Goal: Task Accomplishment & Management: Complete application form

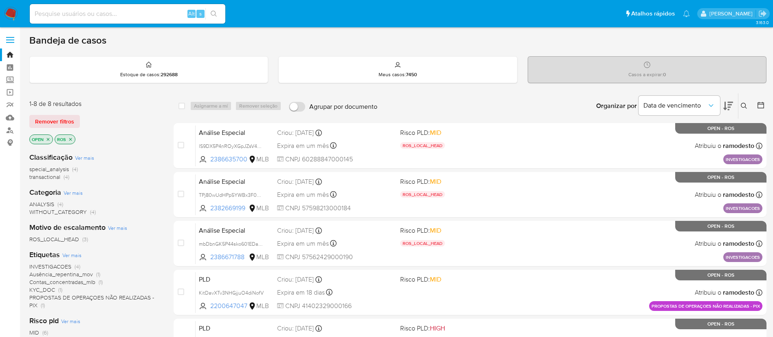
click at [17, 16] on img at bounding box center [11, 14] width 14 height 14
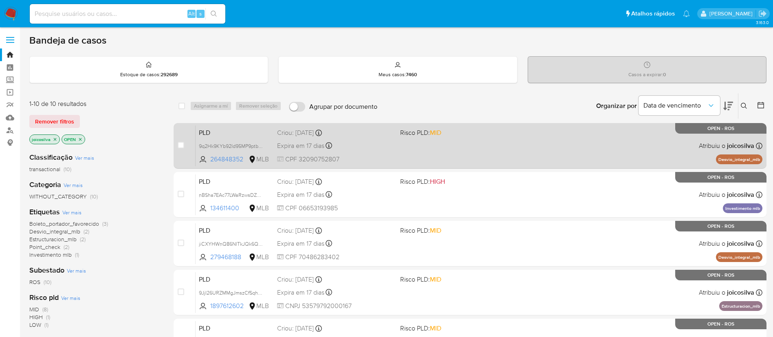
click at [469, 144] on div "PLD 9q2Hk9KYb92Id95MP9ptbkbo 264848352 MLB Risco PLD: MID Criou: 12/09/2025 Cri…" at bounding box center [479, 145] width 567 height 41
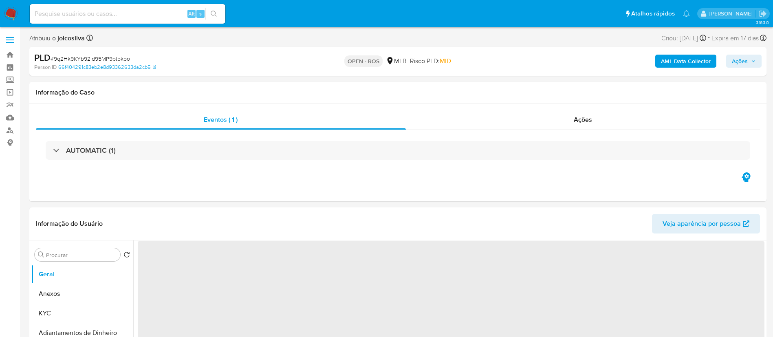
click at [115, 58] on span "# 9q2Hk9KYb92Id95MP9ptbkbo" at bounding box center [90, 59] width 79 height 8
select select "10"
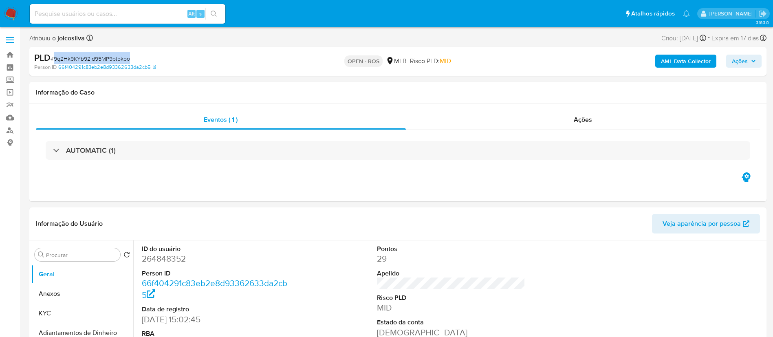
copy span "9q2Hk9KYb92Id95MP9ptbkbo"
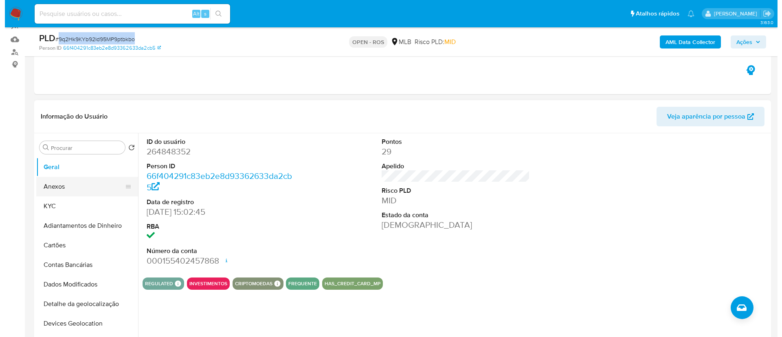
scroll to position [122, 0]
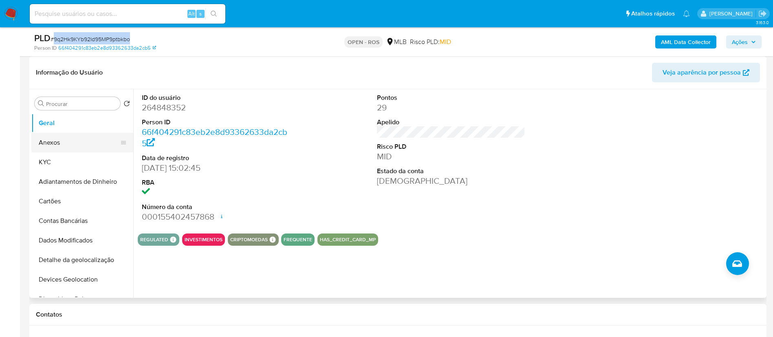
click at [64, 148] on button "Anexos" at bounding box center [78, 143] width 95 height 20
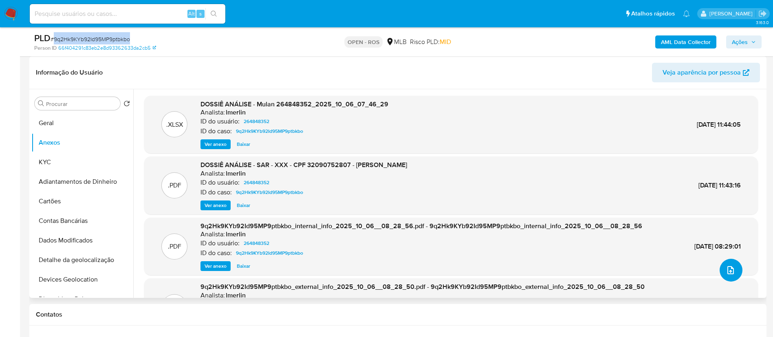
click at [727, 269] on icon "upload-file" at bounding box center [730, 270] width 7 height 8
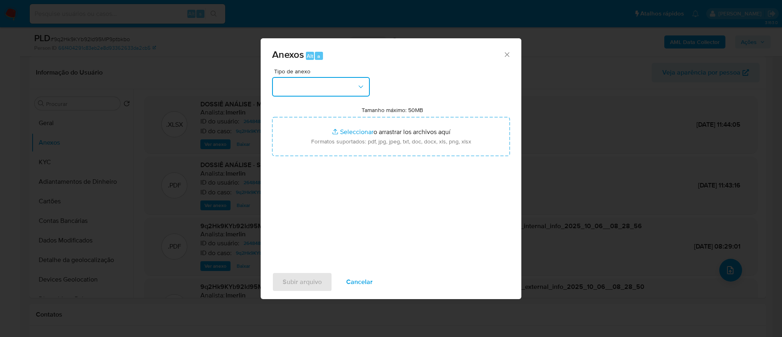
click at [333, 84] on button "button" at bounding box center [321, 87] width 98 height 20
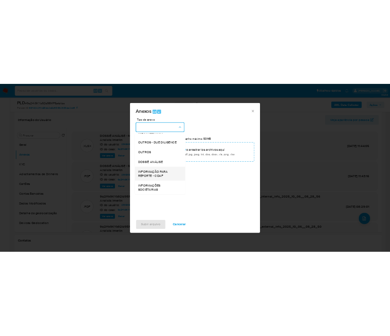
scroll to position [125, 0]
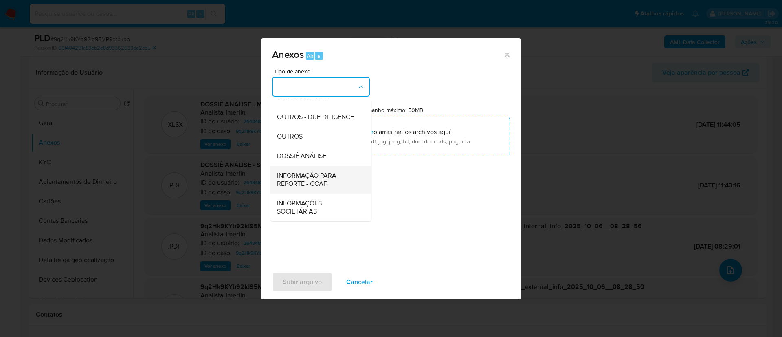
click at [330, 184] on span "INFORMAÇÃO PARA REPORTE - COAF" at bounding box center [318, 179] width 83 height 16
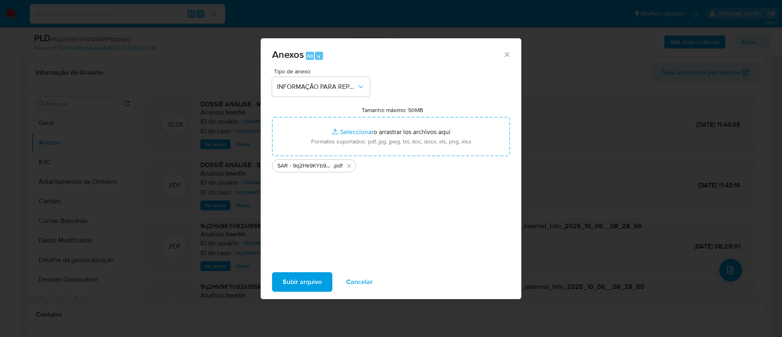
click at [331, 285] on button "Subir arquivo" at bounding box center [302, 282] width 60 height 20
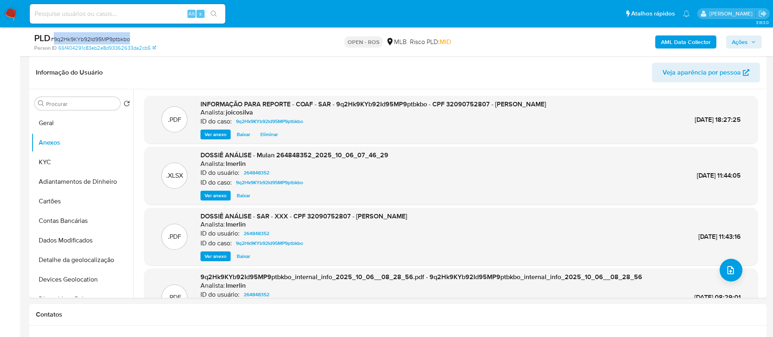
click at [754, 45] on span "Ações" at bounding box center [744, 41] width 24 height 11
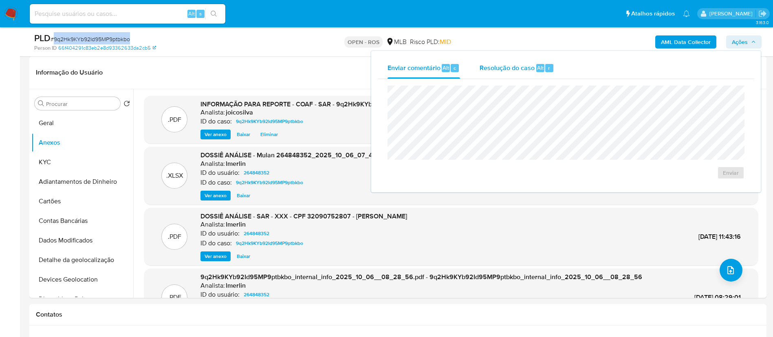
click at [520, 70] on span "Resolução do caso" at bounding box center [506, 67] width 55 height 9
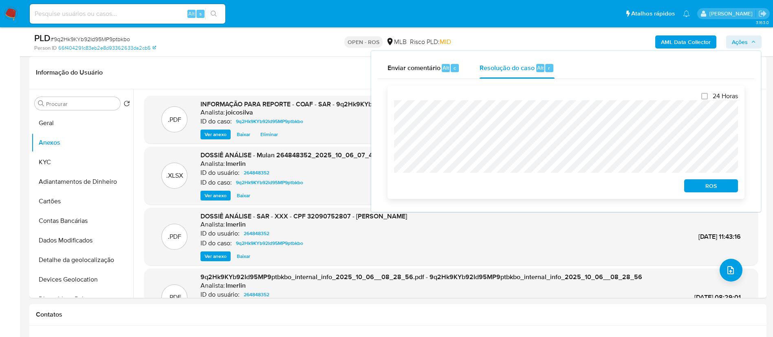
click at [703, 187] on span "ROS" at bounding box center [711, 185] width 42 height 11
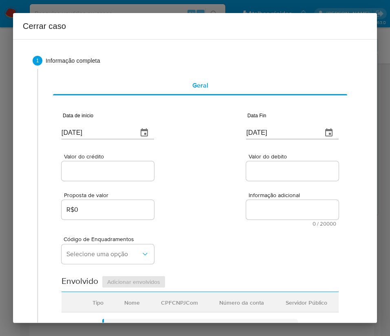
click at [96, 134] on input "[DATE]" at bounding box center [97, 132] width 70 height 13
paste input "1/08"
type input "01/08/2025"
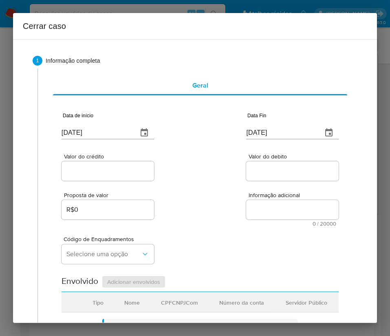
click at [225, 188] on div "Proposta de valor R$0 Informação adicional 0 / 20000 20000 caracteres restantes" at bounding box center [200, 204] width 277 height 44
click at [257, 129] on input "[DATE]" at bounding box center [281, 132] width 70 height 13
paste input "3"
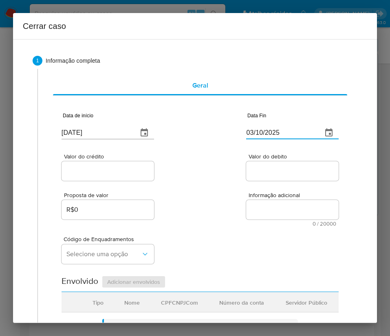
type input "03/10/2025"
click at [251, 195] on span "Informação adicional" at bounding box center [294, 195] width 92 height 6
click at [251, 200] on textarea "Informação adicional" at bounding box center [292, 210] width 92 height 20
drag, startPoint x: 121, startPoint y: 179, endPoint x: 124, endPoint y: 172, distance: 7.9
click at [121, 176] on div at bounding box center [108, 171] width 92 height 20
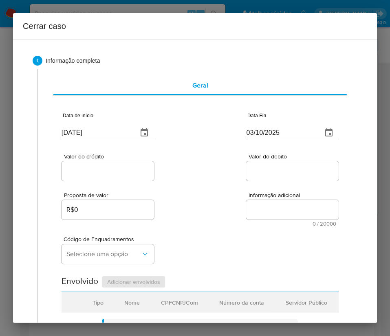
click at [124, 172] on input "Valor do crédito" at bounding box center [108, 171] width 92 height 11
click at [91, 174] on input "Valor do crédito" at bounding box center [108, 171] width 92 height 11
paste input "R$415.380"
type input "R$415.380"
click at [256, 171] on input "Valor do debito" at bounding box center [292, 171] width 92 height 11
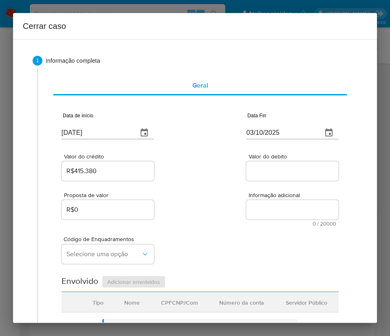
paste input "R$414.033"
type input "R$414.033"
click at [224, 235] on div "Código de Enquadramentos Selecione uma opção" at bounding box center [200, 246] width 277 height 41
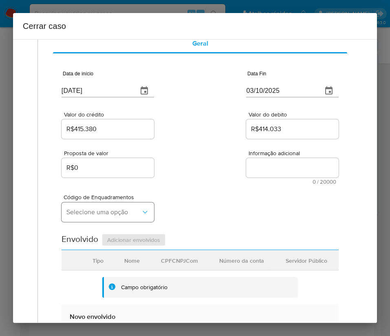
scroll to position [61, 0]
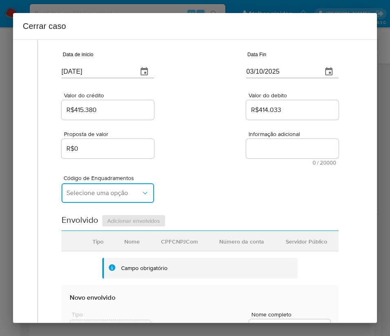
click at [104, 196] on span "Selecione uma opção" at bounding box center [103, 193] width 75 height 8
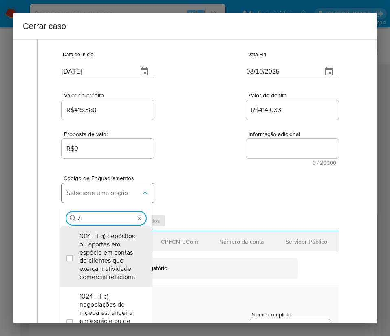
type input "45"
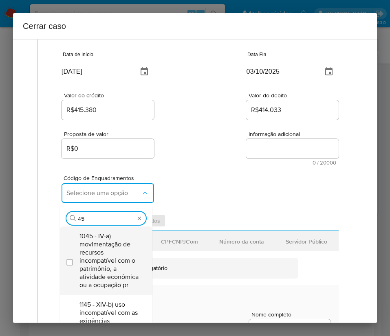
click at [89, 253] on span "1045 - IV-a) movimentação de recursos incompatível com o patrimônio, a atividad…" at bounding box center [110, 260] width 62 height 57
checkbox input "true"
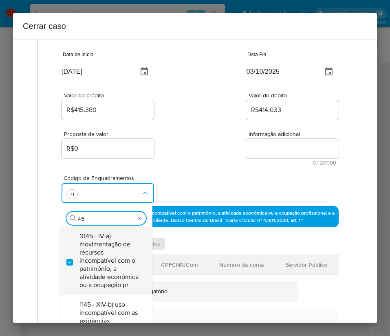
type input "4"
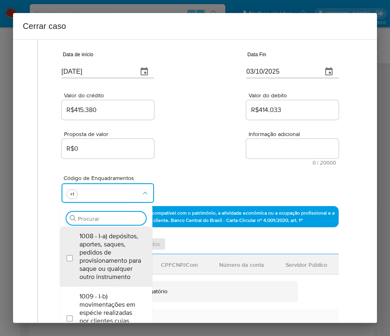
scroll to position [0, 0]
type input "74"
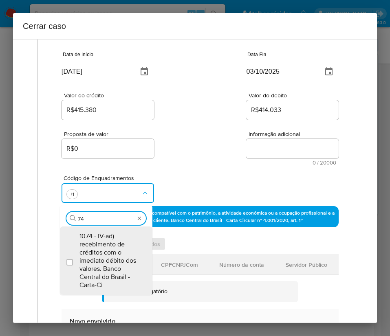
click at [89, 253] on span "1074 - IV-ad) recebimento de créditos com o imediato débito dos valores. Banco …" at bounding box center [110, 260] width 62 height 57
checkbox input "true"
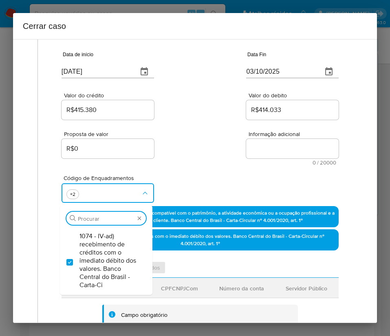
click at [166, 151] on div "Proposta de valor R$0 Informação adicional 0 / 20000 20000 caracteres restantes" at bounding box center [200, 143] width 277 height 44
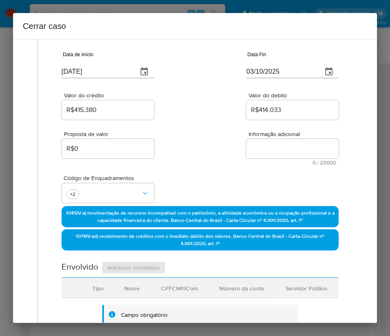
scroll to position [306, 0]
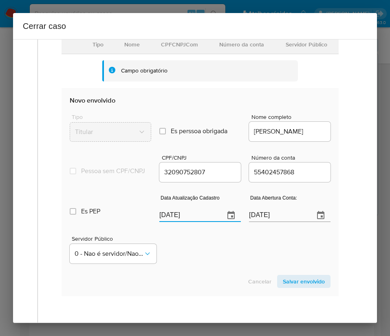
click at [195, 222] on input "[DATE]" at bounding box center [188, 215] width 59 height 13
paste input "18/09"
type input "18/09/2025"
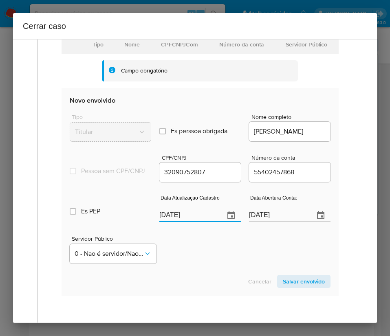
click at [203, 259] on div "Servidor Público 0 - Nao é servidor/Nao possui informacao" at bounding box center [200, 246] width 261 height 41
click at [262, 222] on input "24/12/2020" at bounding box center [278, 215] width 59 height 13
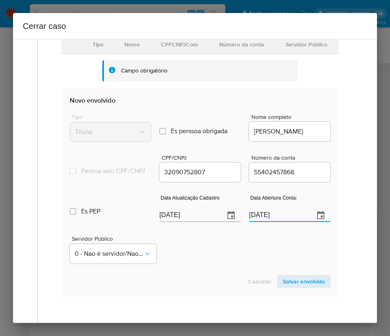
click at [297, 287] on span "Salvar envolvido" at bounding box center [304, 281] width 42 height 11
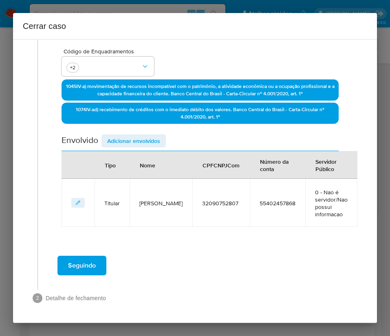
click at [156, 136] on span "Adicionar envolvidos" at bounding box center [133, 140] width 53 height 11
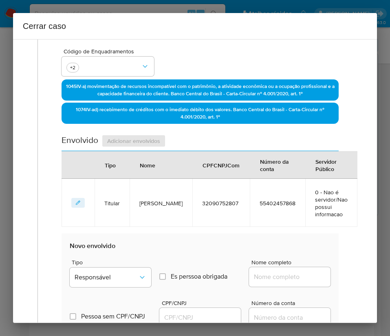
scroll to position [310, 0]
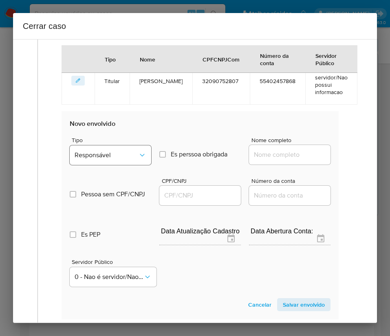
drag, startPoint x: 123, startPoint y: 139, endPoint x: 124, endPoint y: 148, distance: 9.8
click at [123, 144] on div "Tipo Responsável" at bounding box center [110, 152] width 81 height 31
click at [126, 157] on span "Responsável" at bounding box center [107, 155] width 64 height 8
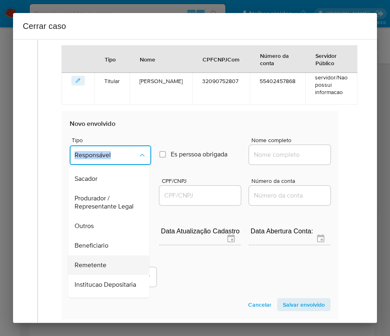
scroll to position [145, 0]
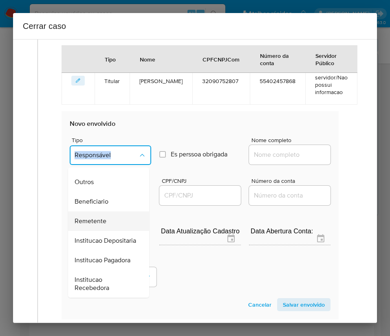
click at [100, 217] on span "Remetente" at bounding box center [91, 221] width 32 height 8
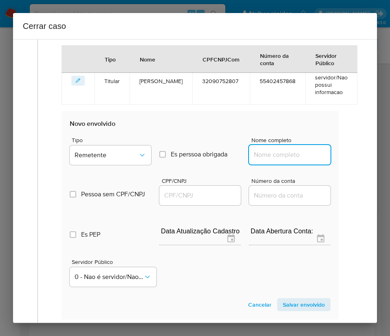
click at [257, 154] on input "Nome completo" at bounding box center [289, 155] width 81 height 11
paste input "Vera Lucia Carreiro Leite, 16914513805"
drag, startPoint x: 274, startPoint y: 156, endPoint x: 335, endPoint y: 156, distance: 61.5
click at [335, 156] on div "Data de início 01/08/2025 Data Fin 03/10/2025 Valor do crédito R$415.380 Valor …" at bounding box center [200, 61] width 294 height 551
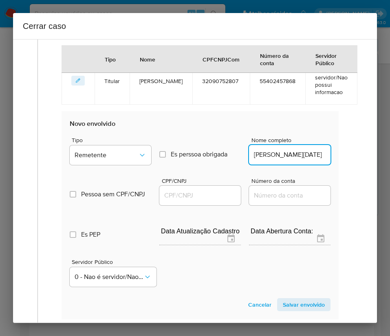
scroll to position [0, 0]
type input "Vera Lucia Carreiro Leite"
click at [200, 196] on input "CPF/CNPJ" at bounding box center [199, 195] width 81 height 11
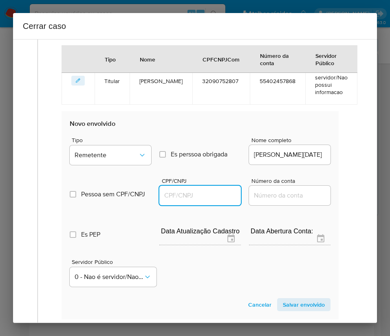
paste input "16914513805"
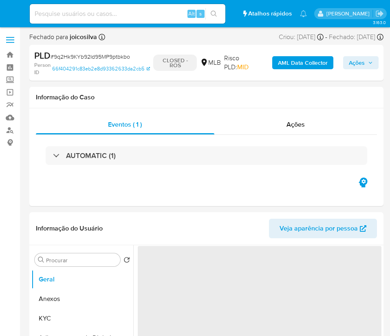
select select "10"
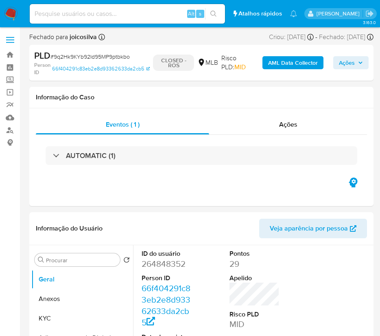
click at [20, 22] on nav "Pausado Ver notificaciones Alt s Atalhos rápidos Presiona las siguientes teclas…" at bounding box center [190, 13] width 380 height 27
click at [13, 15] on img at bounding box center [11, 14] width 14 height 14
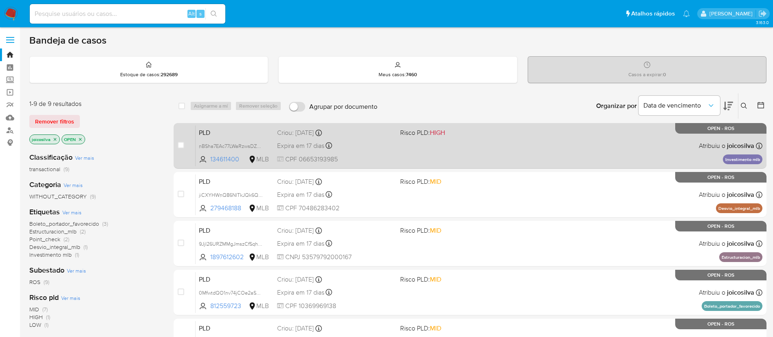
click at [389, 160] on div "PLD nBSha7EAc77LWaRzwsDZQSNt 134611400 MLB Risco PLD: HIGH Criou: 12/09/2025 Cr…" at bounding box center [479, 145] width 567 height 41
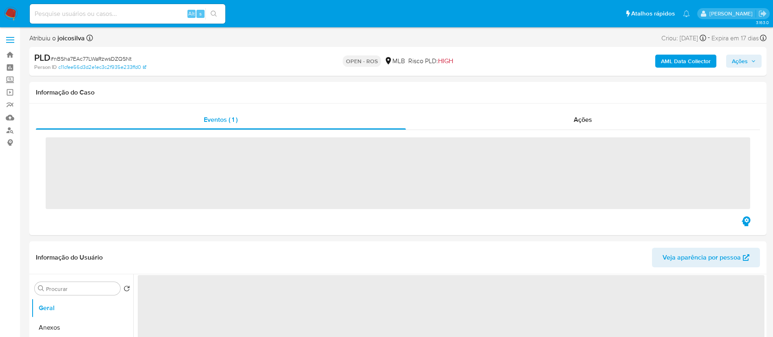
click at [126, 57] on span "# nBSha7EAc77LWaRzwsDZQSNt" at bounding box center [91, 59] width 81 height 8
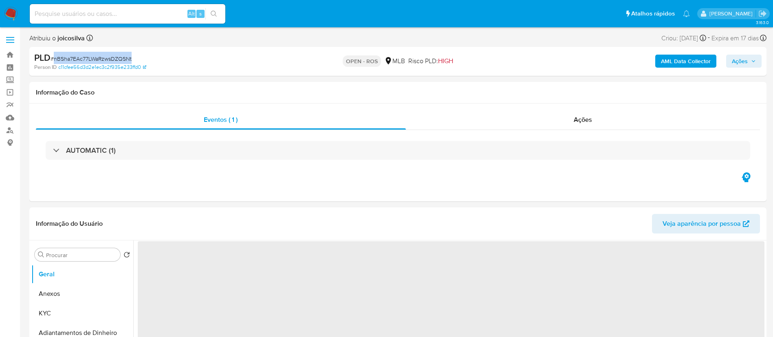
click at [126, 57] on span "# nBSha7EAc77LWaRzwsDZQSNt" at bounding box center [91, 59] width 81 height 8
copy span "nBSha7EAc77LWaRzwsDZQSNt"
select select "10"
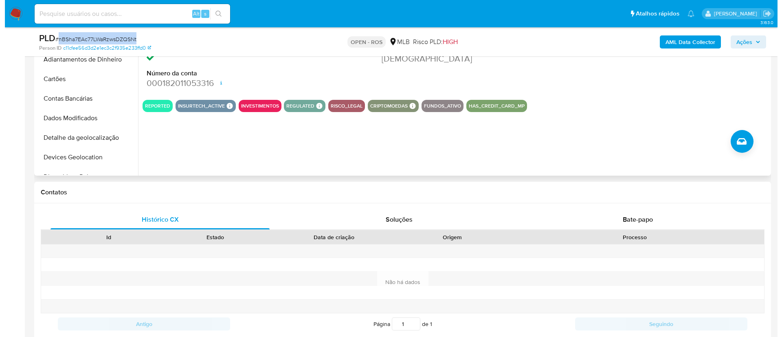
scroll to position [61, 0]
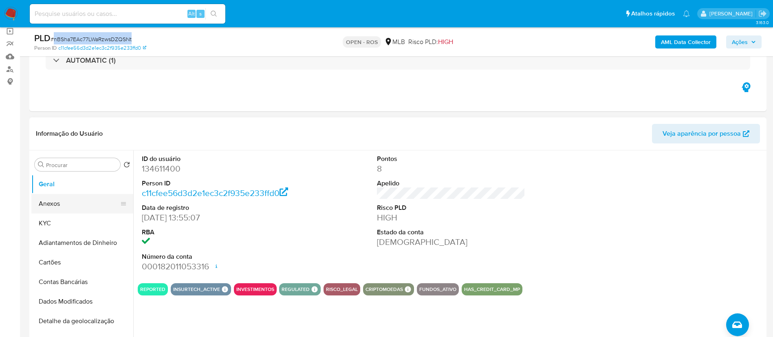
click at [64, 207] on button "Anexos" at bounding box center [78, 204] width 95 height 20
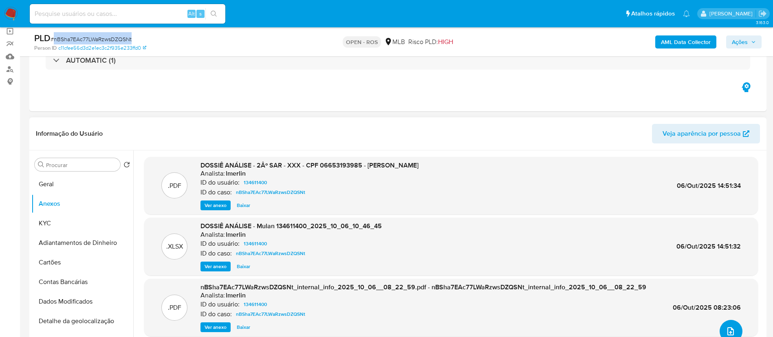
click at [725, 325] on button "upload-file" at bounding box center [730, 331] width 23 height 23
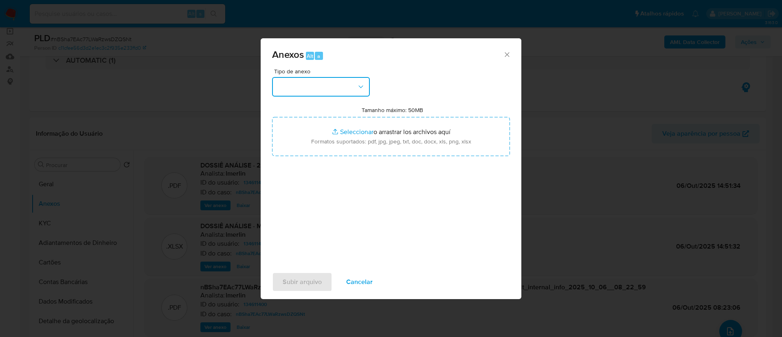
click at [340, 84] on button "button" at bounding box center [321, 87] width 98 height 20
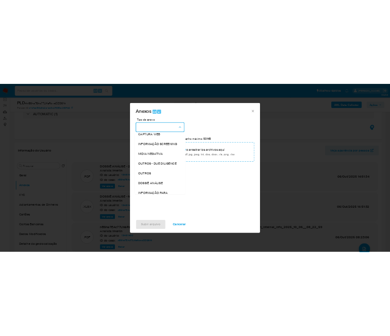
scroll to position [125, 0]
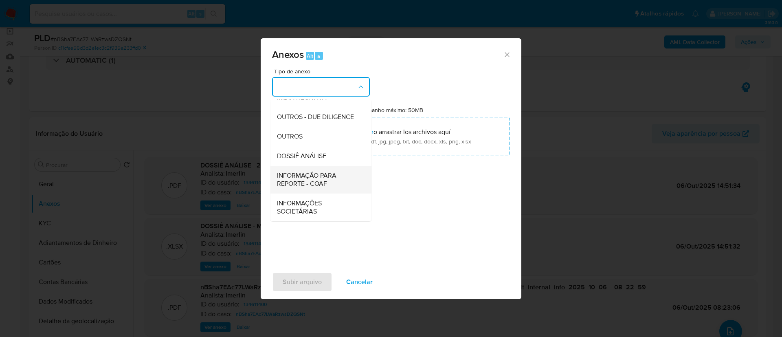
click at [329, 180] on span "INFORMAÇÃO PARA REPORTE - COAF" at bounding box center [318, 179] width 83 height 16
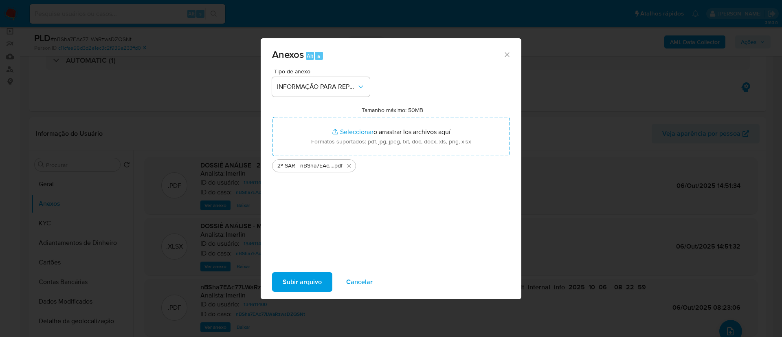
click at [312, 278] on span "Subir arquivo" at bounding box center [302, 282] width 39 height 18
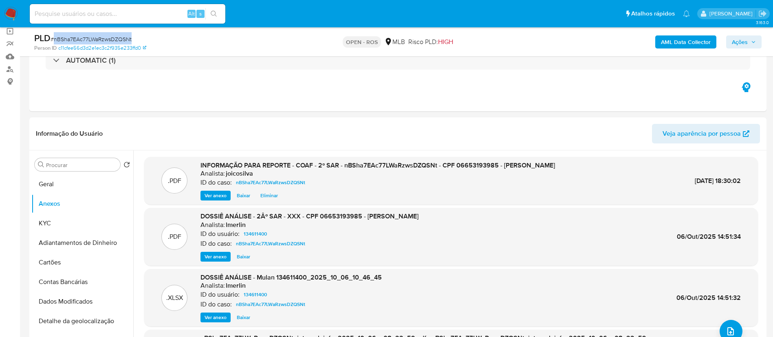
drag, startPoint x: 744, startPoint y: 39, endPoint x: 728, endPoint y: 45, distance: 17.9
click at [744, 39] on span "Ações" at bounding box center [740, 41] width 16 height 13
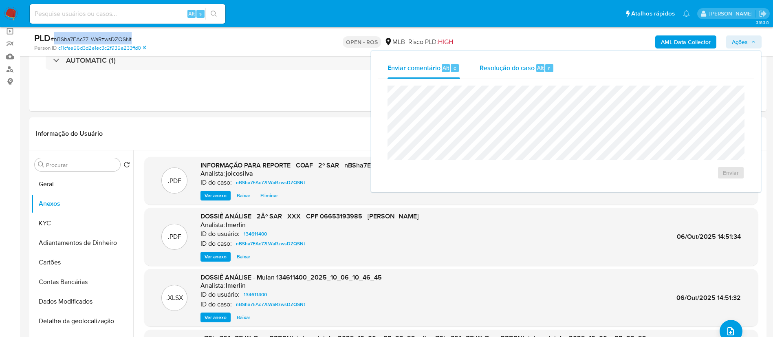
click at [512, 63] on span "Resolução do caso" at bounding box center [506, 67] width 55 height 9
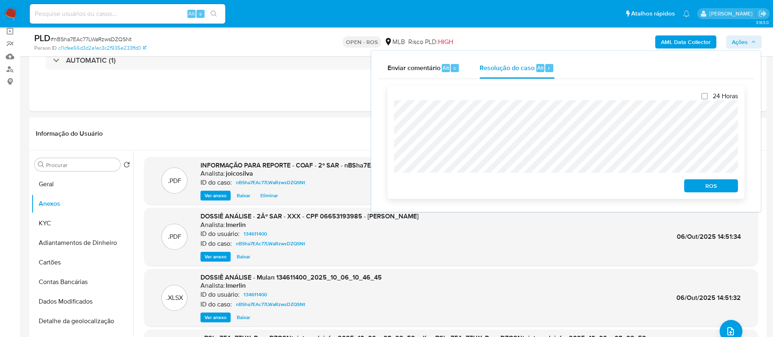
click at [701, 188] on span "ROS" at bounding box center [711, 185] width 42 height 11
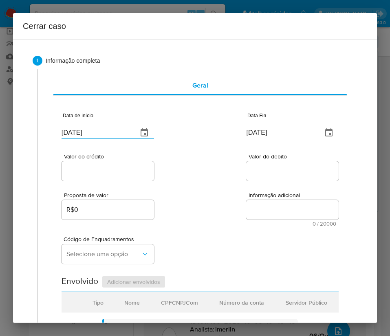
click at [92, 130] on input "[DATE]" at bounding box center [97, 132] width 70 height 13
paste input "2/02"
type input "02/02/2025"
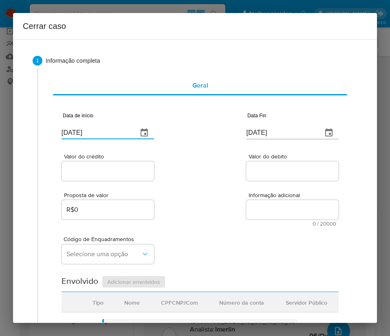
click at [246, 203] on textarea "Informação adicional" at bounding box center [292, 210] width 92 height 20
click at [257, 134] on input "[DATE]" at bounding box center [281, 132] width 70 height 13
click at [257, 134] on input "09/10/2025" at bounding box center [281, 132] width 70 height 13
paste input "5"
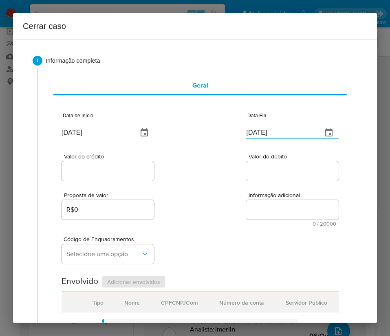
type input "05/10/2025"
click at [248, 197] on span "Informação adicional" at bounding box center [294, 195] width 92 height 6
click at [246, 200] on textarea "Informação adicional" at bounding box center [292, 210] width 92 height 20
click at [128, 180] on div at bounding box center [108, 171] width 92 height 20
drag, startPoint x: 129, startPoint y: 172, endPoint x: 126, endPoint y: 176, distance: 4.6
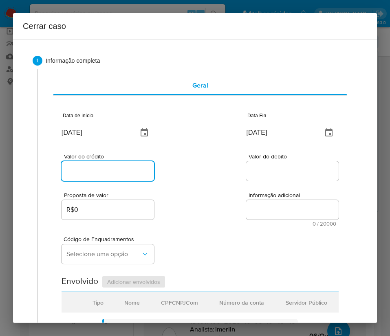
click at [129, 172] on input "Valor do crédito" at bounding box center [108, 171] width 92 height 11
click at [98, 166] on input "Valor do crédito" at bounding box center [108, 171] width 92 height 11
paste input "R$93.234"
type input "R$93.234"
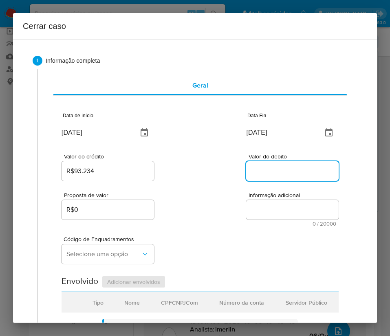
click at [273, 170] on input "Valor do debito" at bounding box center [292, 171] width 92 height 11
paste input "R$199.924"
type input "R$199.924"
click at [230, 229] on div "Código de Enquadramentos Selecione uma opção" at bounding box center [200, 246] width 277 height 41
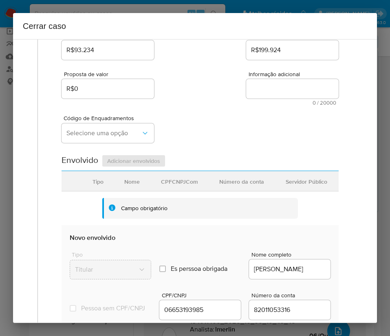
scroll to position [122, 0]
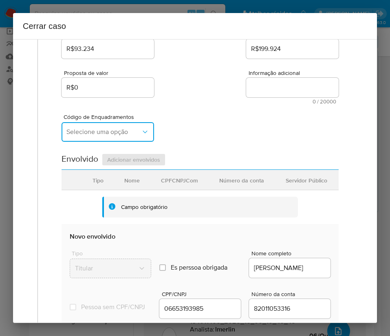
click at [106, 135] on button "Selecione uma opção" at bounding box center [108, 132] width 92 height 20
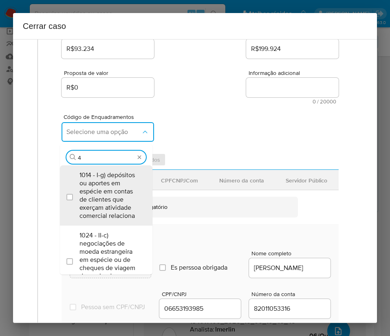
type input "45"
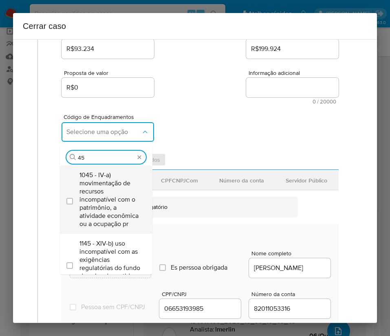
click at [101, 192] on span "1045 - IV-a) movimentação de recursos incompatível com o patrimônio, a atividad…" at bounding box center [110, 199] width 62 height 57
checkbox input "true"
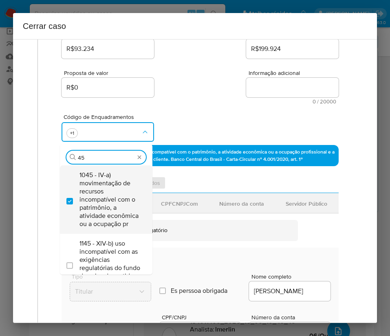
type input "4"
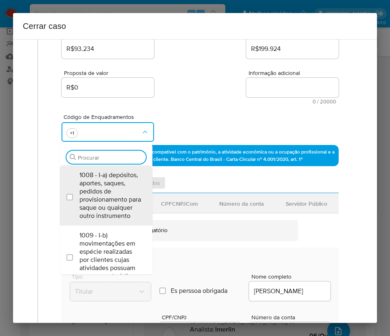
scroll to position [0, 0]
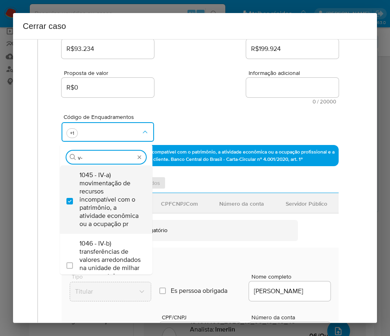
type input "v-d"
drag, startPoint x: 105, startPoint y: 188, endPoint x: 113, endPoint y: 181, distance: 10.1
click at [113, 181] on span "1048 - IV-d) manutenção de numerosas contas destinadas ao acolhimento de depósi…" at bounding box center [110, 199] width 62 height 57
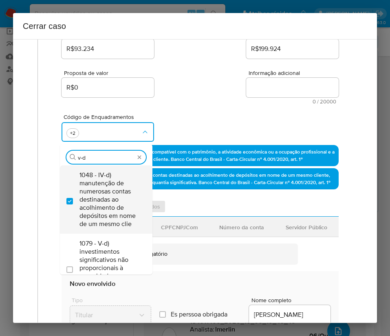
click at [105, 182] on span "1048 - IV-d) manutenção de numerosas contas destinadas ao acolhimento de depósi…" at bounding box center [110, 199] width 62 height 57
checkbox input "false"
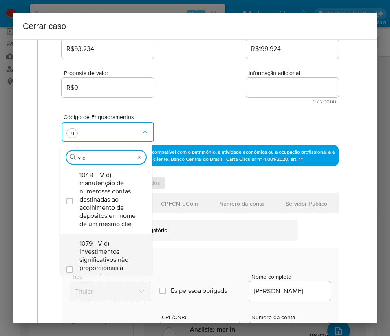
click at [106, 253] on span "1079 - V-d) investimentos significativos não proporcionais à capacidade finance…" at bounding box center [110, 268] width 62 height 57
checkbox input "true"
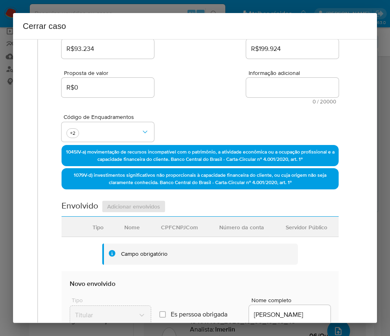
click at [182, 113] on div "Código de Enquadramentos +2" at bounding box center [200, 124] width 277 height 41
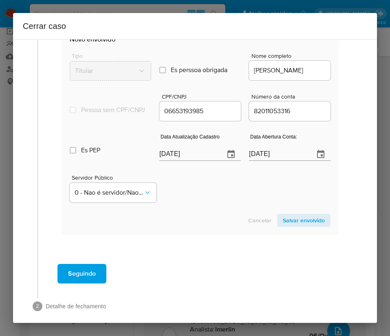
click at [171, 160] on input "[DATE]" at bounding box center [188, 154] width 59 height 13
paste input "25/07"
type input "25/07/2025"
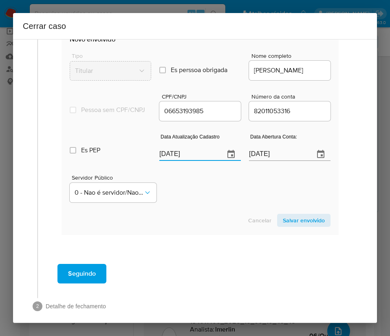
click at [197, 222] on div "Cancelar Salvar envolvido" at bounding box center [200, 220] width 261 height 13
click at [270, 160] on input "05/03/2021" at bounding box center [278, 154] width 59 height 13
paste input "4"
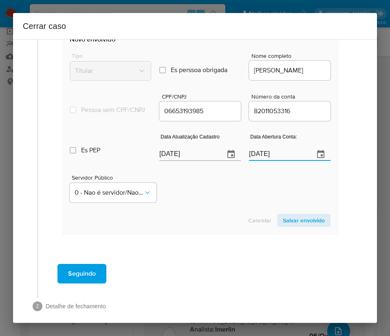
type input "04/03/2021"
click at [259, 187] on div "Servidor Público 0 - Nao é servidor/Nao possui informacao" at bounding box center [200, 185] width 261 height 41
click at [298, 224] on span "Salvar envolvido" at bounding box center [304, 220] width 42 height 11
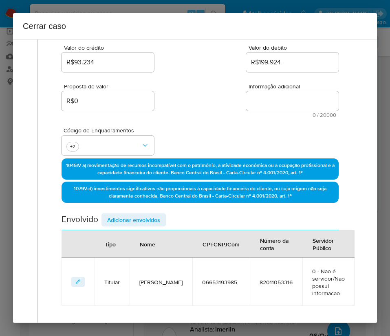
scroll to position [0, 0]
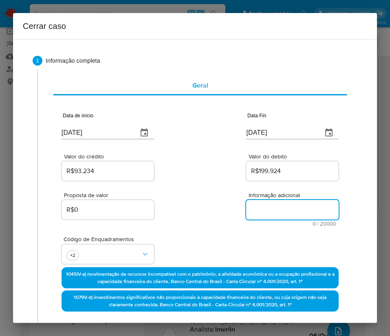
click at [266, 208] on textarea "Informação adicional" at bounding box center [292, 210] width 92 height 20
paste textarea "Informações do Cliente Fernando Henrique Pedron Castro, CPF 06653193985, 35 ano…"
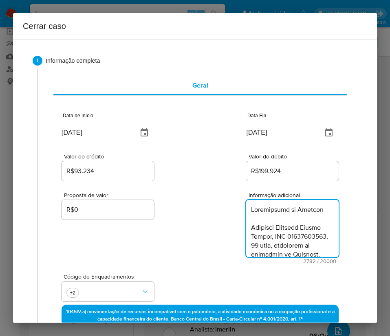
type textarea "Informações do Cliente Fernando Henrique Pedron Castro, CPF 06653193985, 35 ano…"
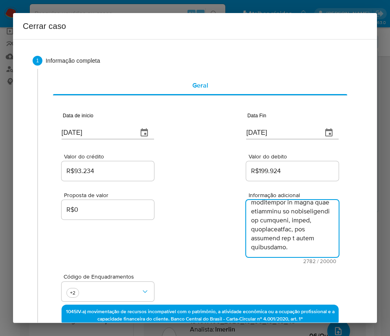
click at [203, 255] on div "Proposta de valor R$0 Informação adicional 2782 / 20000 17218 caracteres restan…" at bounding box center [200, 222] width 277 height 81
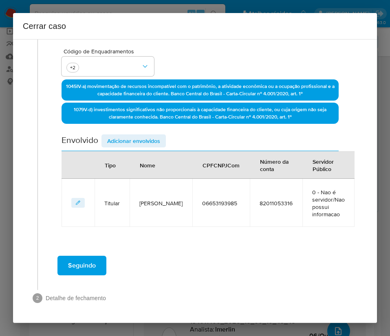
click at [95, 268] on span "Seguindo" at bounding box center [82, 266] width 28 height 18
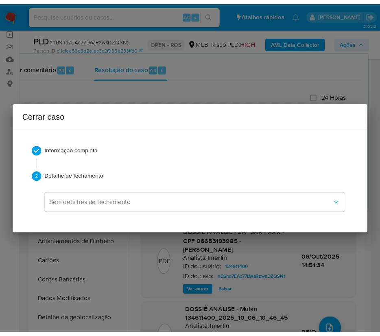
scroll to position [1490, 0]
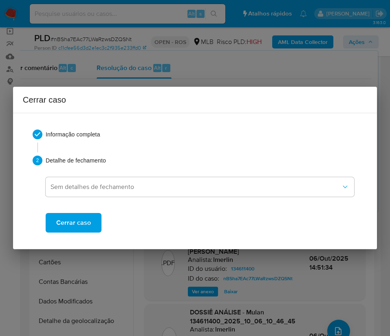
click at [86, 221] on span "Cerrar caso" at bounding box center [73, 223] width 35 height 18
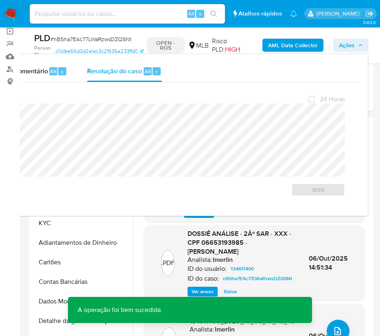
click at [91, 38] on span "# nBSha7EAc77LWaRzwsDZQSNt" at bounding box center [91, 39] width 81 height 8
copy span "nBSha7EAc77LWaRzwsDZQSNt"
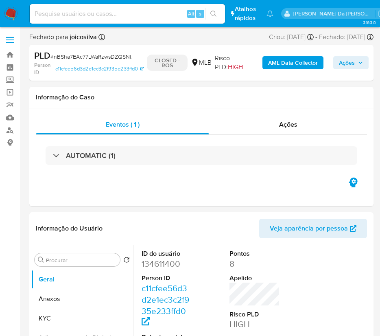
select select "10"
click at [10, 13] on img at bounding box center [11, 14] width 14 height 14
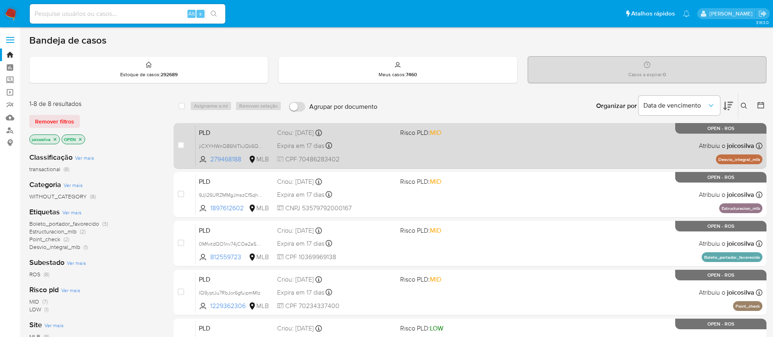
click at [389, 160] on div "PLD jiCXYHWnQ86NITkJQk6QKnzU 279468188 MLB Risco PLD: MID Criou: [DATE] Criou: …" at bounding box center [479, 145] width 567 height 41
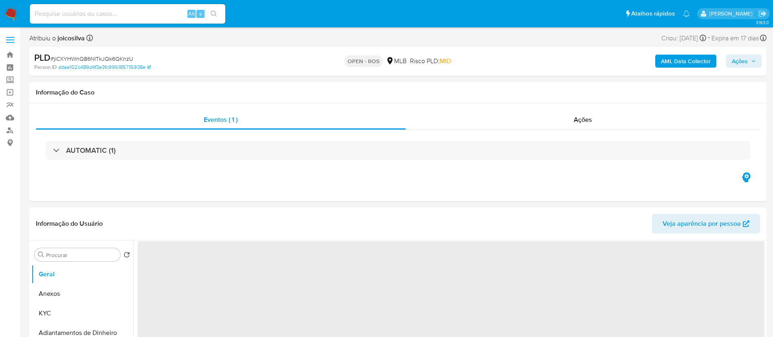
click at [120, 59] on span "# jiCXYHWnQ86NITkJQk6QKnzU" at bounding box center [92, 59] width 83 height 8
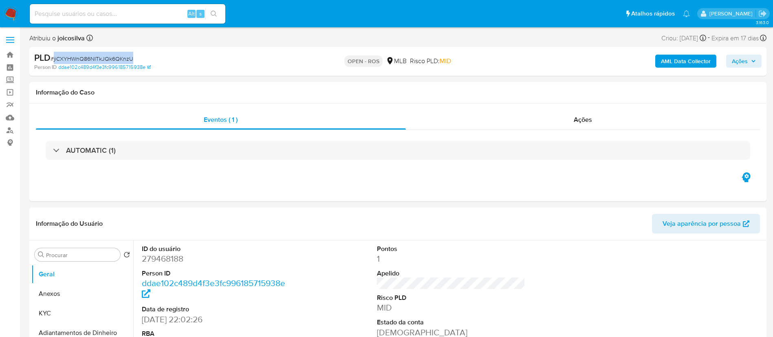
copy span "jiCXYHWnQ86NITkJQk6QKnzU"
select select "10"
click at [44, 301] on button "Anexos" at bounding box center [78, 294] width 95 height 20
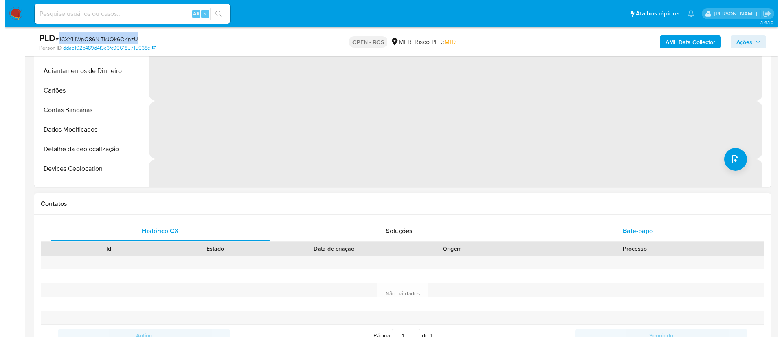
scroll to position [244, 0]
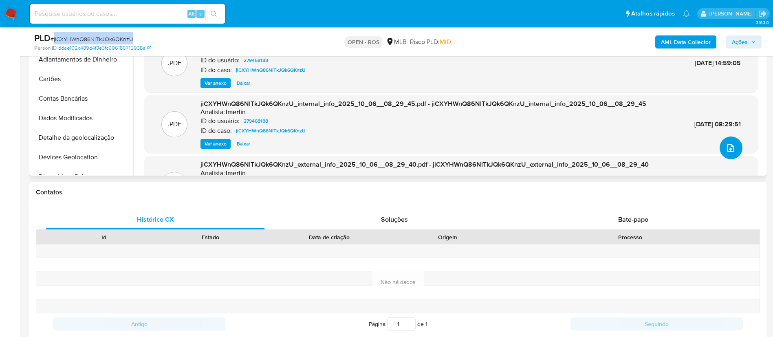
click at [732, 147] on icon "upload-file" at bounding box center [731, 148] width 10 height 10
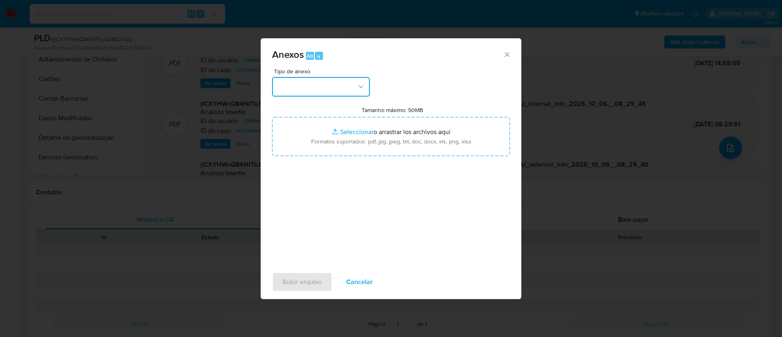
click at [314, 90] on button "button" at bounding box center [321, 87] width 98 height 20
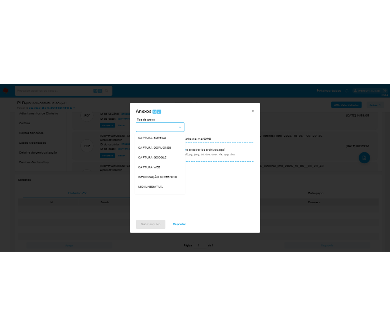
scroll to position [125, 0]
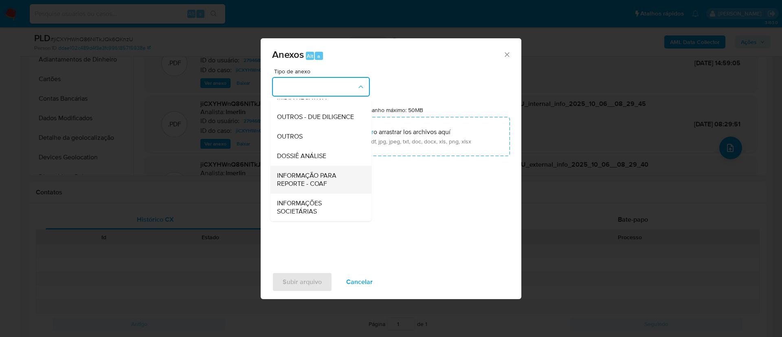
click at [323, 181] on span "INFORMAÇÃO PARA REPORTE - COAF" at bounding box center [318, 179] width 83 height 16
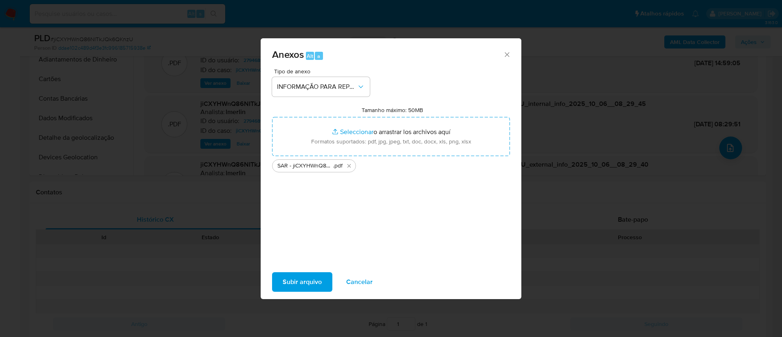
click at [323, 281] on button "Subir arquivo" at bounding box center [302, 282] width 60 height 20
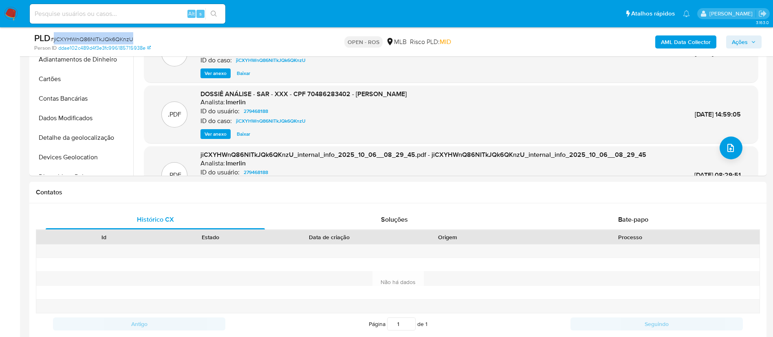
click at [738, 45] on span "Ações" at bounding box center [740, 41] width 16 height 13
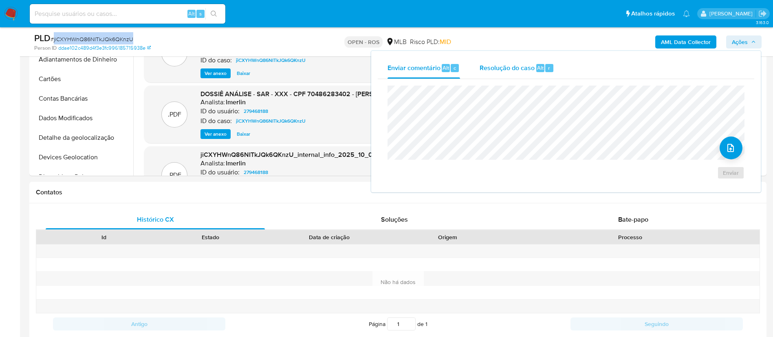
click at [500, 64] on span "Resolução do caso" at bounding box center [506, 67] width 55 height 9
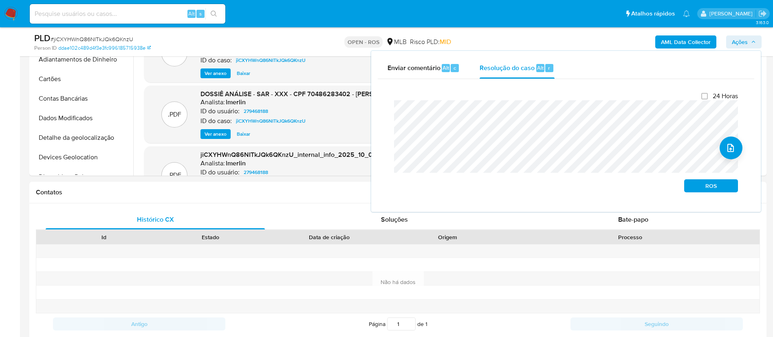
click at [378, 114] on div "Fechamento do caso 24 Horas ROS" at bounding box center [566, 142] width 376 height 126
click at [724, 191] on span "ROS" at bounding box center [711, 185] width 42 height 11
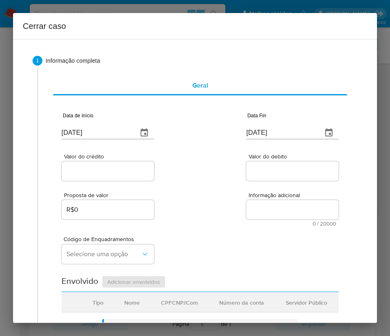
click at [83, 129] on input "[DATE]" at bounding box center [97, 132] width 70 height 13
click at [83, 132] on input "[DATE]" at bounding box center [97, 132] width 70 height 13
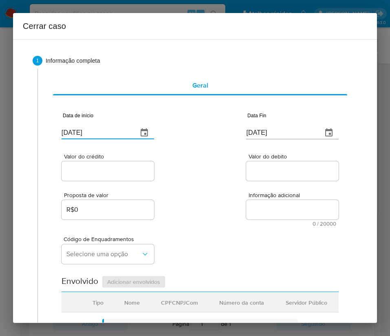
paste input "1/08"
type input "[DATE]"
drag, startPoint x: 185, startPoint y: 181, endPoint x: 17, endPoint y: 237, distance: 177.0
click at [187, 176] on div "Valor do crédito Valor do debito" at bounding box center [200, 163] width 277 height 39
click at [257, 131] on input "[DATE]" at bounding box center [281, 132] width 70 height 13
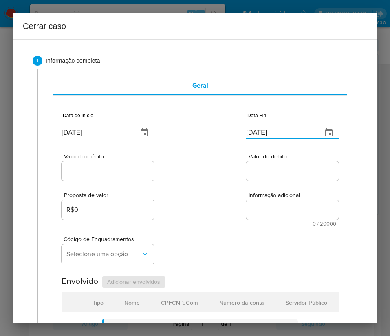
click at [257, 131] on input "[DATE]" at bounding box center [281, 132] width 70 height 13
paste input "5"
type input "05/10/2025"
drag, startPoint x: 241, startPoint y: 187, endPoint x: 189, endPoint y: 195, distance: 52.0
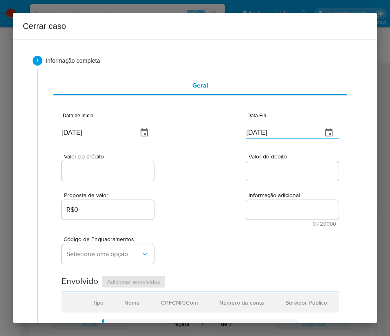
click at [240, 187] on div "Proposta de valor R$0 Informação adicional 0 / 20000 20000 caracteres restantes" at bounding box center [200, 204] width 277 height 44
drag, startPoint x: 92, startPoint y: 172, endPoint x: 66, endPoint y: 194, distance: 34.1
click at [92, 172] on input "Valor do crédito" at bounding box center [108, 171] width 92 height 11
click at [109, 166] on input "Valor do crédito" at bounding box center [108, 171] width 92 height 11
paste input "R$209.762"
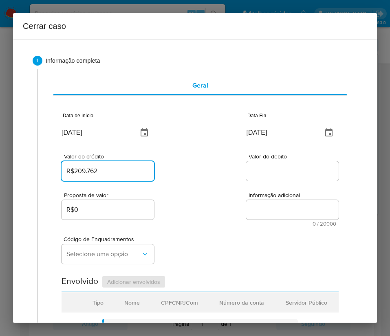
type input "R$209.762"
click at [194, 162] on div "Valor do crédito R$209.762 Valor do debito" at bounding box center [200, 163] width 277 height 39
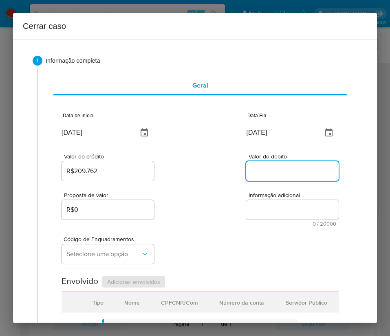
click at [277, 174] on input "Valor do debito" at bounding box center [292, 171] width 92 height 11
paste input "R$211.822"
type input "R$211.822"
click at [188, 249] on div "Código de Enquadramentos Selecione uma opção" at bounding box center [200, 246] width 277 height 41
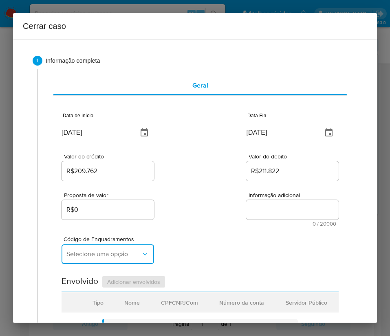
click at [94, 252] on span "Selecione uma opção" at bounding box center [103, 254] width 75 height 8
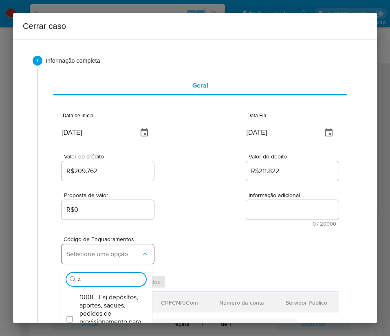
type input "45"
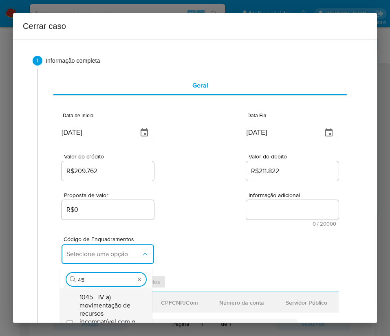
click at [93, 309] on span "1045 - IV-a) movimentação de recursos incompatível com o patrimônio, a atividad…" at bounding box center [110, 321] width 62 height 57
checkbox input "true"
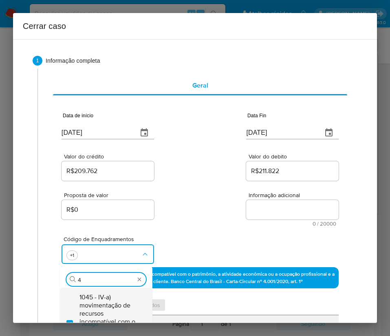
scroll to position [0, 0]
type input "47"
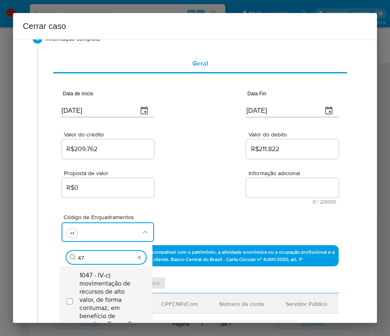
click at [113, 287] on span "1047 - IV-c) movimentação de recursos de alto valor, de forma contumaz, em bene…" at bounding box center [110, 299] width 62 height 57
checkbox input "true"
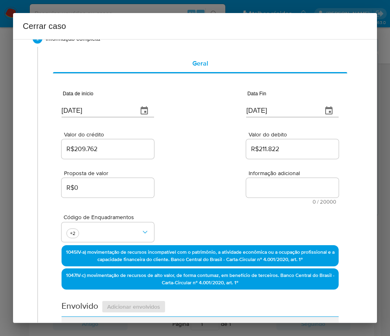
click at [207, 132] on div "Valor do crédito R$209.762 Valor do debito R$211.822" at bounding box center [200, 141] width 277 height 39
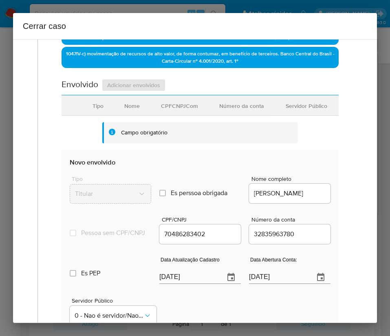
scroll to position [266, 0]
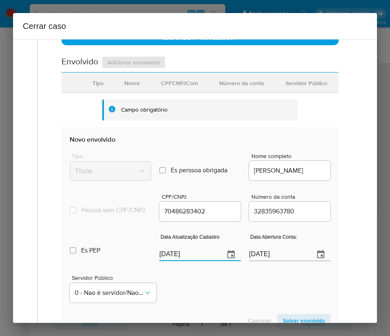
click at [189, 261] on input "[DATE]" at bounding box center [188, 254] width 59 height 13
paste input "6"
type input "06/10/2025"
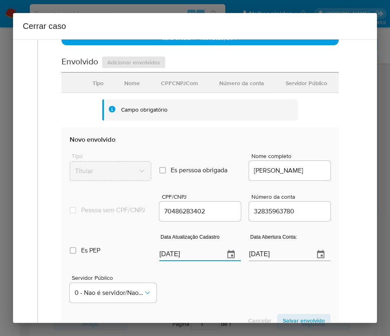
click at [198, 297] on div "Servidor Público 0 - Nao é servidor/[PERSON_NAME] possui informacao" at bounding box center [200, 285] width 261 height 41
click at [263, 261] on input "18/06/2024" at bounding box center [278, 254] width 59 height 13
click at [245, 297] on div "Servidor Público 0 - Nao é servidor/[PERSON_NAME] possui informacao" at bounding box center [200, 285] width 261 height 41
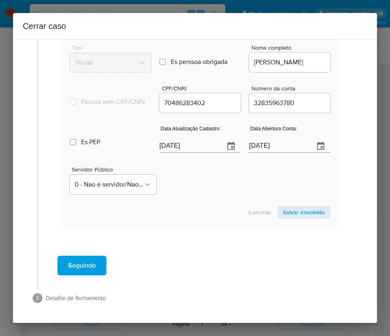
scroll to position [382, 0]
click at [284, 198] on section "Novo envolvido Tipo Titular Es perssoa obrigada Is PObrigada Nome completo JOAO…" at bounding box center [200, 123] width 277 height 208
click at [286, 211] on span "Salvar envolvido" at bounding box center [304, 212] width 42 height 11
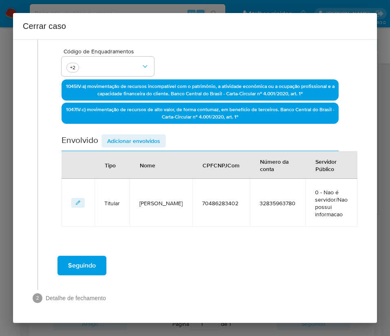
click at [134, 135] on span "Adicionar envolvidos" at bounding box center [133, 140] width 53 height 11
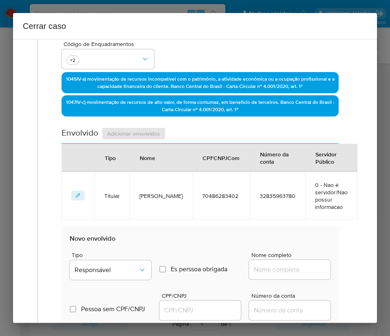
scroll to position [410, 0]
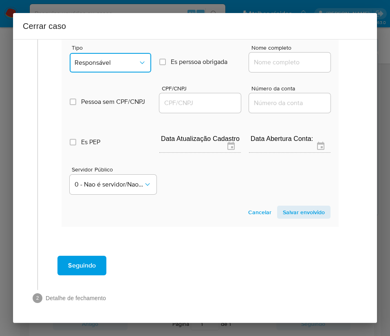
click at [117, 66] on span "Responsável" at bounding box center [107, 63] width 64 height 8
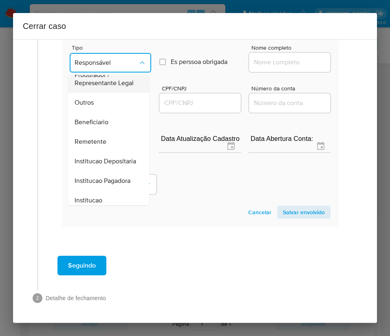
scroll to position [145, 0]
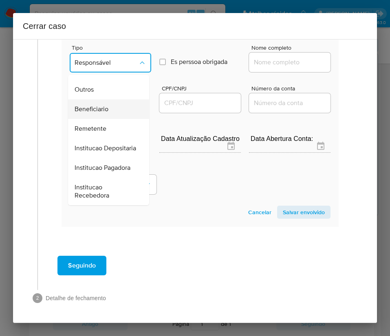
click at [101, 105] on span "Beneficiario" at bounding box center [92, 109] width 34 height 8
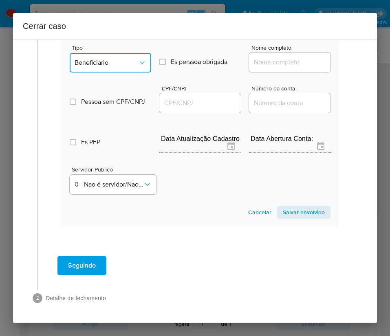
click at [96, 67] on button "Beneficiario" at bounding box center [110, 63] width 81 height 20
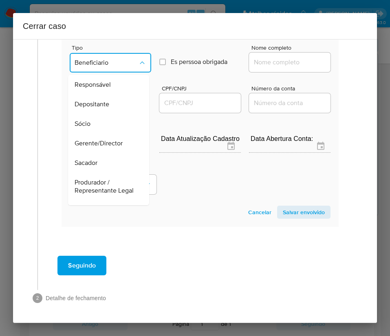
scroll to position [98, 0]
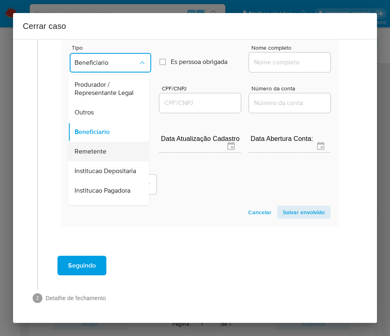
click at [101, 156] on span "Remetente" at bounding box center [91, 151] width 32 height 8
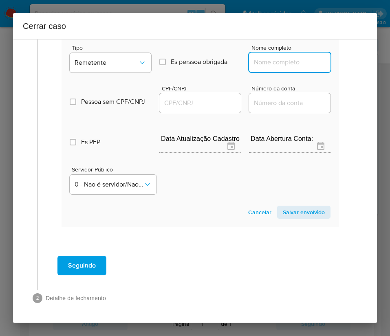
drag, startPoint x: 276, startPoint y: 64, endPoint x: 279, endPoint y: 67, distance: 4.6
click at [276, 64] on input "Nome completo" at bounding box center [289, 62] width 81 height 11
paste input "Carlos Alberto Do Nascimento Segundo Ltda, 53634610000103"
drag, startPoint x: 261, startPoint y: 62, endPoint x: 390, endPoint y: 65, distance: 129.2
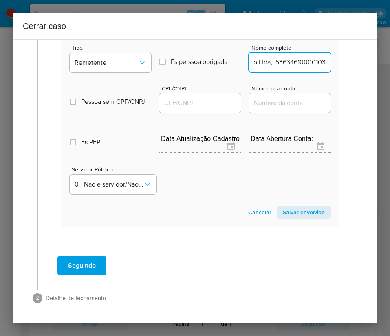
type input "Carlos Alberto Do Nascimento Segundo Ltda"
click at [176, 107] on input "CPF/CNPJ" at bounding box center [199, 103] width 81 height 11
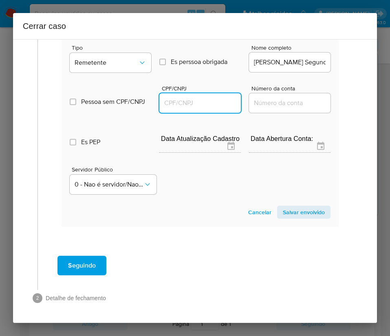
paste input "53634610000103"
type input "53634610000103"
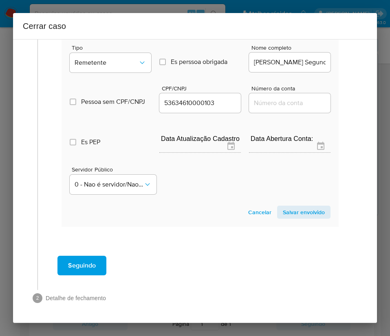
drag, startPoint x: 289, startPoint y: 215, endPoint x: 28, endPoint y: 242, distance: 262.5
click at [288, 215] on span "Salvar envolvido" at bounding box center [304, 212] width 42 height 11
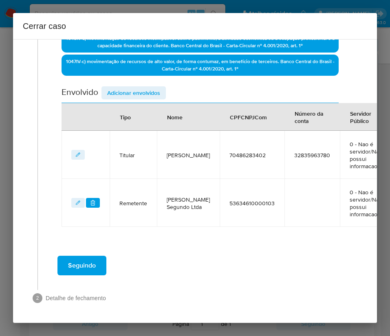
click at [147, 87] on span "Adicionar envolvidos" at bounding box center [133, 92] width 53 height 11
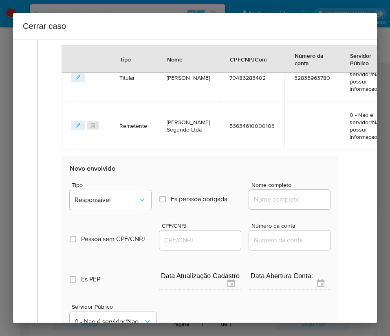
scroll to position [443, 0]
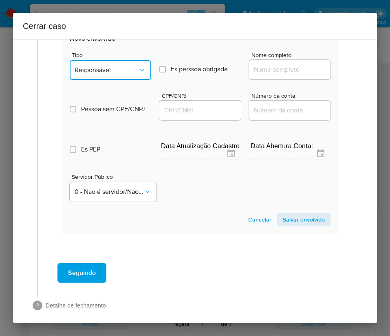
click at [118, 74] on span "Responsável" at bounding box center [107, 70] width 64 height 8
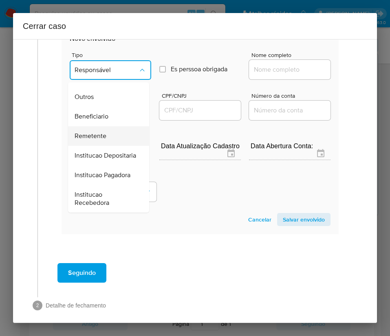
scroll to position [145, 0]
click at [98, 132] on span "Remetente" at bounding box center [91, 136] width 32 height 8
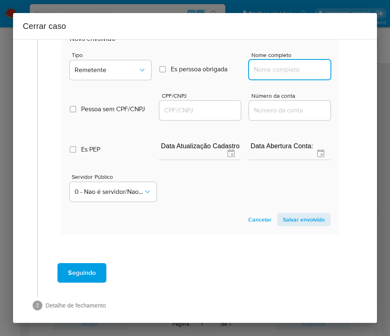
click at [273, 75] on input "Nome completo" at bounding box center [289, 69] width 81 height 11
paste input "Jessyca Grazielly Costa De Assis, 10108746402"
drag, startPoint x: 273, startPoint y: 88, endPoint x: 345, endPoint y: 87, distance: 72.5
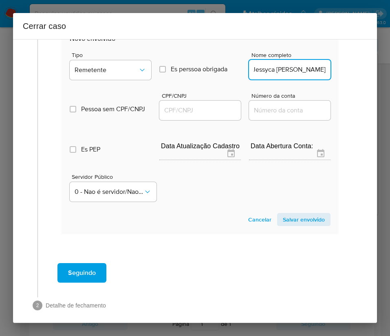
scroll to position [0, 24]
type input "Jessyca Grazielly Costa De Assis"
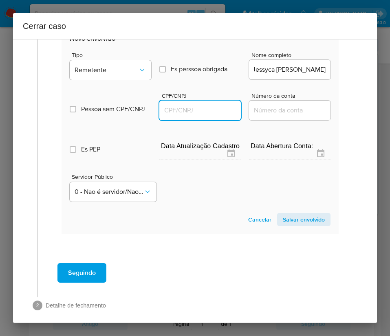
click at [194, 116] on input "CPF/CNPJ" at bounding box center [199, 110] width 81 height 11
paste input "10108746402"
type input "10108746402"
click at [288, 225] on span "Salvar envolvido" at bounding box center [304, 219] width 42 height 11
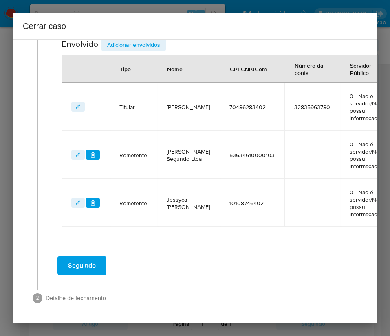
scroll to position [308, 0]
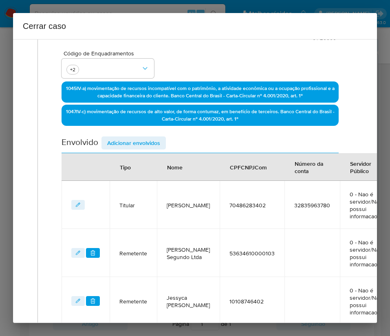
click at [139, 141] on span "Adicionar envolvidos" at bounding box center [133, 142] width 53 height 11
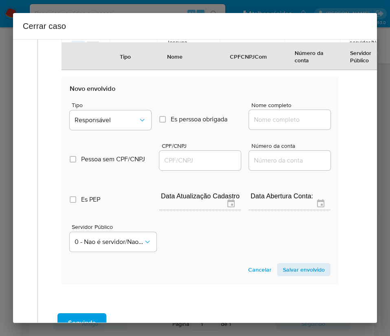
scroll to position [491, 0]
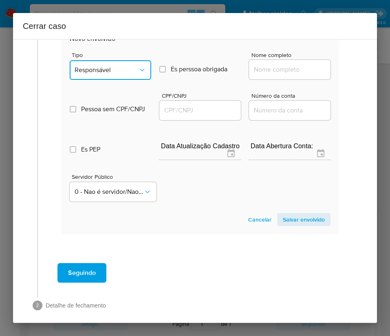
click at [119, 74] on span "Responsável" at bounding box center [107, 70] width 64 height 8
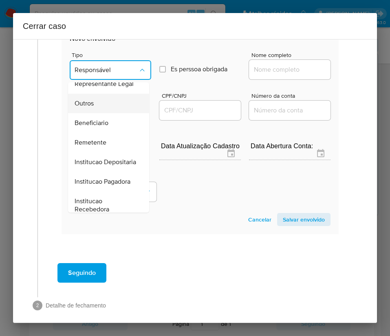
scroll to position [145, 0]
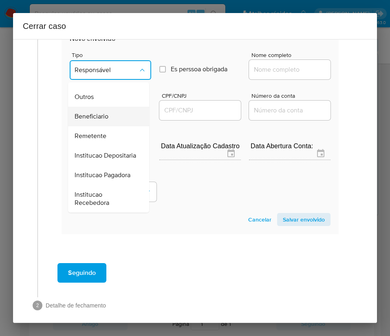
click at [95, 115] on span "Beneficiario" at bounding box center [92, 116] width 34 height 8
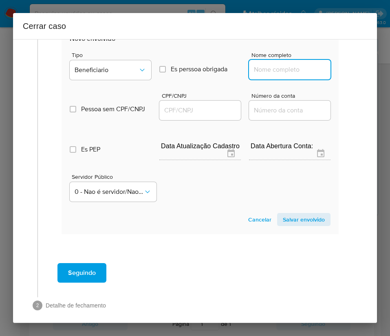
click at [269, 75] on input "Nome completo" at bounding box center [289, 69] width 81 height 11
paste input "Morette Kawe Da Silva Santos, 09837734400"
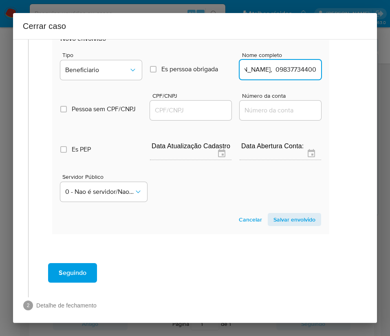
drag, startPoint x: 269, startPoint y: 88, endPoint x: 374, endPoint y: 85, distance: 105.5
click at [374, 85] on div "1 Informação completa Geral Data de início 01/08/2025 Data Fin 05/10/2025 Valor…" at bounding box center [195, 181] width 364 height 284
type input "Morette Kawe Da Silva Santos"
click at [191, 120] on div at bounding box center [190, 111] width 81 height 20
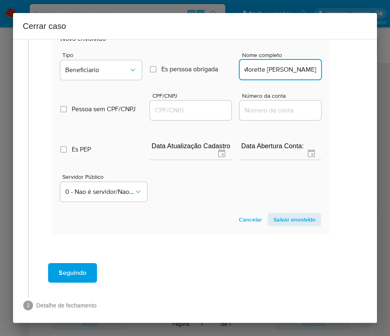
scroll to position [0, 0]
click at [192, 116] on input "CPF/CNPJ" at bounding box center [190, 110] width 81 height 11
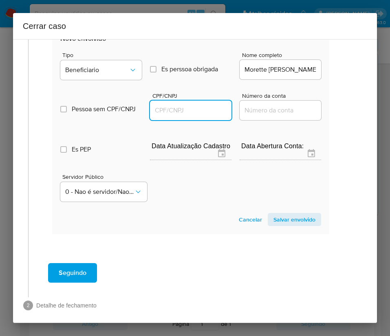
paste input "09837734400"
type input "9837734400"
click at [283, 225] on span "Salvar envolvido" at bounding box center [294, 219] width 42 height 11
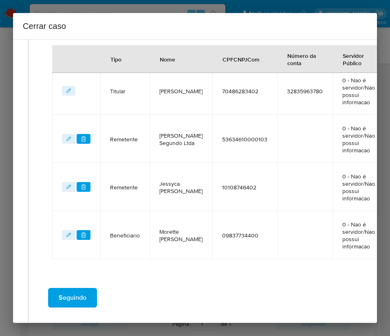
scroll to position [234, 9]
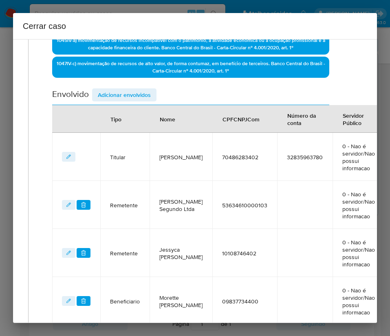
click at [138, 83] on div "Data de início 01/08/2025 Data Fin 05/10/2025 Valor do crédito R$209.762 Valor …" at bounding box center [190, 96] width 277 height 457
click at [136, 95] on span "Adicionar envolvidos" at bounding box center [124, 94] width 53 height 11
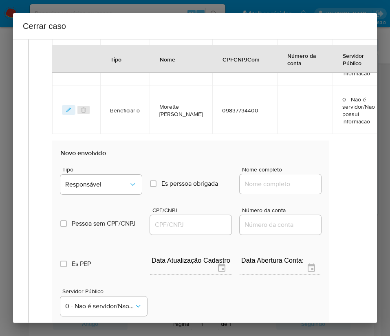
scroll to position [539, 9]
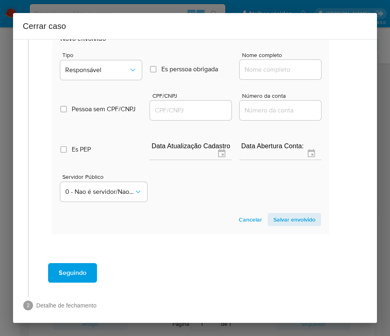
click at [116, 58] on span "Tipo" at bounding box center [102, 55] width 81 height 6
click at [120, 80] on button "Responsável" at bounding box center [100, 70] width 81 height 20
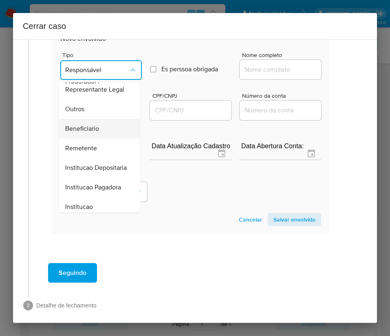
scroll to position [130, 0]
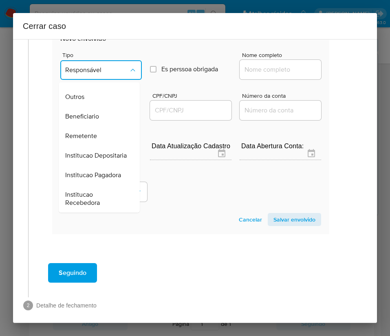
click at [96, 121] on span "Beneficiario" at bounding box center [82, 116] width 34 height 8
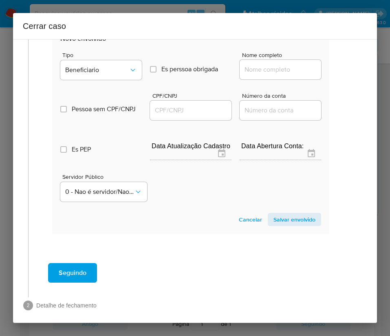
click at [249, 79] on div at bounding box center [280, 70] width 81 height 20
click at [253, 75] on input "Nome completo" at bounding box center [280, 69] width 81 height 11
paste input "Pedro Lucas Medeiros Silva, 12845079478"
drag, startPoint x: 261, startPoint y: 86, endPoint x: 316, endPoint y: 86, distance: 55.0
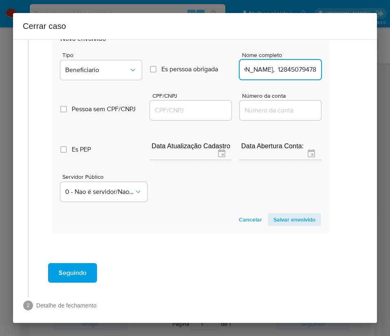
click at [316, 86] on section "Novo envolvido Tipo Beneficiario Es perssoa obrigada Is PObrigada Nome completo…" at bounding box center [190, 130] width 277 height 208
click at [273, 75] on input "Pedro Lucas Medeiros Silva, 12845079478" at bounding box center [280, 69] width 81 height 11
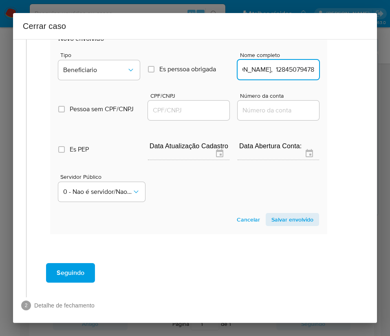
drag, startPoint x: 262, startPoint y: 86, endPoint x: 364, endPoint y: 86, distance: 102.7
click at [364, 86] on div "1 Informação completa Geral Data de início 01/08/2025 Data Fin 05/10/2025 Valor…" at bounding box center [195, 181] width 364 height 284
type input "Pedro Lucas Medeiros Silva"
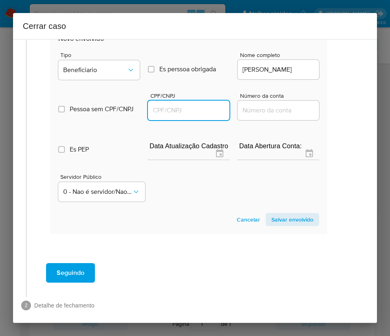
click at [165, 116] on input "CPF/CNPJ" at bounding box center [188, 110] width 81 height 11
paste input "12845079478"
type input "12845079478"
click at [274, 225] on span "Salvar envolvido" at bounding box center [292, 219] width 42 height 11
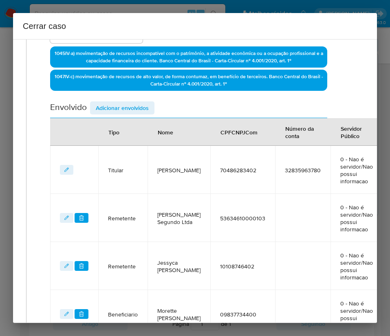
click at [130, 101] on div "Data de início 01/08/2025 Data Fin 05/10/2025 Valor do crédito R$209.762 Valor …" at bounding box center [188, 134] width 277 height 506
click at [130, 107] on span "Adicionar envolvidos" at bounding box center [122, 107] width 53 height 11
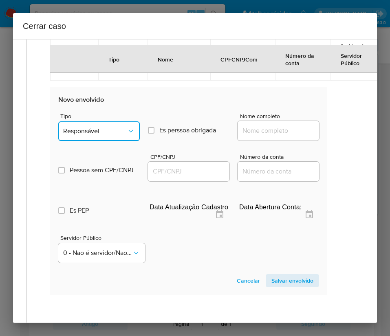
click at [111, 135] on span "Responsável" at bounding box center [95, 131] width 64 height 8
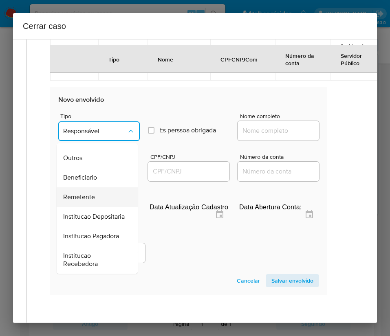
click at [95, 196] on div "Remetente" at bounding box center [94, 197] width 63 height 20
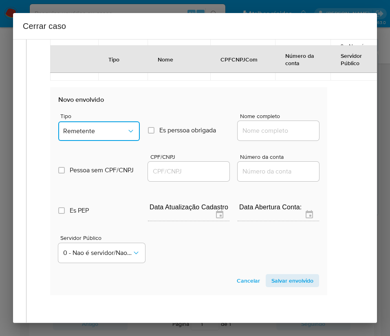
click at [110, 135] on span "Remetente" at bounding box center [95, 131] width 64 height 8
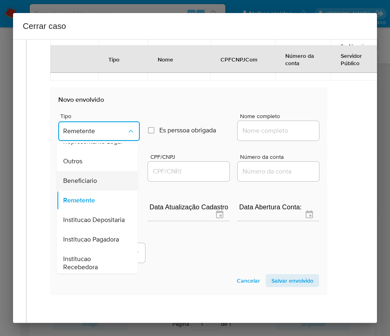
click at [90, 185] on span "Beneficiario" at bounding box center [80, 181] width 34 height 8
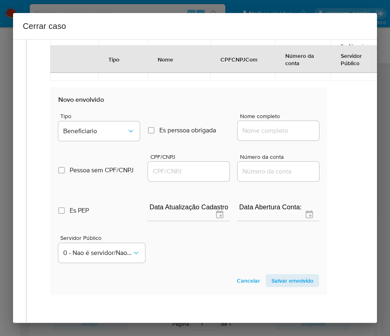
click at [278, 136] on input "Nome completo" at bounding box center [277, 130] width 81 height 11
paste input "Franklin Germano Pereira Da Silva Rangel, 07639320437"
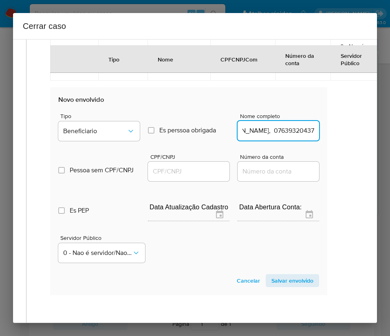
drag, startPoint x: 260, startPoint y: 148, endPoint x: 329, endPoint y: 147, distance: 68.8
drag, startPoint x: 258, startPoint y: 145, endPoint x: 343, endPoint y: 145, distance: 85.1
click at [267, 136] on input "Franklin Germano Pereira Da Silva Rangel, 07639320437" at bounding box center [277, 130] width 81 height 11
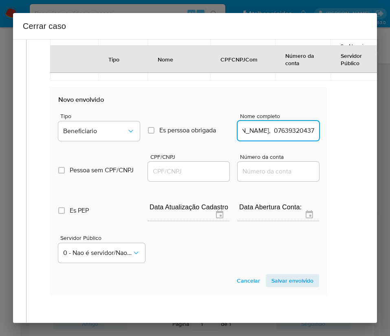
drag, startPoint x: 258, startPoint y: 146, endPoint x: 321, endPoint y: 146, distance: 63.5
click at [264, 136] on input "Franklin Germano Pereira Da Silva Rangel, 07639320437" at bounding box center [277, 130] width 81 height 11
drag, startPoint x: 259, startPoint y: 147, endPoint x: 325, endPoint y: 147, distance: 66.4
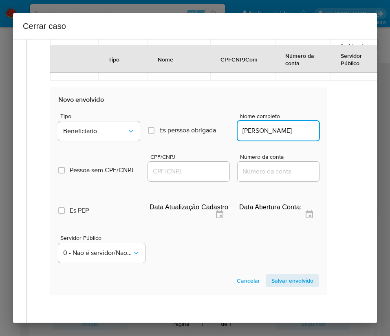
type input "Franklin Germano Pereira Da Silva Rangel"
drag, startPoint x: 182, startPoint y: 174, endPoint x: 180, endPoint y: 182, distance: 8.8
click at [181, 177] on div "CPF/CNPJ" at bounding box center [188, 168] width 81 height 29
drag, startPoint x: 180, startPoint y: 182, endPoint x: 184, endPoint y: 182, distance: 4.5
click at [180, 177] on input "CPF/CNPJ" at bounding box center [188, 171] width 81 height 11
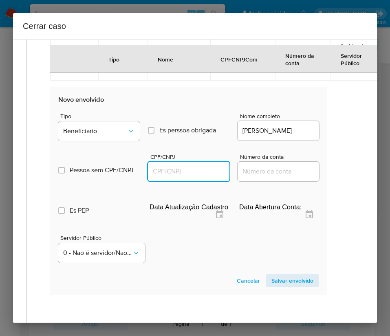
paste input "07639320437"
type input "7639320437"
click at [295, 286] on span "Salvar envolvido" at bounding box center [292, 280] width 42 height 11
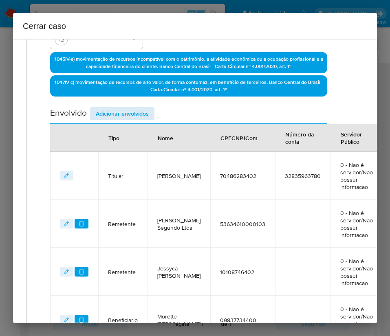
drag, startPoint x: 146, startPoint y: 102, endPoint x: 146, endPoint y: 107, distance: 4.5
click at [146, 105] on div "Data de início 01/08/2025 Data Fin 05/10/2025 Valor do crédito R$209.762 Valor …" at bounding box center [188, 163] width 277 height 554
click at [146, 110] on span "Adicionar envolvidos" at bounding box center [122, 113] width 53 height 11
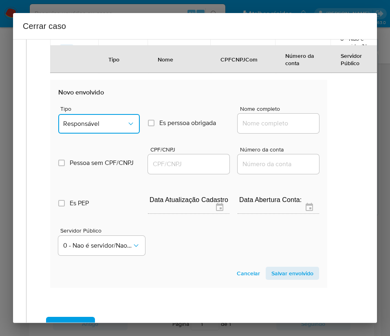
click at [114, 134] on button "Responsável" at bounding box center [98, 124] width 81 height 20
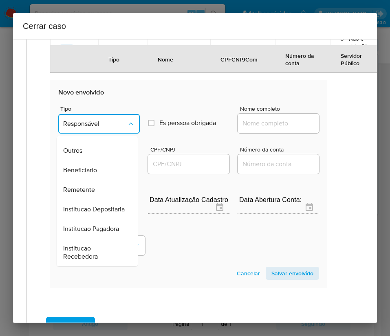
click at [83, 160] on div "Outros" at bounding box center [94, 151] width 63 height 20
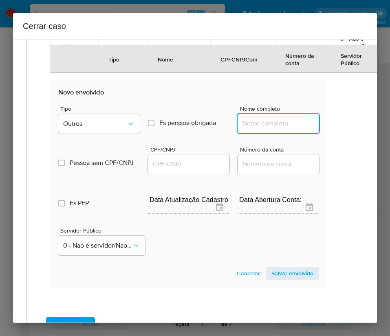
click at [276, 129] on input "Nome completo" at bounding box center [277, 123] width 81 height 11
paste input "J V J DE ARAUJO COMERCIO LTDA, 61073863000183"
drag, startPoint x: 251, startPoint y: 147, endPoint x: 347, endPoint y: 148, distance: 95.3
click at [347, 148] on div "1 Informação completa Geral Data de início 01/08/2025 Data Fin 05/10/2025 Valor…" at bounding box center [195, 181] width 364 height 284
type input "J V J DE ARAUJO COMERCIO LTDA"
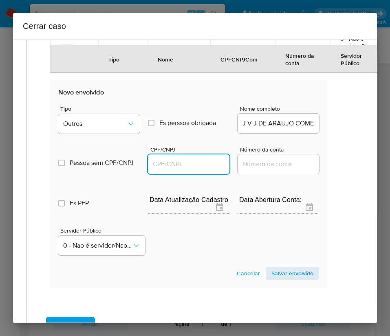
click at [189, 169] on input "CPF/CNPJ" at bounding box center [188, 164] width 81 height 11
paste input "61073863000183"
type input "61073863000183"
click at [275, 279] on span "Salvar envolvido" at bounding box center [292, 273] width 42 height 11
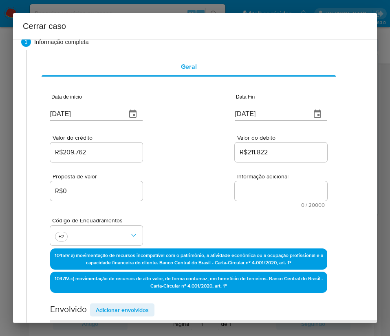
click at [252, 193] on textarea "Informação adicional" at bounding box center [281, 191] width 92 height 20
paste textarea "Informações do Cliente Joao Vitor Justino de Araujo, CPF 70486283402, 28 anos, …"
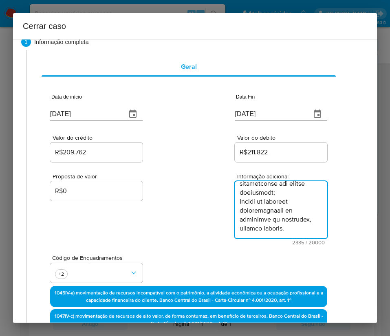
type textarea "Informações do Cliente Joao Vitor Justino de Araujo, CPF 70486283402, 28 anos, …"
click at [198, 229] on div "Proposta de valor R$0 Informação adicional 2335 / 20000 17665 caracteres restan…" at bounding box center [188, 204] width 277 height 81
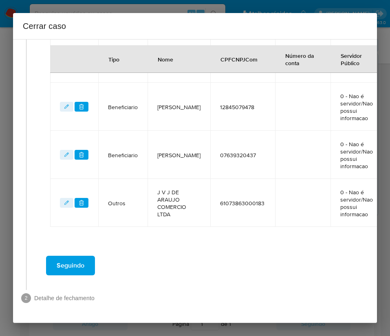
click at [77, 262] on span "Seguindo" at bounding box center [71, 266] width 28 height 18
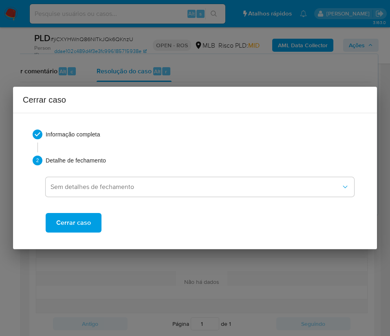
click at [88, 222] on span "Cerrar caso" at bounding box center [73, 223] width 35 height 18
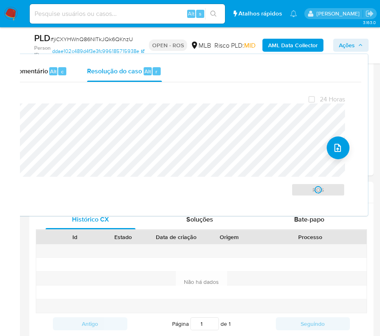
click at [94, 35] on span "# jiCXYHWnQ86NITkJQk6QKnzU" at bounding box center [92, 39] width 83 height 8
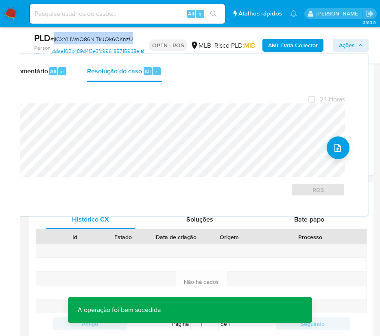
click at [94, 35] on span "# jiCXYHWnQ86NITkJQk6QKnzU" at bounding box center [92, 39] width 83 height 8
copy span "jiCXYHWnQ86NITkJQk6QKnzU"
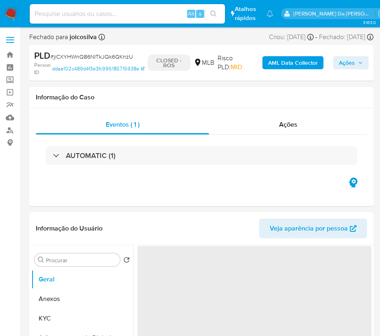
select select "10"
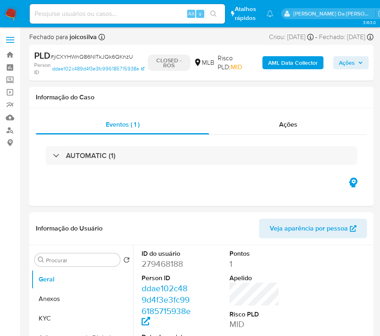
click at [13, 12] on img at bounding box center [11, 14] width 14 height 14
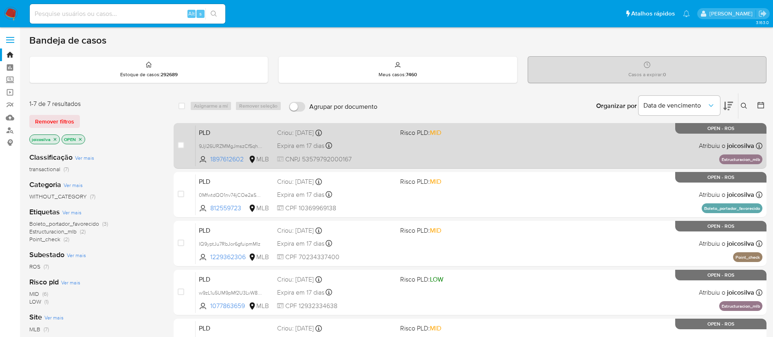
click at [389, 151] on div "PLD 9JjI26URZMMgJmszCfSqhyrM 1897612602 MLB Risco PLD: MID Criou: [DATE] Criou:…" at bounding box center [479, 145] width 567 height 41
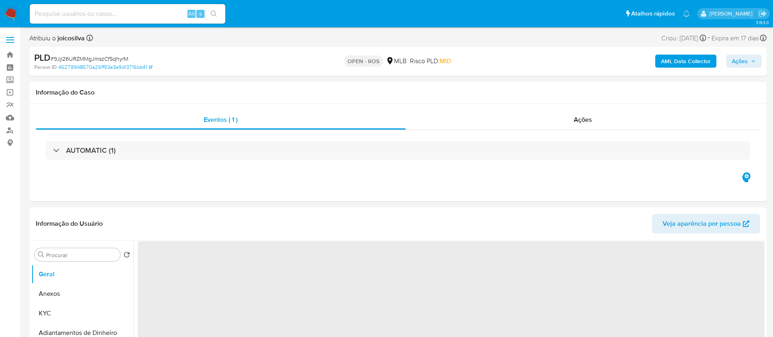
click at [121, 60] on span "# 9JjI26URZMMgJmszCfSqhyrM" at bounding box center [90, 59] width 78 height 8
select select "10"
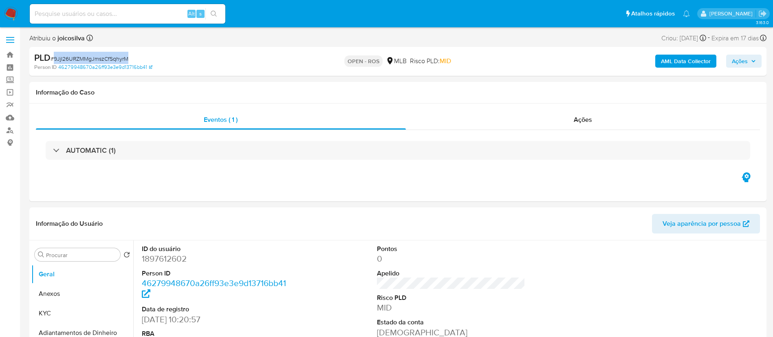
copy span "9JjI26URZMMgJmszCfSqhyrM"
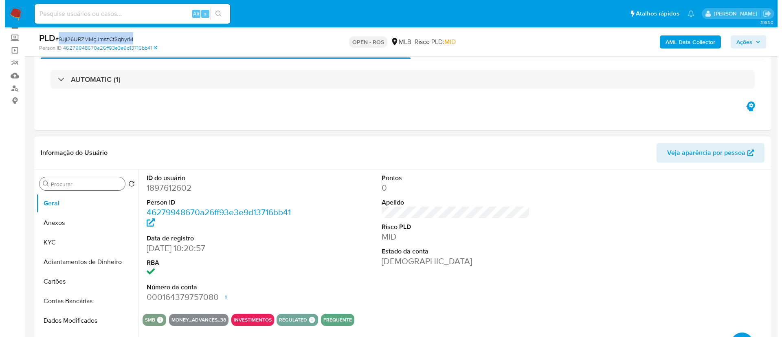
scroll to position [61, 0]
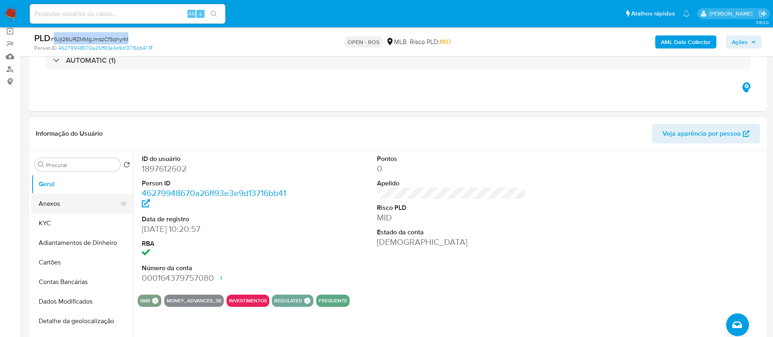
click at [61, 209] on button "Anexos" at bounding box center [78, 204] width 95 height 20
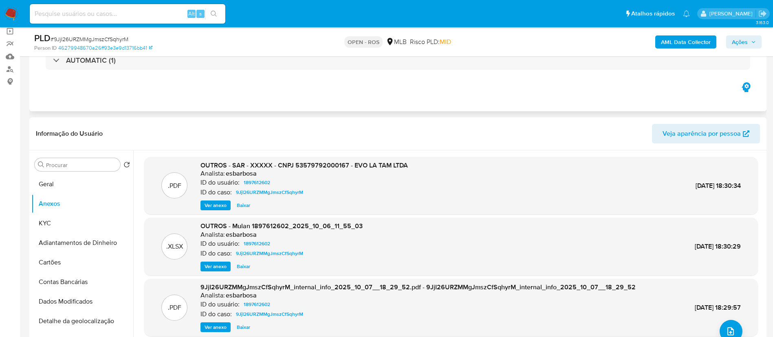
click at [533, 86] on div "Eventos ( 1 ) Ações AUTOMATIC (1)" at bounding box center [397, 62] width 737 height 98
click at [728, 331] on icon "upload-file" at bounding box center [731, 331] width 10 height 10
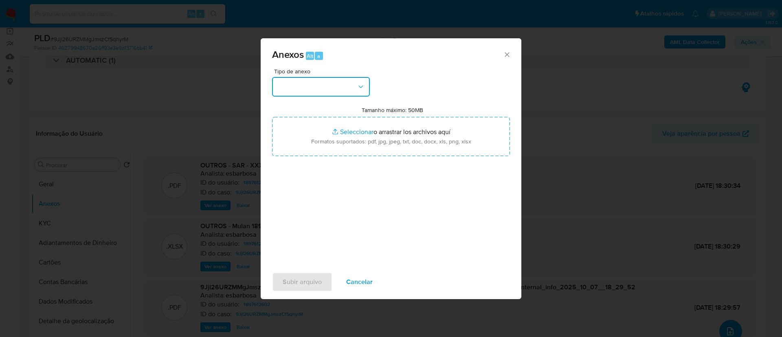
click at [348, 83] on button "button" at bounding box center [321, 87] width 98 height 20
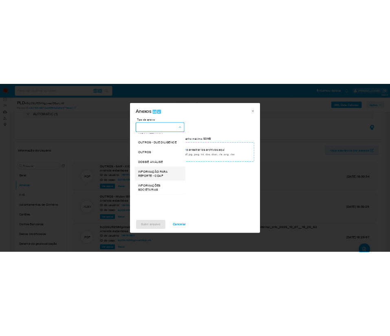
scroll to position [122, 0]
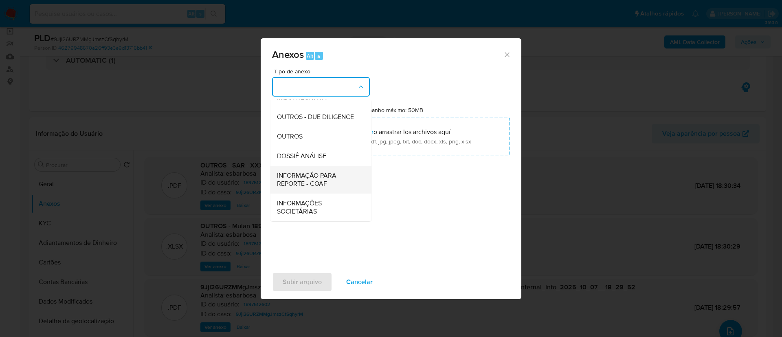
click at [324, 185] on span "INFORMAÇÃO PARA REPORTE - COAF" at bounding box center [318, 179] width 83 height 16
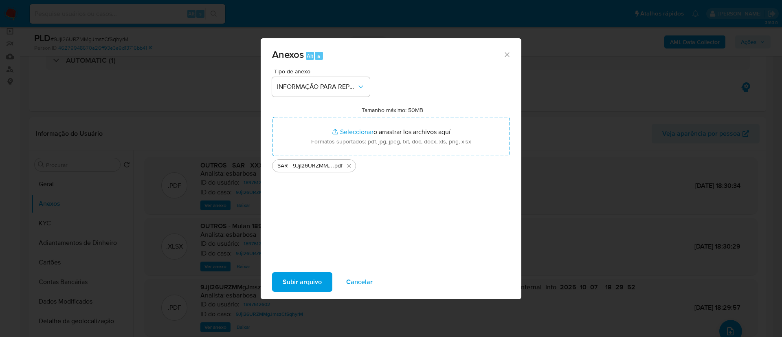
click at [311, 286] on span "Subir arquivo" at bounding box center [302, 282] width 39 height 18
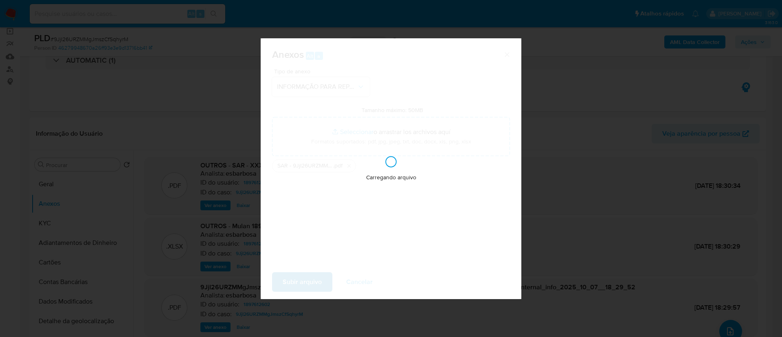
click at [311, 287] on div "Carregando arquivo" at bounding box center [391, 168] width 261 height 261
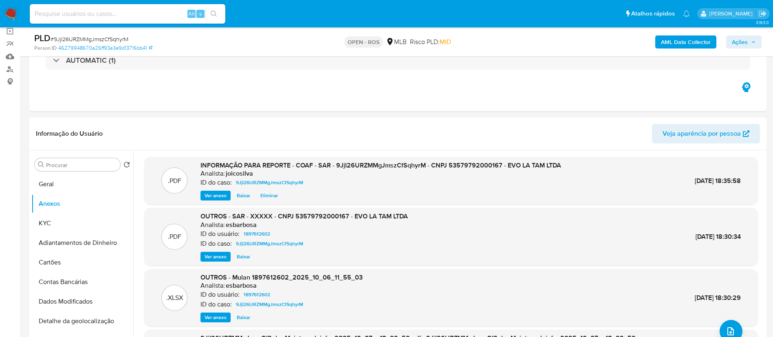
click at [734, 42] on span "Ações" at bounding box center [740, 41] width 16 height 13
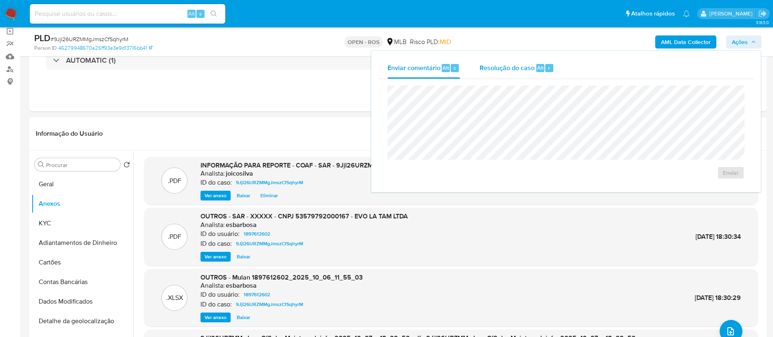
click at [495, 64] on span "Resolução do caso" at bounding box center [506, 67] width 55 height 9
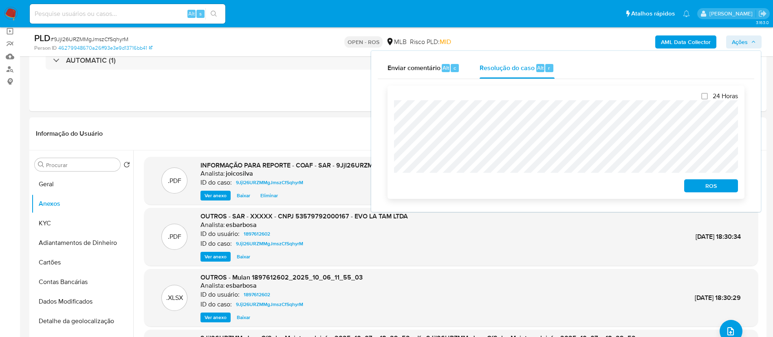
click at [721, 190] on span "ROS" at bounding box center [711, 185] width 42 height 11
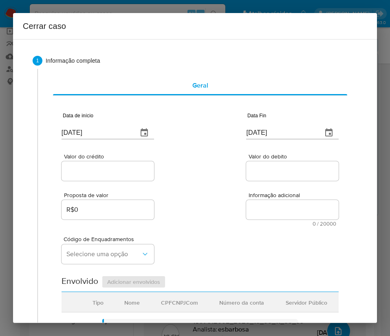
click at [98, 135] on input "[DATE]" at bounding box center [97, 132] width 70 height 13
paste input "1/08"
type input "[DATE]"
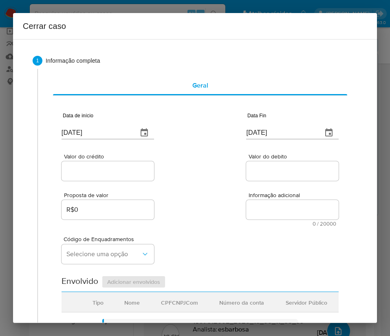
click at [230, 197] on div "Proposta de valor R$0 Informação adicional 0 / 20000 20000 caracteres restantes" at bounding box center [200, 204] width 277 height 44
click at [260, 129] on input "[DATE]" at bounding box center [281, 132] width 70 height 13
paste input "3"
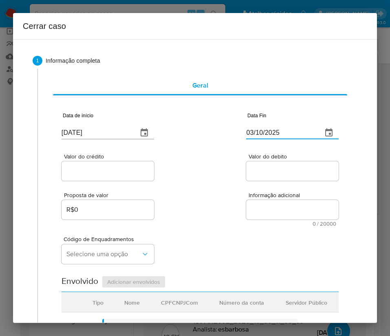
type input "03/10/2025"
click at [221, 209] on div "Proposta de valor R$0 Informação adicional 0 / 20000 20000 caracteres restantes" at bounding box center [200, 204] width 277 height 44
click at [144, 157] on span "Valor do crédito" at bounding box center [110, 157] width 92 height 6
click at [144, 166] on input "Valor do crédito" at bounding box center [108, 171] width 92 height 11
click at [125, 178] on div at bounding box center [108, 171] width 92 height 20
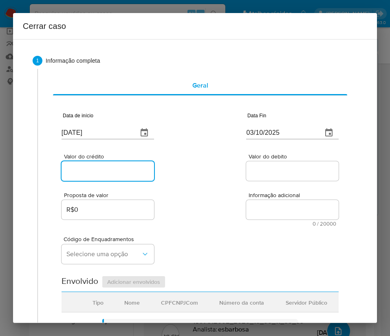
click at [113, 172] on input "Valor do crédito" at bounding box center [108, 171] width 92 height 11
click at [89, 173] on input "Valor do crédito" at bounding box center [108, 171] width 92 height 11
paste input "R$612.114"
type input "R$612.114"
click at [246, 172] on input "Valor do debito" at bounding box center [292, 171] width 92 height 11
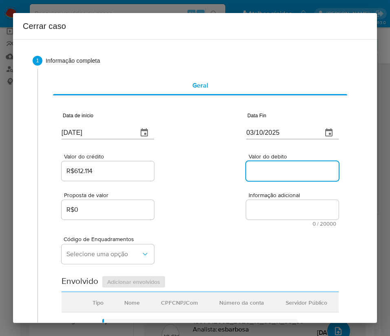
paste input "R$629.134"
type input "R$629.134"
drag, startPoint x: 230, startPoint y: 220, endPoint x: 217, endPoint y: 228, distance: 15.9
click at [230, 220] on div "Proposta de valor R$0 Informação adicional 0 / 20000 20000 caracteres restantes" at bounding box center [200, 204] width 277 height 44
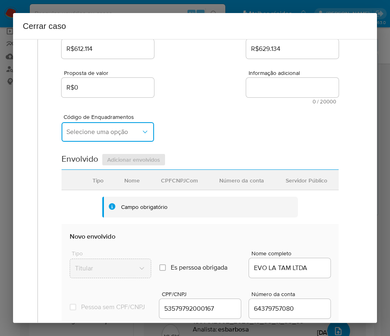
click at [88, 135] on div "Data de início [DATE] Data Fin [DATE] Valor do crédito R$612.114 Valor do debit…" at bounding box center [200, 205] width 277 height 453
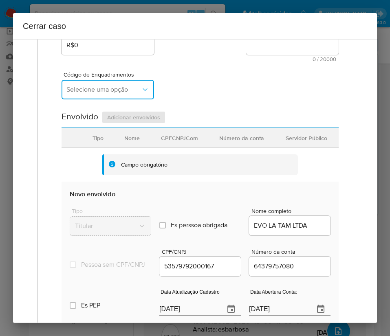
scroll to position [183, 0]
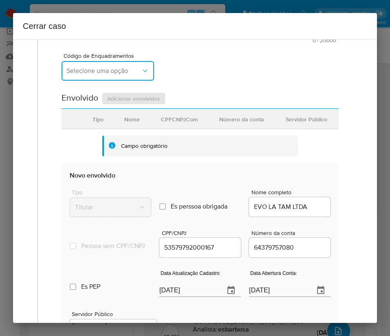
click at [104, 73] on span "Selecione uma opção" at bounding box center [103, 71] width 75 height 8
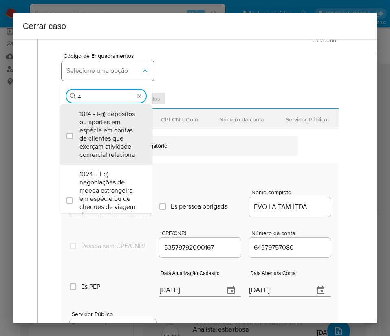
type input "47"
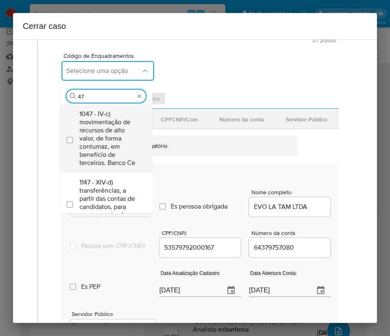
click at [100, 120] on span "1047 - IV-c) movimentação de recursos de alto valor, de forma contumaz, em bene…" at bounding box center [110, 138] width 62 height 57
checkbox input "true"
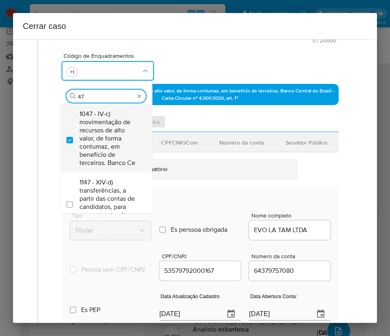
type input "4"
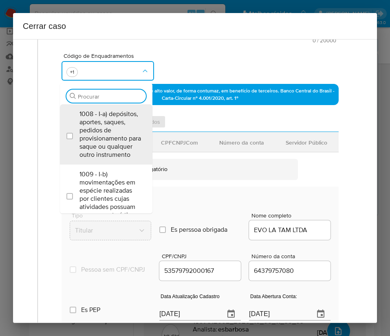
scroll to position [0, 0]
type input "73"
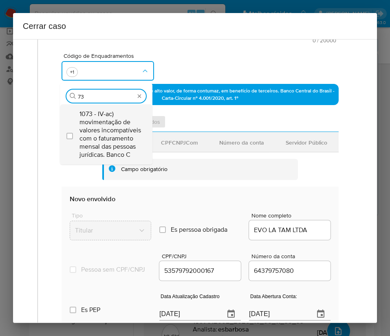
click at [101, 127] on span "1073 - IV-ac) movimentação de valores incompatíveis com o faturamento mensal da…" at bounding box center [110, 134] width 62 height 49
checkbox input "true"
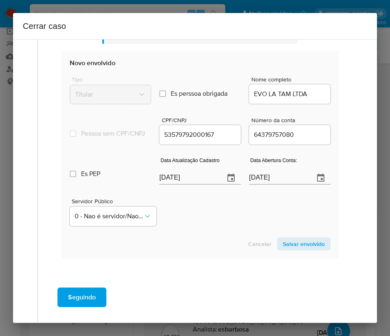
scroll to position [367, 0]
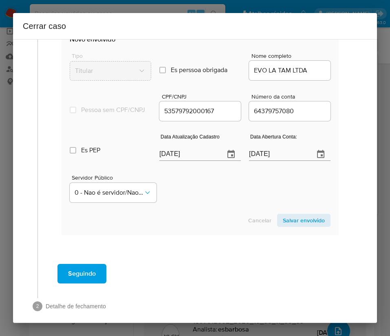
type input "73"
click at [193, 156] on section "Envolvido Adicionar envolvidos Tipo Nome CPFCNPJCom Número da conta Servidor Pú…" at bounding box center [200, 95] width 277 height 279
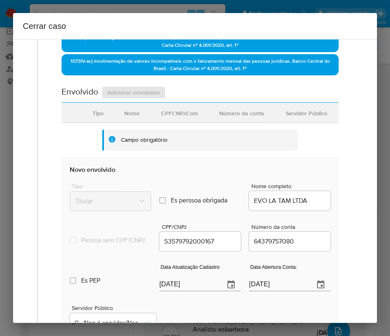
click at [193, 151] on div "Campo obrigatório" at bounding box center [200, 140] width 196 height 21
click at [184, 290] on input "[DATE]" at bounding box center [188, 284] width 59 height 13
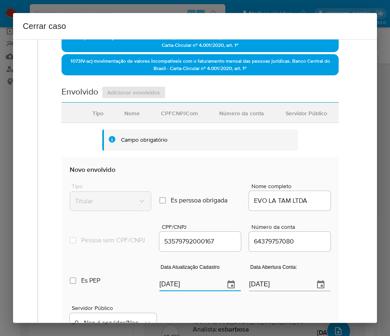
paste input "30/09"
type input "[DATE]"
click at [268, 290] on input "[DATE]" at bounding box center [278, 284] width 59 height 13
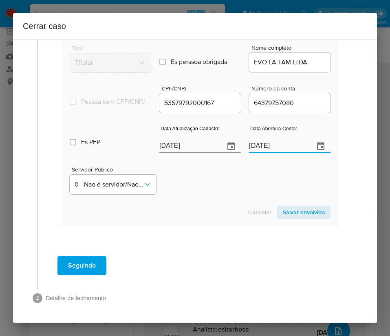
click at [297, 214] on span "Salvar envolvido" at bounding box center [304, 212] width 42 height 11
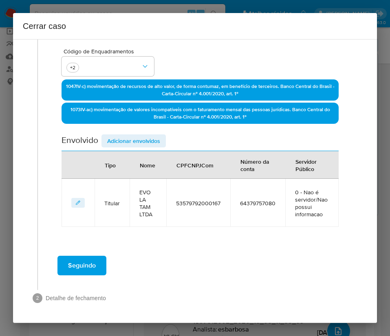
scroll to position [188, 0]
click at [140, 134] on div "Data de início 01/08/2025 Data Fin 03/10/2025 Valor do crédito R$612.114 Valor …" at bounding box center [200, 70] width 277 height 313
click at [139, 142] on span "Adicionar envolvidos" at bounding box center [133, 140] width 53 height 11
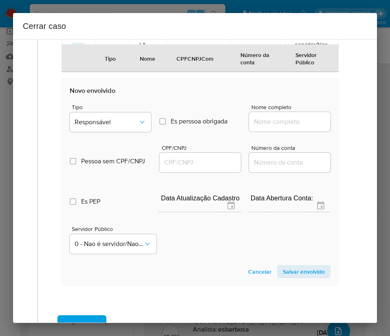
scroll to position [371, 0]
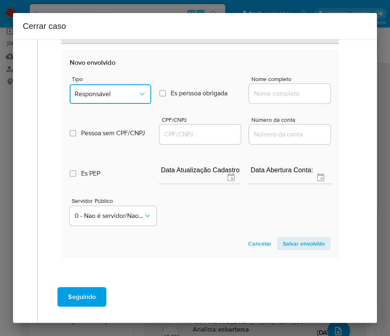
click at [135, 89] on button "Responsável" at bounding box center [110, 94] width 81 height 20
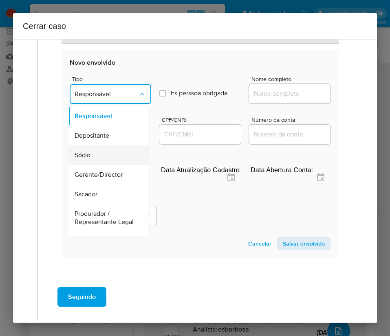
click at [96, 151] on div "Sócio" at bounding box center [106, 155] width 63 height 20
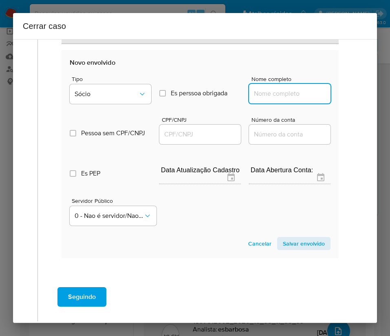
click at [288, 93] on input "Nome completo" at bounding box center [289, 93] width 81 height 11
paste input "[PERSON_NAME] Dos [PERSON_NAME] De Jesus, 00850228450"
drag, startPoint x: 270, startPoint y: 96, endPoint x: 363, endPoint y: 92, distance: 93.8
click at [363, 92] on div "1 Informação completa Geral Data de início [DATE] Data Fin [DATE] Valor do créd…" at bounding box center [195, 181] width 364 height 284
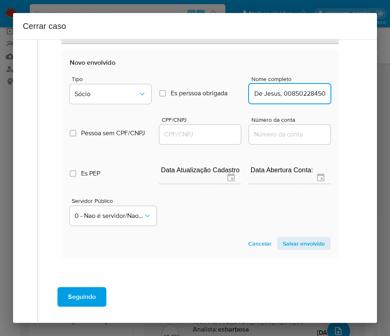
drag, startPoint x: 268, startPoint y: 96, endPoint x: 372, endPoint y: 91, distance: 104.0
click at [372, 91] on div "1 Informação completa Geral Data de início [DATE] Data Fin [DATE] Valor do créd…" at bounding box center [195, 181] width 364 height 284
type input "[PERSON_NAME] Dos [PERSON_NAME] De Jesus"
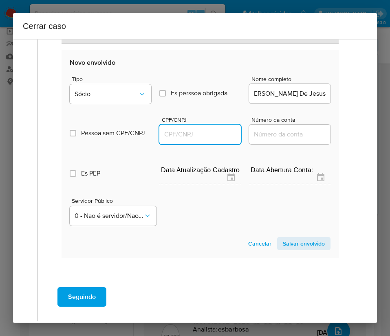
scroll to position [0, 0]
drag, startPoint x: 180, startPoint y: 138, endPoint x: 185, endPoint y: 139, distance: 4.2
click at [180, 137] on input "CPF/CNPJ" at bounding box center [199, 134] width 81 height 11
paste input "00850228450"
type input "850228450"
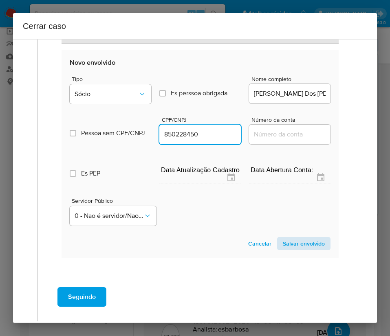
drag, startPoint x: 276, startPoint y: 236, endPoint x: 279, endPoint y: 246, distance: 10.4
click at [276, 238] on section "Novo envolvido Tipo Sócio Es perssoa obrigada Is PObrigada Nome completo Joerbs…" at bounding box center [200, 154] width 277 height 208
click at [283, 246] on span "Salvar envolvido" at bounding box center [304, 243] width 42 height 11
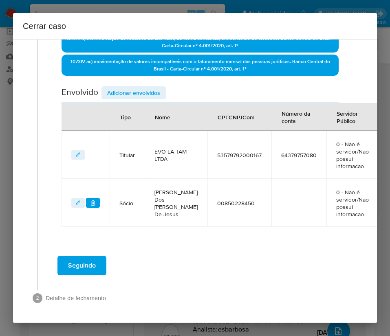
scroll to position [251, 0]
click at [131, 87] on span "Adicionar envolvidos" at bounding box center [133, 92] width 53 height 11
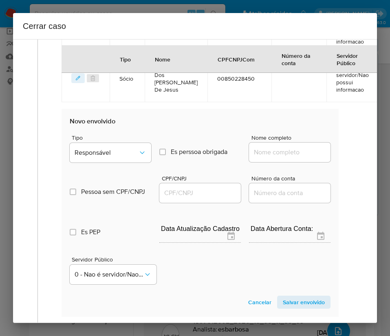
scroll to position [465, 0]
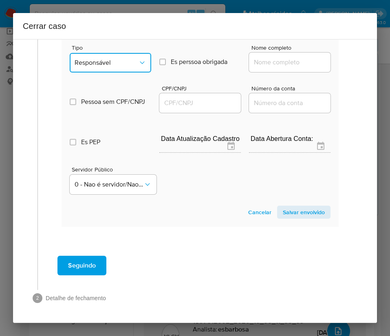
click at [119, 68] on button "Responsável" at bounding box center [110, 63] width 81 height 20
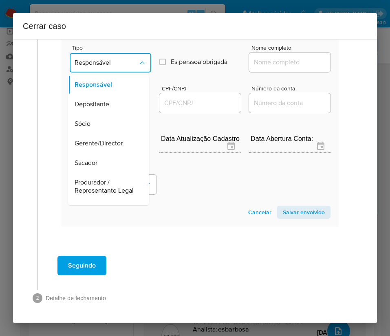
scroll to position [122, 0]
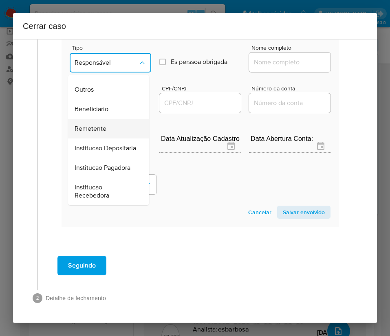
click at [97, 133] on span "Remetente" at bounding box center [91, 129] width 32 height 8
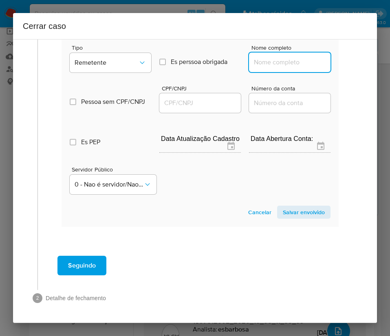
click at [265, 61] on input "Nome completo" at bounding box center [289, 62] width 81 height 11
paste input "[PERSON_NAME], 80077625404"
drag, startPoint x: 270, startPoint y: 62, endPoint x: 344, endPoint y: 60, distance: 73.8
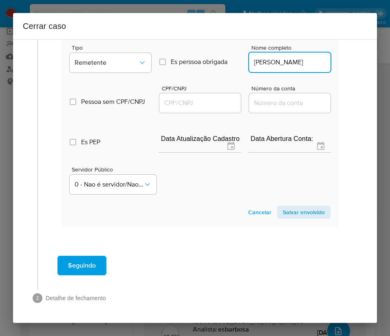
scroll to position [0, 15]
type input "[PERSON_NAME]"
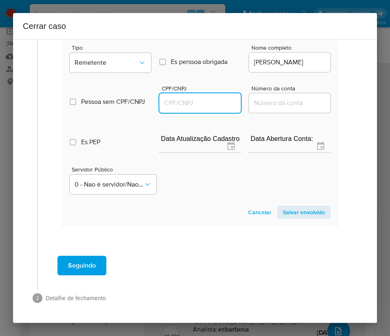
scroll to position [0, 0]
click at [196, 105] on input "CPF/CNPJ" at bounding box center [199, 103] width 81 height 11
paste input "80077625404"
type input "80077625404"
click at [286, 216] on span "Salvar envolvido" at bounding box center [304, 212] width 42 height 11
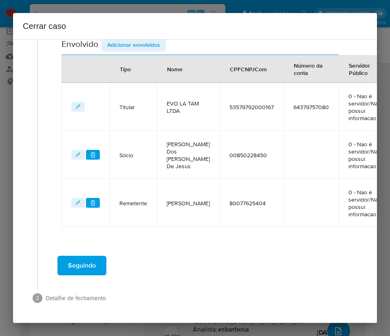
scroll to position [315, 0]
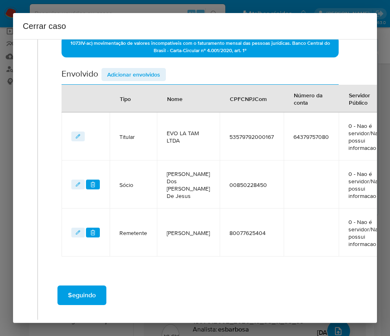
click at [121, 75] on span "Adicionar envolvidos" at bounding box center [133, 74] width 53 height 11
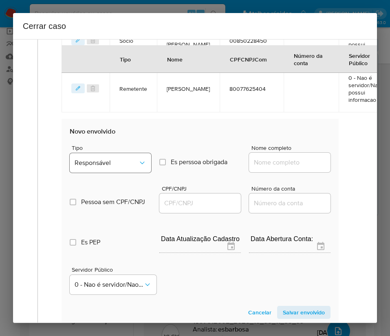
scroll to position [499, 0]
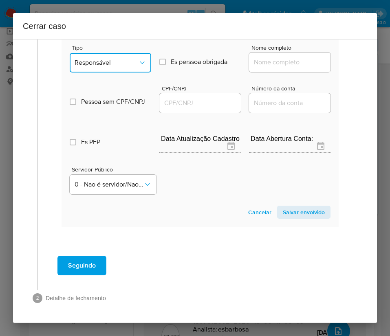
click at [101, 67] on span "Responsável" at bounding box center [107, 63] width 64 height 8
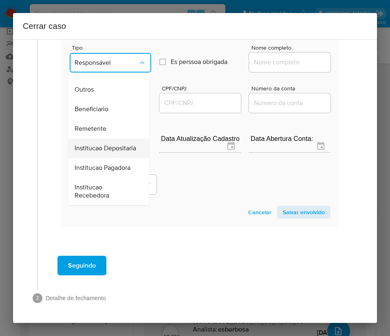
scroll to position [145, 0]
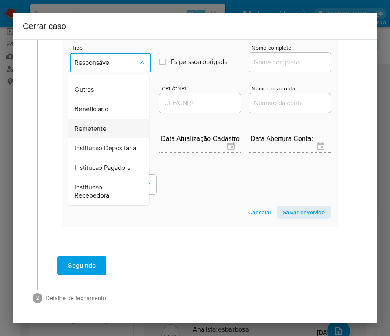
click at [99, 131] on span "Remetente" at bounding box center [91, 129] width 32 height 8
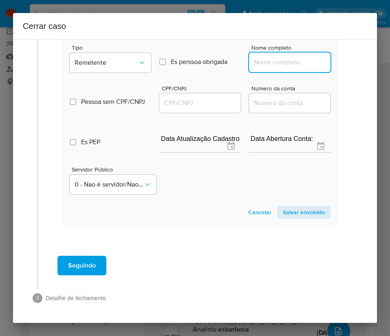
click at [261, 68] on input "Nome completo" at bounding box center [289, 62] width 81 height 11
paste input "[PERSON_NAME] L [PERSON_NAME], 88494250400"
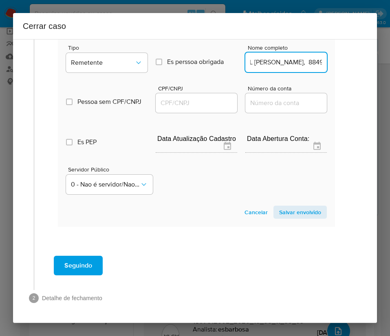
drag, startPoint x: 270, startPoint y: 86, endPoint x: 387, endPoint y: 86, distance: 116.9
click at [387, 86] on div "Cerrar caso 1 Informação completa Geral Data de início 01/08/2025 Data Fin 03/1…" at bounding box center [195, 168] width 390 height 336
type input "Herlen L [PERSON_NAME]"
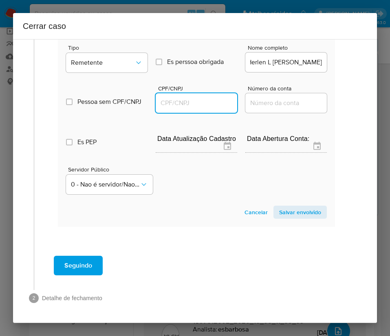
scroll to position [0, 0]
click at [178, 108] on input "CPF/CNPJ" at bounding box center [196, 103] width 81 height 11
paste input "88494250400"
type input "88494250400"
drag, startPoint x: 293, startPoint y: 242, endPoint x: 301, endPoint y: 233, distance: 11.8
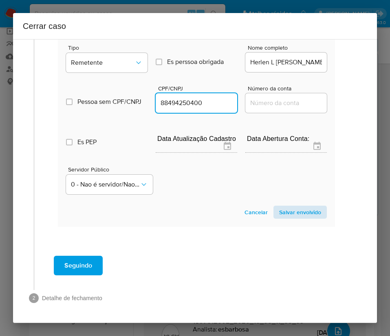
click at [294, 227] on section "Novo envolvido Tipo Remetente Es perssoa obrigada Is PObrigada Nome completo He…" at bounding box center [196, 123] width 277 height 208
click at [301, 218] on span "Salvar envolvido" at bounding box center [300, 212] width 42 height 11
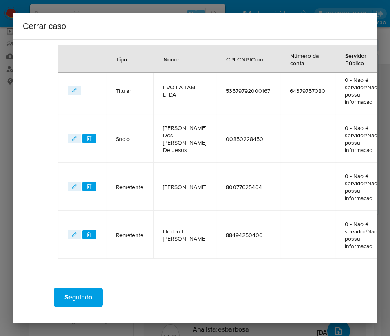
scroll to position [234, 4]
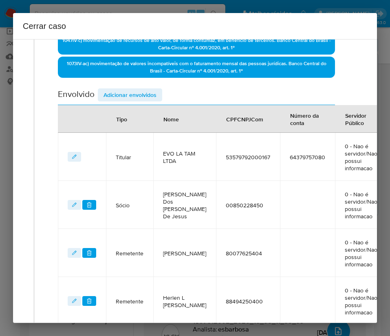
click at [136, 116] on div "Tipo" at bounding box center [121, 119] width 31 height 20
click at [150, 90] on span "Adicionar envolvidos" at bounding box center [129, 94] width 53 height 11
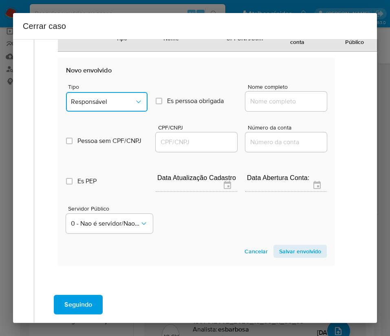
click at [110, 106] on span "Responsável" at bounding box center [103, 102] width 64 height 8
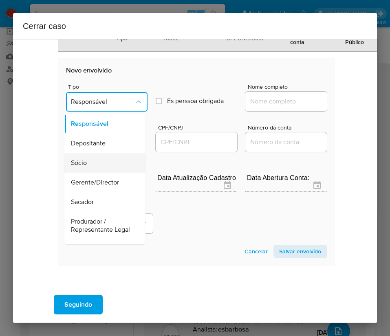
scroll to position [145, 0]
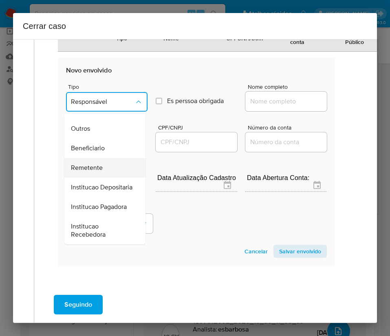
click at [96, 167] on span "Remetente" at bounding box center [87, 168] width 32 height 8
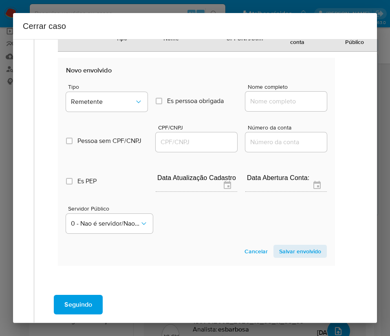
click at [262, 108] on div at bounding box center [285, 102] width 81 height 20
click at [262, 107] on input "Nome completo" at bounding box center [285, 101] width 81 height 11
paste input "Fabio Jorge Pereira, 03071680422"
drag, startPoint x: 263, startPoint y: 117, endPoint x: 339, endPoint y: 119, distance: 75.8
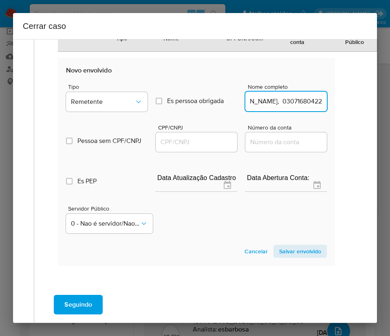
type input "Fabio Jorge Pereira"
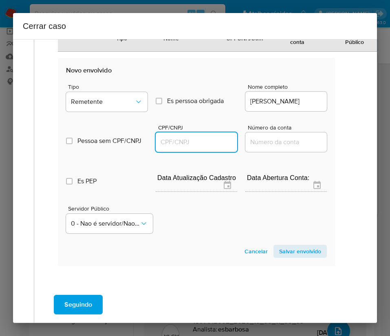
click at [184, 147] on input "CPF/CNPJ" at bounding box center [196, 142] width 81 height 11
paste input "03071680422"
type input "3071680422"
click at [282, 257] on span "Salvar envolvido" at bounding box center [300, 251] width 42 height 11
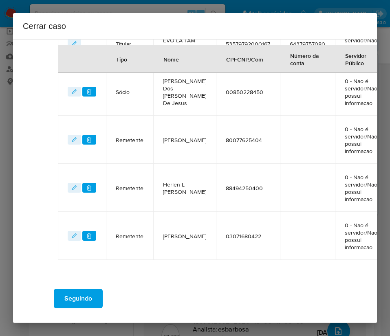
scroll to position [282, 4]
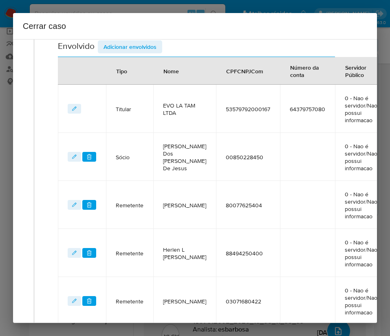
click at [142, 45] on span "Adicionar envolvidos" at bounding box center [129, 46] width 53 height 11
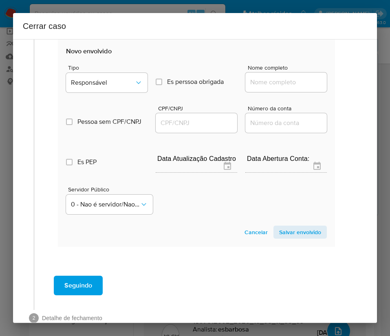
scroll to position [587, 4]
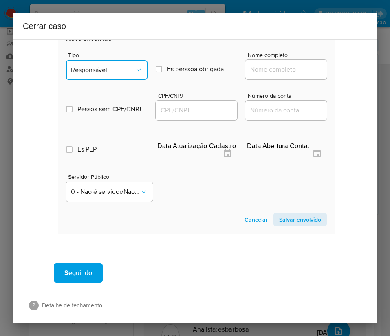
click at [115, 74] on span "Responsável" at bounding box center [103, 70] width 64 height 8
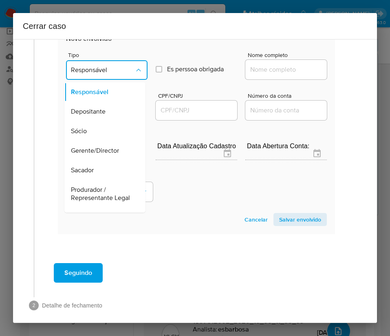
scroll to position [145, 0]
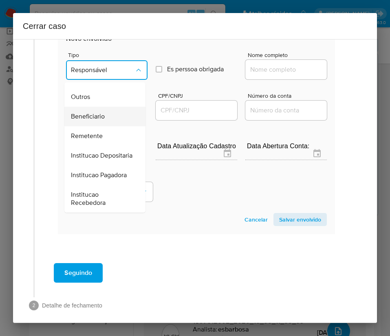
click at [92, 112] on span "Beneficiario" at bounding box center [88, 116] width 34 height 8
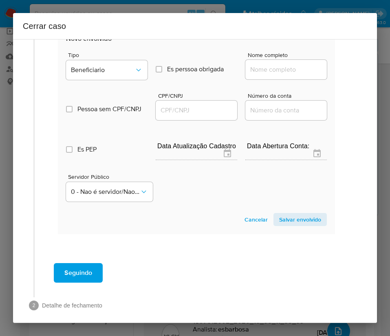
click at [271, 75] on input "Nome completo" at bounding box center [285, 69] width 81 height 11
paste input "Aconte Impulse Ltda, 49381752000139"
drag, startPoint x: 257, startPoint y: 85, endPoint x: 340, endPoint y: 86, distance: 82.3
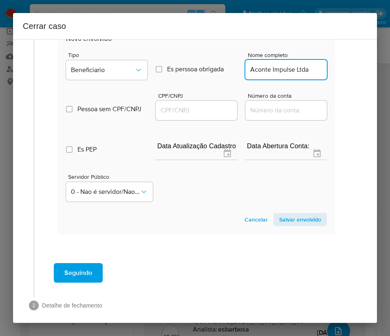
scroll to position [0, 0]
type input "Aconte Impulse Ltda"
click at [191, 116] on input "CPF/CNPJ" at bounding box center [196, 110] width 81 height 11
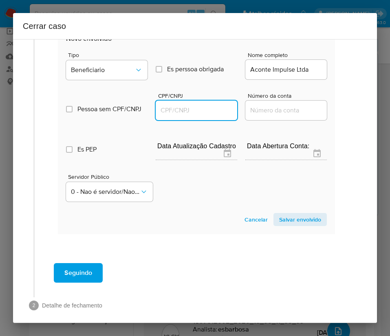
paste input "49381752000139"
type input "49381752000139"
click at [279, 225] on span "Salvar envolvido" at bounding box center [300, 219] width 42 height 11
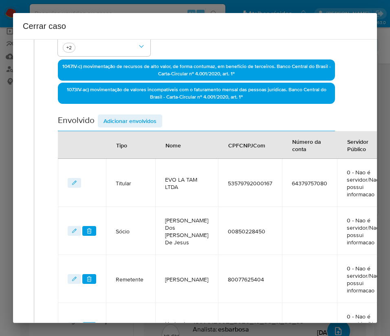
click at [128, 118] on span "Adicionar envolvidos" at bounding box center [129, 120] width 53 height 11
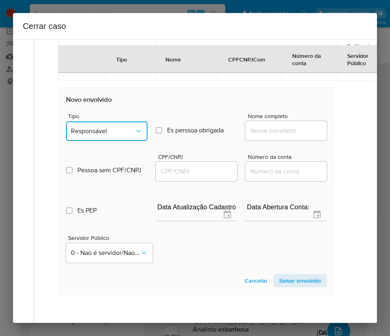
click at [109, 137] on button "Responsável" at bounding box center [106, 131] width 81 height 20
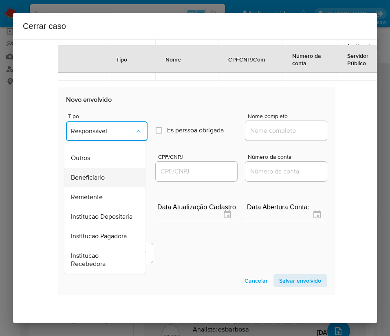
click at [104, 178] on span "Beneficiario" at bounding box center [88, 178] width 34 height 8
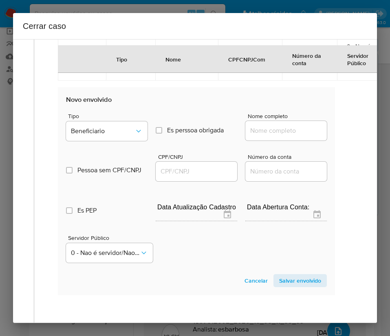
click at [264, 144] on div "Nome completo" at bounding box center [285, 128] width 81 height 31
click at [268, 136] on input "Nome completo" at bounding box center [285, 130] width 81 height 11
paste input "Mateus Supermercados E Varejo S.A., 59008895000153"
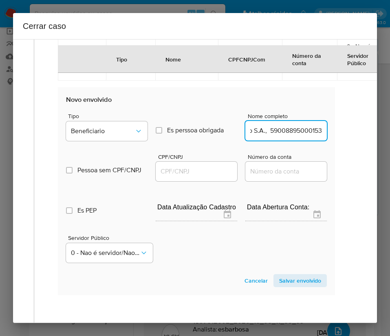
drag, startPoint x: 255, startPoint y: 144, endPoint x: 336, endPoint y: 143, distance: 81.1
type input "Mateus Supermercados E Varejo S.A."
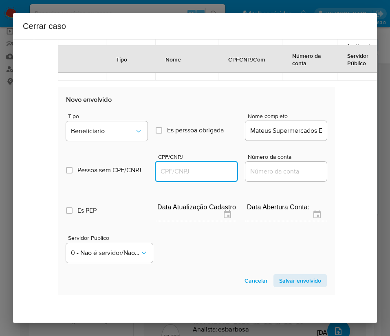
click at [202, 177] on input "CPF/CNPJ" at bounding box center [196, 171] width 81 height 11
paste input "59008895000153"
type input "59008895000153"
click at [279, 286] on span "Salvar envolvido" at bounding box center [300, 280] width 42 height 11
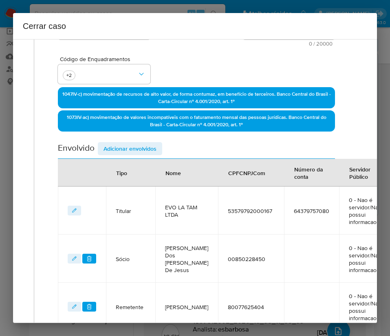
click at [117, 148] on span "Adicionar envolvidos" at bounding box center [129, 148] width 53 height 11
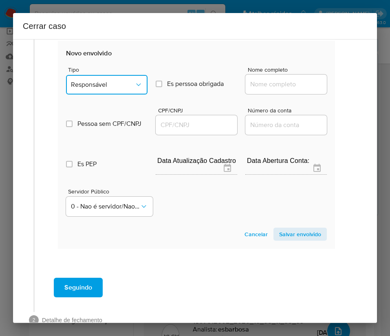
click at [111, 89] on button "Responsável" at bounding box center [106, 85] width 81 height 20
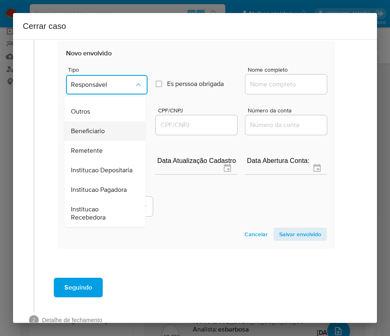
click at [95, 127] on span "Beneficiario" at bounding box center [88, 131] width 34 height 8
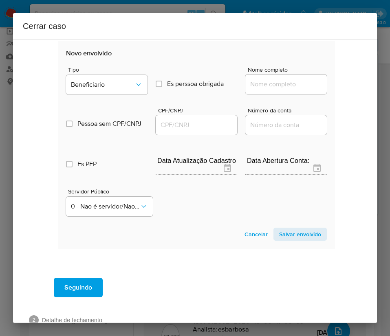
click at [268, 83] on input "Nome completo" at bounding box center [285, 84] width 81 height 11
paste input "Companhia Energetica Do Rio Grande Do Norte Cosern, 08324196000181"
drag, startPoint x: 260, startPoint y: 88, endPoint x: 336, endPoint y: 89, distance: 76.2
click at [257, 87] on input "Companhia Energetica Do Rio Grande Do Norte Cosern, 08324196000181" at bounding box center [285, 84] width 81 height 11
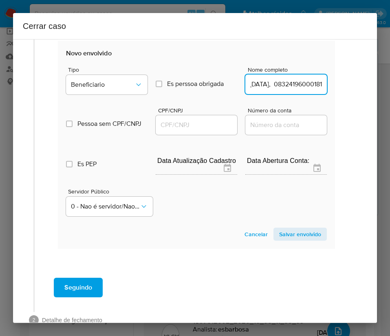
drag, startPoint x: 258, startPoint y: 86, endPoint x: 343, endPoint y: 84, distance: 85.6
type input "Companhia Energetica Do Rio Grande Do Norte Cosern"
click at [182, 125] on input "CPF/CNPJ" at bounding box center [196, 125] width 81 height 11
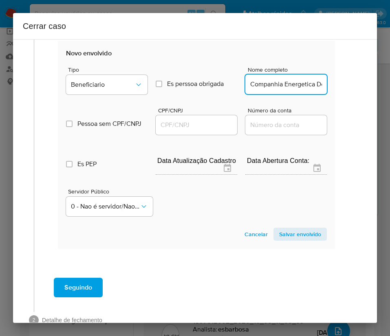
paste input "08324196000181"
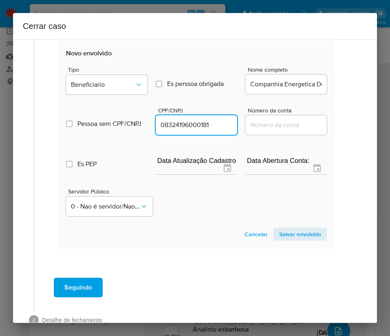
type input "8324196000181"
click at [274, 244] on section "Novo envolvido Tipo Beneficiario Es perssoa obrigada Is PObrigada Nome completo…" at bounding box center [196, 145] width 277 height 208
click at [283, 239] on span "Salvar envolvido" at bounding box center [300, 234] width 42 height 11
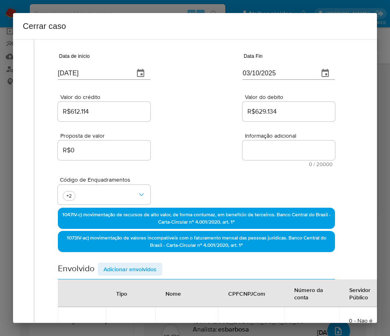
scroll to position [0, 4]
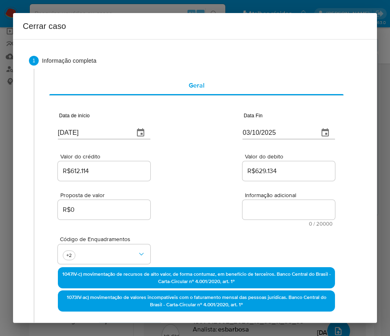
click at [247, 208] on textarea "Informação adicional" at bounding box center [288, 210] width 92 height 20
paste textarea "Informações do Cliente EVO LA TAM LTDA, CNPJ 53579792000167, aberta em 19/01/20…"
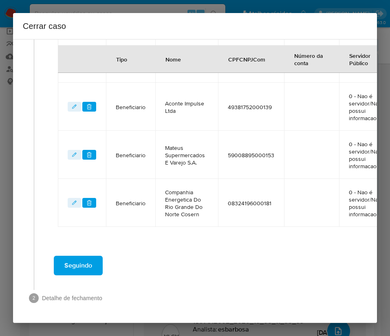
scroll to position [571, 4]
type textarea "Informações do Cliente EVO LA TAM LTDA, CNPJ 53579792000167, aberta em 19/01/20…"
click at [88, 258] on span "Seguindo" at bounding box center [78, 266] width 28 height 18
click at [87, 260] on span "Seguindo" at bounding box center [78, 266] width 28 height 18
click at [84, 257] on span "Seguindo" at bounding box center [78, 266] width 28 height 18
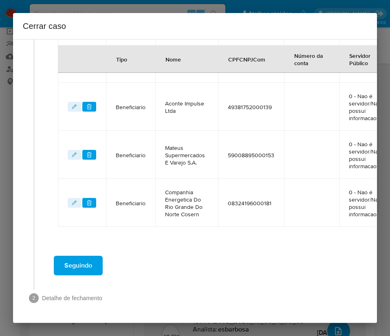
click at [86, 257] on span "Seguindo" at bounding box center [78, 266] width 28 height 18
click at [86, 256] on button "Seguindo" at bounding box center [78, 266] width 49 height 20
click at [86, 257] on span "Seguindo" at bounding box center [78, 266] width 28 height 18
click at [86, 256] on button "Seguindo" at bounding box center [78, 266] width 49 height 20
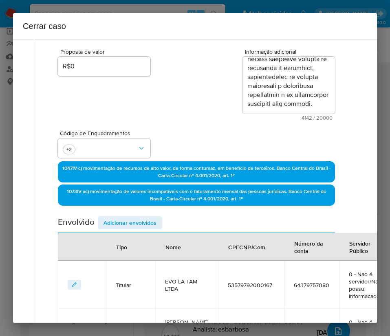
scroll to position [0, 4]
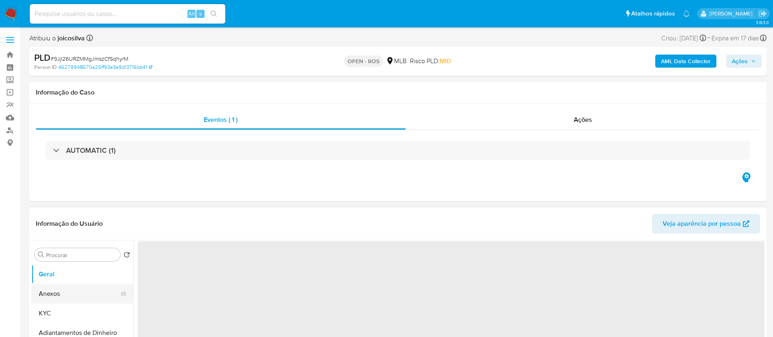
select select "10"
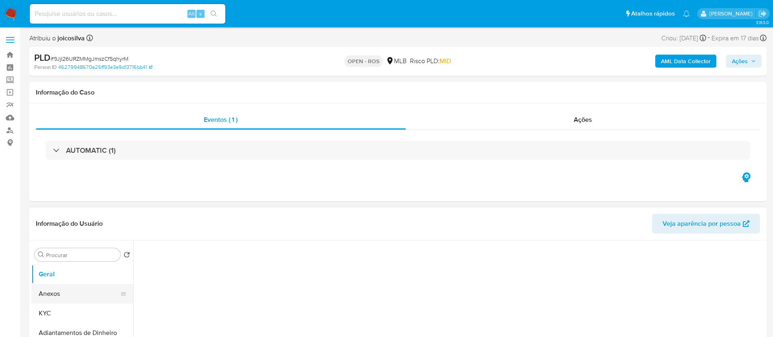
click at [69, 294] on button "Anexos" at bounding box center [78, 294] width 95 height 20
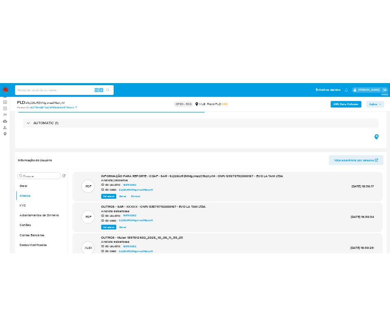
scroll to position [61, 0]
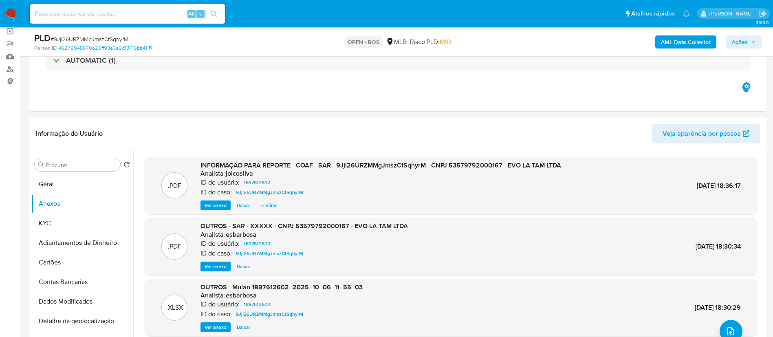
click at [389, 43] on span "Ações" at bounding box center [740, 41] width 16 height 13
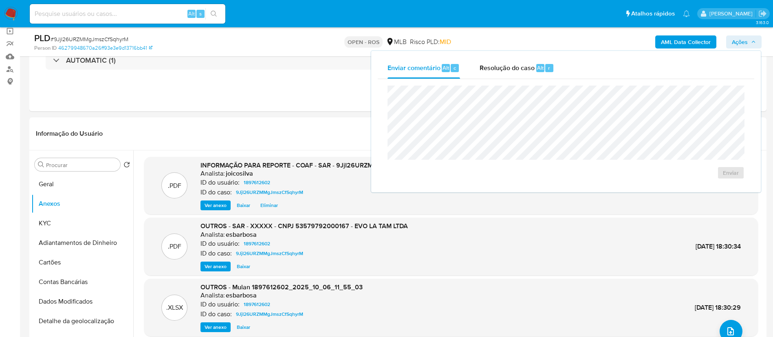
click at [389, 68] on span "Resolução do caso" at bounding box center [506, 67] width 55 height 9
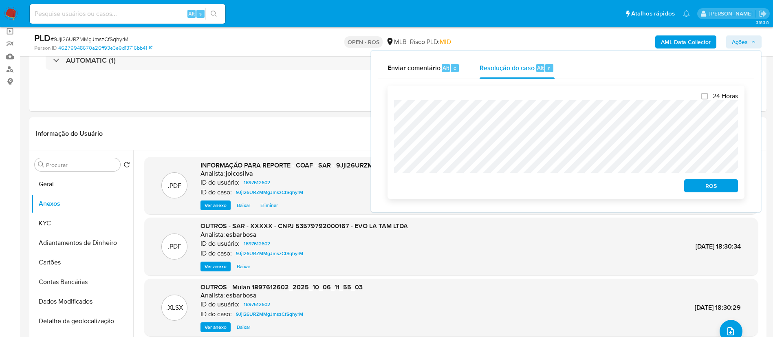
click at [389, 190] on span "ROS" at bounding box center [711, 185] width 42 height 11
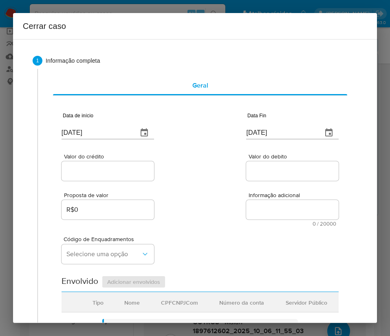
click at [97, 139] on div "Data de início [DATE]" at bounding box center [108, 127] width 92 height 33
click at [99, 136] on input "[DATE]" at bounding box center [97, 132] width 70 height 13
paste input "1/08"
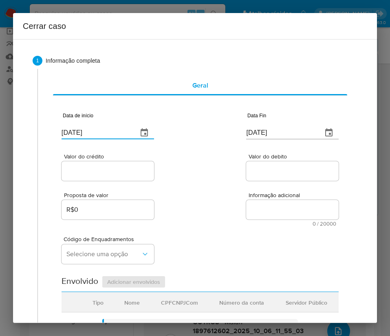
type input "[DATE]"
click at [258, 132] on input "[DATE]" at bounding box center [281, 132] width 70 height 13
paste input "3"
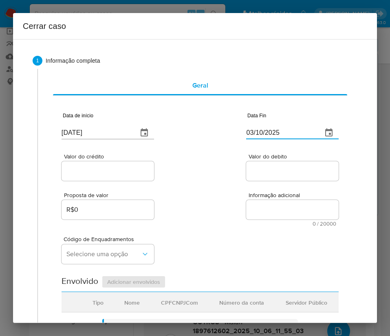
type input "03/10/2025"
click at [224, 194] on div "Proposta de valor R$0 Informação adicional 0 / 20000 20000 caracteres restantes" at bounding box center [200, 204] width 277 height 44
click at [96, 180] on div at bounding box center [108, 171] width 92 height 20
click at [99, 170] on input "Valor do crédito" at bounding box center [108, 171] width 92 height 11
click at [106, 170] on input "Valor do crédito" at bounding box center [108, 171] width 92 height 11
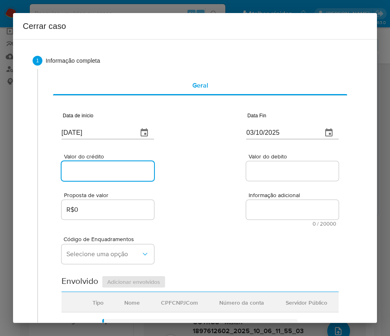
paste input "R$612.114"
type input "R$612.114"
drag, startPoint x: 218, startPoint y: 192, endPoint x: 81, endPoint y: 259, distance: 151.8
click at [218, 193] on div "Proposta de valor R$0 Informação adicional 0 / 20000 20000 caracteres restantes" at bounding box center [200, 204] width 277 height 44
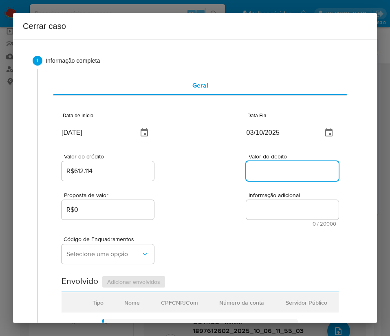
click at [256, 171] on input "Valor do debito" at bounding box center [292, 171] width 92 height 11
paste input "R$629.134"
type input "R$629.134"
drag, startPoint x: 200, startPoint y: 240, endPoint x: 176, endPoint y: 246, distance: 25.1
click at [200, 240] on div "Código de Enquadramentos Selecione uma opção" at bounding box center [200, 246] width 277 height 41
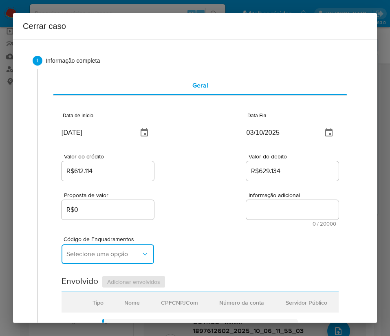
click at [89, 255] on span "Selecione uma opção" at bounding box center [103, 254] width 75 height 8
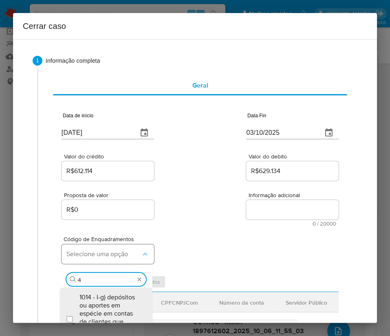
type input "47"
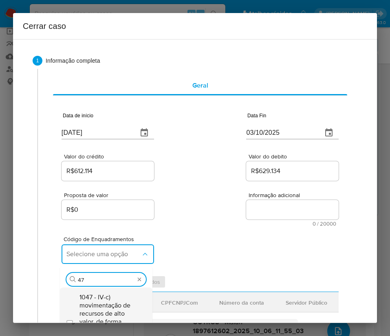
click at [106, 299] on span "1047 - IV-c) movimentação de recursos de alto valor, de forma contumaz, em bene…" at bounding box center [110, 321] width 62 height 57
checkbox input "true"
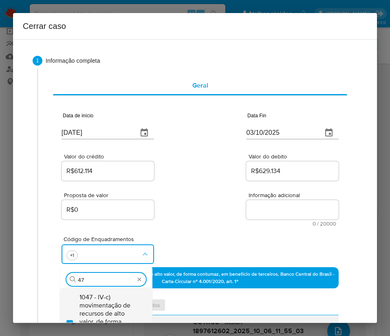
type input "4"
type input "73"
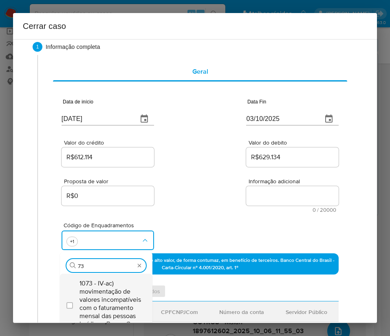
click at [113, 284] on span "1073 - IV-ac) movimentação de valores incompatíveis com o faturamento mensal da…" at bounding box center [110, 303] width 62 height 49
checkbox input "true"
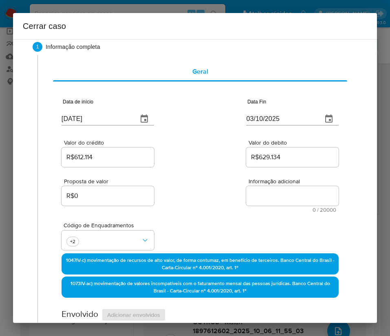
click at [246, 145] on label "Valor do debito" at bounding box center [292, 143] width 92 height 6
click at [246, 152] on input "R$629.134" at bounding box center [292, 157] width 92 height 11
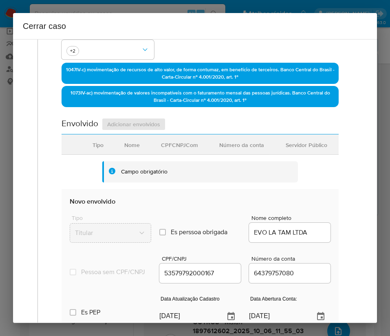
scroll to position [380, 0]
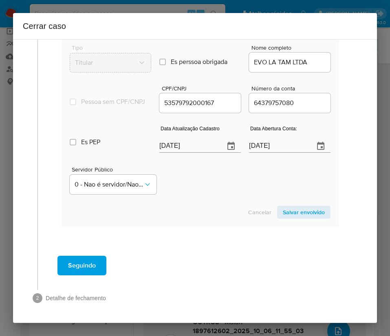
click at [200, 146] on input "[DATE]" at bounding box center [188, 146] width 59 height 13
paste input "30/09"
type input "[DATE]"
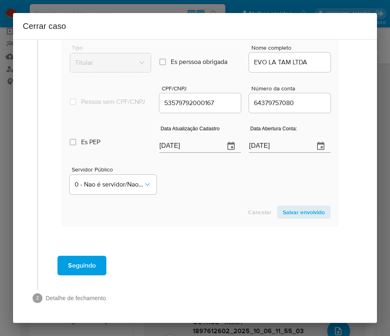
click at [198, 198] on div "Servidor Público 0 - Nao é servidor/[PERSON_NAME] possui informacao" at bounding box center [200, 177] width 261 height 41
click at [271, 147] on input "[DATE]" at bounding box center [278, 146] width 59 height 13
click at [236, 190] on div "Servidor Público 0 - Nao é servidor/[PERSON_NAME] possui informacao" at bounding box center [200, 177] width 261 height 41
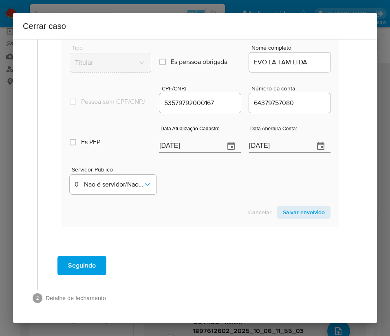
scroll to position [382, 0]
click at [287, 212] on span "Salvar envolvido" at bounding box center [304, 212] width 42 height 11
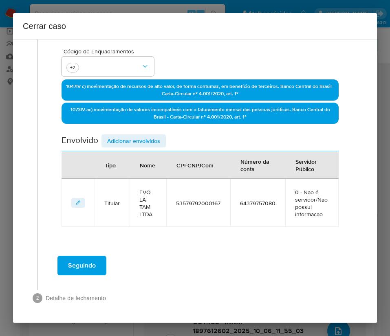
scroll to position [188, 0]
click at [140, 135] on span "Adicionar envolvidos" at bounding box center [133, 140] width 53 height 11
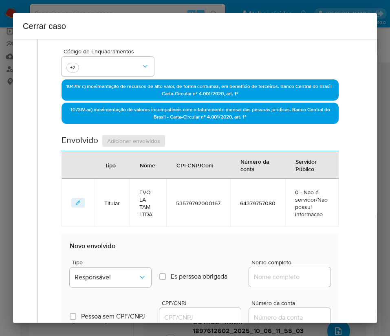
scroll to position [402, 0]
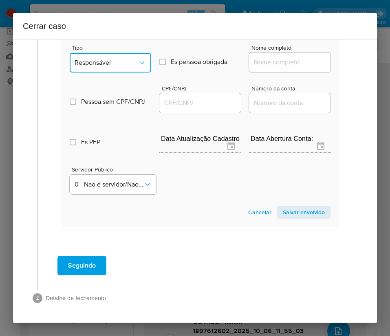
click at [106, 64] on span "Responsável" at bounding box center [107, 63] width 64 height 8
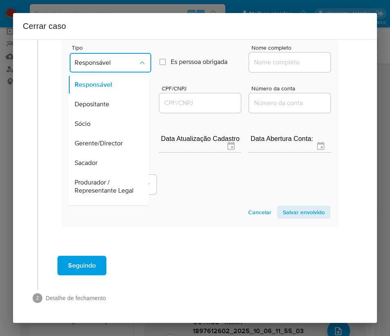
click at [88, 128] on span "Sócio" at bounding box center [83, 124] width 16 height 8
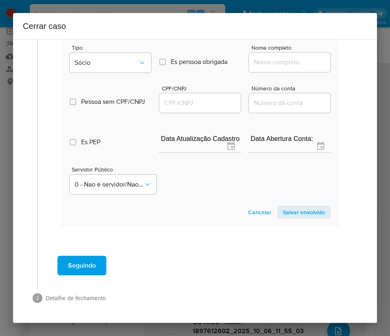
click at [274, 65] on input "Nome completo" at bounding box center [289, 62] width 81 height 11
paste input "[PERSON_NAME] Dos [PERSON_NAME] De Jesus, 00850228450"
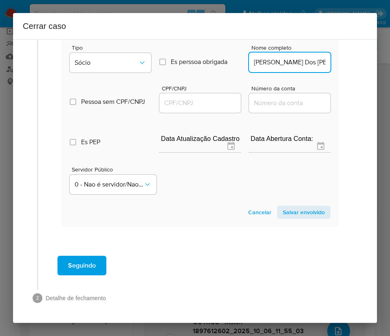
scroll to position [0, 121]
drag, startPoint x: 270, startPoint y: 64, endPoint x: 354, endPoint y: 65, distance: 84.7
type input "[PERSON_NAME] Dos [PERSON_NAME] De Jesus"
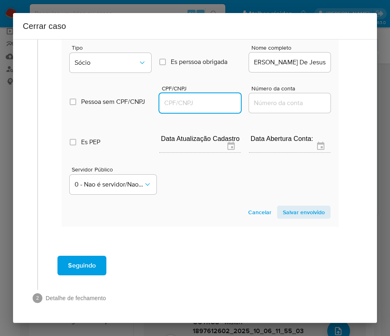
scroll to position [0, 0]
drag, startPoint x: 177, startPoint y: 103, endPoint x: 204, endPoint y: 104, distance: 26.9
click at [177, 103] on input "CPF/CNPJ" at bounding box center [199, 103] width 81 height 11
paste input "00850228450"
type input "850228450"
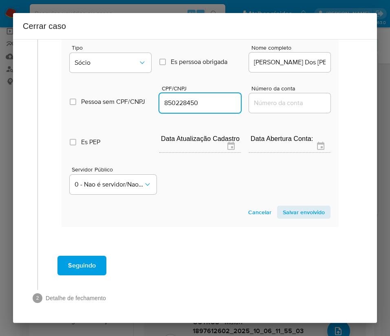
click at [296, 212] on span "Salvar envolvido" at bounding box center [304, 212] width 42 height 11
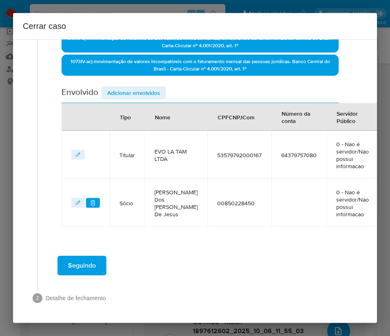
scroll to position [251, 0]
click at [145, 87] on span "Adicionar envolvidos" at bounding box center [133, 92] width 53 height 11
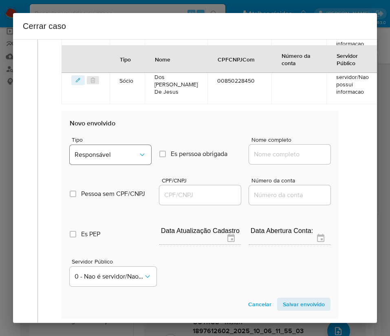
scroll to position [434, 0]
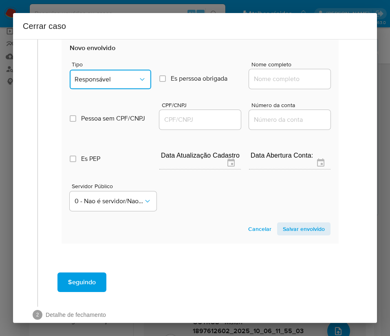
click at [100, 84] on span "Responsável" at bounding box center [107, 79] width 64 height 8
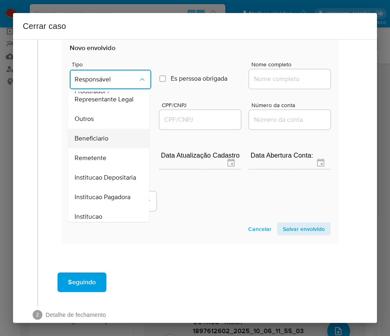
scroll to position [145, 0]
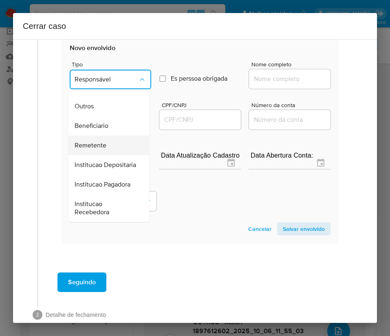
click at [102, 146] on span "Remetente" at bounding box center [91, 145] width 32 height 8
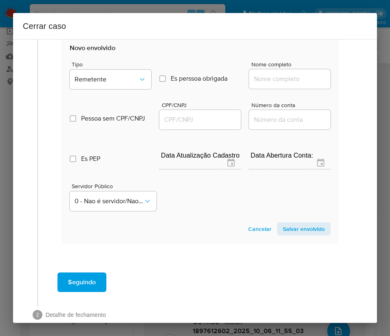
click at [266, 84] on input "Nome completo" at bounding box center [289, 79] width 81 height 11
paste input "[PERSON_NAME], 80077625404"
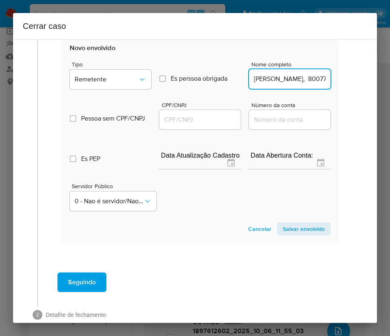
scroll to position [0, 62]
drag, startPoint x: 270, startPoint y: 96, endPoint x: 378, endPoint y: 94, distance: 108.8
click at [378, 94] on div "Cerrar caso 1 Informação completa Geral Data de início [DATE] Data Fin [DATE] V…" at bounding box center [195, 168] width 390 height 336
type input "[PERSON_NAME]"
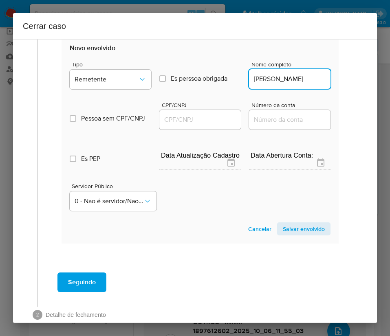
scroll to position [0, 0]
click at [193, 125] on input "CPF/CNPJ" at bounding box center [199, 119] width 81 height 11
paste input "80077625404"
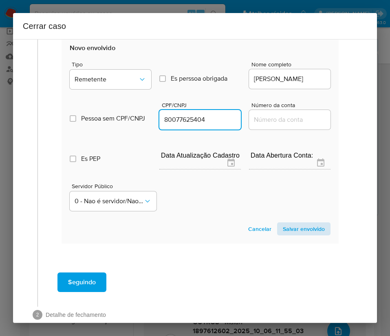
type input "80077625404"
click at [292, 235] on span "Salvar envolvido" at bounding box center [304, 228] width 42 height 11
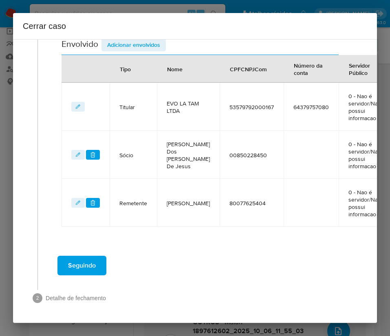
scroll to position [315, 0]
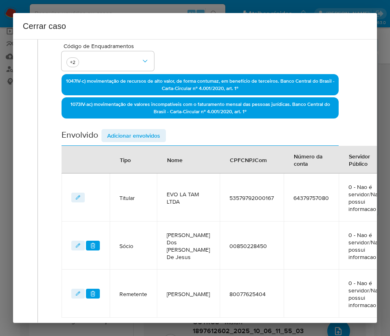
click at [124, 135] on span "Adicionar envolvidos" at bounding box center [133, 135] width 53 height 11
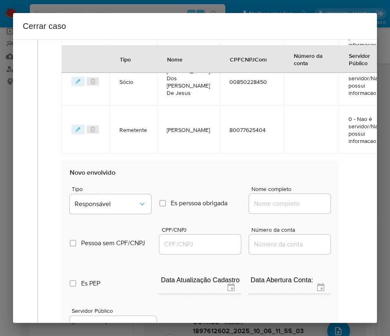
scroll to position [499, 0]
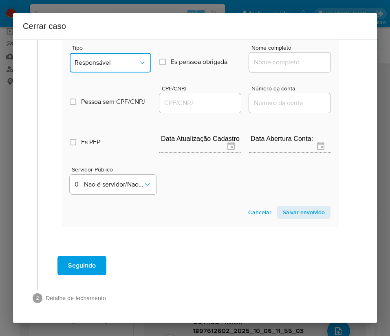
click at [114, 73] on button "Responsável" at bounding box center [110, 63] width 81 height 20
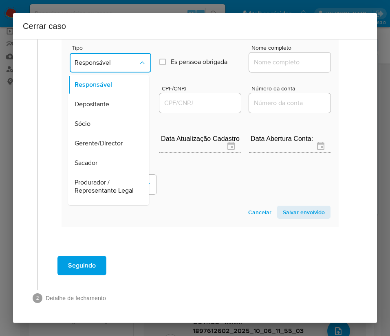
scroll to position [145, 0]
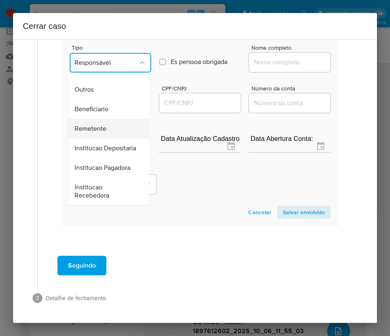
click at [96, 133] on span "Remetente" at bounding box center [91, 129] width 32 height 8
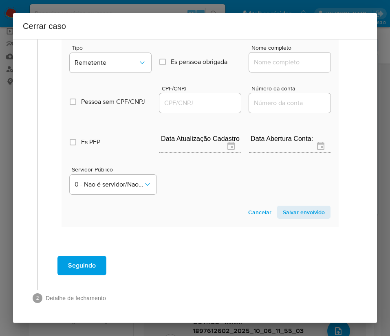
click at [287, 68] on input "Nome completo" at bounding box center [289, 62] width 81 height 11
paste input "[PERSON_NAME] L [PERSON_NAME], 88494250400"
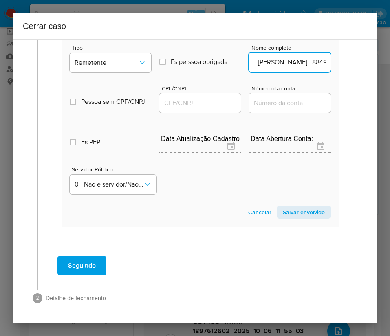
scroll to position [499, 4]
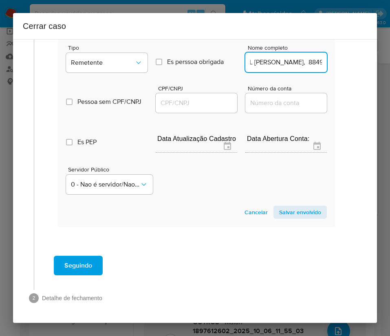
drag, startPoint x: 269, startPoint y: 86, endPoint x: 370, endPoint y: 87, distance: 101.0
click at [370, 87] on div "1 Informação completa Geral Data de início [DATE] Data Fin [DATE] Valor do créd…" at bounding box center [195, 181] width 364 height 284
type input "Herlen L [PERSON_NAME]"
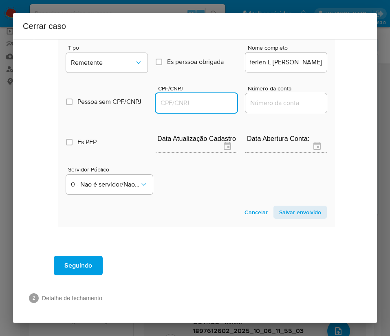
scroll to position [0, 0]
click at [182, 108] on input "CPF/CNPJ" at bounding box center [196, 103] width 81 height 11
paste input "88494250400"
type input "88494250400"
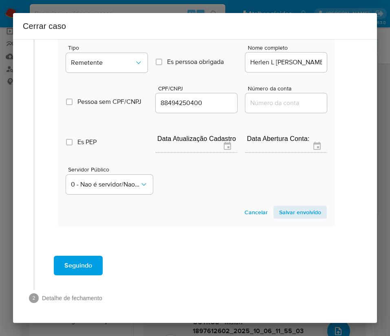
click at [282, 218] on span "Salvar envolvido" at bounding box center [300, 212] width 42 height 11
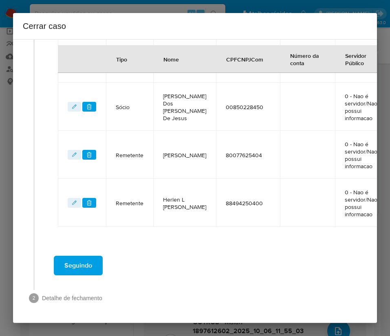
scroll to position [234, 4]
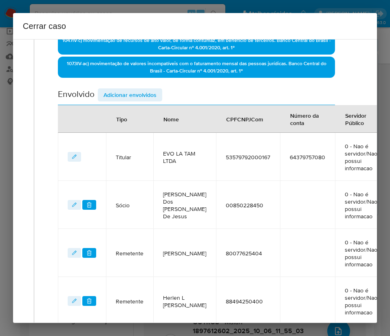
click at [147, 97] on span "Adicionar envolvidos" at bounding box center [129, 94] width 53 height 11
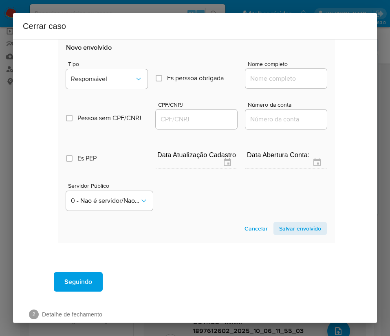
scroll to position [539, 4]
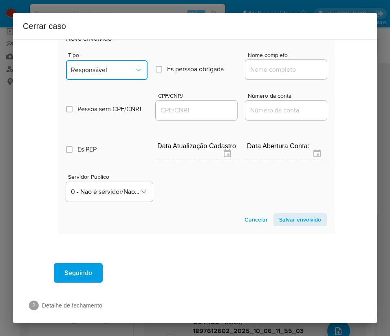
click at [112, 74] on span "Responsável" at bounding box center [103, 70] width 64 height 8
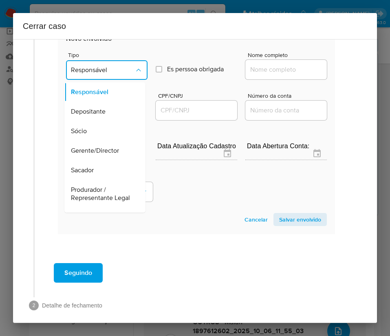
scroll to position [145, 0]
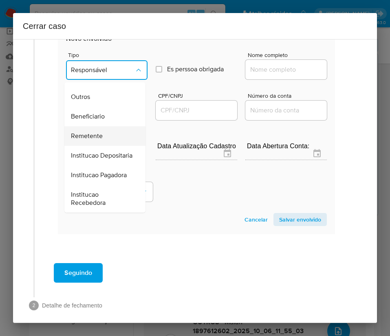
click at [92, 135] on span "Remetente" at bounding box center [87, 136] width 32 height 8
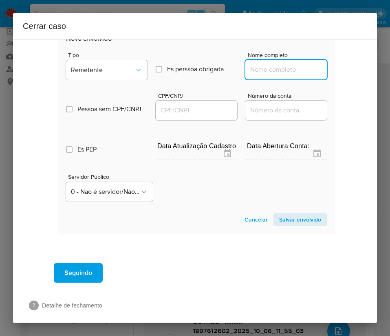
click at [297, 75] on input "Nome completo" at bounding box center [285, 69] width 81 height 11
paste input "[PERSON_NAME], 03071680422"
drag, startPoint x: 268, startPoint y: 85, endPoint x: 346, endPoint y: 83, distance: 78.3
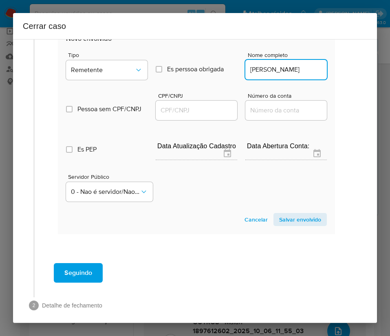
scroll to position [0, 0]
type input "[PERSON_NAME]"
click at [190, 116] on input "CPF/CNPJ" at bounding box center [196, 110] width 81 height 11
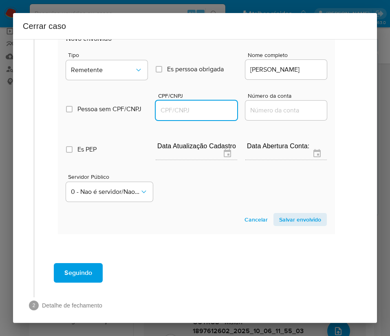
paste input "03071680422"
type input "3071680422"
click at [281, 225] on span "Salvar envolvido" at bounding box center [300, 219] width 42 height 11
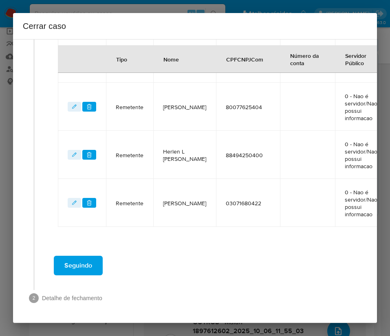
scroll to position [404, 4]
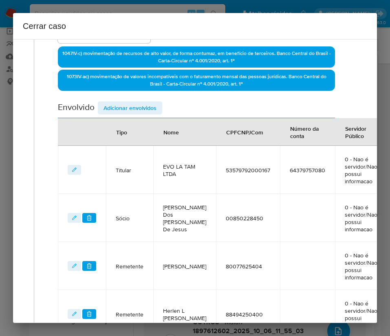
click at [142, 106] on span "Adicionar envolvidos" at bounding box center [129, 107] width 53 height 11
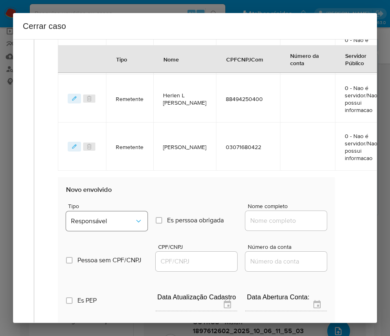
scroll to position [526, 4]
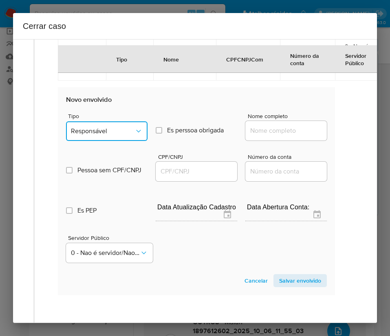
click at [104, 139] on button "Responsável" at bounding box center [106, 131] width 81 height 20
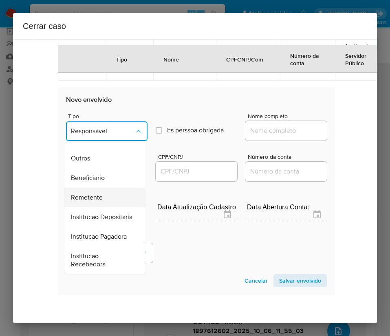
scroll to position [145, 0]
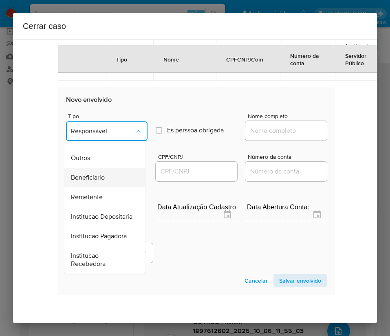
click at [99, 176] on span "Beneficiario" at bounding box center [88, 178] width 34 height 8
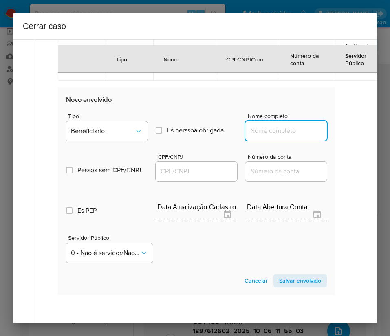
click at [291, 136] on input "Nome completo" at bounding box center [285, 130] width 81 height 11
paste input "Aconte Impulse Ltda, 49381752000139"
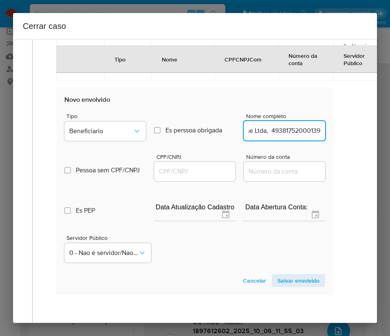
drag, startPoint x: 257, startPoint y: 147, endPoint x: 370, endPoint y: 148, distance: 112.4
click at [370, 148] on div "1 Informação completa Geral Data de início [DATE] Data Fin [DATE] Valor do créd…" at bounding box center [195, 181] width 364 height 284
type input "Aconte Impulse Ltda"
click at [171, 177] on input "CPF/CNPJ" at bounding box center [194, 171] width 81 height 11
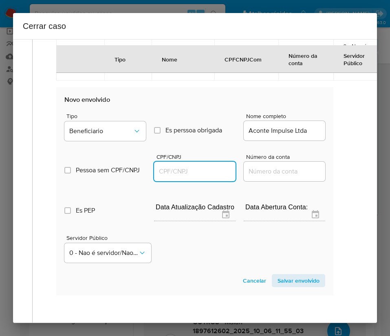
paste input "49381752000139"
type input "49381752000139"
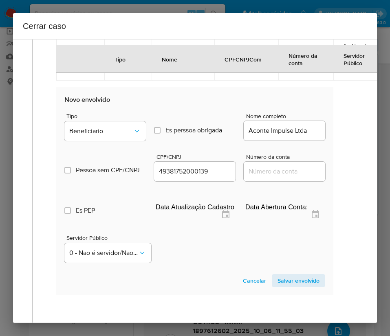
click at [289, 286] on span "Salvar envolvido" at bounding box center [298, 280] width 42 height 11
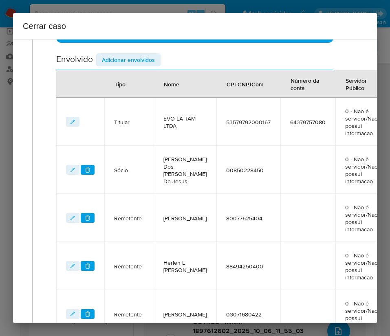
click at [131, 62] on span "Adicionar envolvidos" at bounding box center [128, 59] width 53 height 11
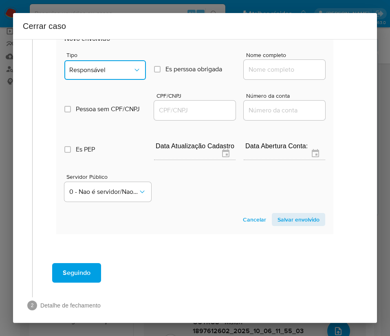
click at [93, 75] on button "Responsável" at bounding box center [104, 70] width 81 height 20
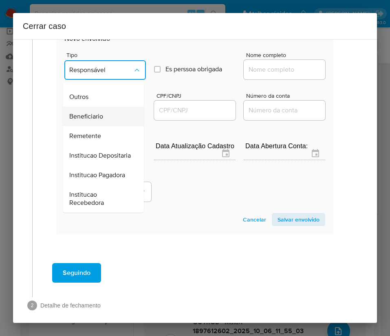
click at [95, 113] on span "Beneficiario" at bounding box center [86, 116] width 34 height 8
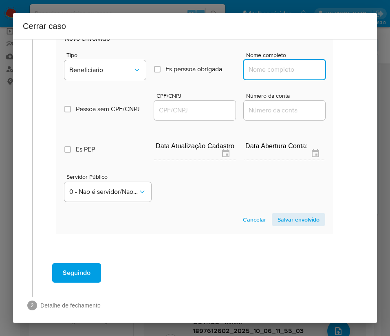
click at [279, 75] on input "Nome completo" at bounding box center [284, 69] width 81 height 11
paste input "Mateus Supermercados E Varejo S.A., 59008895000153"
drag, startPoint x: 254, startPoint y: 87, endPoint x: 339, endPoint y: 85, distance: 85.2
type input "Mateus Supermercados E Varejo S.A."
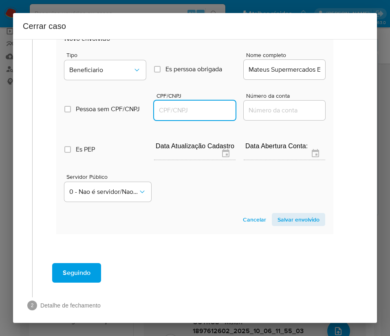
click at [178, 116] on input "CPF/CNPJ" at bounding box center [194, 110] width 81 height 11
paste input "59008895000153"
type input "59008895000153"
click at [281, 225] on span "Salvar envolvido" at bounding box center [298, 219] width 42 height 11
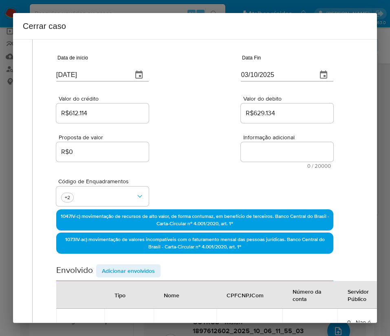
click at [134, 274] on span "Adicionar envolvidos" at bounding box center [128, 270] width 53 height 11
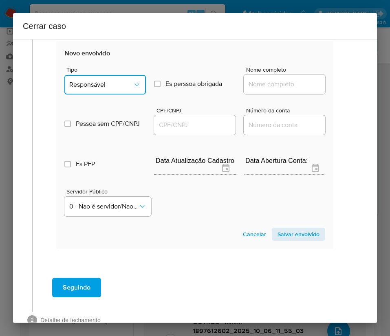
click at [125, 84] on span "Responsável" at bounding box center [101, 85] width 64 height 8
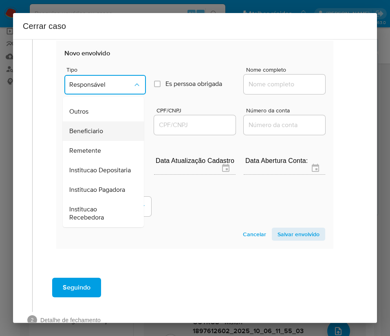
click at [99, 127] on span "Beneficiario" at bounding box center [86, 131] width 34 height 8
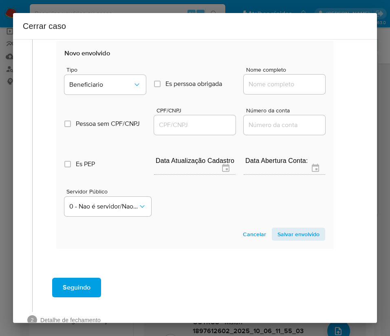
click at [257, 84] on input "Nome completo" at bounding box center [284, 84] width 81 height 11
paste input "Companhia Energetica Do [GEOGRAPHIC_DATA], 08324196000181"
drag, startPoint x: 256, startPoint y: 86, endPoint x: 336, endPoint y: 84, distance: 79.9
type input "Companhia Energetica Do Rio Grande Do Norte Cosern"
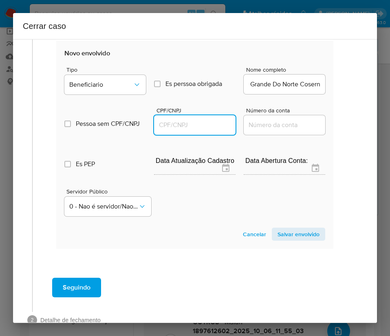
drag, startPoint x: 196, startPoint y: 124, endPoint x: 212, endPoint y: 130, distance: 16.7
click at [196, 124] on input "CPF/CNPJ" at bounding box center [194, 125] width 81 height 11
paste input "08324196000181"
type input "8324196000181"
click at [292, 233] on span "Salvar envolvido" at bounding box center [298, 234] width 42 height 11
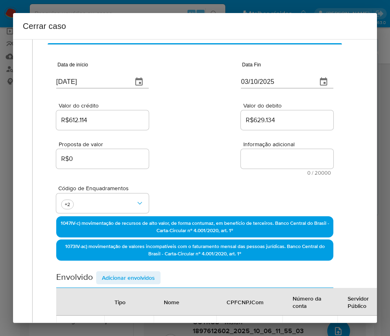
scroll to position [0, 5]
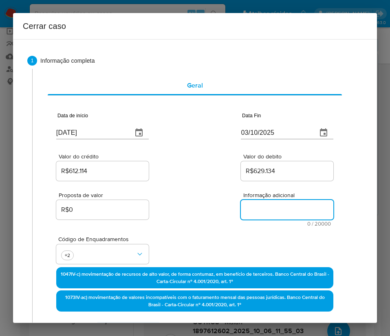
click at [253, 213] on textarea "Informação adicional" at bounding box center [287, 210] width 92 height 20
paste textarea "Loremipsumd si Ametcon ADI EL SED DOEI, TEMP 69235931525212, incidi ut 46/04/16…"
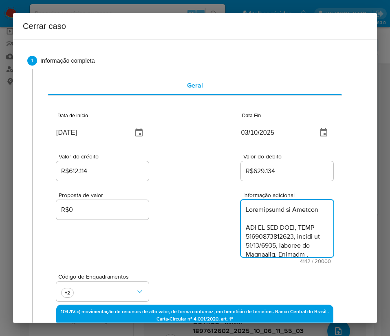
scroll to position [2153, 0]
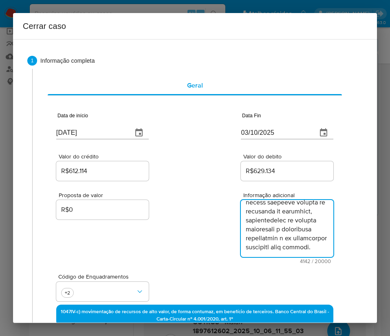
type textarea "Loremipsumd si Ametcon ADI EL SED DOEI, TEMP 69235931525212, incidi ut 46/04/16…"
click at [204, 265] on div "Código de Enquadramentos +2" at bounding box center [194, 284] width 277 height 41
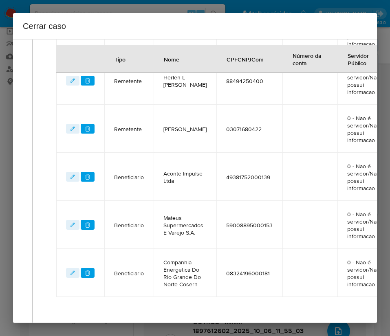
scroll to position [571, 5]
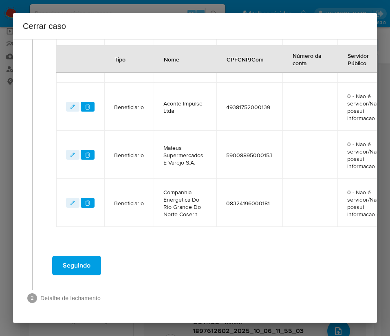
click at [88, 257] on span "Seguindo" at bounding box center [77, 266] width 28 height 18
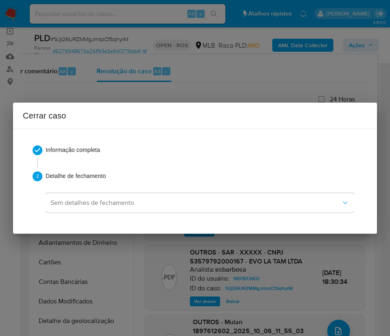
scroll to position [130, 0]
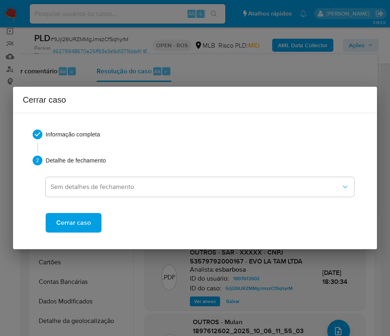
click at [83, 224] on span "Cerrar caso" at bounding box center [73, 223] width 35 height 18
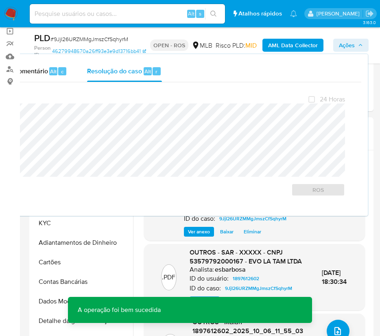
click at [103, 40] on span "# 9JjI26URZMMgJmszCfSqhyrM" at bounding box center [90, 39] width 78 height 8
copy span "9JjI26URZMMgJmszCfSqhyrM"
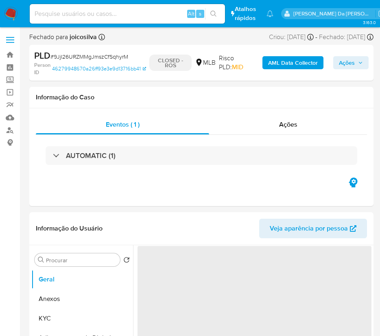
select select "10"
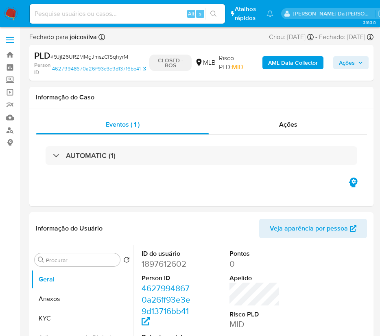
click at [12, 15] on img at bounding box center [11, 14] width 14 height 14
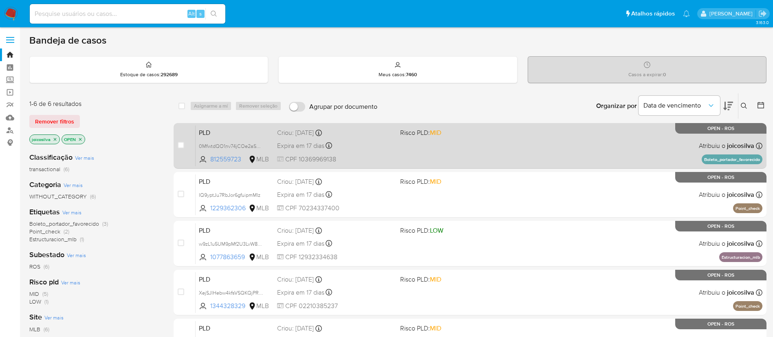
click at [389, 147] on div "PLD 0MfwtdQO1nv74jCOe2aSGqB8 812559723 MLB Risco PLD: MID Criou: [DATE] Criou: …" at bounding box center [479, 145] width 567 height 41
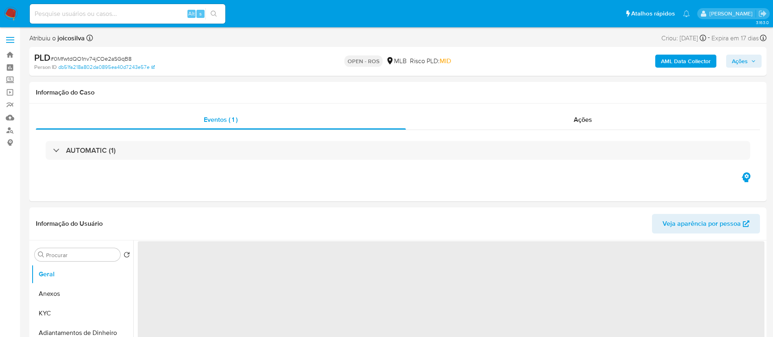
click at [110, 56] on span "# 0MfwtdQO1nv74jCOe2aSGqB8" at bounding box center [91, 59] width 81 height 8
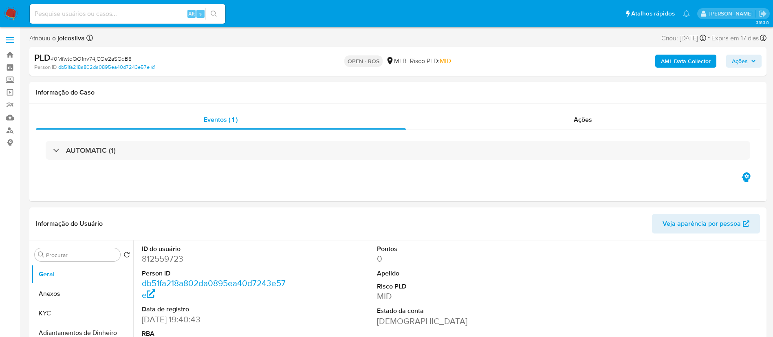
click at [110, 56] on span "# 0MfwtdQO1nv74jCOe2aSGqB8" at bounding box center [91, 59] width 81 height 8
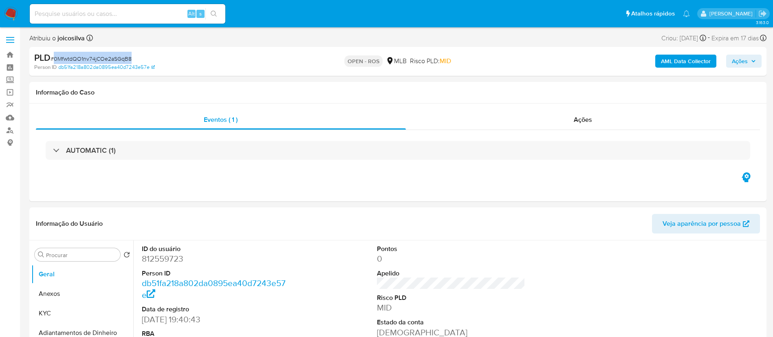
select select "10"
copy span "0MfwtdQO1nv74jCOe2aSGqB8"
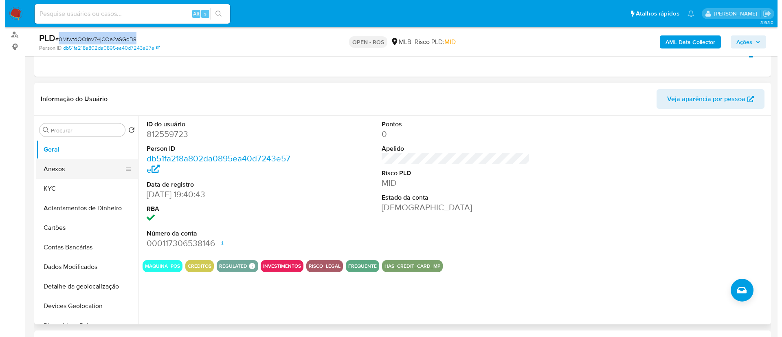
scroll to position [122, 0]
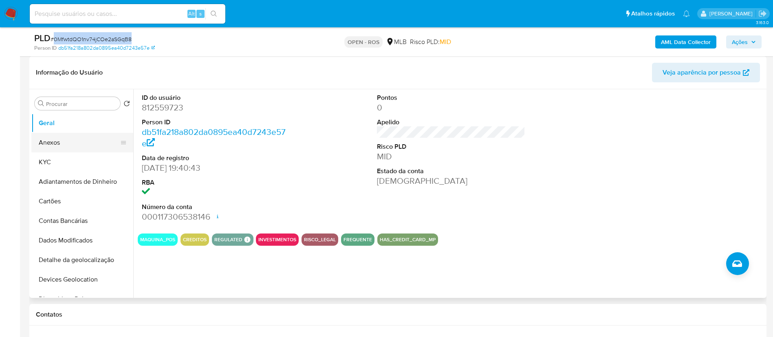
click at [69, 150] on button "Anexos" at bounding box center [78, 143] width 95 height 20
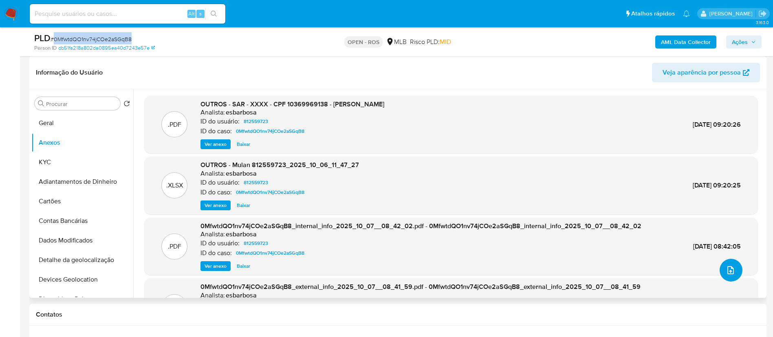
click at [730, 270] on icon "upload-file" at bounding box center [730, 270] width 7 height 8
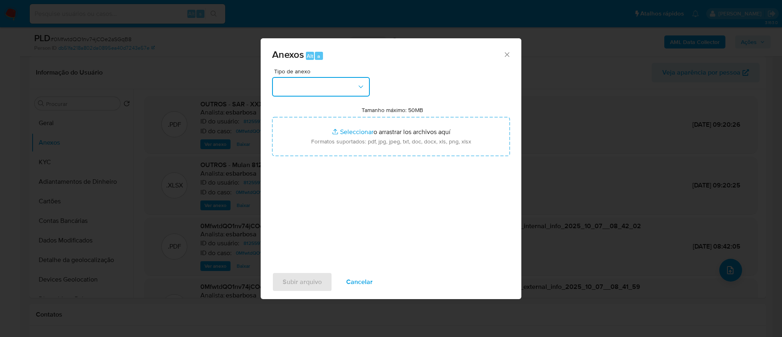
click at [343, 89] on button "button" at bounding box center [321, 87] width 98 height 20
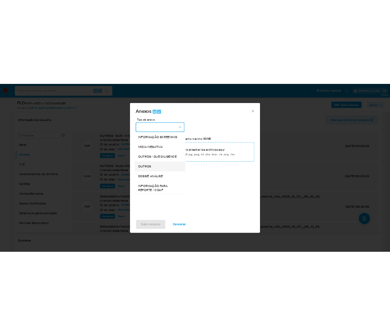
scroll to position [125, 0]
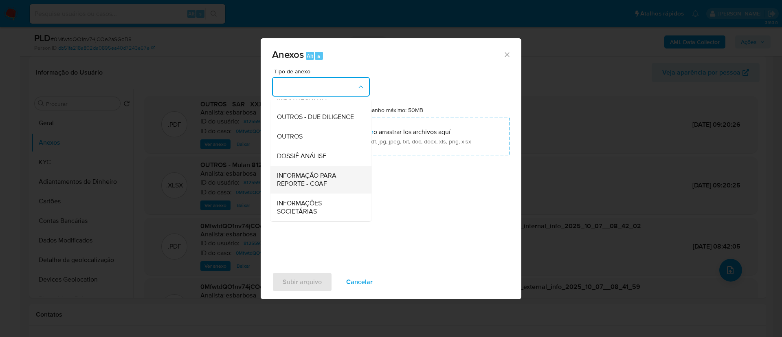
click at [332, 179] on span "INFORMAÇÃO PARA REPORTE - COAF" at bounding box center [318, 179] width 83 height 16
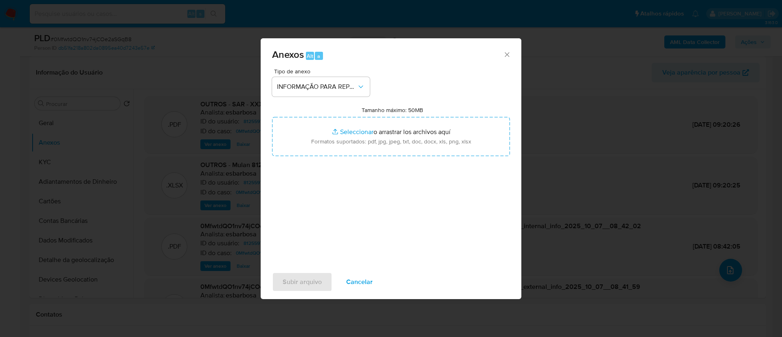
click at [418, 80] on div "Tipo de anexo INFORMAÇÃO PARA REPORTE - COAF Tamanho máximo: 50MB Seleccionar a…" at bounding box center [391, 164] width 238 height 192
click at [403, 251] on div "Tipo de anexo INFORMAÇÃO PARA REPORTE - COAF Tamanho máximo: 50MB Seleccionar a…" at bounding box center [391, 164] width 238 height 192
click at [329, 284] on button "Subir arquivo" at bounding box center [302, 282] width 60 height 20
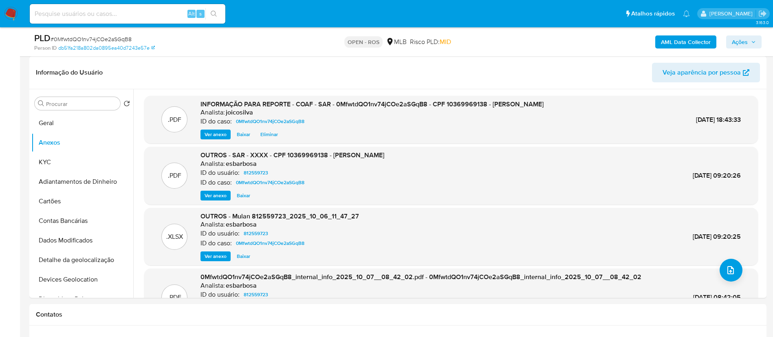
click at [735, 39] on span "Ações" at bounding box center [740, 41] width 16 height 13
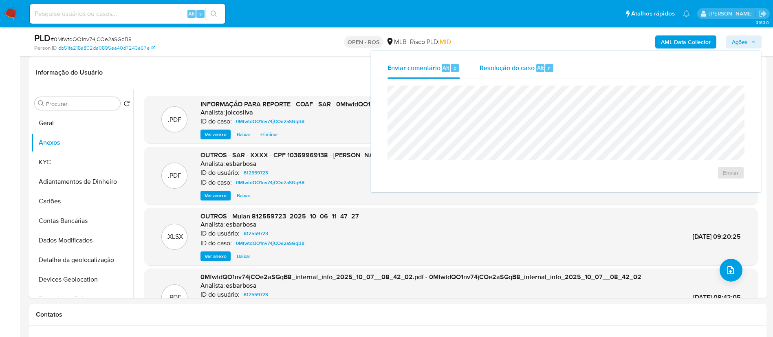
click at [511, 72] on span "Resolução do caso" at bounding box center [506, 67] width 55 height 9
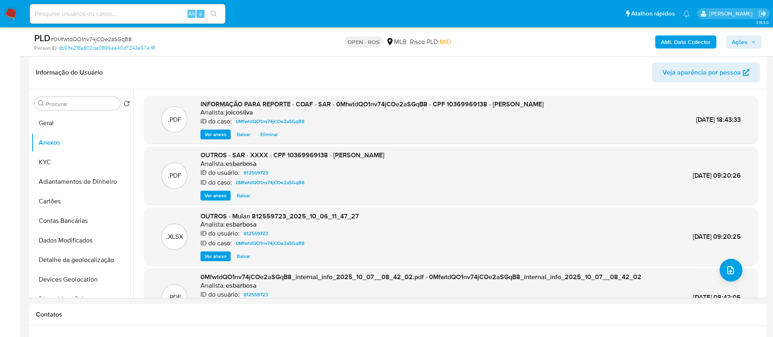
click at [758, 44] on button "Ações" at bounding box center [743, 41] width 35 height 13
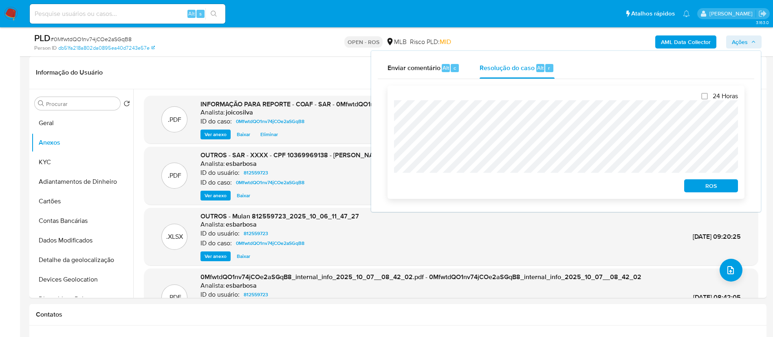
click at [709, 182] on span "ROS" at bounding box center [711, 185] width 42 height 11
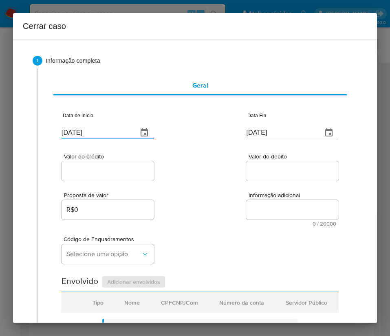
click at [84, 128] on input "09/10/2025" at bounding box center [97, 132] width 70 height 13
paste input "1/08"
type input "01/08/2025"
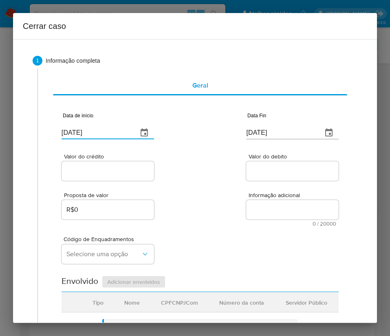
drag, startPoint x: 215, startPoint y: 183, endPoint x: 198, endPoint y: 198, distance: 23.2
click at [215, 185] on div "Proposta de valor R$0 Informação adicional 0 / 20000 20000 caracteres restantes" at bounding box center [200, 204] width 277 height 44
click at [277, 138] on input "[DATE]" at bounding box center [281, 132] width 70 height 13
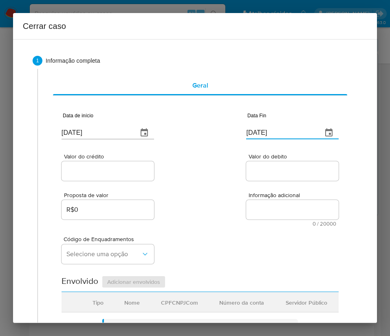
paste input "2"
type input "[DATE]"
click at [276, 201] on textarea "Informação adicional" at bounding box center [292, 210] width 92 height 20
click at [119, 170] on input "Valor do crédito" at bounding box center [108, 171] width 92 height 11
click at [108, 164] on div at bounding box center [108, 171] width 92 height 20
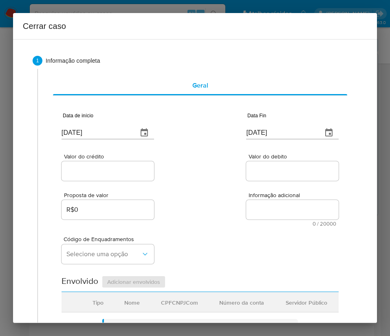
click at [106, 187] on div "Proposta de valor R$0 Informação adicional 0 / 20000 20000 caracteres restantes" at bounding box center [200, 204] width 277 height 44
click at [110, 169] on input "Valor do crédito" at bounding box center [108, 171] width 92 height 11
paste input "R$36.431"
type input "R$36.431"
click at [278, 133] on input "02/10/2025" at bounding box center [281, 132] width 70 height 13
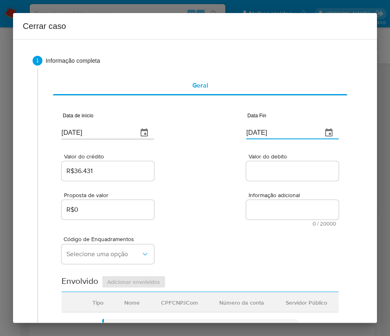
click at [278, 133] on input "02/10/2025" at bounding box center [281, 132] width 70 height 13
paste input "35/06/679_"
type input "35/06/679_"
click at [230, 213] on div "Proposta de valor R$0 Informação adicional 0 / 20000 20000 caracteres restantes" at bounding box center [200, 204] width 277 height 44
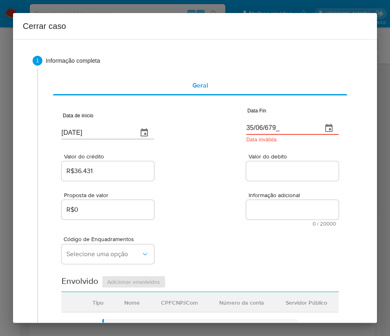
click at [271, 127] on input "35/06/679_" at bounding box center [281, 128] width 70 height 13
click at [253, 175] on input "Valor do debito" at bounding box center [292, 171] width 92 height 11
paste input "R$35.066"
type input "R$35.066"
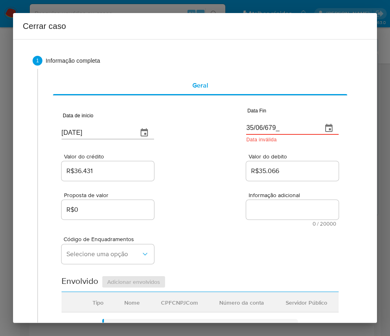
click at [271, 124] on input "35/06/679_" at bounding box center [281, 128] width 70 height 13
paste input "02/10/2025"
type input "02/10/2025"
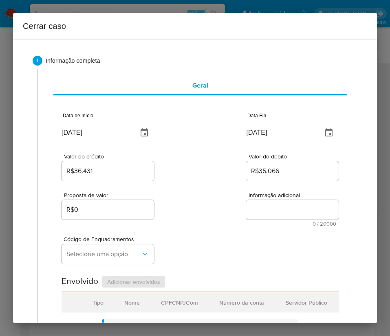
click at [224, 209] on div "Proposta de valor R$0 Informação adicional 0 / 20000 20000 caracteres restantes" at bounding box center [200, 204] width 277 height 44
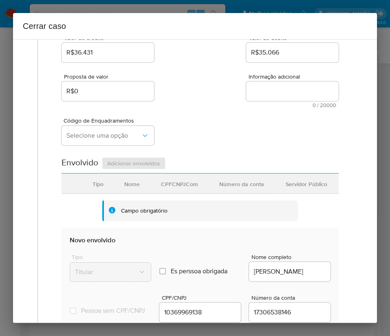
scroll to position [122, 0]
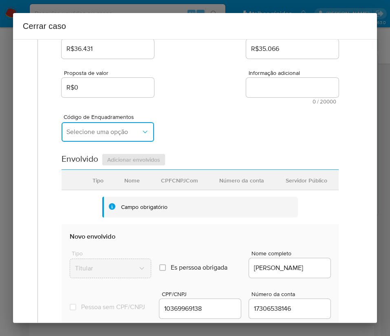
click at [130, 130] on span "Selecione uma opção" at bounding box center [103, 132] width 75 height 8
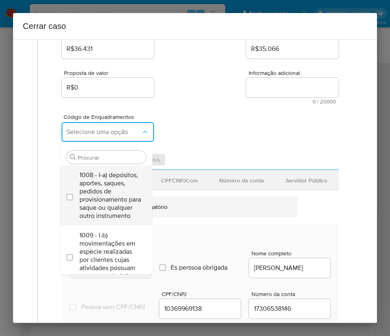
click at [91, 181] on span "1008 - I-a) depósitos, aportes, saques, pedidos de provisionamento para saque o…" at bounding box center [110, 195] width 62 height 49
checkbox input "true"
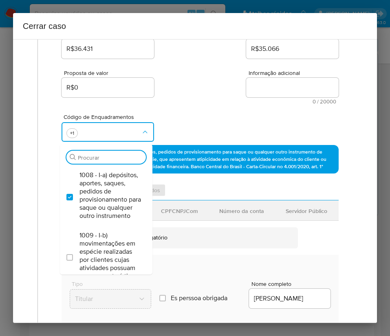
click at [97, 152] on div "Procurar" at bounding box center [105, 157] width 79 height 13
click at [93, 158] on input "Procurar" at bounding box center [110, 157] width 65 height 7
click at [89, 155] on input "Procurar" at bounding box center [110, 157] width 65 height 7
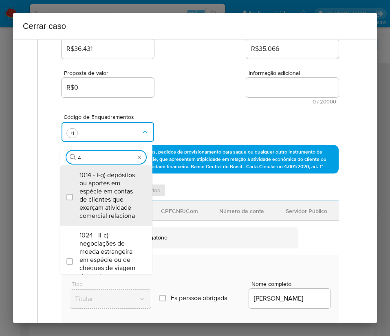
type input "45"
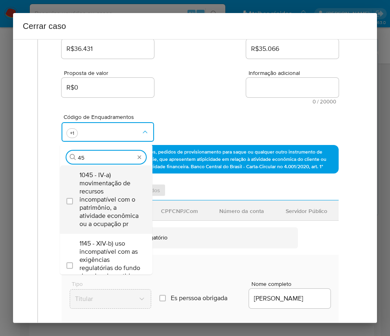
click at [95, 190] on span "1045 - IV-a) movimentação de recursos incompatível com o patrimônio, a atividad…" at bounding box center [110, 199] width 62 height 57
checkbox input "true"
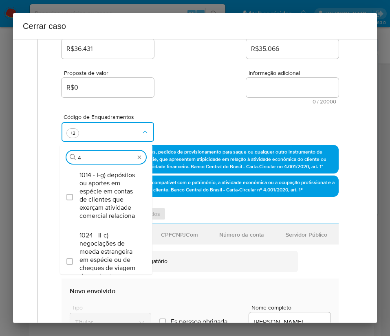
scroll to position [0, 0]
type input "47"
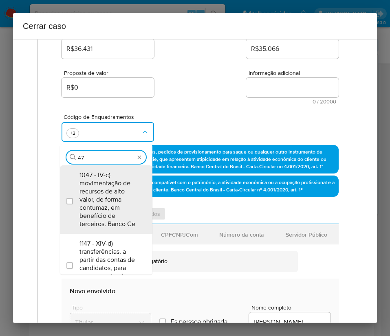
click at [95, 190] on span "1047 - IV-c) movimentação de recursos de alto valor, de forma contumaz, em bene…" at bounding box center [110, 199] width 62 height 57
checkbox input "true"
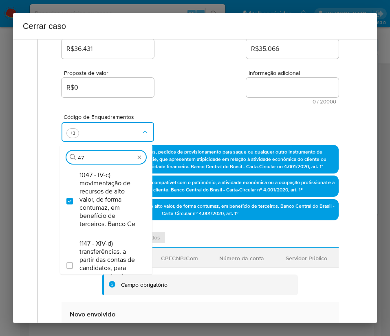
type input "4"
type input "v-l"
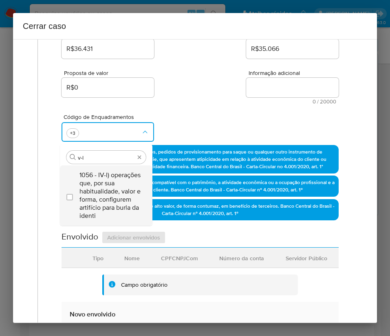
click at [99, 194] on span "1056 - IV-l) operações que, por sua habitualidade, valor e forma, configurem ar…" at bounding box center [110, 195] width 62 height 49
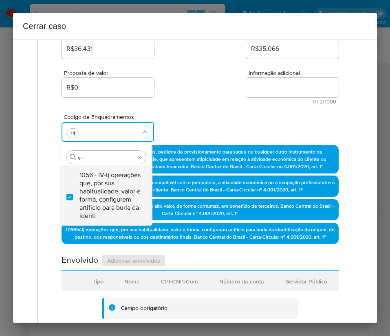
checkbox input "true"
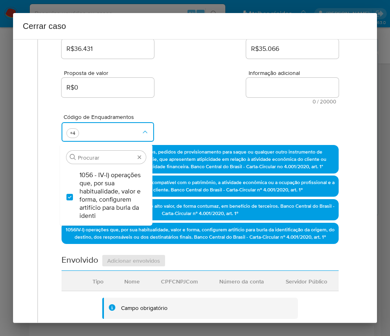
click at [188, 106] on div "Código de Enquadramentos Procurar 1056 - IV-l) operações que, por sua habituali…" at bounding box center [200, 124] width 277 height 41
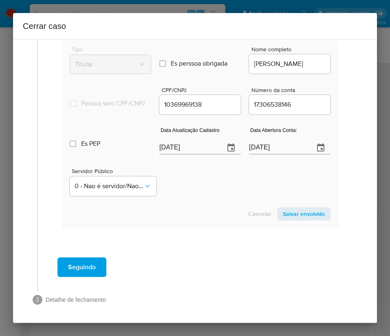
scroll to position [428, 0]
click at [175, 154] on input "[DATE]" at bounding box center [188, 147] width 59 height 13
paste input "18/09"
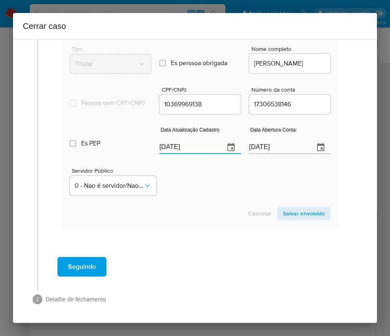
type input "18/09/2025"
click at [190, 220] on div "Cancelar Salvar envolvido" at bounding box center [200, 213] width 261 height 13
click at [283, 219] on span "Salvar envolvido" at bounding box center [304, 213] width 42 height 11
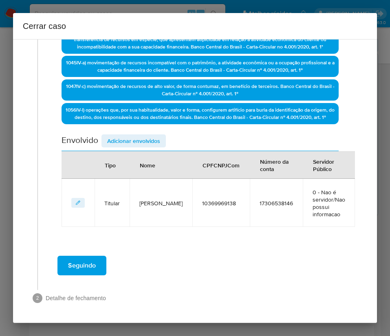
scroll to position [249, 0]
click at [132, 140] on span "Adicionar envolvidos" at bounding box center [133, 140] width 53 height 11
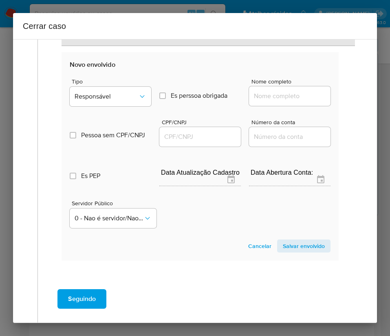
scroll to position [464, 0]
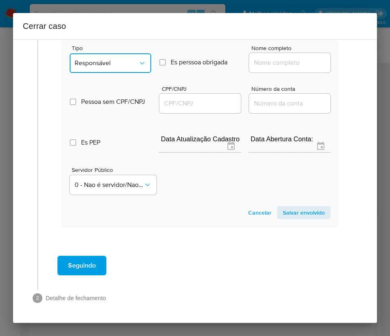
click at [110, 57] on button "Responsável" at bounding box center [110, 63] width 81 height 20
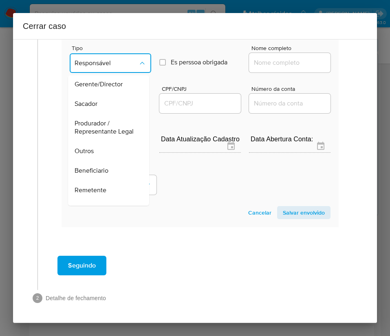
scroll to position [145, 0]
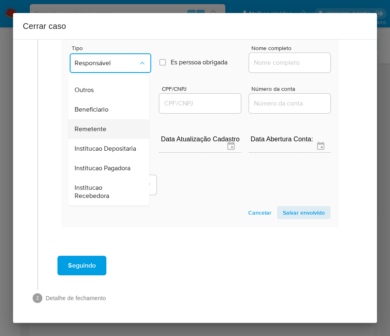
click at [101, 125] on span "Remetente" at bounding box center [91, 129] width 32 height 8
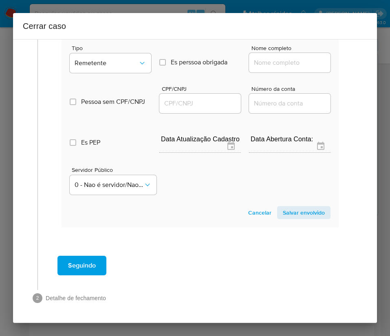
click at [253, 66] on input "Nome completo" at bounding box center [289, 62] width 81 height 11
paste input "Clarice Tiemi Ojima, 36540501153"
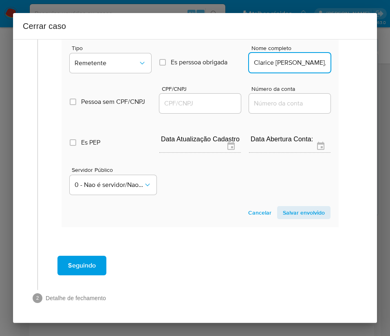
scroll to position [0, 29]
drag, startPoint x: 272, startPoint y: 61, endPoint x: 371, endPoint y: 62, distance: 99.0
click at [371, 62] on div "1 Informação completa Geral Data de início 01/08/2025 Data Fin 02/10/2025 Valor…" at bounding box center [195, 181] width 364 height 284
type input "Clarice Tiemi Ojima"
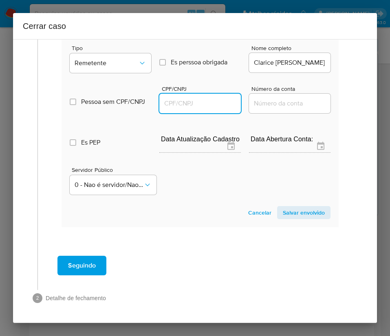
click at [204, 106] on input "CPF/CNPJ" at bounding box center [199, 103] width 81 height 11
paste input "36540501153"
type input "36540501153"
click at [298, 212] on span "Salvar envolvido" at bounding box center [304, 212] width 42 height 11
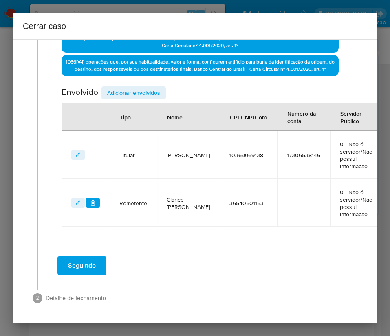
scroll to position [307, 0]
click at [132, 87] on span "Adicionar envolvidos" at bounding box center [133, 92] width 53 height 11
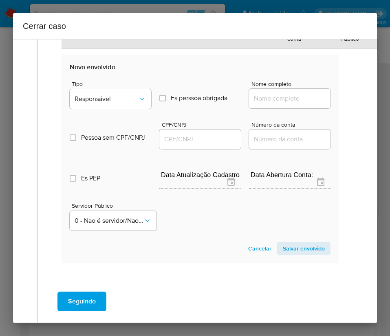
scroll to position [521, 0]
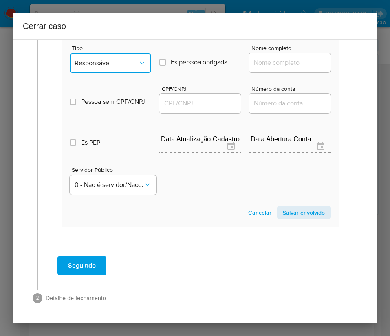
click at [109, 53] on button "Responsável" at bounding box center [110, 63] width 81 height 20
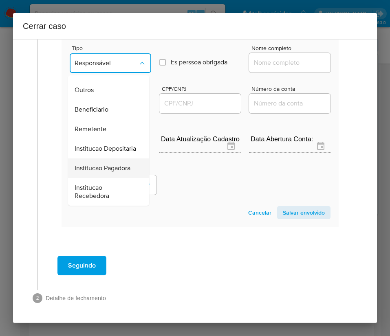
scroll to position [145, 0]
click at [95, 125] on span "Remetente" at bounding box center [91, 129] width 32 height 8
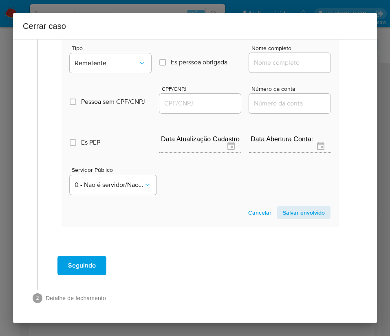
click at [264, 57] on input "Nome completo" at bounding box center [289, 62] width 81 height 11
paste input "Carlos Thompson E Silva Coelho, 40821234153"
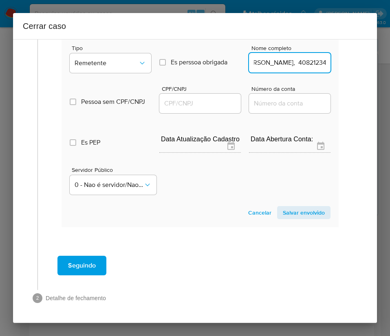
scroll to position [521, 2]
drag, startPoint x: 273, startPoint y: 55, endPoint x: 376, endPoint y: 49, distance: 102.4
click at [376, 49] on div "1 Informação completa Geral Data de início 01/08/2025 Data Fin 02/10/2025 Valor…" at bounding box center [195, 181] width 364 height 284
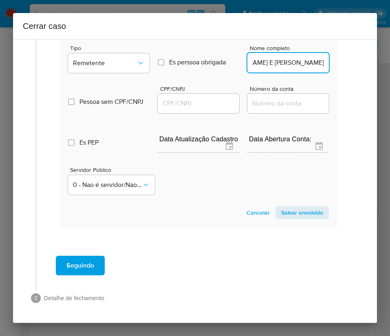
scroll to position [0, 23]
type input "Carlos Thompson E Silva Coelho"
drag, startPoint x: 208, startPoint y: 91, endPoint x: 229, endPoint y: 97, distance: 22.0
click at [208, 98] on input "CPF/CNPJ" at bounding box center [198, 103] width 81 height 11
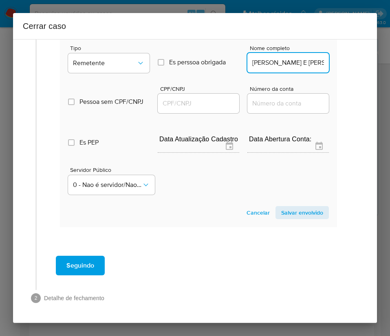
paste input "40821234153"
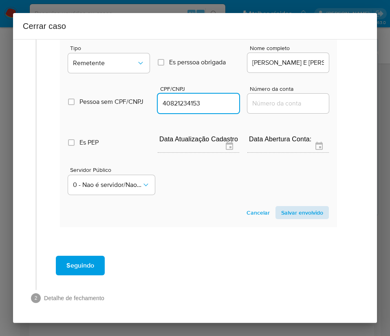
type input "40821234153"
click at [298, 207] on span "Salvar envolvido" at bounding box center [302, 212] width 42 height 11
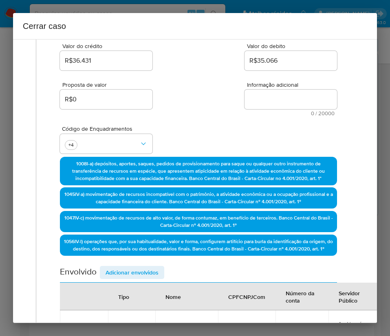
scroll to position [0, 2]
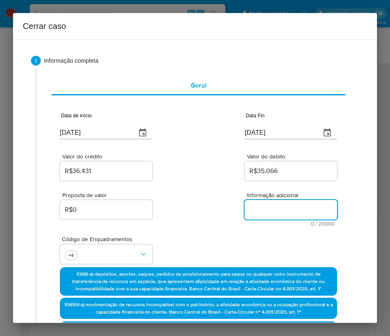
click at [260, 208] on textarea "Informação adicional" at bounding box center [290, 210] width 92 height 20
paste textarea "Informações do Cliente Carlos Alexandre Sandim E Silva, CPF 10369969138, 19 ano…"
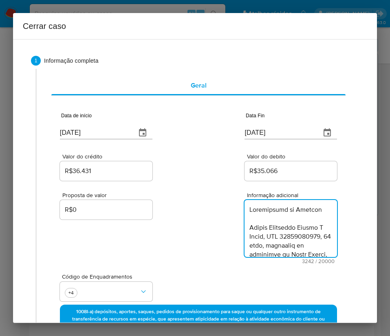
scroll to position [1633, 0]
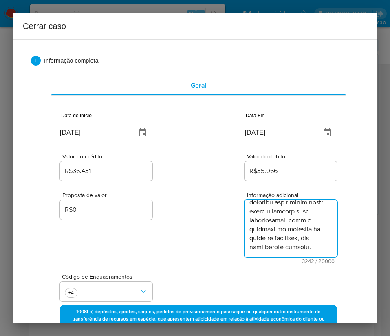
type textarea "Informações do Cliente Carlos Alexandre Sandim E Silva, CPF 10369969138, 19 ano…"
click at [174, 253] on div "Proposta de valor R$0 Informação adicional 3242 / 20000 16758 caracteres restan…" at bounding box center [198, 222] width 277 height 81
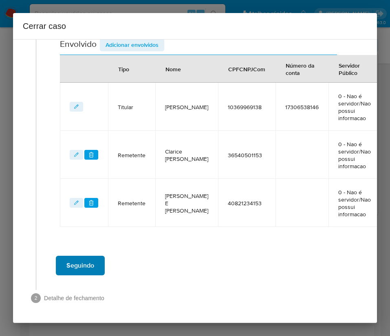
scroll to position [392, 2]
click at [77, 265] on span "Seguindo" at bounding box center [80, 266] width 28 height 18
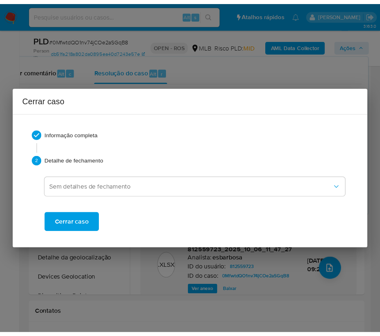
scroll to position [1594, 0]
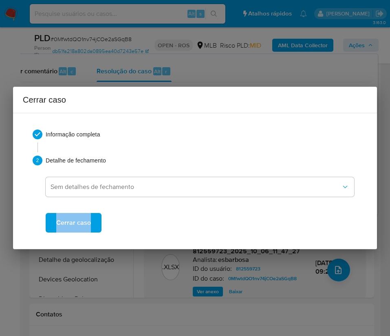
drag, startPoint x: 46, startPoint y: 236, endPoint x: 51, endPoint y: 274, distance: 38.3
click at [48, 270] on div "Cerrar caso Informação completa 2 Detalhe de fechamento Sem detalhes de fechame…" at bounding box center [195, 168] width 390 height 336
click at [58, 221] on span "Cerrar caso" at bounding box center [73, 223] width 35 height 18
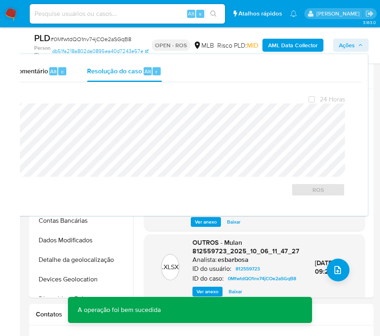
click at [78, 36] on span "# 0MfwtdQO1nv74jCOe2aSGqB8" at bounding box center [91, 39] width 81 height 8
copy span "0MfwtdQO1nv74jCOe2aSGqB8"
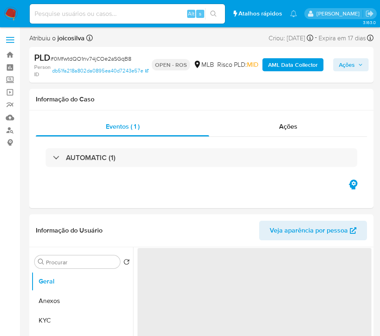
click at [14, 5] on nav "Pausado Ver notificaciones Alt s Atalhos rápidos Presiona las siguientes teclas…" at bounding box center [190, 13] width 380 height 27
click at [14, 13] on img at bounding box center [11, 14] width 14 height 14
select select "10"
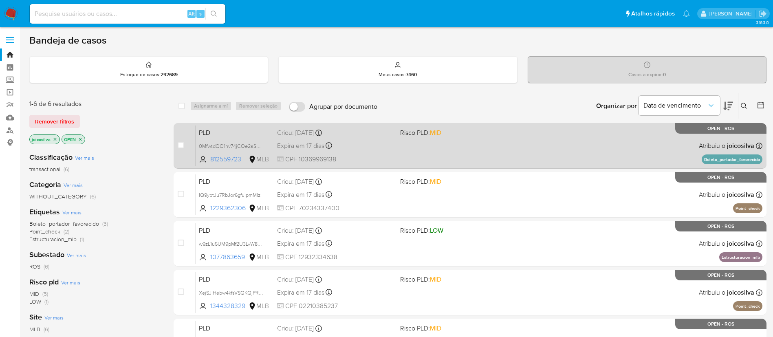
click at [389, 154] on div "PLD 0MfwtdQO1nv74jCOe2aSGqB8 812559723 MLB Risco PLD: MID Criou: 12/09/2025 Cri…" at bounding box center [479, 145] width 567 height 41
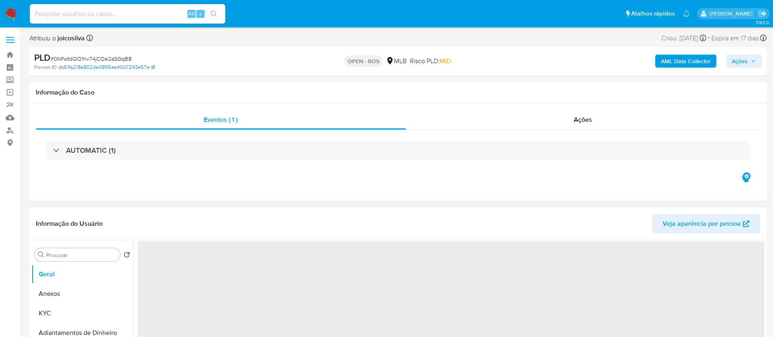
select select "10"
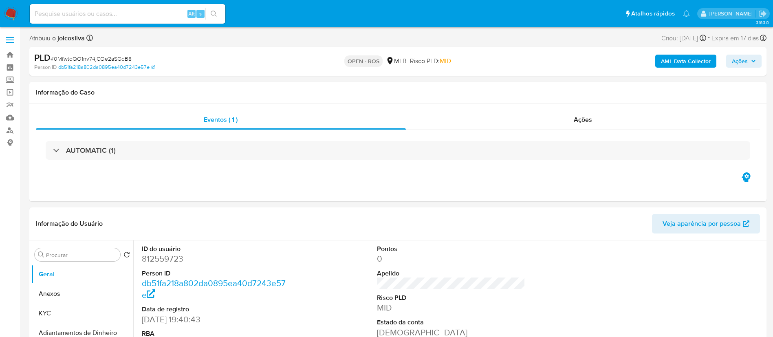
click at [116, 60] on span "# 0MfwtdQO1nv74jCOe2aSGqB8" at bounding box center [91, 59] width 81 height 8
drag, startPoint x: 116, startPoint y: 60, endPoint x: 150, endPoint y: 39, distance: 39.7
click at [116, 60] on span "# 0MfwtdQO1nv74jCOe2aSGqB8" at bounding box center [91, 59] width 81 height 8
click at [745, 62] on span "Ações" at bounding box center [740, 61] width 16 height 13
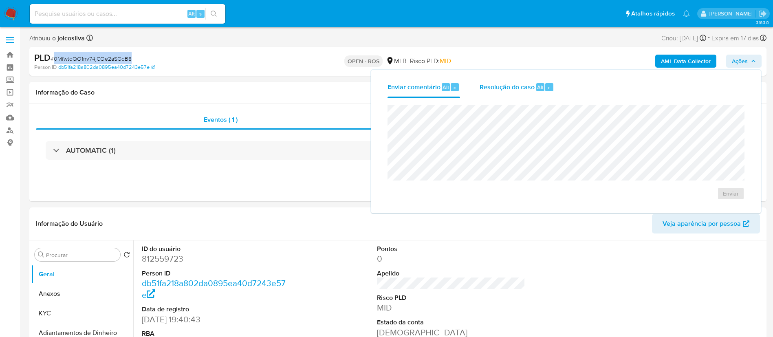
click at [502, 88] on span "Resolução do caso" at bounding box center [506, 86] width 55 height 9
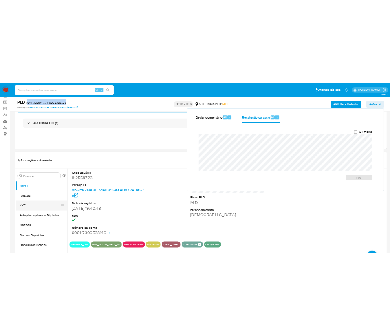
scroll to position [61, 0]
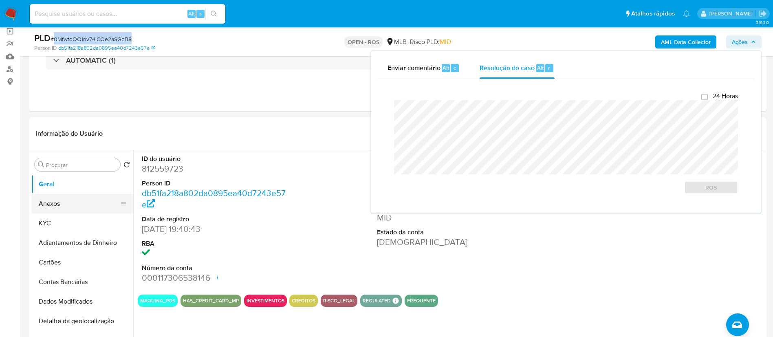
click at [62, 202] on button "Anexos" at bounding box center [78, 204] width 95 height 20
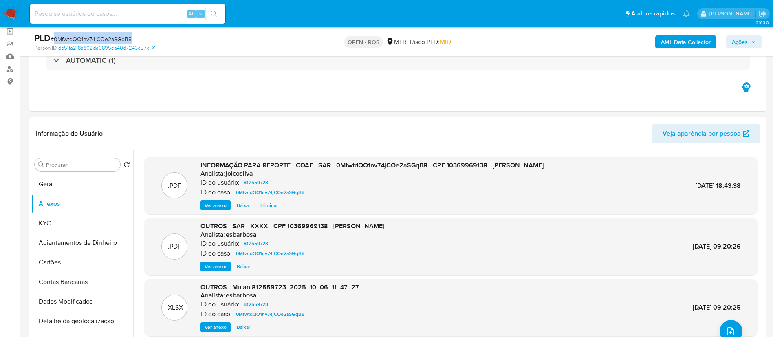
click at [735, 46] on span "Ações" at bounding box center [740, 41] width 16 height 13
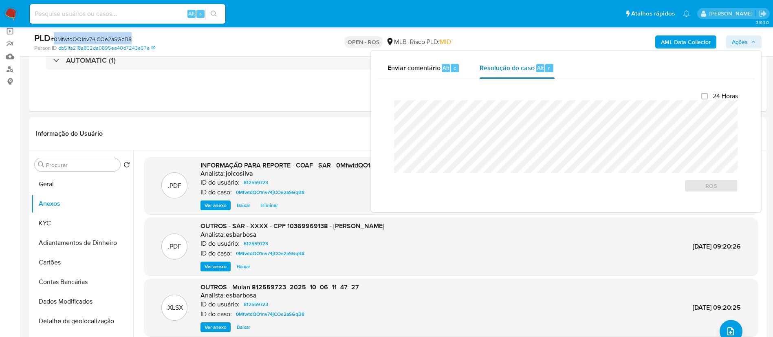
click at [516, 68] on span "Resolução do caso" at bounding box center [506, 67] width 55 height 9
click at [704, 187] on span "ROS" at bounding box center [711, 185] width 42 height 11
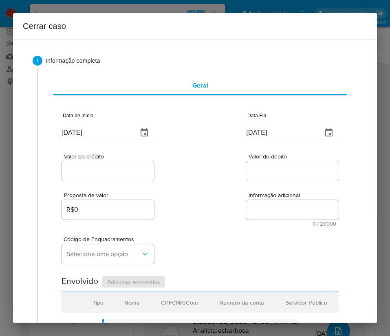
click at [109, 129] on input "[DATE]" at bounding box center [97, 132] width 70 height 13
paste input "1/08"
type input "01/08/2025"
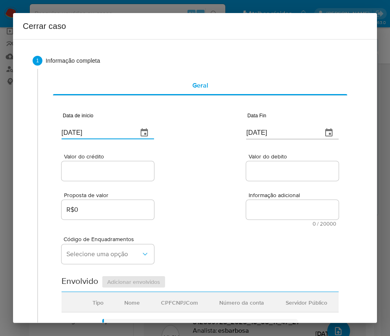
click at [213, 185] on div "Proposta de valor R$0 Informação adicional 0 / 20000 20000 caracteres restantes" at bounding box center [200, 204] width 277 height 44
click at [265, 133] on input "09/10/2025" at bounding box center [281, 132] width 70 height 13
click at [265, 133] on input "[DATE]" at bounding box center [281, 132] width 70 height 13
paste input "2"
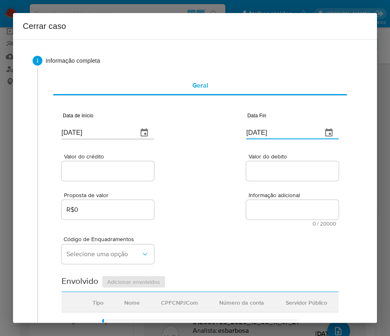
type input "02/10/2025"
click at [246, 184] on div "Proposta de valor R$0 Informação adicional 0 / 20000 20000 caracteres restantes" at bounding box center [200, 204] width 277 height 44
click at [132, 170] on input "Valor do crédito" at bounding box center [108, 171] width 92 height 11
click at [120, 167] on input "Valor do crédito" at bounding box center [108, 171] width 92 height 11
paste input "R$36.431"
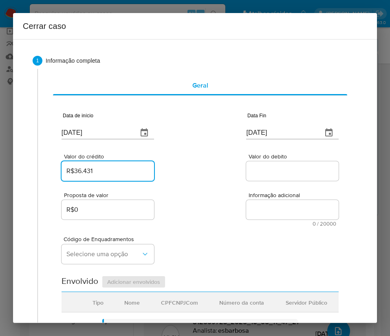
type input "R$36.431"
click at [196, 169] on div "Valor do crédito R$36.431 Valor do debito" at bounding box center [200, 163] width 277 height 39
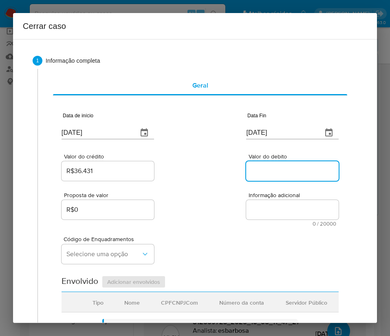
click at [266, 173] on input "Valor do debito" at bounding box center [292, 171] width 92 height 11
paste input "R$35.066"
type input "R$35.066"
click at [205, 253] on div "Código de Enquadramentos Selecione uma opção" at bounding box center [200, 246] width 277 height 41
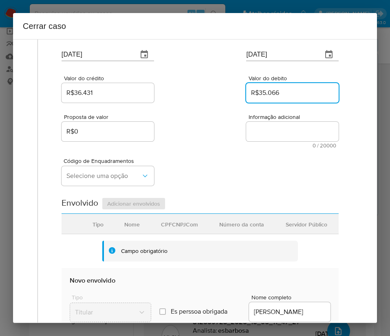
scroll to position [122, 0]
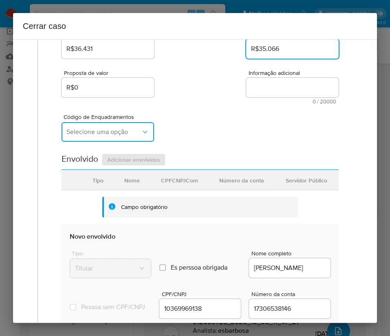
click at [124, 129] on span "Selecione uma opção" at bounding box center [103, 132] width 75 height 8
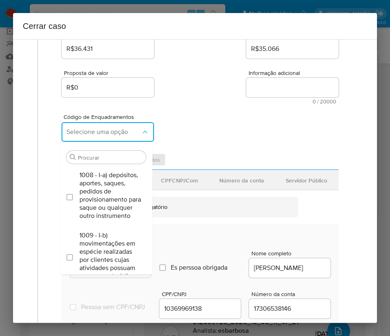
drag, startPoint x: 95, startPoint y: 194, endPoint x: 90, endPoint y: 150, distance: 44.2
click at [95, 191] on span "1008 - I-a) depósitos, aportes, saques, pedidos de provisionamento para saque o…" at bounding box center [110, 195] width 62 height 49
checkbox input "true"
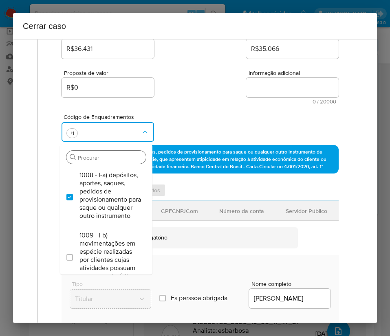
click at [90, 156] on input "Procurar" at bounding box center [110, 157] width 65 height 7
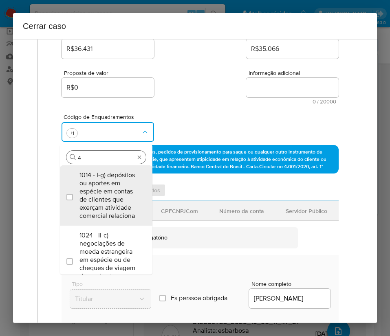
type input "45"
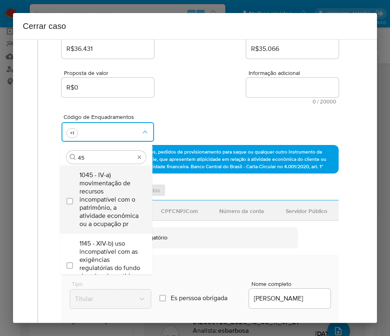
click at [102, 198] on span "1045 - IV-a) movimentação de recursos incompatível com o patrimônio, a atividad…" at bounding box center [110, 199] width 62 height 57
checkbox input "true"
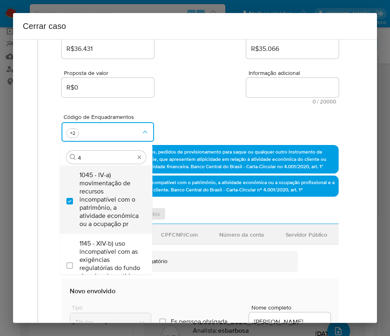
scroll to position [0, 0]
type input "47"
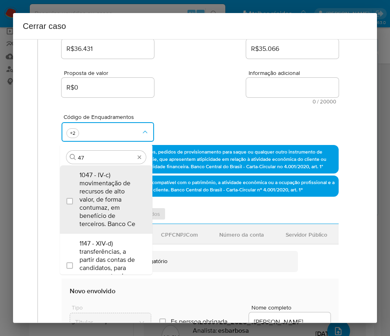
click at [118, 198] on span "1047 - IV-c) movimentação de recursos de alto valor, de forma contumaz, em bene…" at bounding box center [110, 199] width 62 height 57
checkbox input "true"
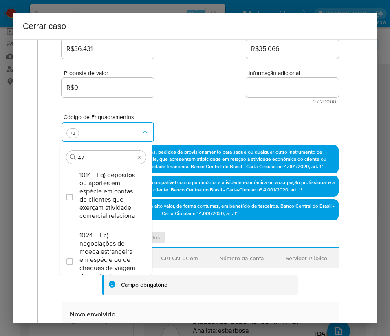
type input "4"
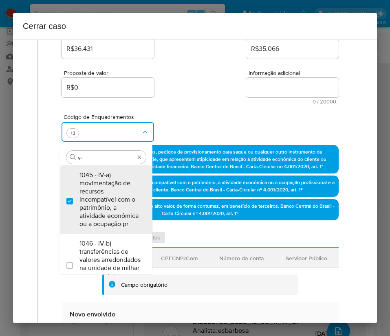
type input "v-l"
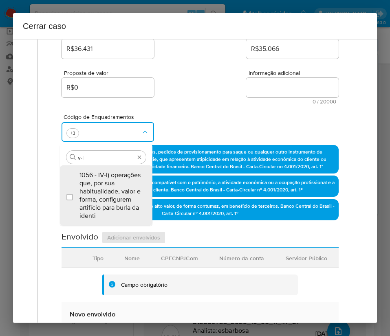
click at [118, 198] on span "1056 - IV-l) operações que, por sua habitualidade, valor e forma, configurem ar…" at bounding box center [110, 195] width 62 height 49
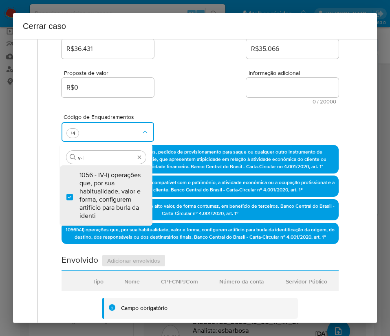
checkbox input "true"
click at [203, 87] on div "Proposta de valor R$0 Informação adicional 0 / 20000 20000 caracteres restantes" at bounding box center [200, 82] width 277 height 44
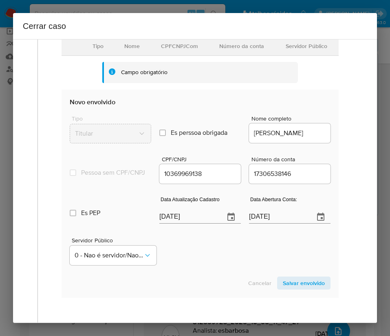
scroll to position [428, 0]
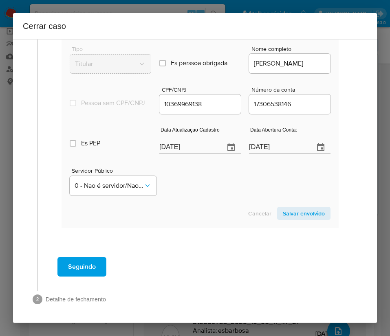
click at [170, 154] on input "[DATE]" at bounding box center [188, 147] width 59 height 13
paste input "18/09"
type input "18/09/2025"
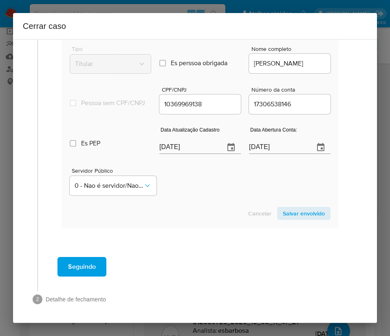
click at [194, 216] on section "Novo envolvido Tipo Titular Es perssoa obrigada Is PObrigada Nome completo CARL…" at bounding box center [200, 124] width 277 height 208
click at [291, 219] on span "Salvar envolvido" at bounding box center [304, 213] width 42 height 11
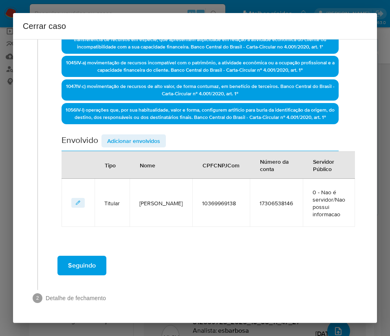
scroll to position [249, 0]
click at [125, 132] on div "Data de início 01/08/2025 Data Fin 02/10/2025 Valor do crédito R$36.431 Valor d…" at bounding box center [200, 42] width 277 height 367
click at [123, 137] on span "Adicionar envolvidos" at bounding box center [133, 140] width 53 height 11
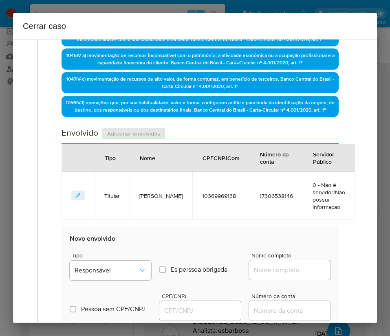
scroll to position [464, 0]
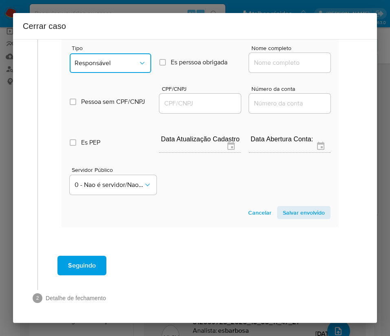
click at [119, 62] on span "Responsável" at bounding box center [107, 63] width 64 height 8
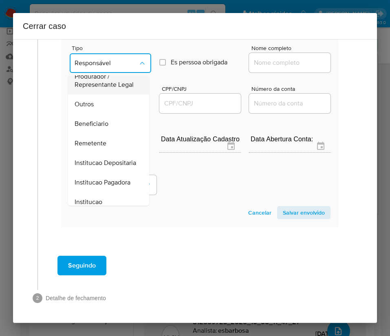
scroll to position [145, 0]
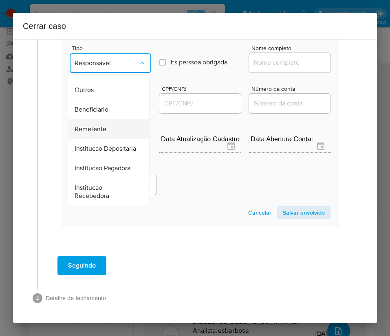
click at [92, 125] on span "Remetente" at bounding box center [91, 129] width 32 height 8
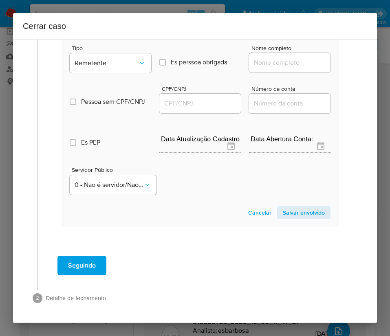
drag, startPoint x: 268, startPoint y: 62, endPoint x: 269, endPoint y: 67, distance: 5.3
click at [268, 62] on input "Nome completo" at bounding box center [289, 62] width 81 height 11
paste input "Clarice Tiemi Ojima, 36540501153"
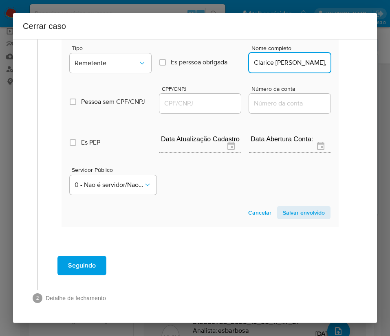
scroll to position [0, 29]
drag, startPoint x: 271, startPoint y: 65, endPoint x: 363, endPoint y: 60, distance: 91.8
click at [363, 60] on div "1 Informação completa Geral Data de início 01/08/2025 Data Fin 02/10/2025 Valor…" at bounding box center [195, 181] width 364 height 284
type input "Clarice Tiemi Ojima"
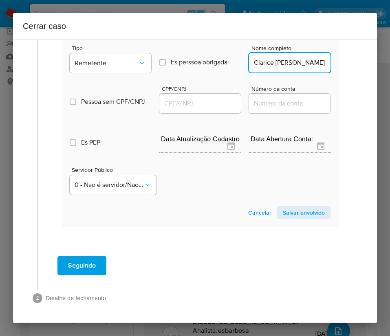
click at [209, 106] on input "CPF/CNPJ" at bounding box center [199, 103] width 81 height 11
paste input "36540501153"
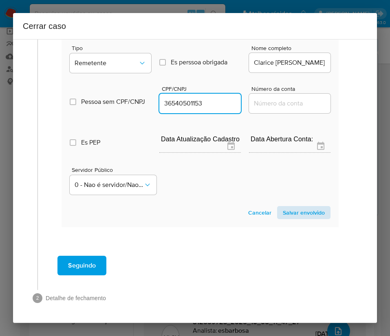
type input "36540501153"
click at [298, 216] on span "Salvar envolvido" at bounding box center [304, 212] width 42 height 11
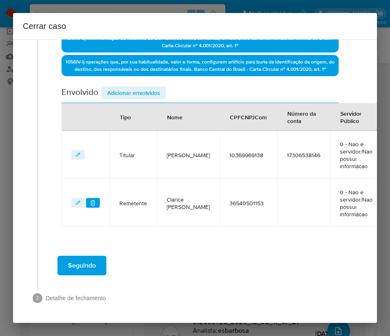
click at [138, 87] on span "Adicionar envolvidos" at bounding box center [133, 92] width 53 height 11
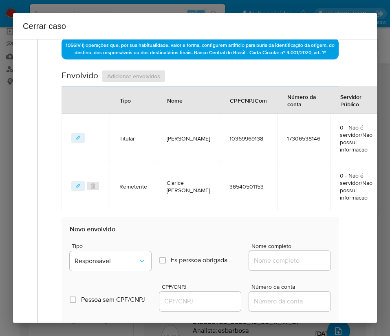
scroll to position [521, 0]
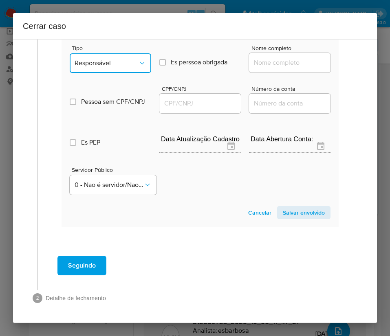
click at [122, 59] on button "Responsável" at bounding box center [110, 63] width 81 height 20
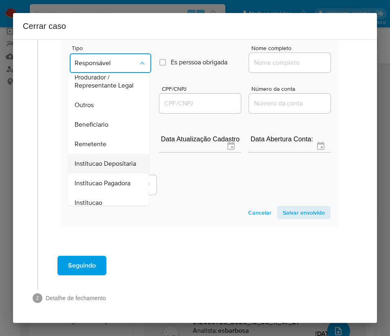
scroll to position [145, 0]
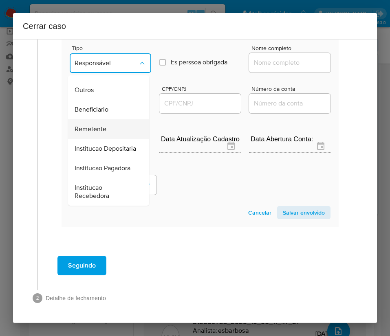
click at [99, 125] on span "Remetente" at bounding box center [91, 129] width 32 height 8
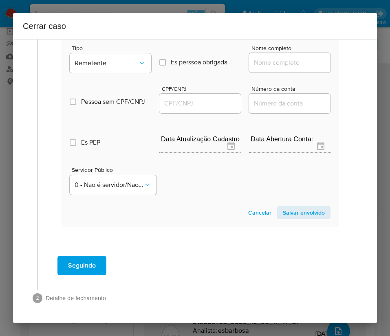
click at [259, 57] on input "Nome completo" at bounding box center [289, 62] width 81 height 11
paste input "Carlos Thompson E Silva Coelho, 40821234153"
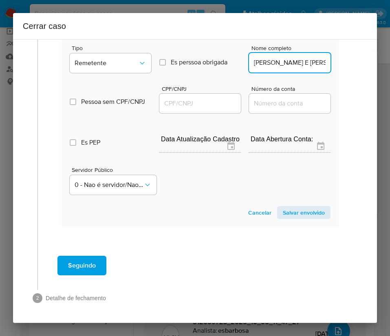
scroll to position [0, 66]
drag, startPoint x: 273, startPoint y: 55, endPoint x: 343, endPoint y: 55, distance: 70.1
type input "Carlos Thompson E Silva Coelho"
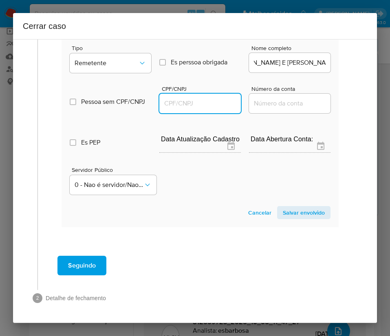
scroll to position [0, 0]
click at [202, 98] on input "CPF/CNPJ" at bounding box center [199, 103] width 81 height 11
paste input "40821234153"
type input "40821234153"
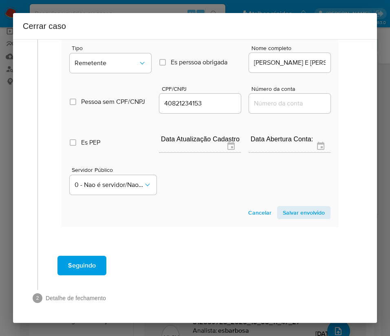
click at [300, 207] on span "Salvar envolvido" at bounding box center [304, 212] width 42 height 11
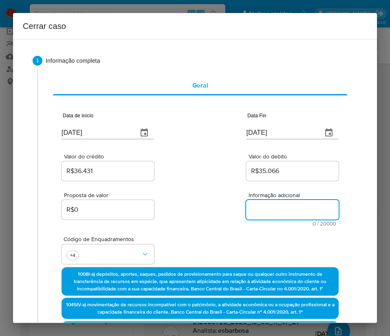
click at [269, 217] on textarea "Informação adicional" at bounding box center [292, 210] width 92 height 20
paste textarea "Informações do Cliente Carlos Alexandre Sandim E Silva, CPF 10369969138, 19 ano…"
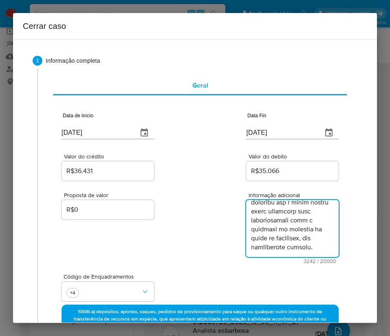
type textarea "Informações do Cliente Carlos Alexandre Sandim E Silva, CPF 10369969138, 19 ano…"
click at [207, 251] on div "Proposta de valor R$0 Informação adicional 3242 / 20000 16758 caracteres restan…" at bounding box center [200, 222] width 277 height 81
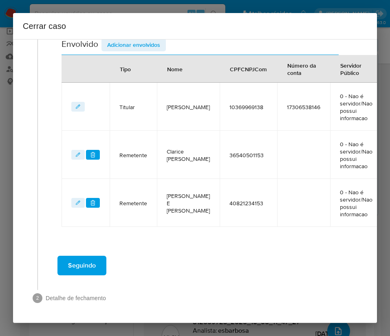
click at [97, 259] on button "Seguindo" at bounding box center [81, 266] width 49 height 20
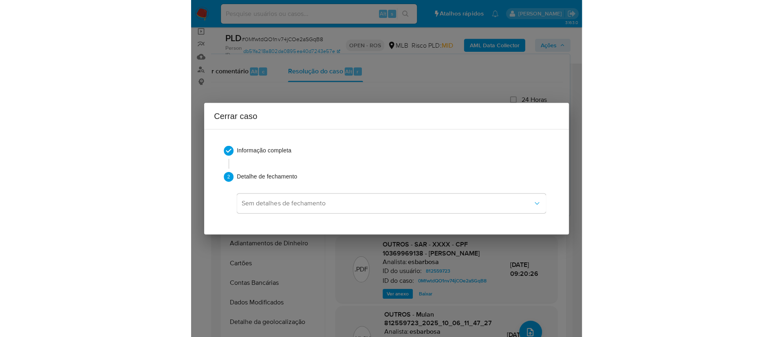
scroll to position [1594, 0]
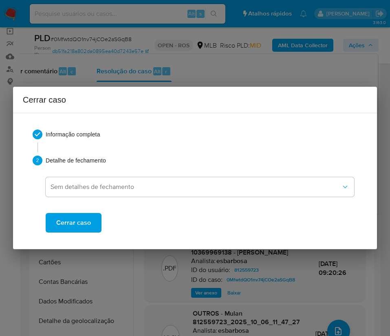
click at [90, 222] on button "Cerrar caso" at bounding box center [74, 223] width 56 height 20
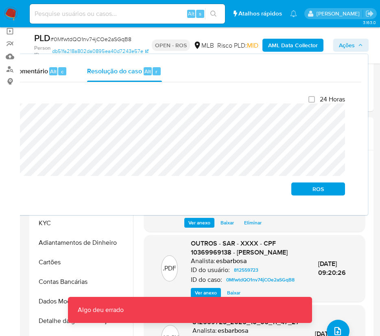
click at [94, 39] on span "# 0MfwtdQO1nv74jCOe2aSGqB8" at bounding box center [91, 39] width 81 height 8
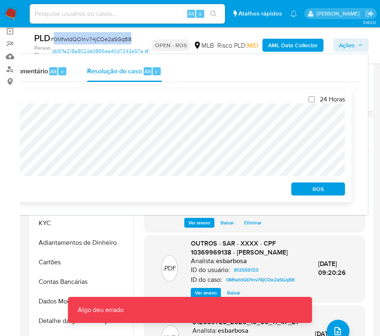
click at [321, 194] on span "ROS" at bounding box center [318, 188] width 42 height 11
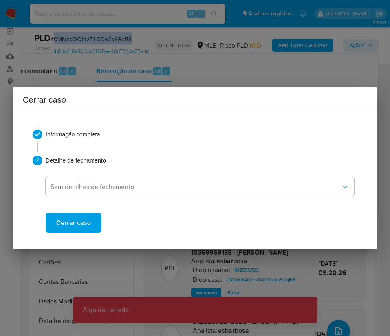
click at [77, 225] on span "Cerrar caso" at bounding box center [73, 223] width 35 height 18
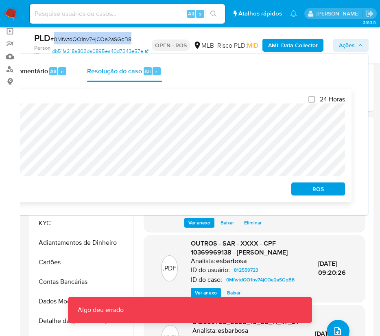
click at [327, 187] on span "ROS" at bounding box center [318, 188] width 42 height 11
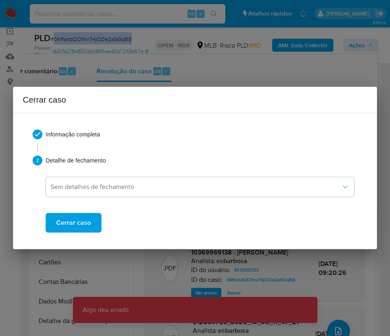
click at [92, 221] on button "Cerrar caso" at bounding box center [74, 223] width 56 height 20
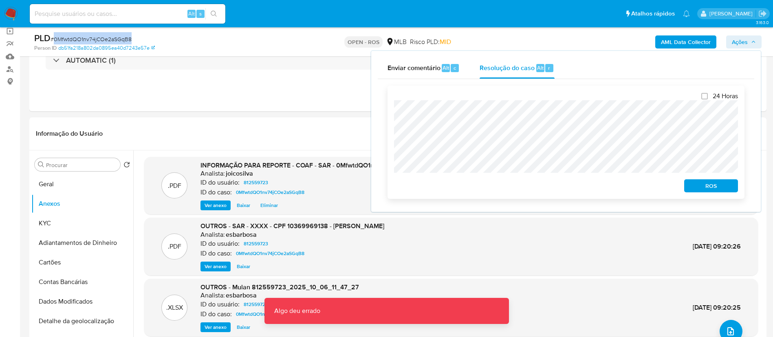
click at [719, 189] on span "ROS" at bounding box center [711, 185] width 42 height 11
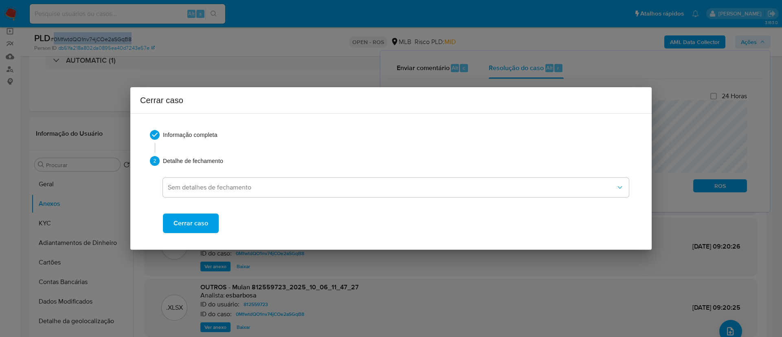
click at [199, 224] on span "Cerrar caso" at bounding box center [191, 223] width 35 height 18
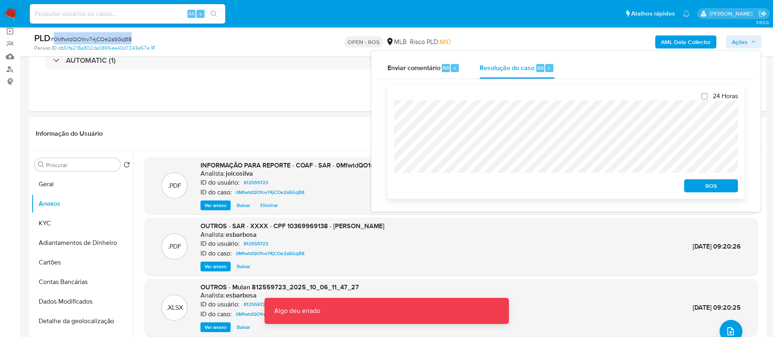
click at [717, 189] on span "ROS" at bounding box center [711, 185] width 42 height 11
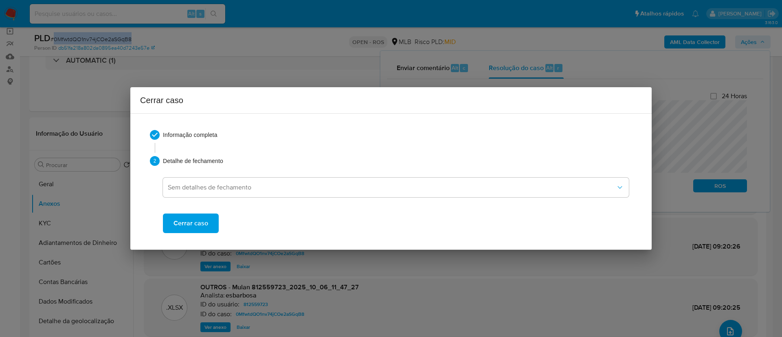
click at [191, 228] on span "Cerrar caso" at bounding box center [191, 223] width 35 height 18
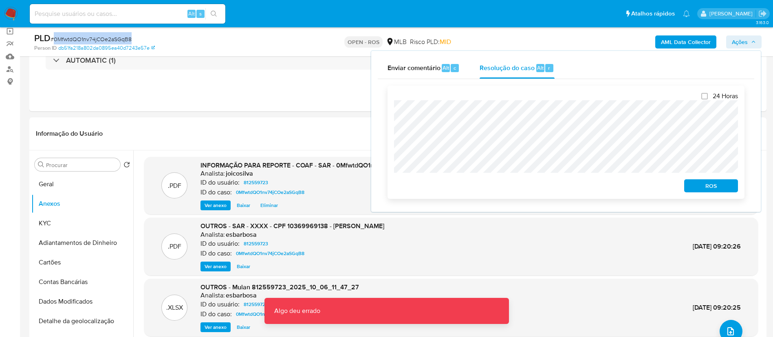
click at [723, 189] on span "ROS" at bounding box center [711, 185] width 42 height 11
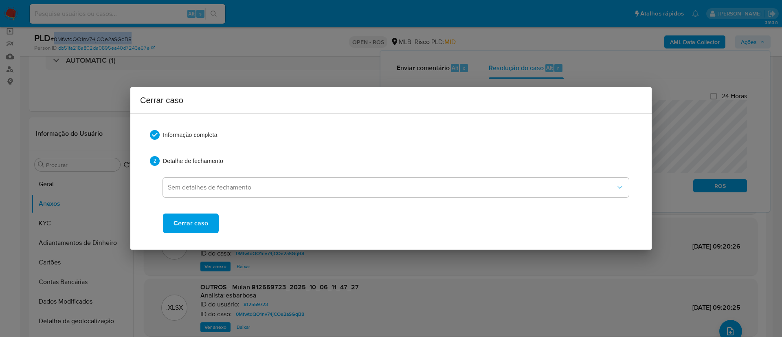
click at [200, 222] on span "Cerrar caso" at bounding box center [191, 223] width 35 height 18
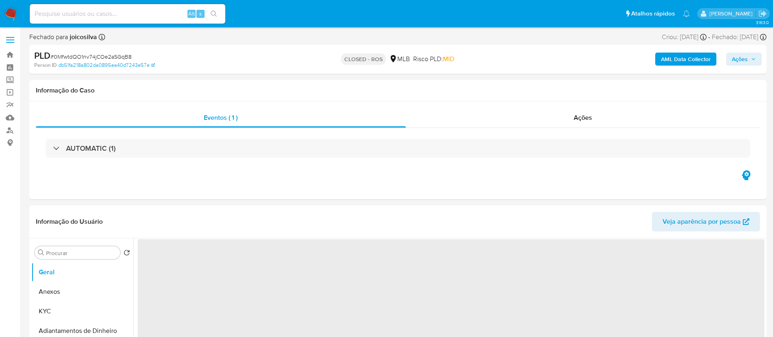
select select "10"
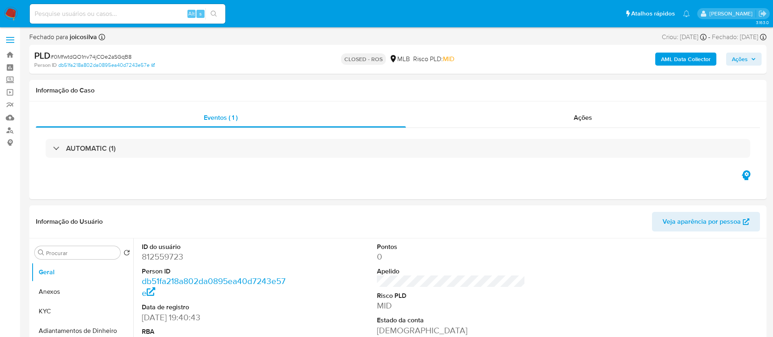
click at [3, 9] on nav "Pausado Ver notificaciones Alt s Atalhos rápidos Presiona las siguientes teclas…" at bounding box center [386, 13] width 773 height 27
click at [7, 10] on img at bounding box center [11, 14] width 14 height 14
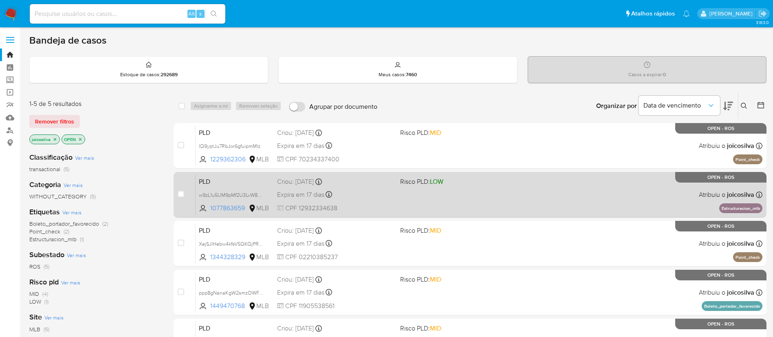
click at [462, 204] on div "PLD w9zL1u5UM9pMf2U3LvW8zMjS 1077863659 MLB Risco PLD: LOW Criou: [DATE] Criou:…" at bounding box center [479, 194] width 567 height 41
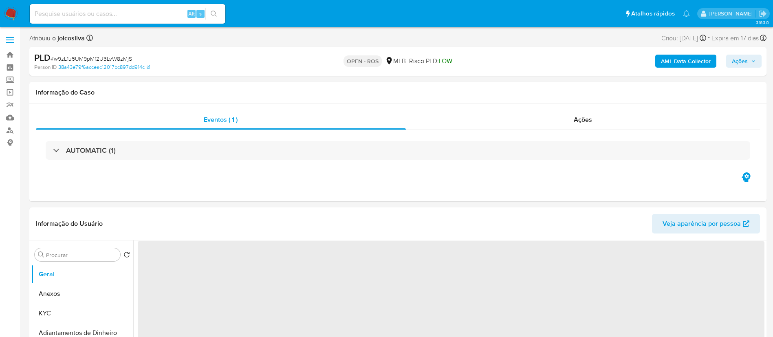
click at [129, 59] on span "# w9zL1u5UM9pMf2U3LvW8zMjS" at bounding box center [91, 59] width 81 height 8
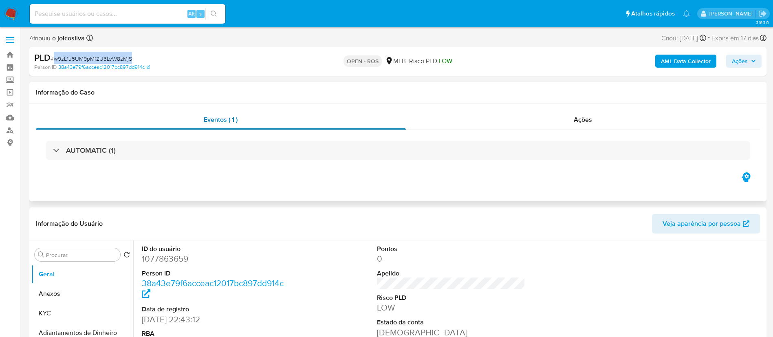
select select "10"
copy span "w9zL1u5UM9pMf2U3LvW8zMjS"
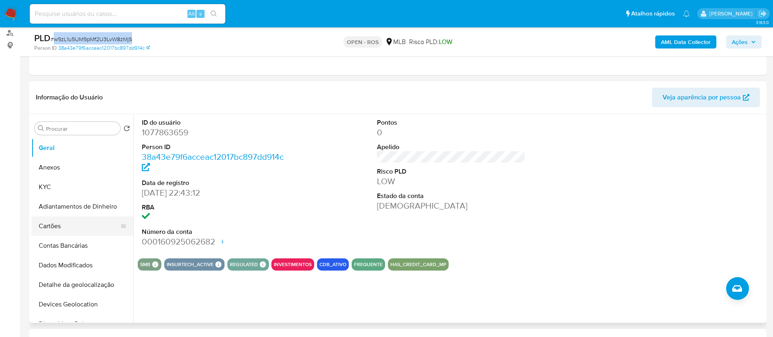
scroll to position [183, 0]
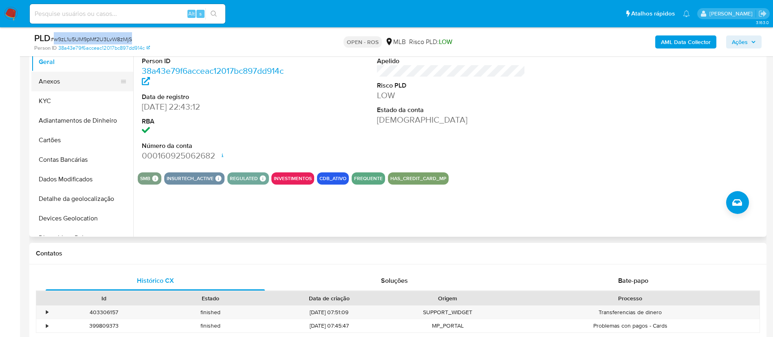
click at [73, 82] on button "Anexos" at bounding box center [78, 82] width 95 height 20
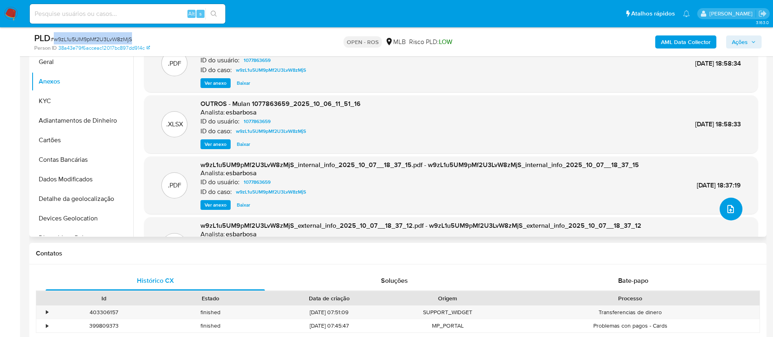
click at [735, 200] on button "upload-file" at bounding box center [730, 209] width 23 height 23
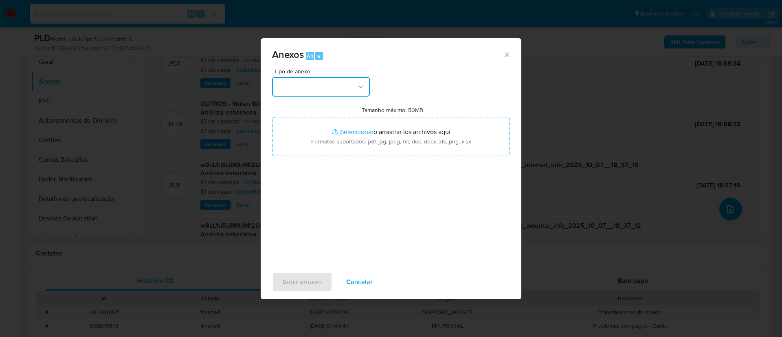
click at [341, 95] on button "button" at bounding box center [321, 87] width 98 height 20
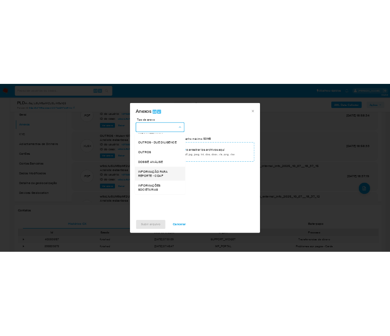
scroll to position [125, 0]
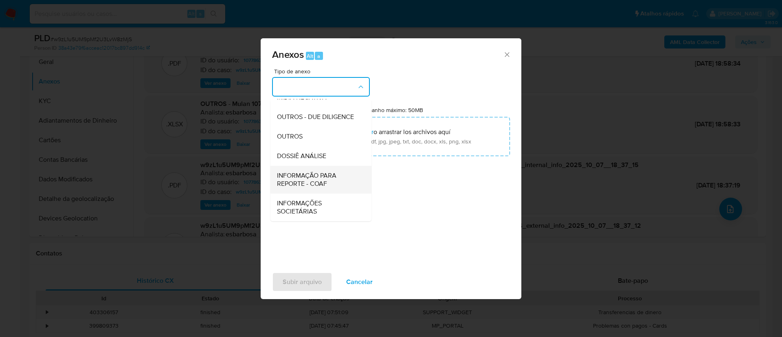
click at [327, 182] on span "INFORMAÇÃO PARA REPORTE - COAF" at bounding box center [318, 179] width 83 height 16
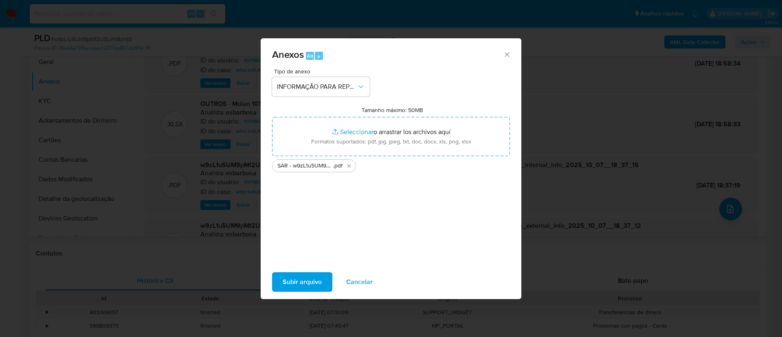
click at [314, 282] on span "Subir arquivo" at bounding box center [302, 282] width 39 height 18
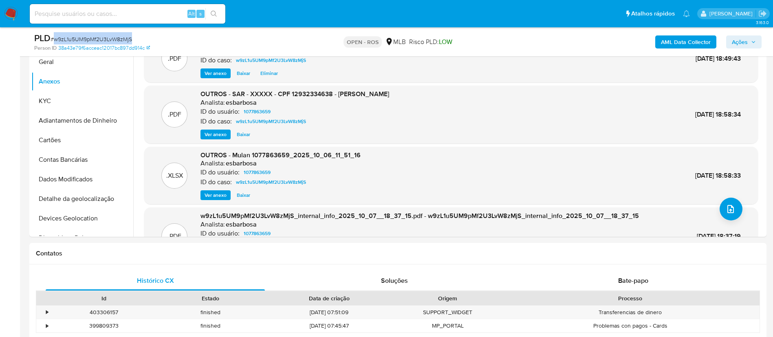
click at [738, 45] on span "Ações" at bounding box center [740, 41] width 16 height 13
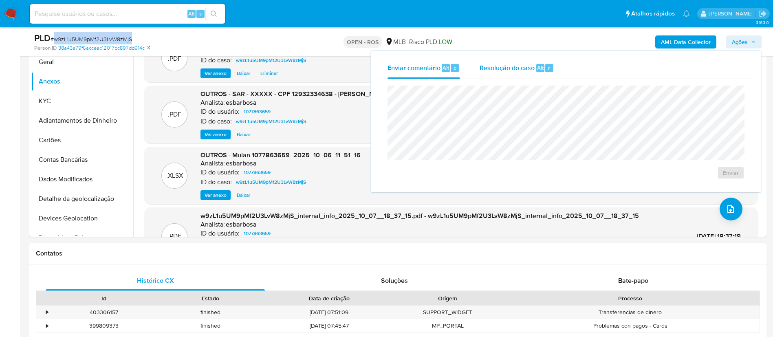
click at [496, 68] on span "Resolução do caso" at bounding box center [506, 67] width 55 height 9
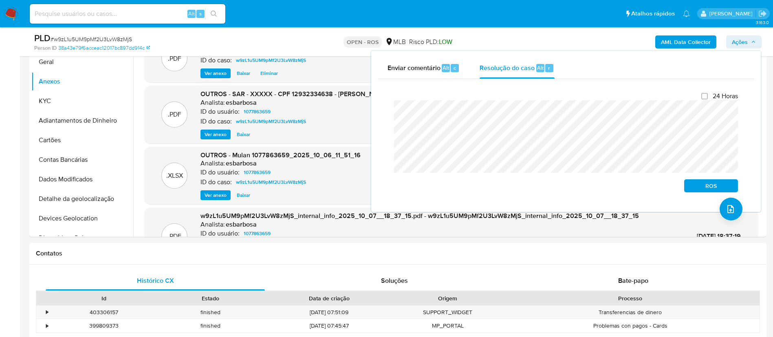
click at [376, 110] on div "Enviar comentário Alt c Resolução do caso Alt r Fechamento do caso 24 Horas ROS" at bounding box center [565, 131] width 389 height 161
click at [701, 190] on span "ROS" at bounding box center [711, 185] width 42 height 11
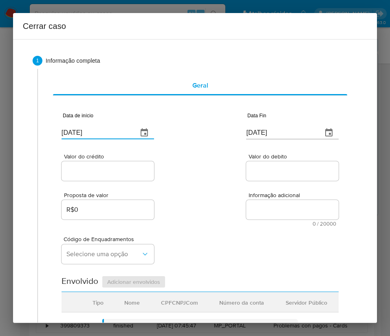
click at [87, 134] on input "[DATE]" at bounding box center [97, 132] width 70 height 13
paste input "1/08"
type input "[DATE]"
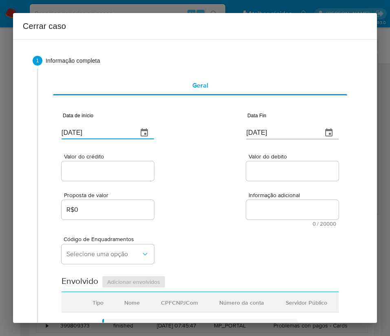
click at [207, 207] on div "Proposta de valor R$0 Informação adicional 0 / 20000 20000 caracteres restantes" at bounding box center [200, 204] width 277 height 44
click at [270, 136] on input "[DATE]" at bounding box center [281, 132] width 70 height 13
paste input "3"
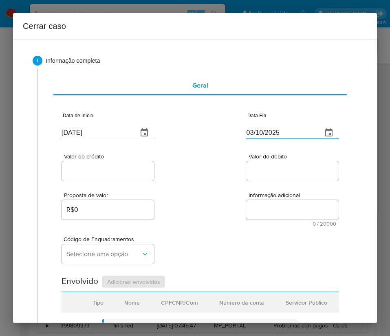
type input "03/10/2025"
drag, startPoint x: 271, startPoint y: 179, endPoint x: 262, endPoint y: 182, distance: 10.1
click at [268, 180] on div at bounding box center [292, 171] width 92 height 20
click at [108, 167] on input "Valor do crédito" at bounding box center [108, 171] width 92 height 11
click at [100, 175] on input "Valor do crédito" at bounding box center [108, 171] width 92 height 11
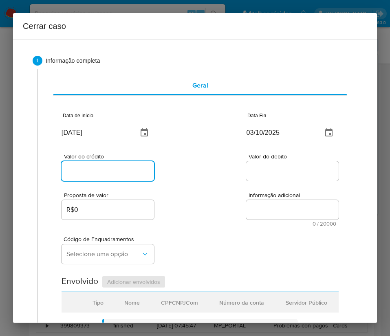
paste input "R$705.354"
type input "R$705.354"
drag, startPoint x: 208, startPoint y: 185, endPoint x: 4, endPoint y: 264, distance: 218.2
click at [206, 189] on div "Proposta de valor R$0 Informação adicional 0 / 20000 20000 caracteres restantes" at bounding box center [200, 204] width 277 height 44
drag, startPoint x: 271, startPoint y: 168, endPoint x: 209, endPoint y: 246, distance: 100.3
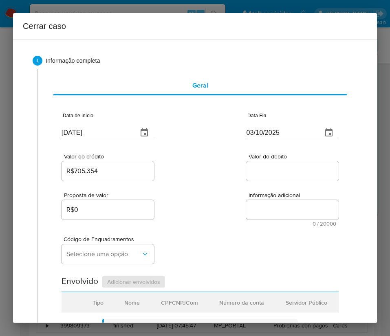
click at [271, 168] on input "Valor do debito" at bounding box center [292, 171] width 92 height 11
paste input "R$773.945"
type input "R$773.945"
click at [207, 246] on div "Código de Enquadramentos Selecione uma opção" at bounding box center [200, 246] width 277 height 41
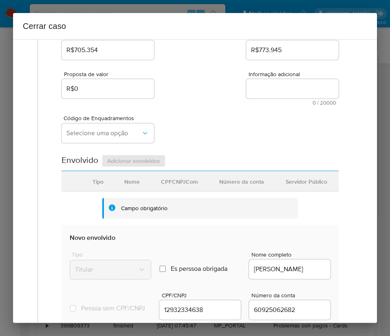
scroll to position [122, 0]
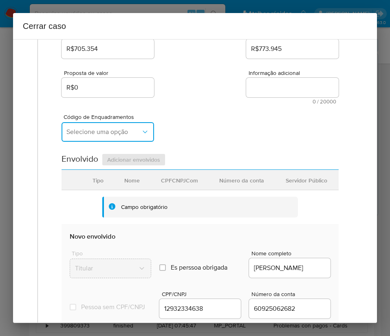
click at [124, 137] on button "Selecione uma opção" at bounding box center [108, 132] width 92 height 20
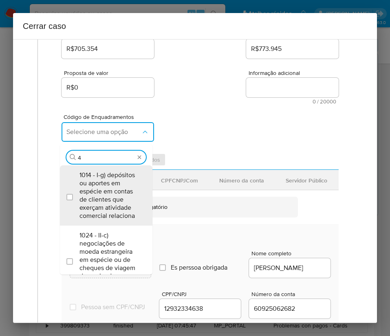
type input "45"
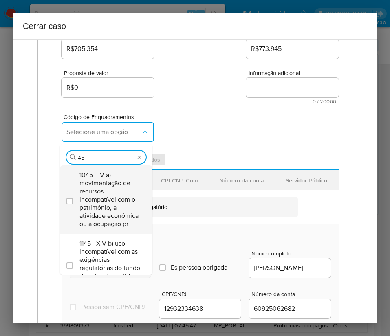
click at [111, 199] on span "1045 - IV-a) movimentação de recursos incompatível com o patrimônio, a atividad…" at bounding box center [110, 199] width 62 height 57
checkbox input "true"
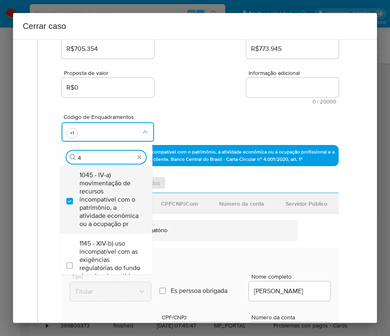
scroll to position [0, 0]
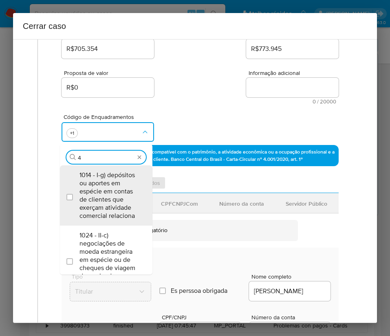
type input "47"
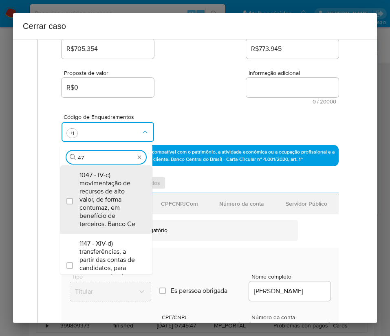
click at [111, 199] on span "1047 - IV-c) movimentação de recursos de alto valor, de forma contumaz, em bene…" at bounding box center [110, 199] width 62 height 57
checkbox input "true"
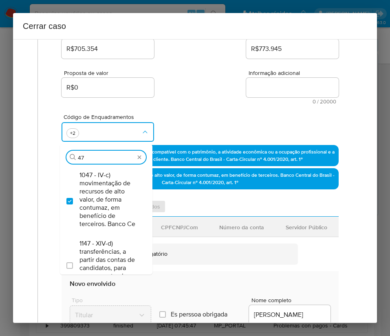
type input "4"
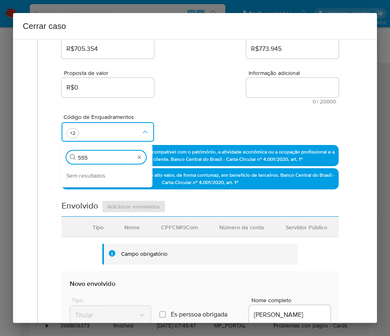
type input "55"
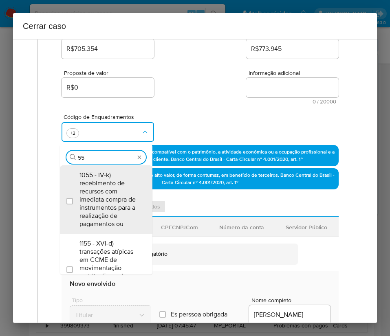
click at [111, 199] on span "1055 - IV-k) recebimento de recursos com imediata compra de instrumentos para a…" at bounding box center [110, 199] width 62 height 57
checkbox input "true"
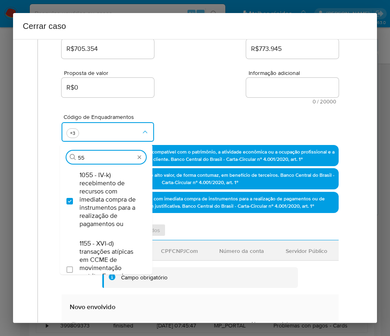
click at [221, 84] on div "Proposta de valor R$0 Informação adicional 0 / 20000 20000 caracteres restantes" at bounding box center [200, 82] width 277 height 44
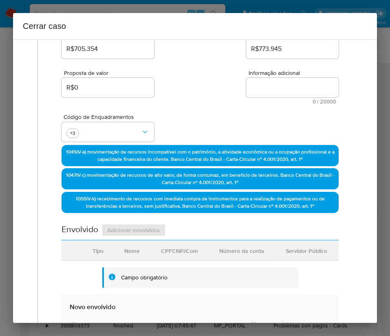
scroll to position [405, 0]
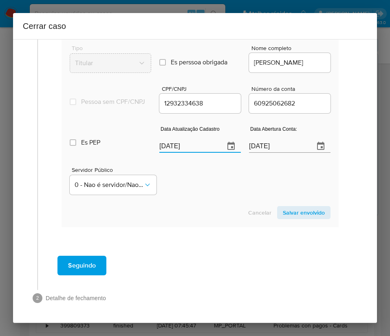
click at [190, 150] on input "[DATE]" at bounding box center [188, 146] width 59 height 13
paste input "22/09"
type input "[DATE]"
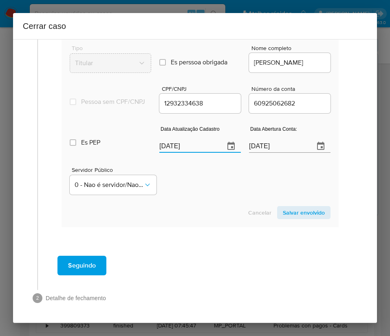
click at [194, 189] on div "Servidor Público 0 - Nao é servidor/[PERSON_NAME] possui informacao" at bounding box center [200, 177] width 261 height 41
click at [293, 212] on span "Salvar envolvido" at bounding box center [304, 212] width 42 height 11
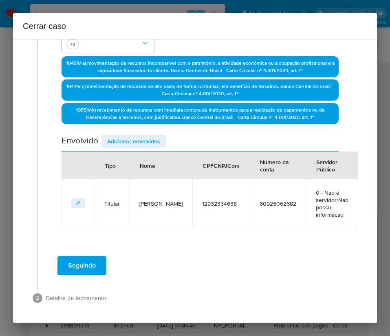
click at [147, 137] on span "Adicionar envolvidos" at bounding box center [133, 141] width 53 height 11
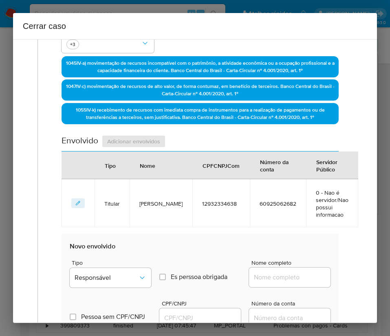
scroll to position [426, 0]
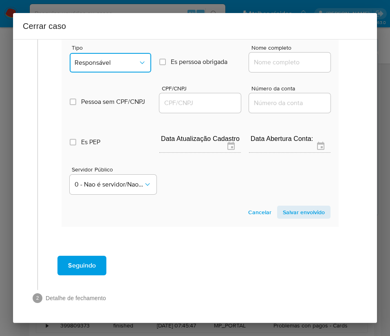
click at [126, 66] on span "Responsável" at bounding box center [107, 63] width 64 height 8
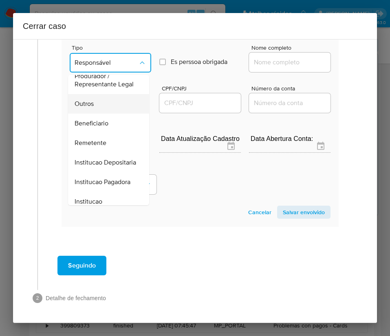
scroll to position [145, 0]
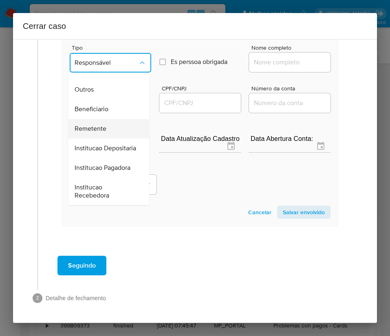
click at [103, 125] on span "Remetente" at bounding box center [91, 129] width 32 height 8
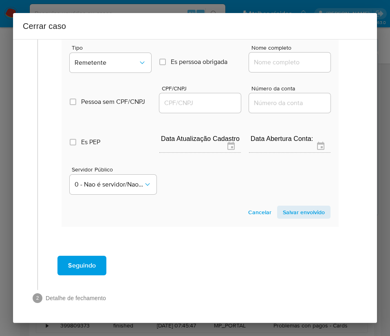
drag, startPoint x: 262, startPoint y: 62, endPoint x: 265, endPoint y: 66, distance: 5.2
click at [262, 62] on input "Nome completo" at bounding box center [289, 62] width 81 height 11
paste input "[PERSON_NAME], 15320256612"
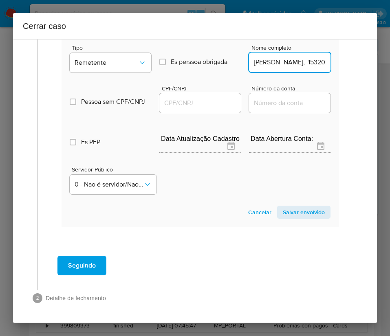
scroll to position [0, 34]
drag, startPoint x: 271, startPoint y: 64, endPoint x: 329, endPoint y: 64, distance: 57.9
click at [329, 64] on section "Novo envolvido Tipo Remetente Es perssoa obrigada Is PObrigada Nome completo [P…" at bounding box center [200, 123] width 277 height 208
type input "[PERSON_NAME]"
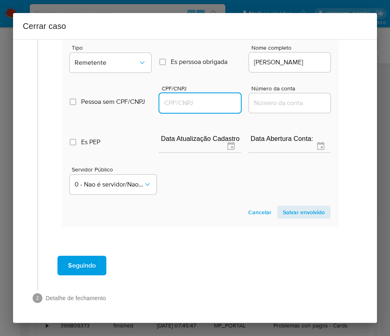
click at [203, 98] on input "CPF/CNPJ" at bounding box center [199, 103] width 81 height 11
paste input "15320256612"
type input "15320256612"
click at [292, 215] on span "Salvar envolvido" at bounding box center [304, 212] width 42 height 11
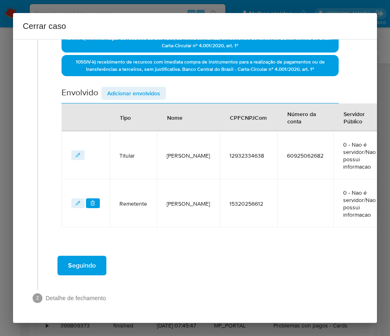
scroll to position [259, 0]
click at [123, 85] on div "Data de início [DATE] Data Fin [DATE] Valor do crédito R$705.354 Valor do debit…" at bounding box center [200, 34] width 277 height 385
click at [144, 93] on span "Adicionar envolvidos" at bounding box center [133, 93] width 53 height 11
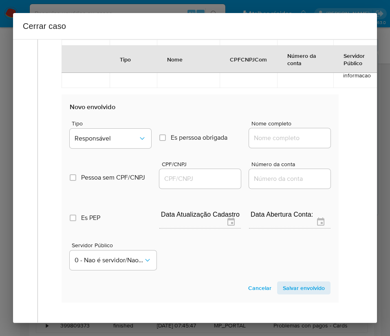
scroll to position [474, 0]
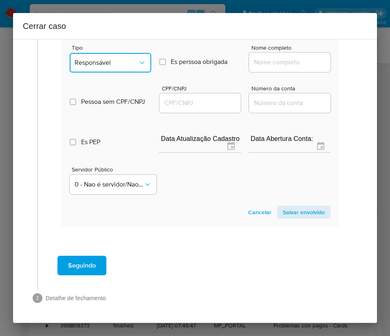
click at [125, 65] on span "Responsável" at bounding box center [107, 63] width 64 height 8
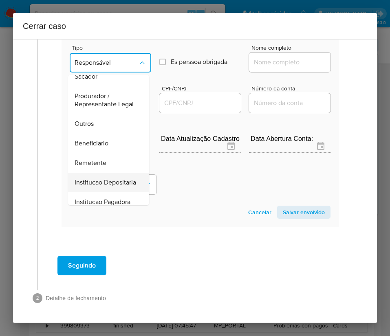
scroll to position [145, 0]
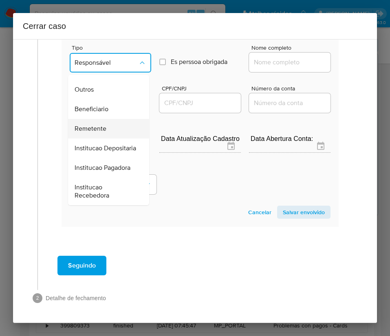
click at [111, 119] on div "Remetente" at bounding box center [106, 129] width 63 height 20
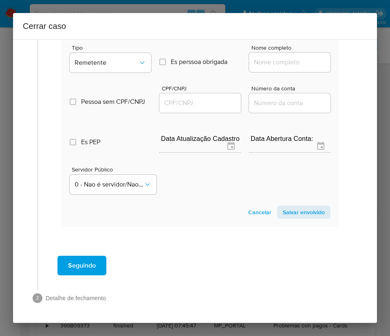
click at [253, 64] on input "Nome completo" at bounding box center [289, 62] width 81 height 11
paste input "[PERSON_NAME], 47683902349"
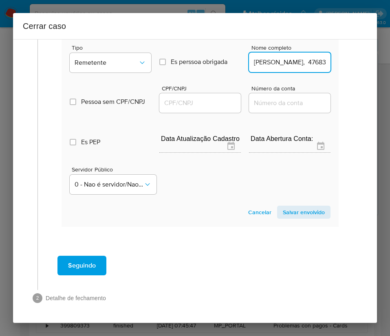
scroll to position [0, 50]
drag, startPoint x: 268, startPoint y: 63, endPoint x: 275, endPoint y: 63, distance: 6.9
click at [275, 63] on input "[PERSON_NAME], 47683902349" at bounding box center [289, 62] width 81 height 11
click at [275, 64] on input "[PERSON_NAME], 47683902349" at bounding box center [289, 62] width 81 height 11
drag, startPoint x: 271, startPoint y: 64, endPoint x: 332, endPoint y: 62, distance: 60.3
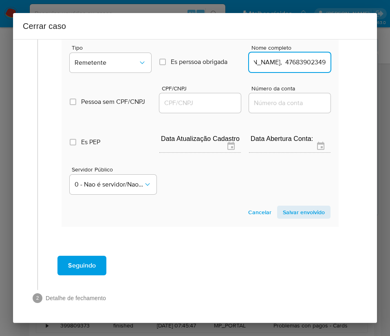
click at [271, 64] on input "[PERSON_NAME], 47683902349" at bounding box center [289, 62] width 81 height 11
drag, startPoint x: 270, startPoint y: 65, endPoint x: 339, endPoint y: 65, distance: 68.8
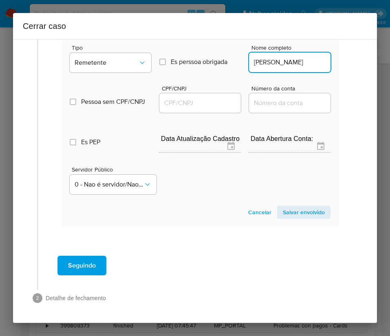
type input "[PERSON_NAME]"
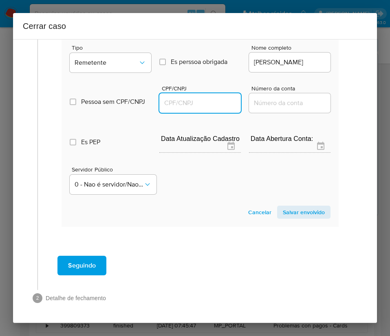
click at [195, 103] on input "CPF/CNPJ" at bounding box center [199, 103] width 81 height 11
paste input "47683902349"
type input "47683902349"
click at [299, 211] on span "Salvar envolvido" at bounding box center [304, 212] width 42 height 11
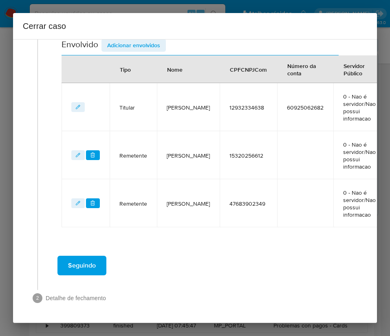
scroll to position [307, 0]
click at [125, 54] on div "Envolvido Adicionar envolvidos" at bounding box center [200, 47] width 277 height 17
click at [129, 48] on span "Adicionar envolvidos" at bounding box center [133, 45] width 53 height 11
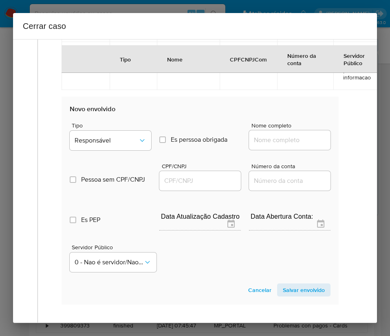
scroll to position [522, 0]
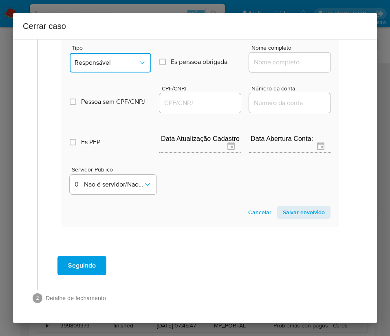
click at [118, 64] on span "Responsável" at bounding box center [107, 63] width 64 height 8
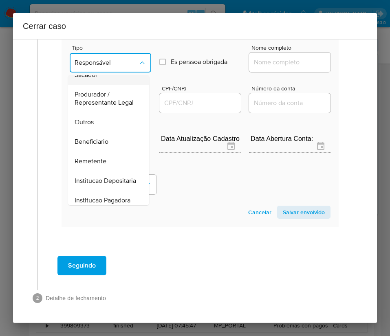
scroll to position [145, 0]
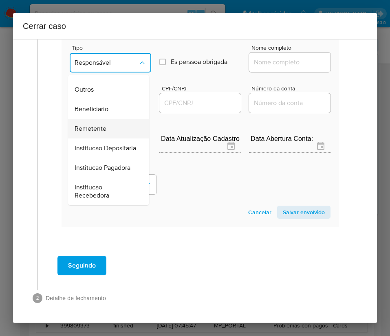
click at [105, 125] on span "Remetente" at bounding box center [91, 129] width 32 height 8
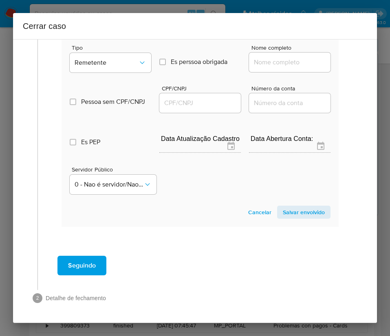
click at [272, 65] on input "Nome completo" at bounding box center [289, 62] width 81 height 11
paste input "[PERSON_NAME], 71768270104"
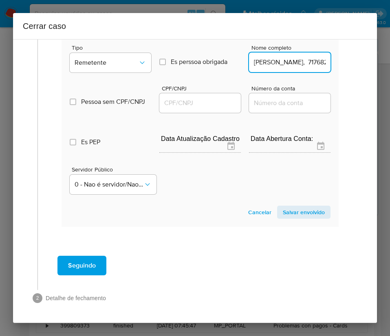
scroll to position [0, 69]
drag, startPoint x: 274, startPoint y: 64, endPoint x: 356, endPoint y: 64, distance: 82.7
type input "Luiza Conceicao Da Silva Almeida"
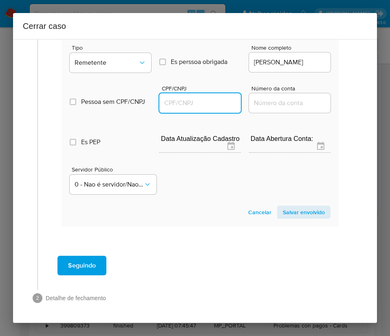
scroll to position [0, 0]
click at [198, 106] on input "CPF/CNPJ" at bounding box center [199, 103] width 81 height 11
paste input "71768270104"
type input "71768270104"
click at [293, 214] on span "Salvar envolvido" at bounding box center [304, 212] width 42 height 11
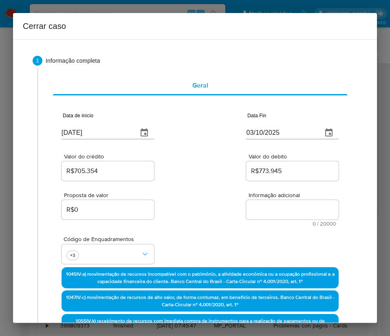
click at [268, 211] on textarea "Informação adicional" at bounding box center [292, 210] width 92 height 20
paste textarea "Informações do Cliente Larissa Maira Vieira Neto, CPF 12932334638, 25 anos, res…"
type textarea "Informações do Cliente Larissa Maira Vieira Neto, CPF 12932334638, 25 anos, res…"
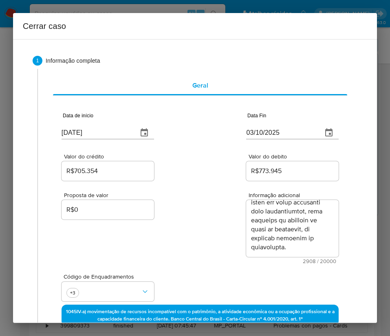
click at [188, 254] on div "Proposta de valor R$0 Informação adicional 2908 / 20000 17092 caracteres restan…" at bounding box center [200, 222] width 277 height 81
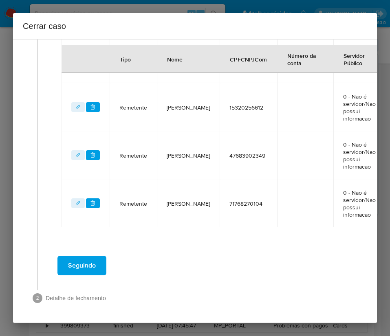
click at [84, 274] on span "Seguindo" at bounding box center [82, 266] width 28 height 18
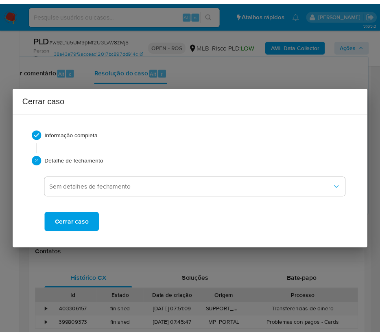
scroll to position [1495, 0]
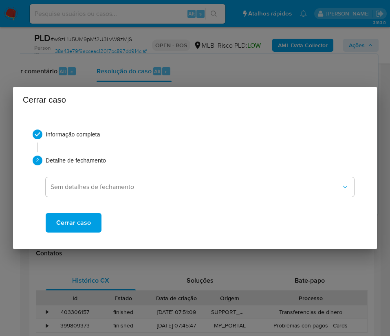
click at [88, 216] on span "Cerrar caso" at bounding box center [73, 223] width 35 height 18
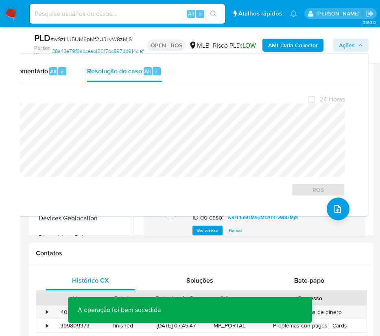
click at [108, 37] on span "# w9zL1u5UM9pMf2U3LvW8zMjS" at bounding box center [91, 39] width 81 height 8
copy span "w9zL1u5UM9pMf2U3LvW8zMjS"
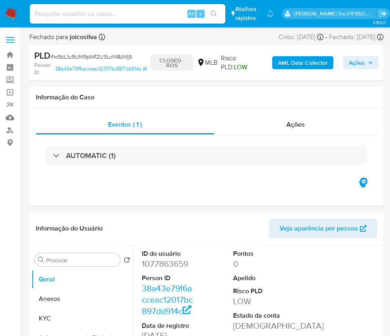
select select "10"
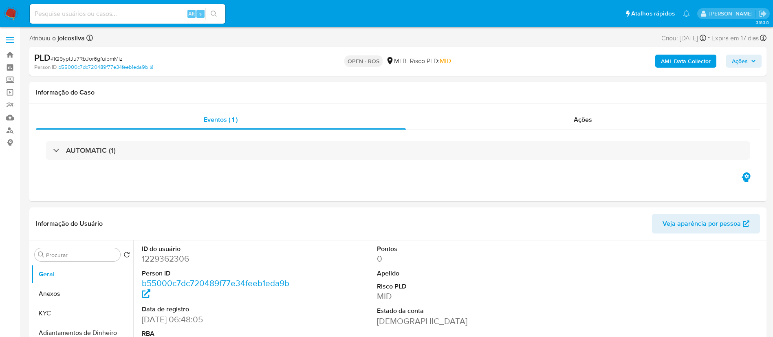
select select "10"
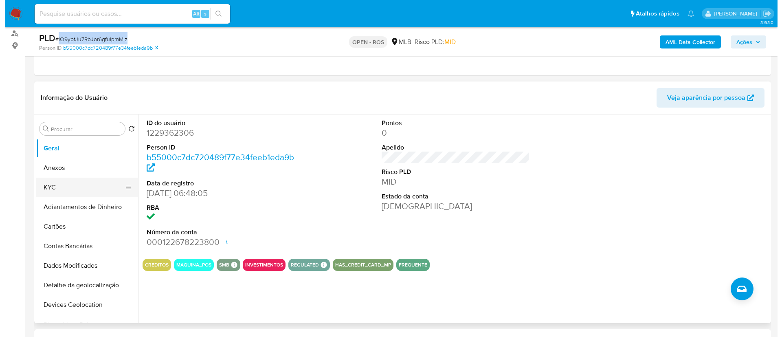
scroll to position [122, 0]
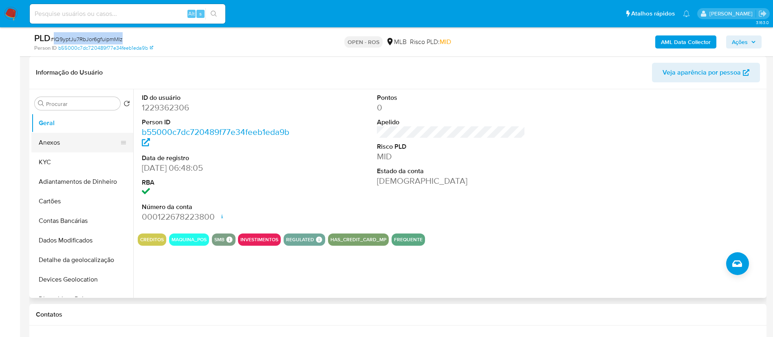
click at [70, 140] on button "Anexos" at bounding box center [78, 143] width 95 height 20
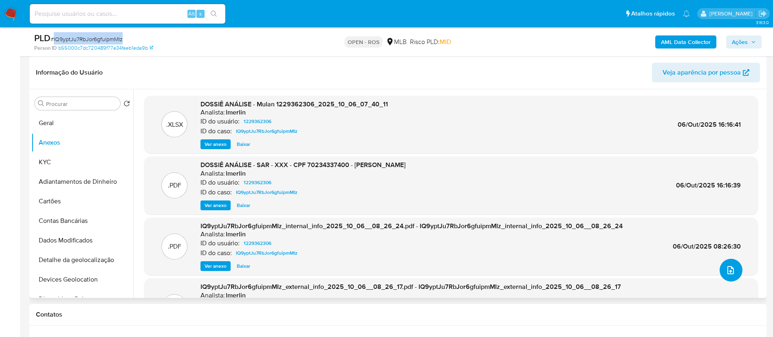
click at [726, 267] on icon "upload-file" at bounding box center [731, 270] width 10 height 10
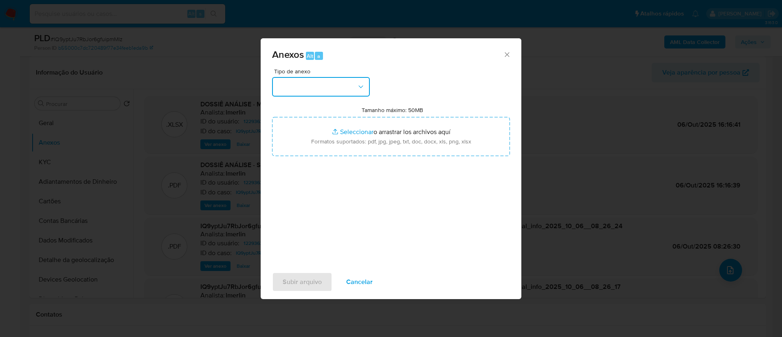
click at [326, 85] on button "button" at bounding box center [321, 87] width 98 height 20
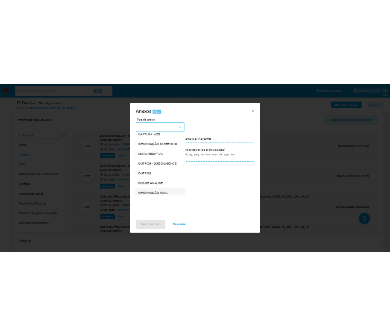
scroll to position [125, 0]
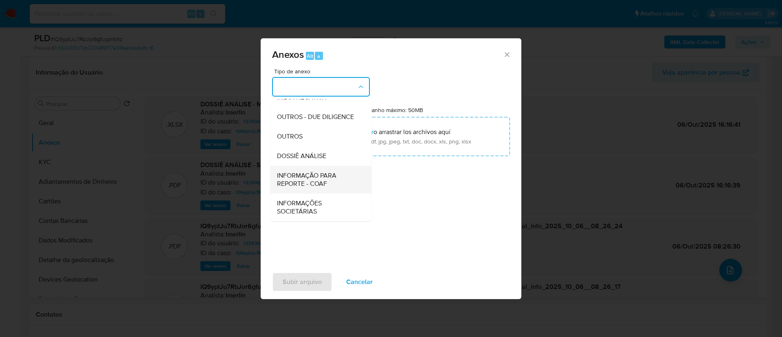
click at [327, 181] on span "INFORMAÇÃO PARA REPORTE - COAF" at bounding box center [318, 179] width 83 height 16
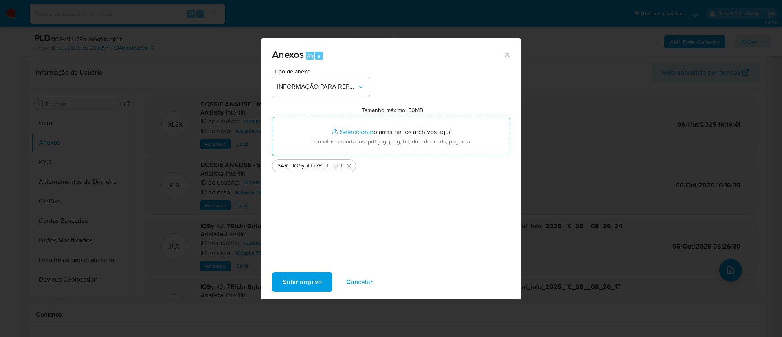
click at [391, 253] on div "Tipo de anexo INFORMAÇÃO PARA REPORTE - COAF Tamanho máximo: 50MB Seleccionar a…" at bounding box center [391, 164] width 238 height 192
click at [321, 282] on span "Subir arquivo" at bounding box center [302, 282] width 39 height 18
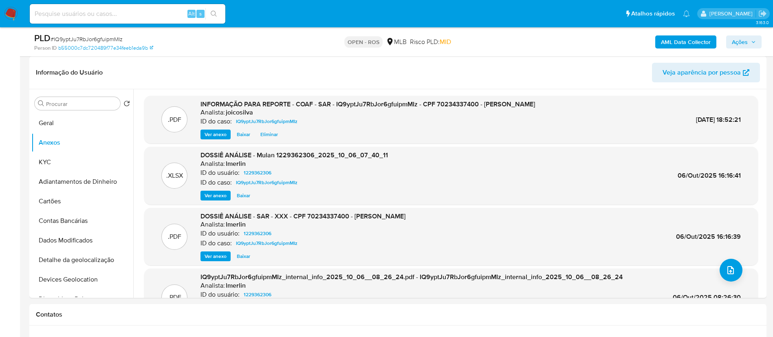
click at [746, 40] on span "Ações" at bounding box center [740, 41] width 16 height 13
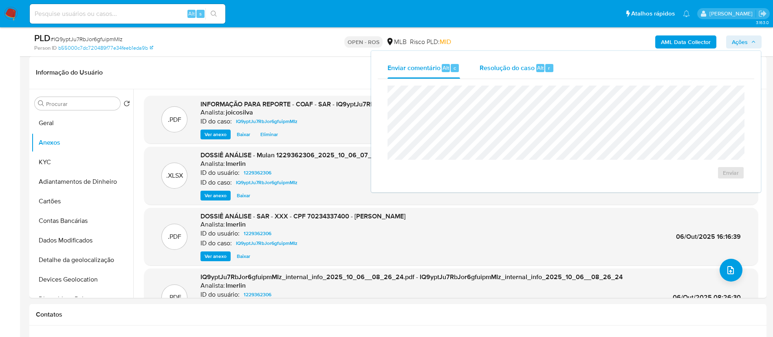
click at [512, 73] on div "Resolução do caso Alt r" at bounding box center [516, 67] width 75 height 21
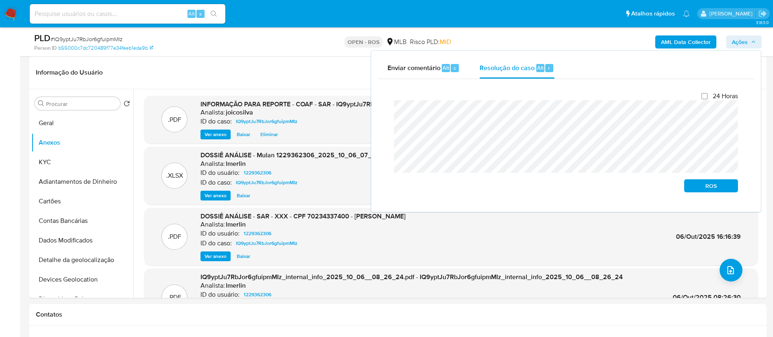
click at [372, 111] on div "Enviar comentário Alt c Resolução do caso Alt r Fechamento do caso 24 Horas ROS" at bounding box center [565, 131] width 389 height 161
click at [720, 185] on span "ROS" at bounding box center [711, 185] width 42 height 11
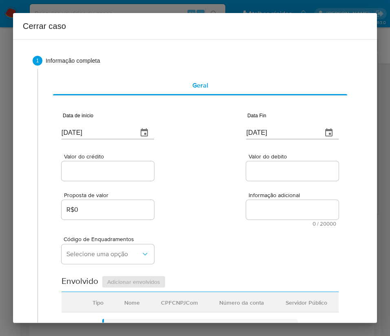
click at [97, 134] on input "[DATE]" at bounding box center [97, 132] width 70 height 13
paste input "1/08"
type input "[DATE]"
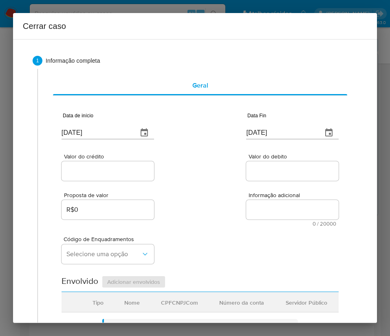
click at [186, 176] on div "Valor do crédito Valor do debito" at bounding box center [200, 163] width 277 height 39
click at [272, 133] on input "[DATE]" at bounding box center [281, 132] width 70 height 13
paste input "5"
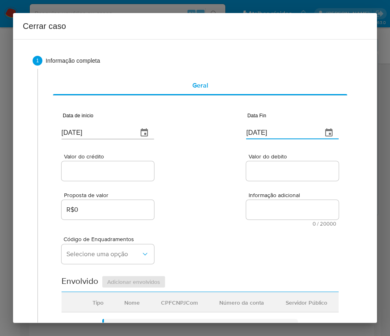
type input "[DATE]"
click at [270, 194] on span "Informação adicional" at bounding box center [294, 195] width 92 height 6
click at [270, 200] on textarea "Informação adicional" at bounding box center [292, 210] width 92 height 20
click at [97, 173] on input "Valor do crédito" at bounding box center [108, 171] width 92 height 11
click at [88, 168] on input "Valor do crédito" at bounding box center [108, 171] width 92 height 11
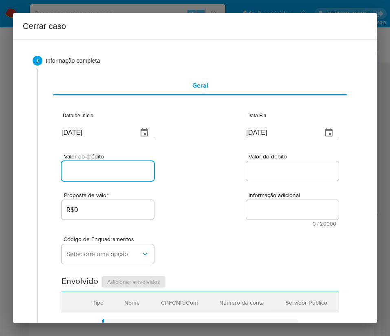
paste input "R$486.845"
type input "R$486.845"
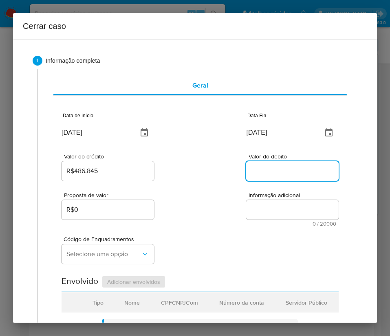
drag, startPoint x: 263, startPoint y: 174, endPoint x: 9, endPoint y: 262, distance: 268.9
click at [263, 175] on input "Valor do debito" at bounding box center [292, 171] width 92 height 11
click at [248, 166] on input "Valor do debito" at bounding box center [292, 171] width 92 height 11
paste input "R$461.822"
type input "R$461.822"
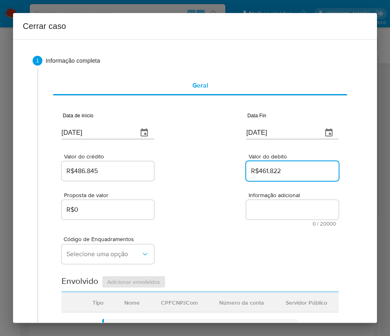
click at [185, 253] on div "Código de Enquadramentos Selecione uma opção" at bounding box center [200, 246] width 277 height 41
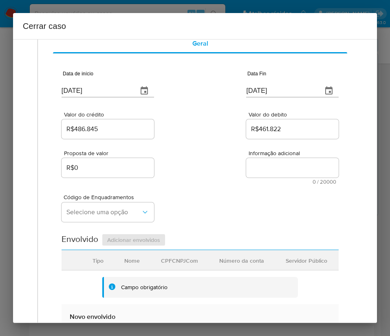
scroll to position [61, 0]
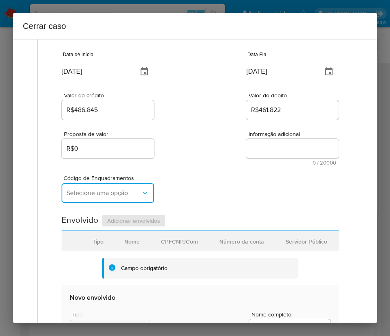
click at [92, 198] on button "Selecione uma opção" at bounding box center [108, 193] width 92 height 20
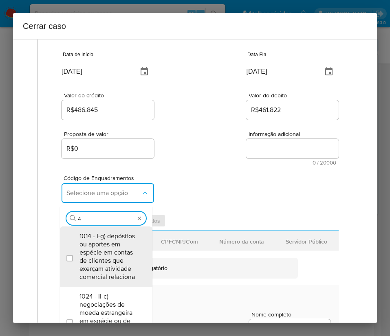
type input "45"
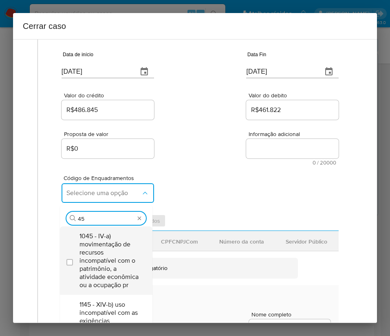
click at [98, 246] on span "1045 - IV-a) movimentação de recursos incompatível com o patrimônio, a atividad…" at bounding box center [110, 260] width 62 height 57
checkbox input "true"
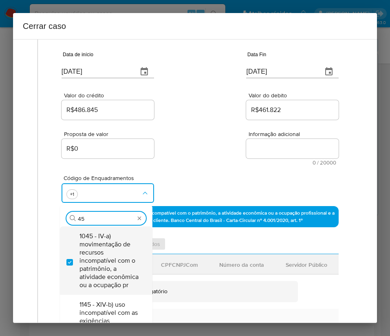
type input "4"
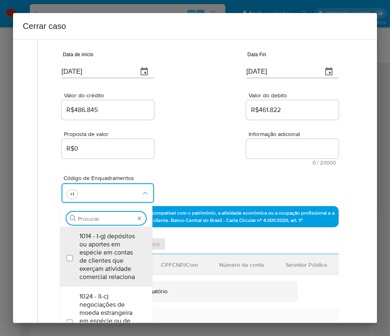
scroll to position [0, 0]
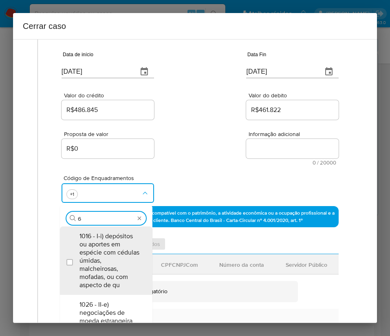
type input "66"
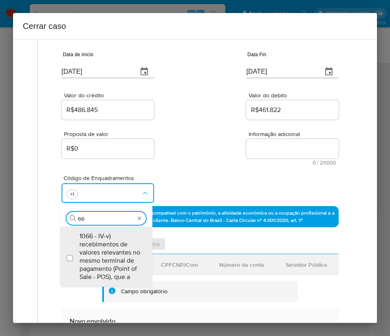
click at [100, 243] on span "1066 - IV-v) recebimentos de valores relevantes no mesmo terminal de pagamento …" at bounding box center [110, 256] width 62 height 49
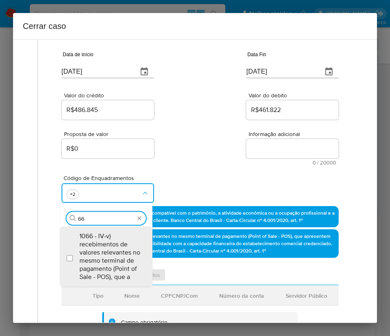
checkbox input "true"
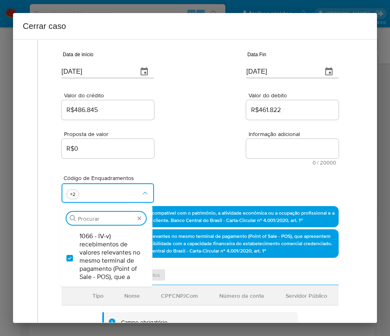
click at [193, 168] on div "Código de Enquadramentos Procurar 1066 - IV-v) recebimentos de valores relevant…" at bounding box center [200, 185] width 277 height 41
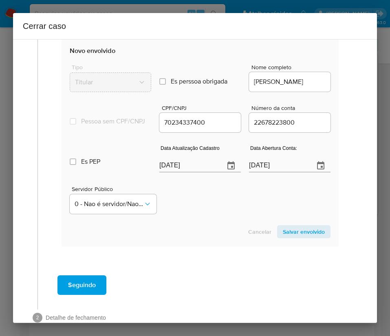
scroll to position [367, 0]
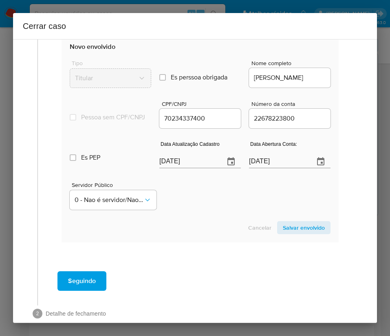
click at [191, 168] on input "[DATE]" at bounding box center [188, 161] width 59 height 13
paste input "18/09"
type input "[DATE]"
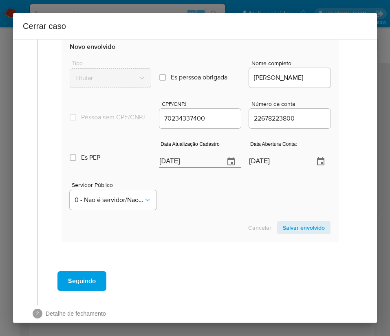
click at [196, 213] on div "Servidor Público 0 - Nao é servidor/[PERSON_NAME] possui informacao" at bounding box center [200, 192] width 261 height 41
click at [279, 168] on input "01/11/2022" at bounding box center [278, 161] width 59 height 13
paste input "text"
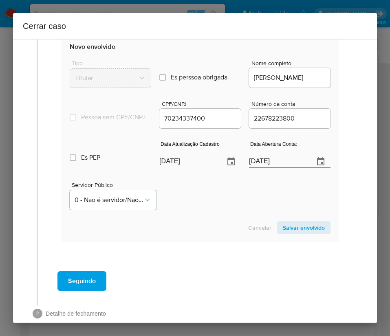
type input "01/11/2022"
click at [273, 212] on div "Servidor Público 0 - Nao é servidor/[PERSON_NAME] possui informacao" at bounding box center [200, 192] width 261 height 41
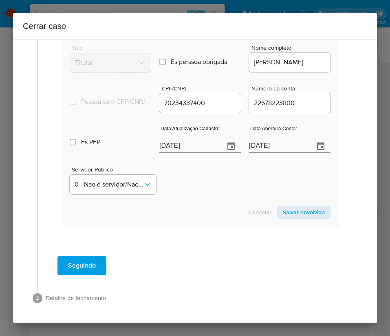
click at [286, 211] on span "Salvar envolvido" at bounding box center [304, 212] width 42 height 11
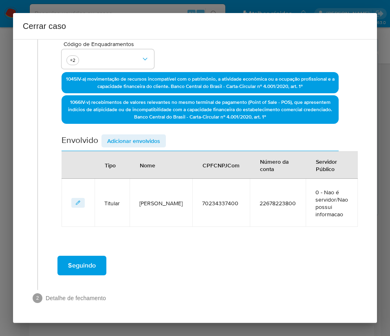
click at [150, 145] on span "Adicionar envolvidos" at bounding box center [133, 140] width 53 height 11
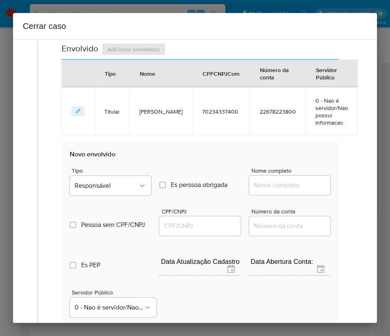
scroll to position [378, 0]
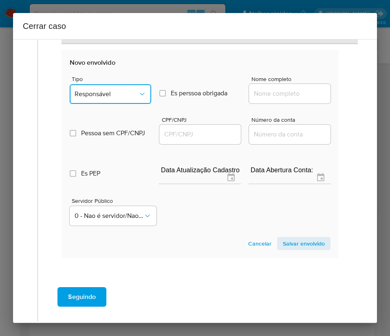
click at [114, 88] on button "Responsável" at bounding box center [110, 94] width 81 height 20
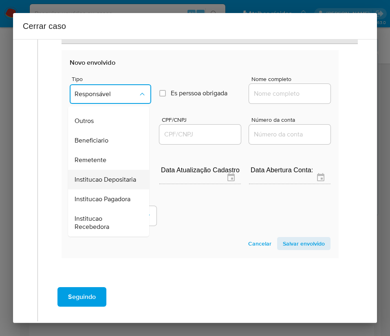
scroll to position [145, 0]
click at [95, 156] on span "Remetente" at bounding box center [91, 160] width 32 height 8
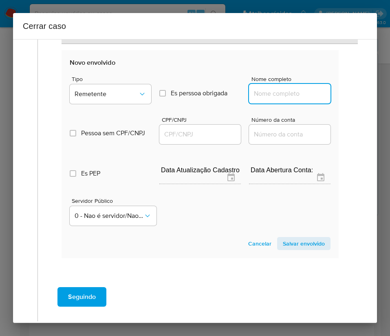
click at [287, 92] on input "Nome completo" at bounding box center [289, 93] width 81 height 11
paste input "Fa Distribuidora De Bebidas E Restaurante Ltda, 52005479000152"
drag, startPoint x: 259, startPoint y: 95, endPoint x: 368, endPoint y: 92, distance: 109.6
click at [368, 92] on div "1 Informação completa Geral Data de início 01/08/2025 Data Fin 05/10/2025 Valor…" at bounding box center [195, 181] width 364 height 284
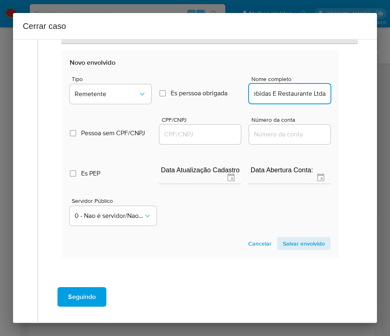
scroll to position [0, 65]
type input "Fa Distribuidora De Bebidas E Restaurante Ltda"
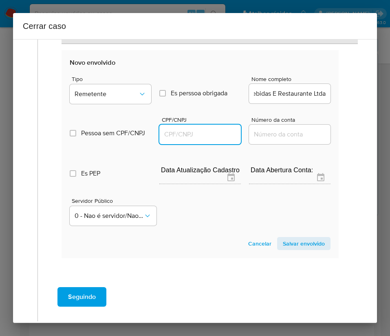
drag, startPoint x: 211, startPoint y: 133, endPoint x: 215, endPoint y: 137, distance: 5.8
click at [211, 132] on input "CPF/CNPJ" at bounding box center [199, 134] width 81 height 11
paste input "52005479000152"
type input "52005479000152"
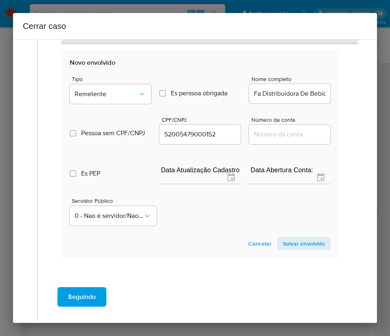
click at [283, 244] on span "Salvar envolvido" at bounding box center [304, 243] width 42 height 11
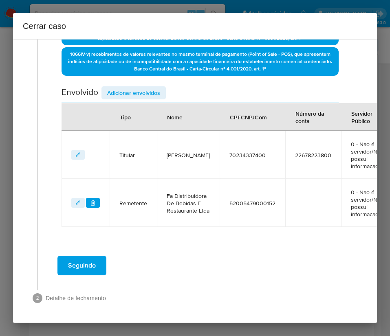
click at [121, 87] on span "Adicionar envolvidos" at bounding box center [133, 92] width 53 height 11
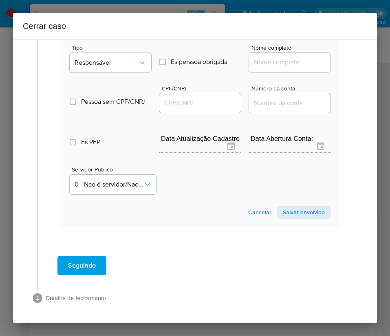
scroll to position [482, 0]
click at [121, 59] on span "Responsável" at bounding box center [107, 63] width 64 height 8
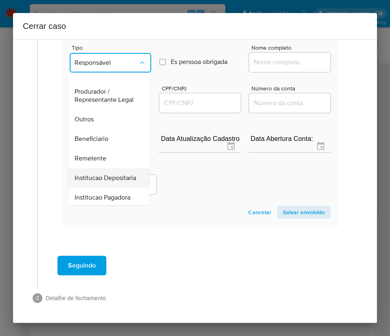
scroll to position [145, 0]
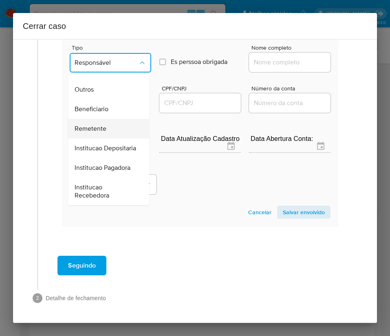
click at [101, 125] on span "Remetente" at bounding box center [91, 129] width 32 height 8
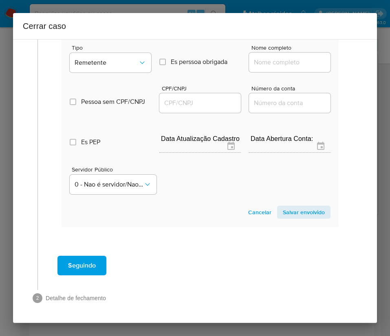
click at [268, 57] on input "Nome completo" at bounding box center [289, 62] width 81 height 11
paste input "Francisco Das Chagas Araujo, 20101503415"
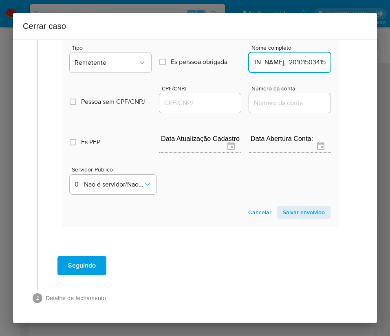
scroll to position [482, 13]
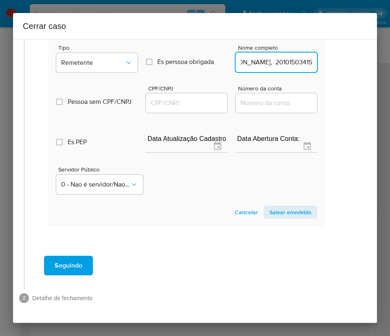
drag, startPoint x: 273, startPoint y: 55, endPoint x: 363, endPoint y: 52, distance: 90.5
click at [363, 52] on div "1 Informação completa Geral Data de início 01/08/2025 Data Fin 05/10/2025 Valor…" at bounding box center [195, 181] width 364 height 284
type input "Francisco Das Chagas Araujo"
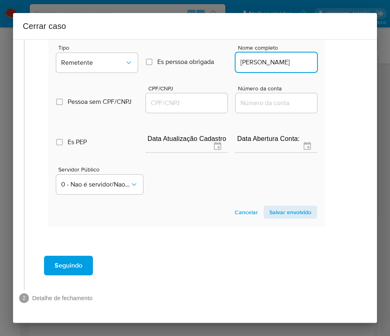
click at [194, 98] on input "CPF/CNPJ" at bounding box center [186, 103] width 81 height 11
paste input "20101503415"
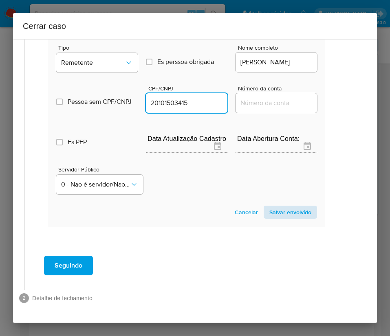
type input "20101503415"
click at [279, 207] on span "Salvar envolvido" at bounding box center [290, 212] width 42 height 11
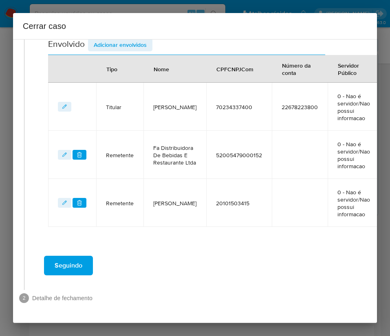
scroll to position [193, 13]
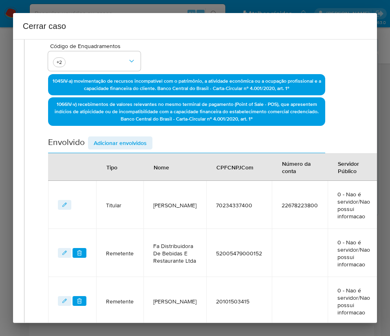
click at [125, 141] on span "Adicionar envolvidos" at bounding box center [120, 142] width 53 height 11
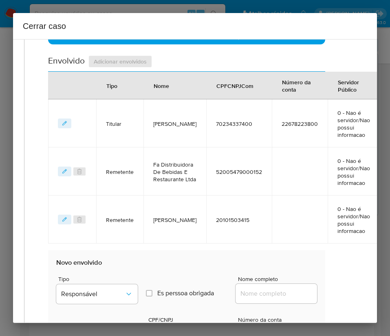
scroll to position [376, 13]
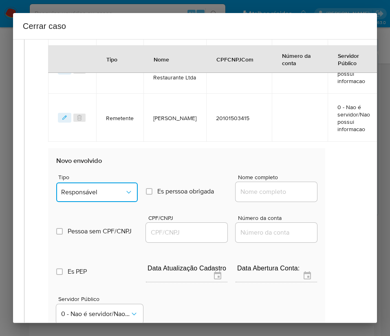
click at [95, 196] on span "Responsável" at bounding box center [93, 192] width 64 height 8
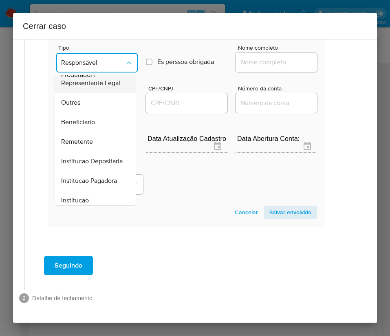
scroll to position [145, 0]
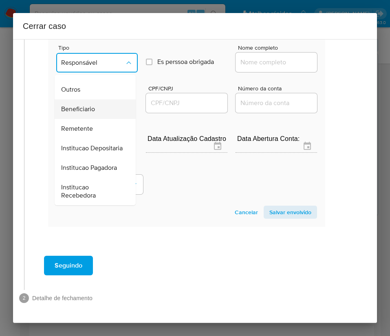
click at [93, 105] on span "Beneficiario" at bounding box center [78, 109] width 34 height 8
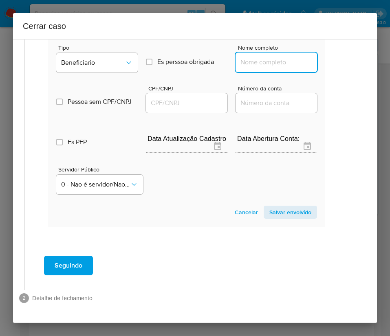
click at [264, 57] on input "Nome completo" at bounding box center [275, 62] width 81 height 11
click at [258, 57] on input "Nome completo" at bounding box center [275, 62] width 81 height 11
paste input "Cicero Ricardo De Souza, 08321899447"
drag, startPoint x: 258, startPoint y: 54, endPoint x: 353, endPoint y: 52, distance: 94.9
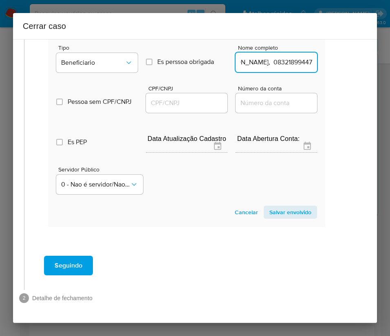
click at [353, 52] on div "1 Informação completa Geral Data de início 01/08/2025 Data Fin 05/10/2025 Valor…" at bounding box center [195, 181] width 364 height 284
type input "Cicero Ricardo De Souza"
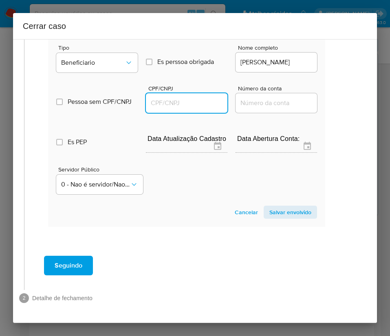
click at [180, 98] on input "CPF/CNPJ" at bounding box center [186, 103] width 81 height 11
paste input "08321899447"
type input "8321899447"
click at [282, 207] on span "Salvar envolvido" at bounding box center [290, 212] width 42 height 11
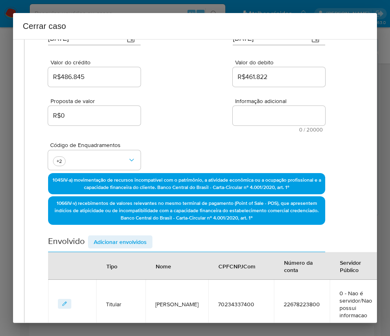
scroll to position [0, 13]
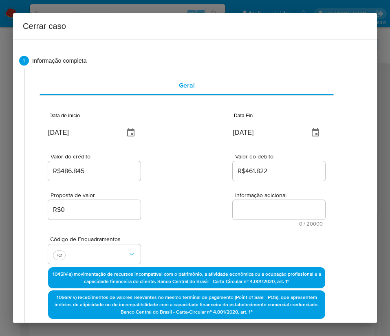
click at [253, 202] on textarea "Informação adicional" at bounding box center [279, 210] width 92 height 20
paste textarea "Informações do Cliente Francisco Adones de Araujo Filho, CPF 70234337400, 56 an…"
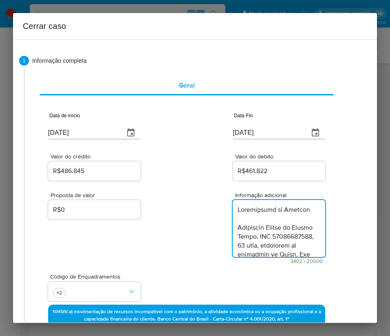
scroll to position [1857, 0]
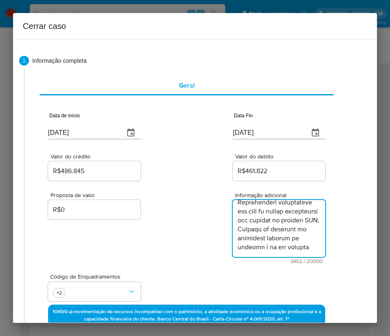
type textarea "Informações do Cliente Francisco Adones de Araujo Filho, CPF 70234337400, 56 an…"
click at [221, 235] on div "Proposta de valor R$0 Informação adicional 3402 / 20000 16598 caracteres restan…" at bounding box center [186, 222] width 277 height 81
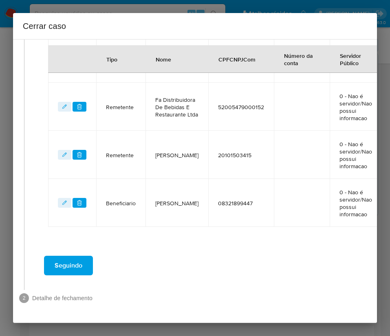
scroll to position [401, 13]
click at [83, 256] on button "Seguindo" at bounding box center [68, 266] width 49 height 20
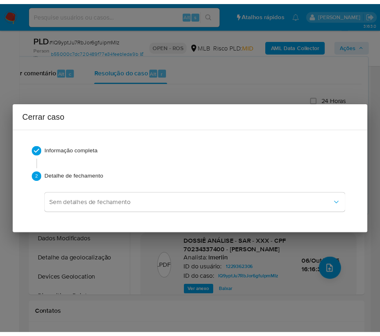
scroll to position [1755, 0]
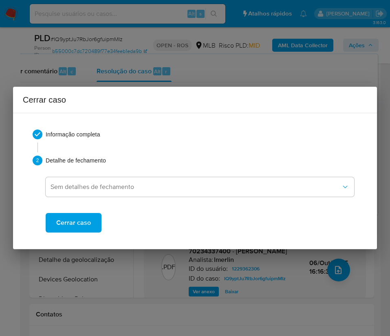
click at [89, 219] on span "Cerrar caso" at bounding box center [73, 223] width 35 height 18
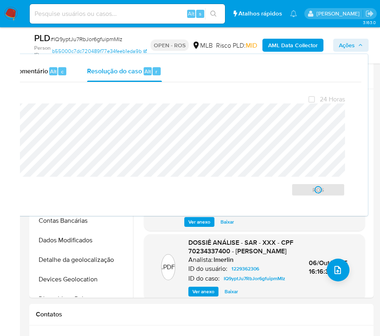
click at [74, 36] on span "# IQ9yptJu7RbJor6gfuipmMIz" at bounding box center [87, 39] width 72 height 8
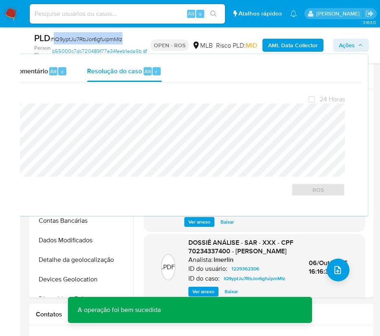
click at [74, 36] on span "# IQ9yptJu7RbJor6gfuipmMIz" at bounding box center [87, 39] width 72 height 8
copy span "IQ9yptJu7RbJor6gfuipmMIz"
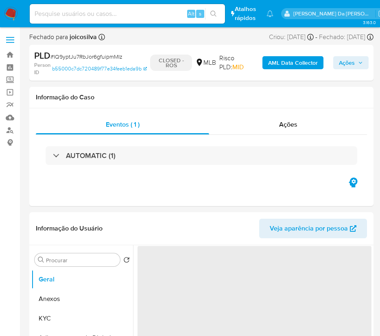
select select "10"
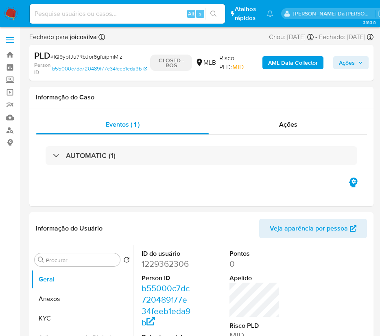
click at [15, 13] on img at bounding box center [11, 14] width 14 height 14
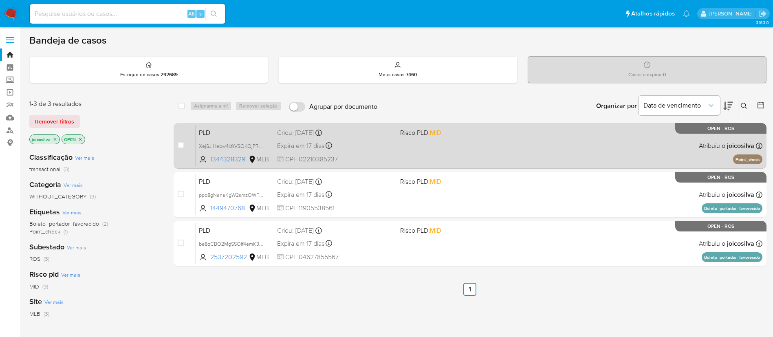
click at [389, 160] on div "PLD XejSJlHebw4kfsVSQKQjPRuB 1344328329 MLB Risco PLD: MID Criou: [DATE] Criou:…" at bounding box center [479, 145] width 567 height 41
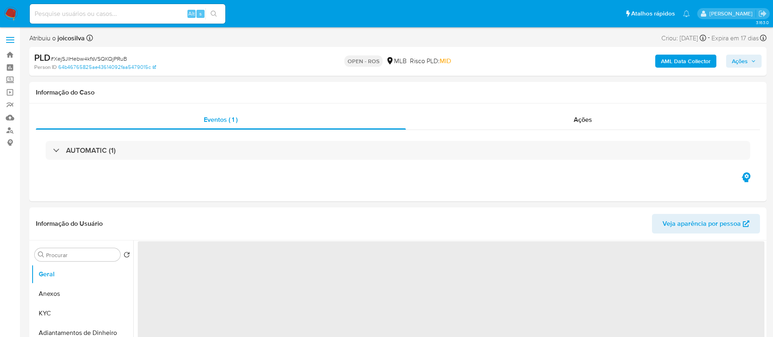
click at [113, 60] on span "# XejSJlHebw4kfsVSQKQjPRuB" at bounding box center [89, 59] width 77 height 8
select select "10"
copy span "XejSJlHebw4kfsVSQKQjPRuB"
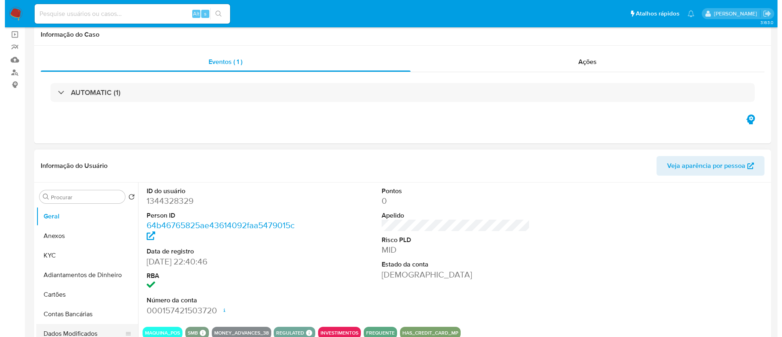
scroll to position [183, 0]
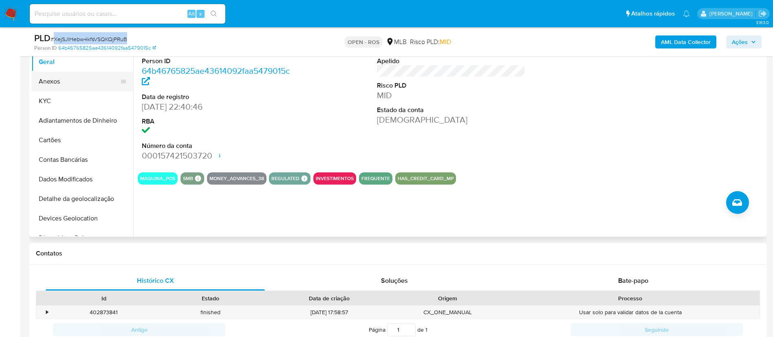
click at [57, 74] on button "Anexos" at bounding box center [78, 82] width 95 height 20
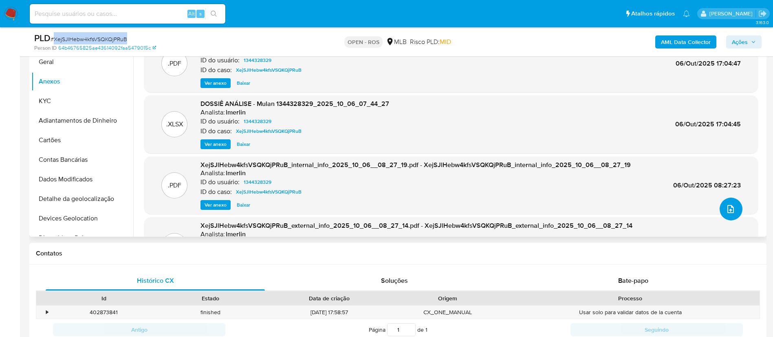
click at [735, 208] on button "upload-file" at bounding box center [730, 209] width 23 height 23
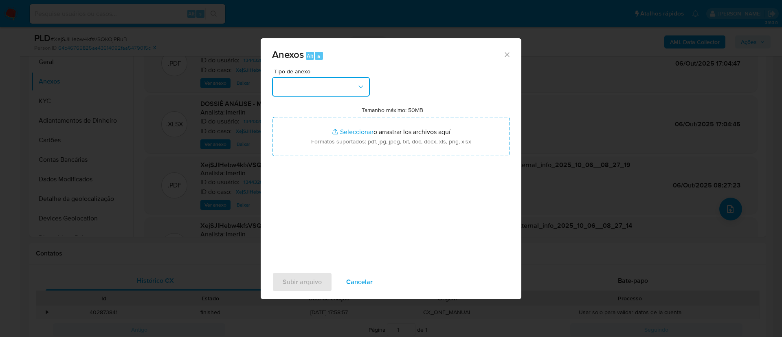
click at [326, 89] on button "button" at bounding box center [321, 87] width 98 height 20
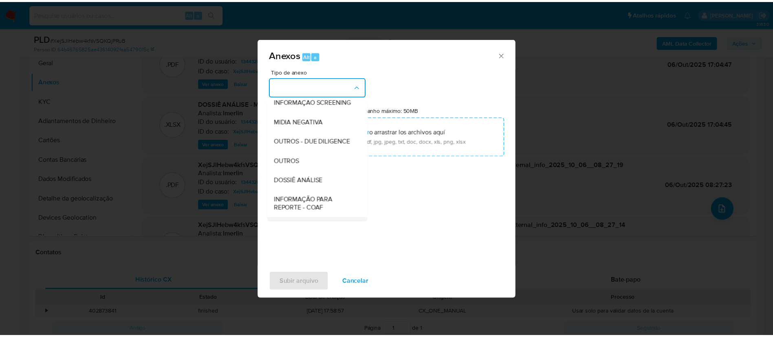
scroll to position [125, 0]
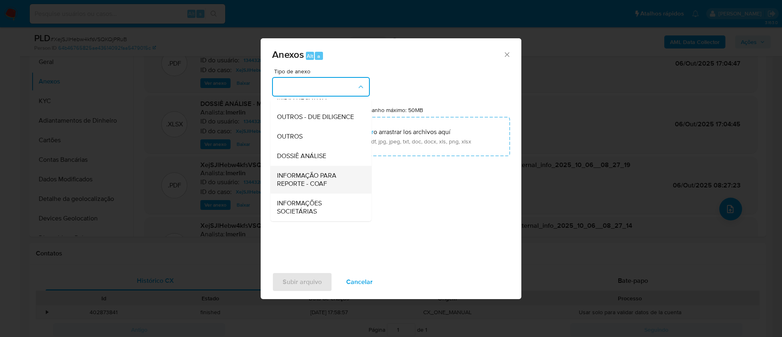
click at [324, 179] on span "INFORMAÇÃO PARA REPORTE - COAF" at bounding box center [318, 179] width 83 height 16
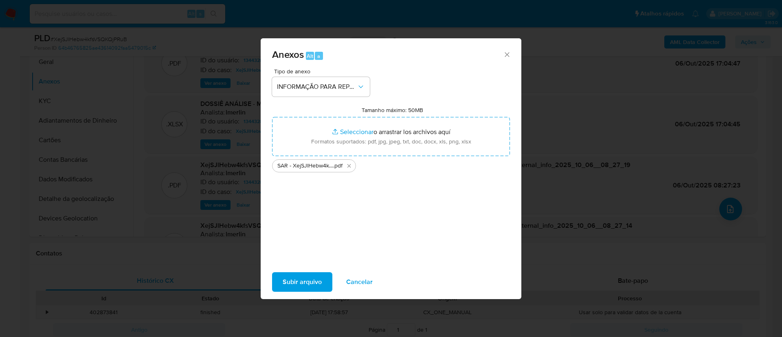
click at [328, 283] on button "Subir arquivo" at bounding box center [302, 282] width 60 height 20
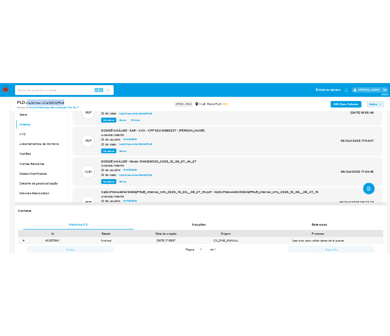
scroll to position [61, 0]
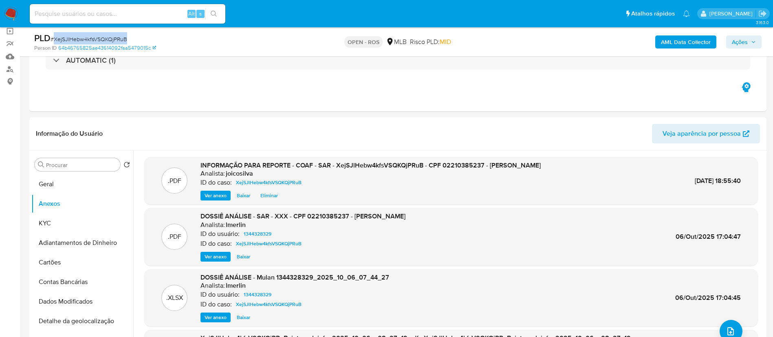
click at [741, 42] on span "Ações" at bounding box center [740, 41] width 16 height 13
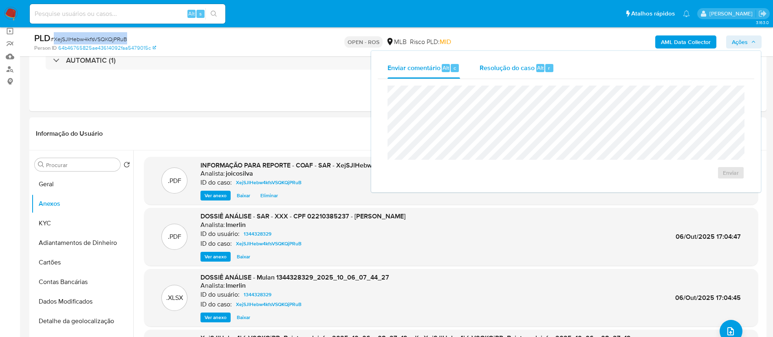
click at [504, 73] on div "Resolução do caso Alt r" at bounding box center [516, 67] width 75 height 21
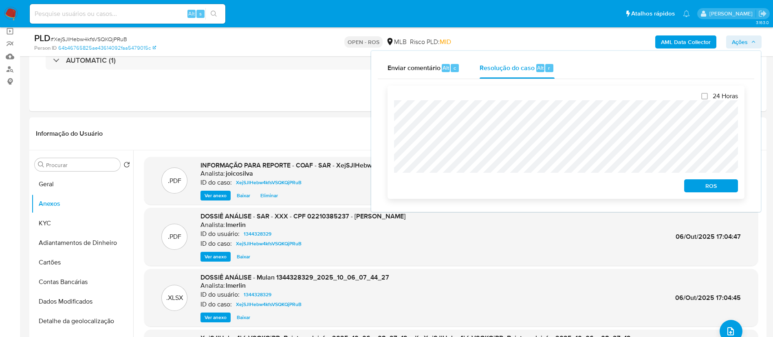
click at [691, 183] on span "ROS" at bounding box center [711, 185] width 42 height 11
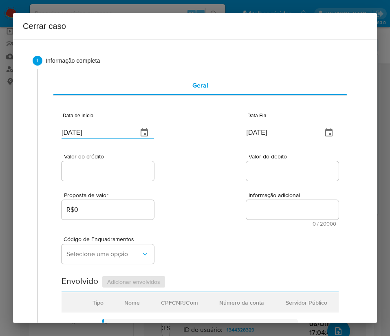
click at [83, 134] on input "[DATE]" at bounding box center [97, 132] width 70 height 13
paste input "1/08"
click at [83, 134] on input "[DATE]" at bounding box center [97, 132] width 70 height 13
type input "[DATE]"
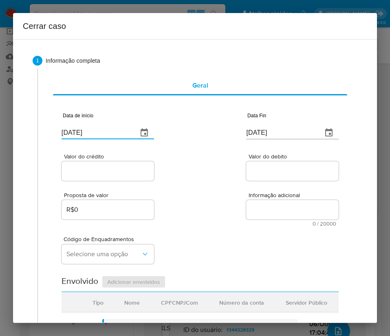
click at [207, 220] on div "Proposta de valor R$0 Informação adicional 0 / 20000 20000 caracteres restantes" at bounding box center [200, 204] width 277 height 44
click at [262, 137] on input "[DATE]" at bounding box center [281, 132] width 70 height 13
paste input "5"
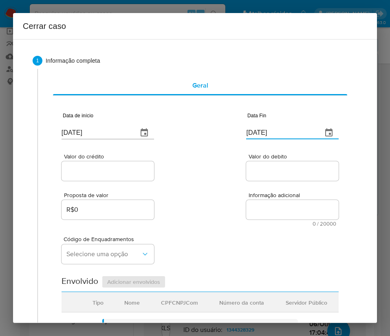
type input "[DATE]"
click at [239, 209] on div "Proposta de valor R$0 Informação adicional 0 / 20000 20000 caracteres restantes" at bounding box center [200, 204] width 277 height 44
click at [137, 176] on input "Valor do crédito" at bounding box center [108, 171] width 92 height 11
click at [97, 177] on div at bounding box center [108, 171] width 92 height 20
click at [111, 173] on input "Valor do crédito" at bounding box center [108, 171] width 92 height 11
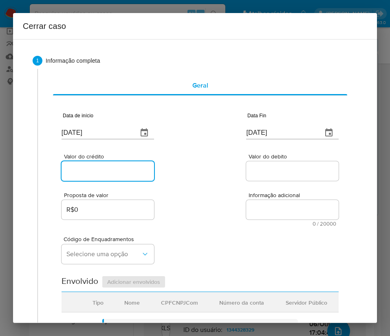
paste input "R$950.689"
type input "R$950.689"
drag, startPoint x: 222, startPoint y: 189, endPoint x: 17, endPoint y: 248, distance: 212.9
click at [222, 189] on div "Proposta de valor R$0 Informação adicional 0 / 20000 20000 caracteres restantes" at bounding box center [200, 204] width 277 height 44
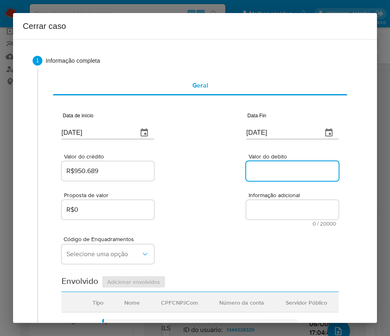
click at [264, 167] on input "Valor do debito" at bounding box center [292, 171] width 92 height 11
paste input "R$933.798"
type input "R$933.798"
click at [217, 247] on div "Código de Enquadramentos Selecione uma opção" at bounding box center [200, 246] width 277 height 41
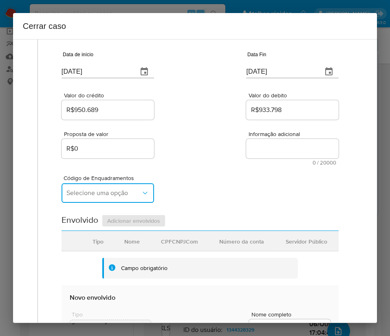
click at [118, 193] on span "Selecione uma opção" at bounding box center [103, 193] width 75 height 8
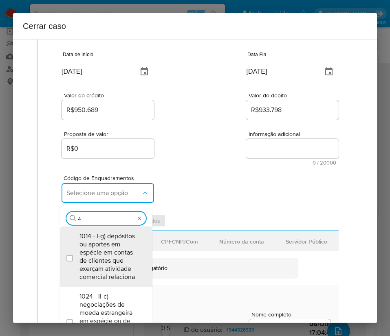
type input "45"
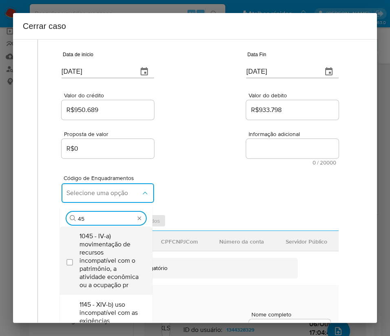
click at [105, 261] on span "1045 - IV-a) movimentação de recursos incompatível com o patrimônio, a atividad…" at bounding box center [110, 260] width 62 height 57
checkbox input "true"
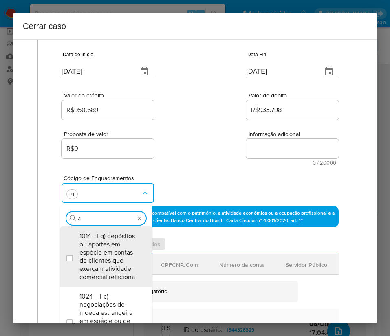
scroll to position [0, 0]
type input "47"
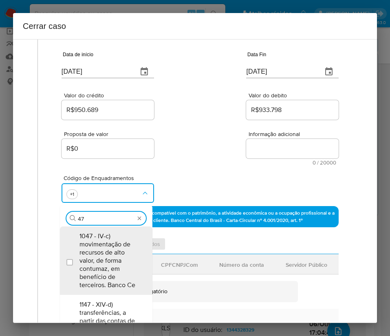
click at [105, 261] on span "1047 - IV-c) movimentação de recursos de alto valor, de forma contumaz, em bene…" at bounding box center [110, 260] width 62 height 57
checkbox input "true"
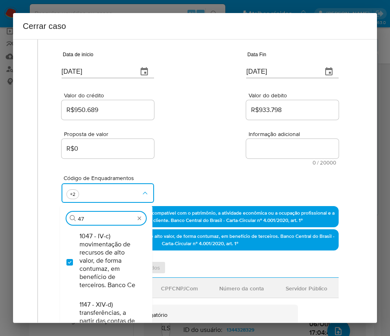
type input "4"
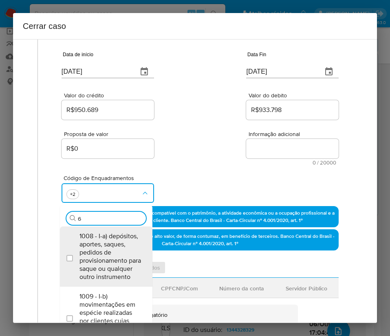
type input "66"
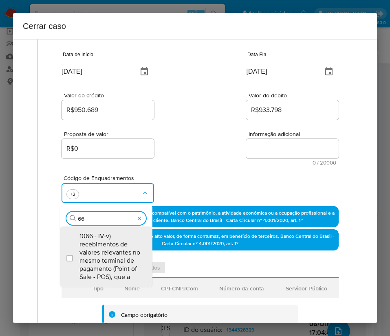
click at [105, 261] on span "1066 - IV-v) recebimentos de valores relevantes no mesmo terminal de pagamento …" at bounding box center [110, 256] width 62 height 49
checkbox input "true"
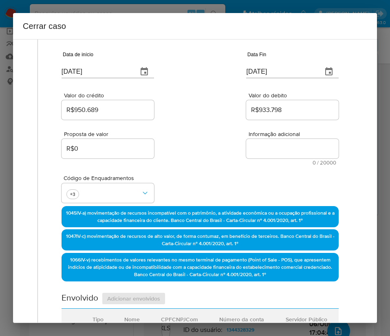
click at [226, 200] on div "Código de Enquadramentos +3" at bounding box center [200, 185] width 277 height 41
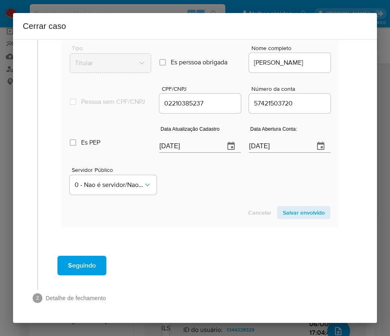
scroll to position [413, 0]
click at [186, 148] on input "09/10/2025" at bounding box center [188, 146] width 59 height 13
click at [186, 148] on input "[DATE]" at bounding box center [188, 146] width 59 height 13
paste input "18/09"
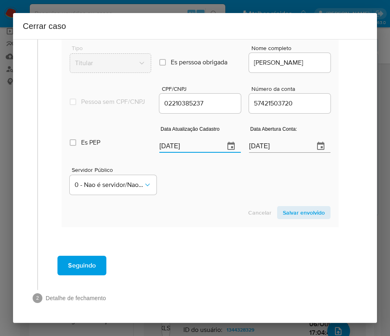
type input "18/09/2025"
click at [191, 208] on div "Cancelar Salvar envolvido" at bounding box center [200, 212] width 261 height 13
click at [253, 147] on input "24/06/2023" at bounding box center [278, 146] width 59 height 13
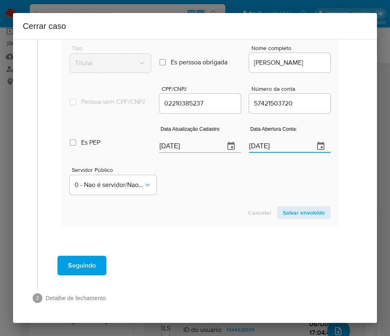
click at [253, 147] on input "24/06/2023" at bounding box center [278, 146] width 59 height 13
click at [223, 195] on div "Servidor Público 0 - Nao é servidor/[PERSON_NAME] possui informacao" at bounding box center [200, 177] width 261 height 41
click at [284, 211] on span "Salvar envolvido" at bounding box center [304, 212] width 42 height 11
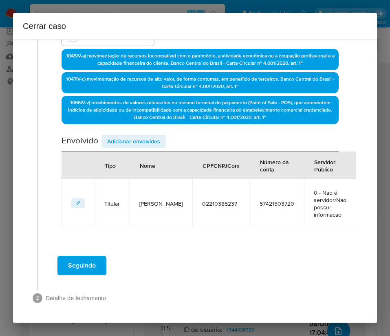
scroll to position [218, 0]
click at [143, 140] on span "Adicionar envolvidos" at bounding box center [133, 141] width 53 height 11
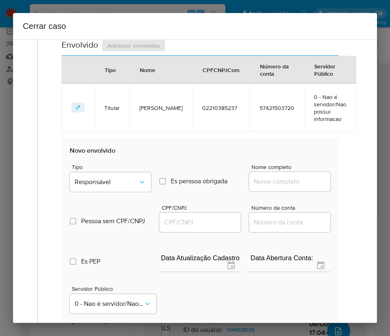
scroll to position [402, 0]
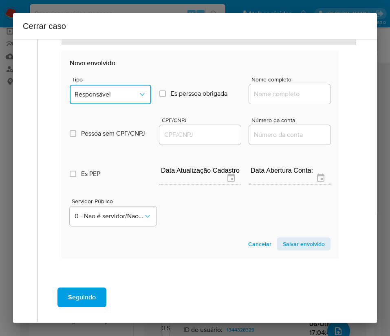
click at [121, 102] on button "Responsável" at bounding box center [110, 95] width 81 height 20
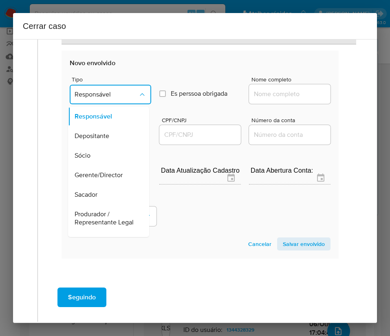
scroll to position [145, 0]
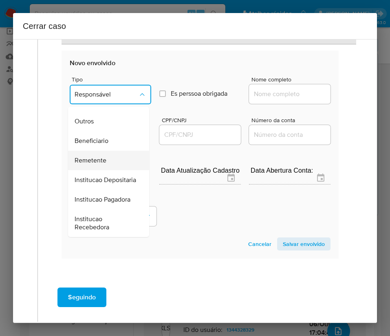
click at [103, 156] on span "Remetente" at bounding box center [91, 160] width 32 height 8
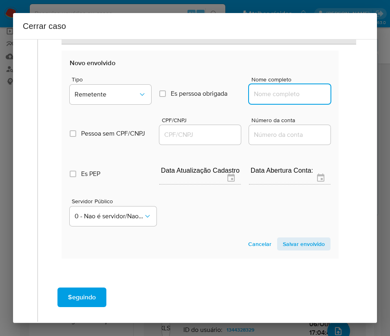
click at [280, 93] on input "Nome completo" at bounding box center [289, 94] width 81 height 11
paste input "F . S. Melo Comercio De Veiculos, 57770411000183"
drag, startPoint x: 264, startPoint y: 96, endPoint x: 340, endPoint y: 96, distance: 75.8
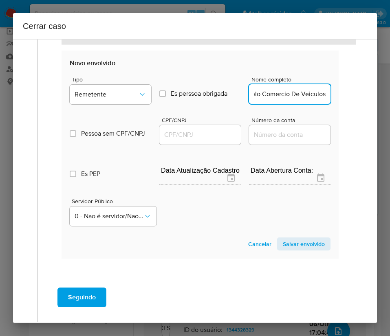
scroll to position [0, 24]
type input "F . S. Melo Comercio De Veiculos"
click at [205, 134] on input "CPF/CNPJ" at bounding box center [199, 135] width 81 height 11
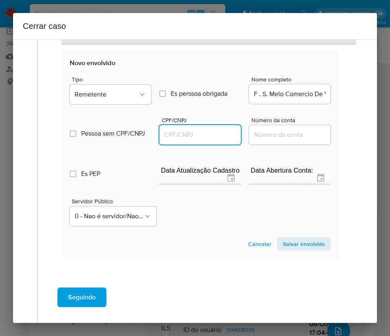
paste input "57770411000183"
type input "57770411000183"
click at [283, 245] on span "Salvar envolvido" at bounding box center [304, 243] width 42 height 11
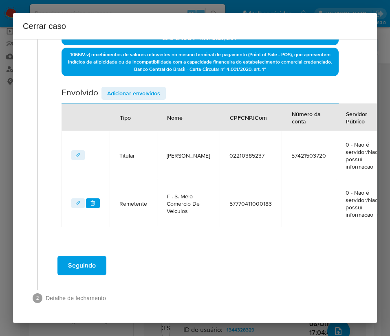
click at [158, 88] on span "Adicionar envolvidos" at bounding box center [133, 93] width 53 height 11
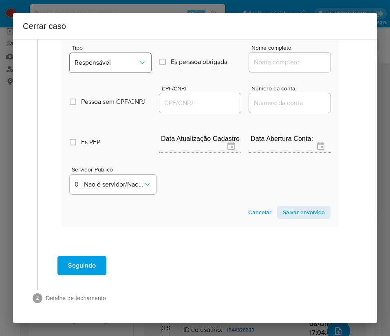
scroll to position [491, 0]
click at [97, 57] on button "Responsável" at bounding box center [110, 63] width 81 height 20
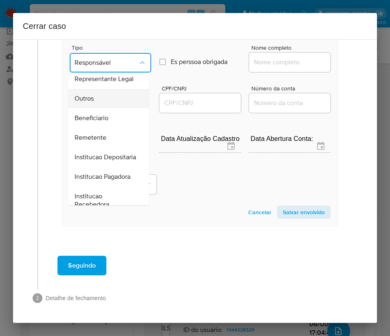
scroll to position [130, 0]
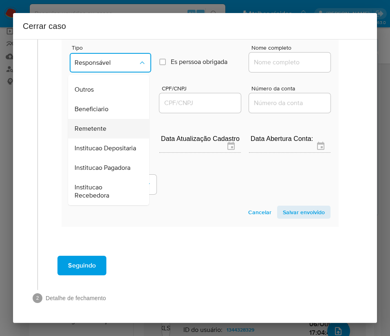
click at [99, 125] on span "Remetente" at bounding box center [91, 129] width 32 height 8
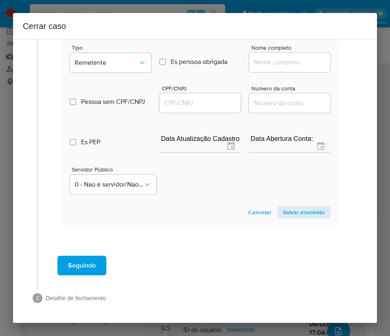
click at [281, 57] on input "Nome completo" at bounding box center [289, 62] width 81 height 11
paste input "Douglas Da Cunha Andrade, 67031501253"
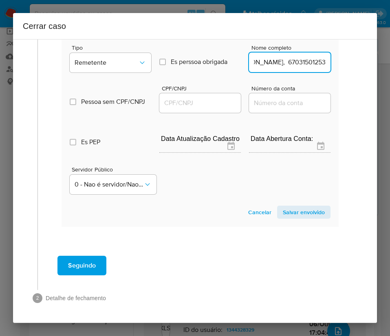
scroll to position [491, 3]
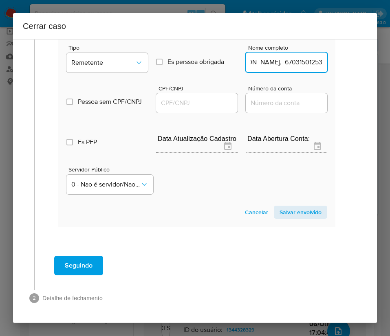
drag, startPoint x: 273, startPoint y: 55, endPoint x: 369, endPoint y: 55, distance: 96.5
click at [369, 55] on div "1 Informação completa Geral Data de início 01/08/2025 Data Fin 05/10/2025 Valor…" at bounding box center [195, 181] width 364 height 284
type input "Douglas Da Cunha Andrade"
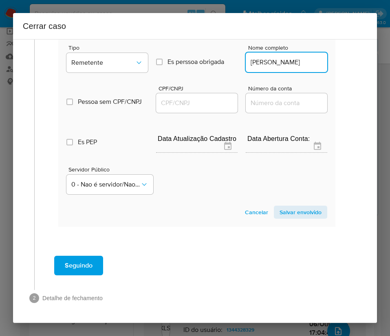
click at [211, 98] on input "CPF/CNPJ" at bounding box center [196, 103] width 81 height 11
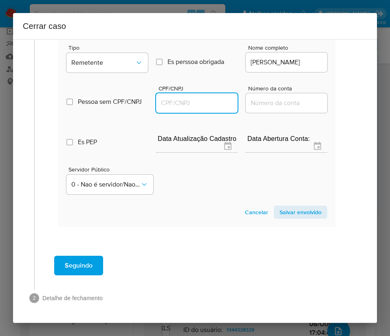
paste input "67031501253"
type input "67031501253"
click at [279, 207] on span "Salvar envolvido" at bounding box center [300, 212] width 42 height 11
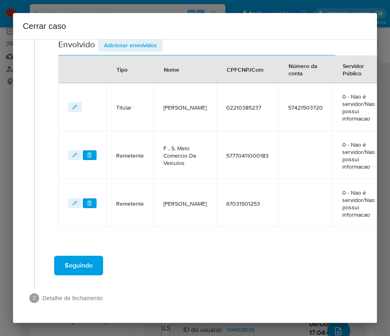
scroll to position [324, 3]
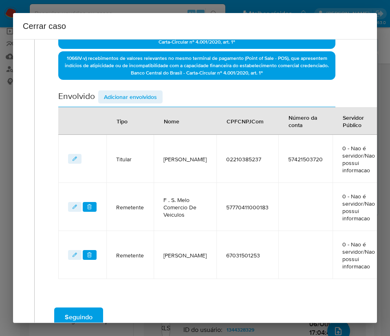
click at [139, 96] on span "Adicionar envolvidos" at bounding box center [130, 96] width 53 height 11
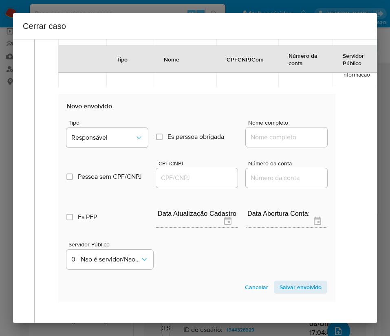
scroll to position [539, 3]
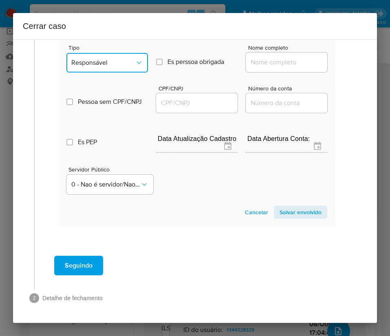
click at [122, 53] on button "Responsável" at bounding box center [106, 63] width 81 height 20
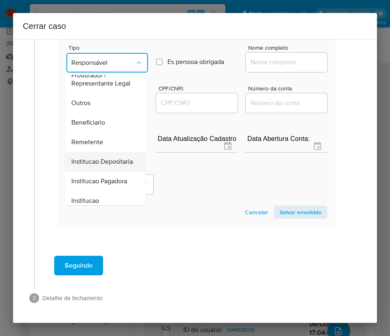
scroll to position [145, 0]
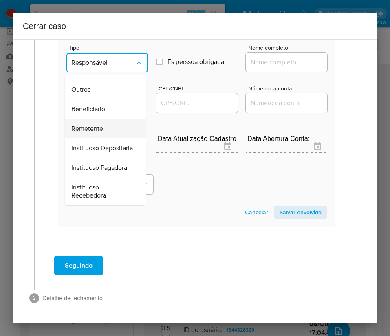
click at [100, 125] on span "Remetente" at bounding box center [87, 129] width 32 height 8
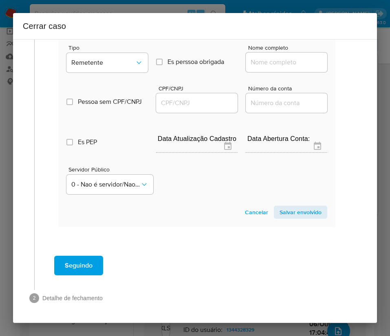
click at [268, 57] on input "Nome completo" at bounding box center [286, 62] width 81 height 11
paste input "Sérgio José Da Silva Dias, 76098397287"
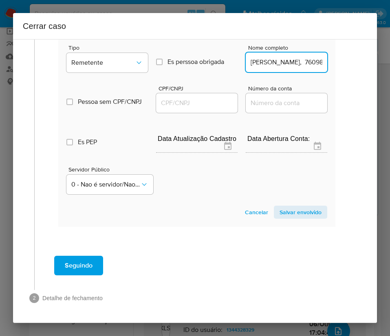
scroll to position [0, 48]
drag, startPoint x: 266, startPoint y: 55, endPoint x: 377, endPoint y: 55, distance: 110.4
click at [377, 55] on div "Cerrar caso 1 Informação completa Geral Data de início 01/08/2025 Data Fin 05/1…" at bounding box center [195, 168] width 390 height 336
type input "Sérgio José Da Silva Dias"
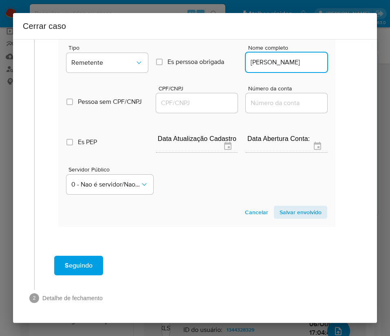
click at [213, 98] on input "CPF/CNPJ" at bounding box center [196, 103] width 81 height 11
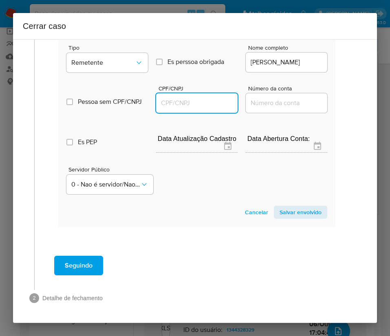
paste input "76098397287"
type input "76098397287"
click at [289, 207] on span "Salvar envolvido" at bounding box center [300, 212] width 42 height 11
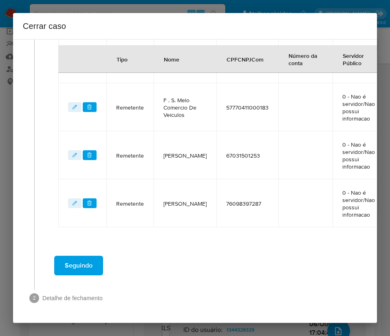
scroll to position [372, 3]
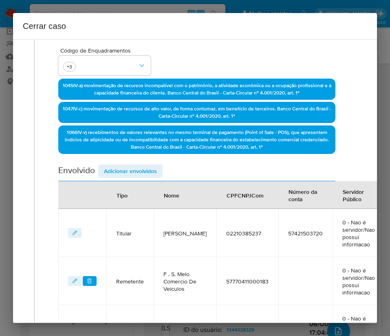
click at [142, 176] on span "Adicionar envolvidos" at bounding box center [130, 170] width 53 height 11
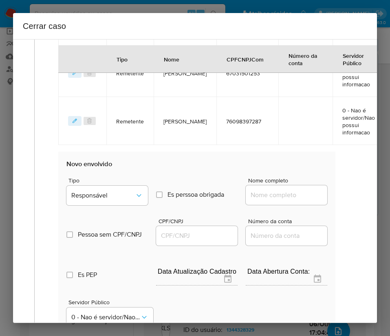
scroll to position [555, 3]
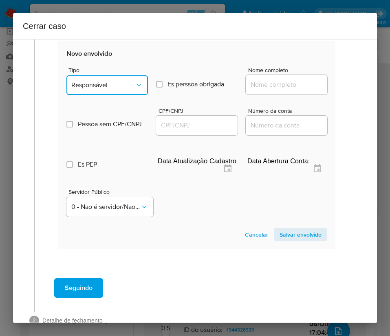
click at [127, 91] on button "Responsável" at bounding box center [106, 85] width 81 height 20
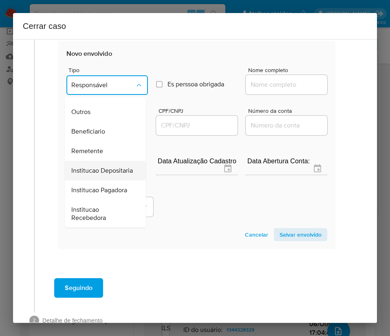
scroll to position [145, 0]
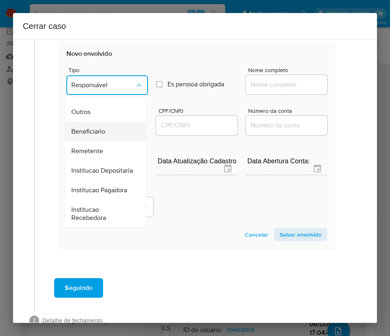
click at [102, 128] on span "Beneficiario" at bounding box center [88, 132] width 34 height 8
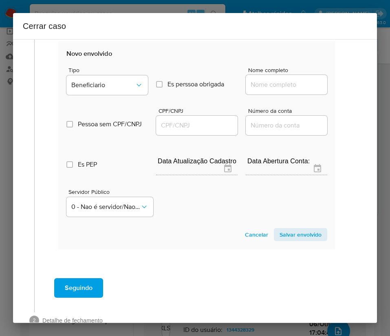
drag, startPoint x: 251, startPoint y: 77, endPoint x: 252, endPoint y: 81, distance: 4.5
click at [252, 77] on div at bounding box center [286, 85] width 81 height 20
click at [252, 82] on input "Nome completo" at bounding box center [286, 84] width 81 height 11
paste input "E Da Luz Bezerra Lima, 54318251000148"
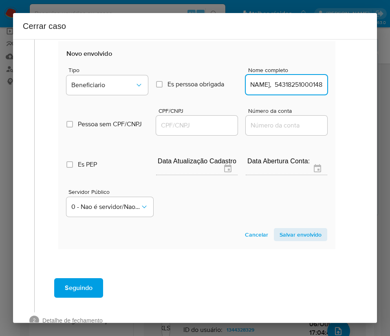
drag, startPoint x: 259, startPoint y: 86, endPoint x: 353, endPoint y: 90, distance: 93.8
type input "E Da Luz Bezerra Lima"
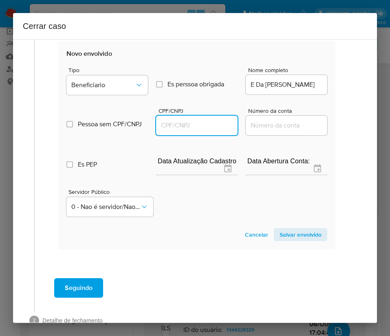
click at [201, 125] on input "CPF/CNPJ" at bounding box center [196, 125] width 81 height 11
paste input "54318251000148"
type input "54318251000148"
drag, startPoint x: 284, startPoint y: 233, endPoint x: 280, endPoint y: 235, distance: 4.6
click at [284, 233] on span "Salvar envolvido" at bounding box center [300, 234] width 42 height 11
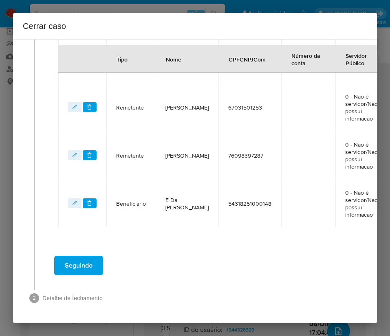
scroll to position [176, 3]
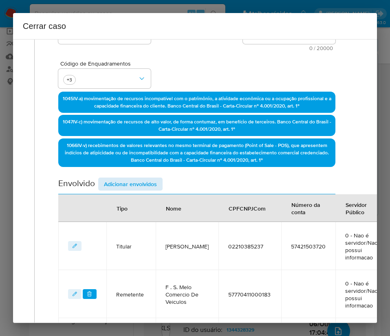
click at [132, 191] on div "Envolvido Adicionar envolvidos" at bounding box center [196, 186] width 277 height 17
click at [135, 182] on span "Adicionar envolvidos" at bounding box center [130, 183] width 53 height 11
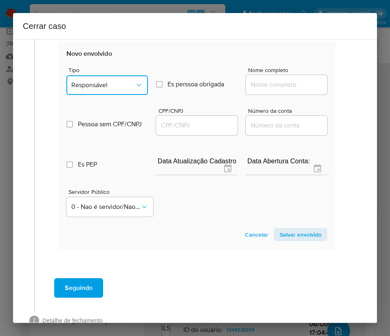
click at [117, 90] on button "Responsável" at bounding box center [106, 85] width 81 height 20
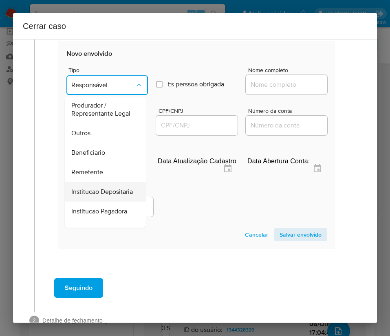
scroll to position [0, 0]
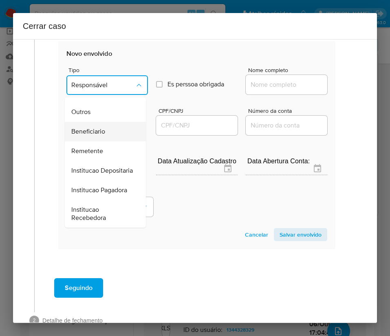
click at [94, 128] on span "Beneficiario" at bounding box center [88, 132] width 34 height 8
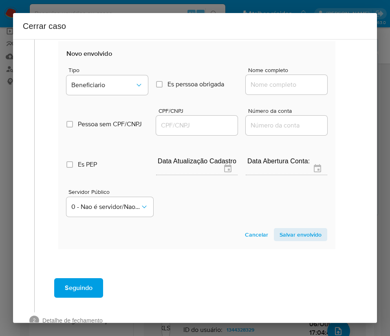
click at [262, 95] on div "Nome completo" at bounding box center [286, 82] width 81 height 31
click at [264, 84] on input "Nome completo" at bounding box center [286, 84] width 81 height 11
paste input "Sapataria E Artigos Esportivos Macario, 12500502000160"
drag, startPoint x: 257, startPoint y: 86, endPoint x: 346, endPoint y: 86, distance: 88.8
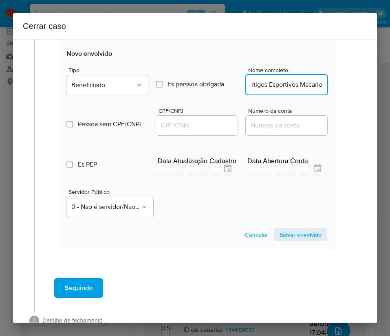
type input "Sapataria E Artigos Esportivos Macario"
click at [196, 117] on div at bounding box center [196, 126] width 81 height 20
click at [196, 123] on input "CPF/CNPJ" at bounding box center [196, 125] width 81 height 11
paste input "12500502000160"
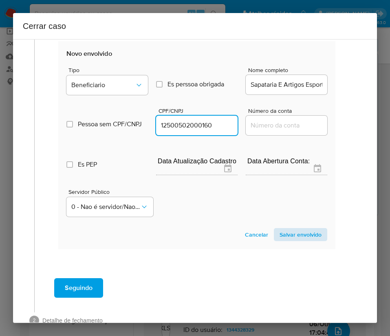
type input "12500502000160"
drag, startPoint x: 292, startPoint y: 230, endPoint x: 292, endPoint y: 237, distance: 7.8
click at [292, 235] on span "Salvar envolvido" at bounding box center [300, 234] width 42 height 11
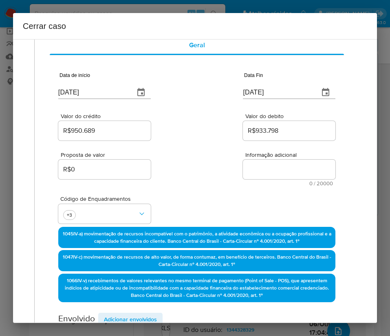
click at [263, 173] on textarea "Informação adicional" at bounding box center [289, 170] width 92 height 20
paste textarea "Informações do Cliente Paulo Henrique Lima de Sousa, CPF 02210385237, 20 anos, …"
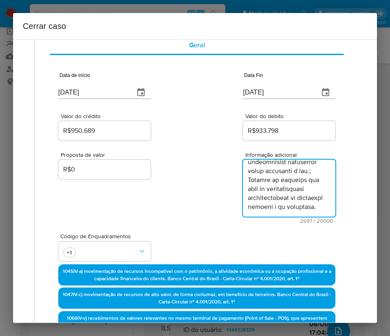
type textarea "Informações do Cliente Paulo Henrique Lima de Sousa, CPF 02210385237, 20 anos, …"
click at [225, 218] on div "Proposta de valor R$0 Informação adicional 2697 / 20000 17303 caracteres restan…" at bounding box center [196, 182] width 277 height 81
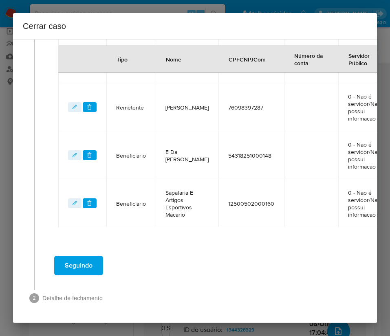
click at [94, 256] on button "Seguindo" at bounding box center [78, 266] width 49 height 20
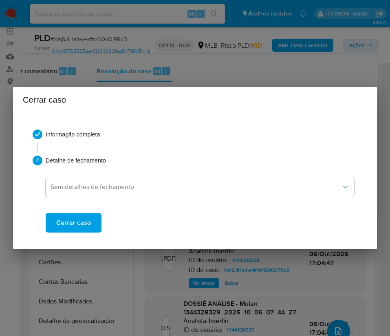
click at [86, 224] on span "Cerrar caso" at bounding box center [73, 223] width 35 height 18
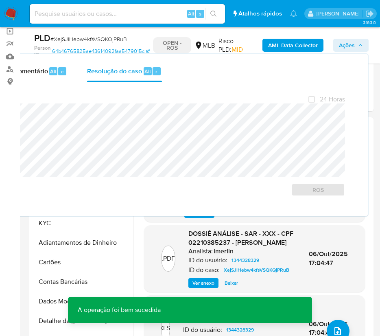
click at [87, 41] on span "# XejSJlHebw4kfsVSQKQjPRuB" at bounding box center [89, 39] width 77 height 8
copy span "XejSJlHebw4kfsVSQKQjPRuB"
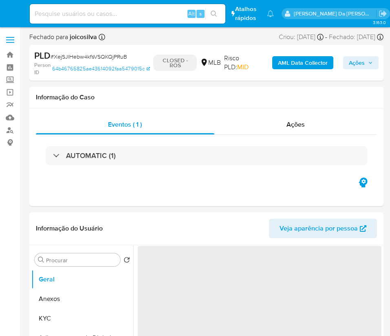
select select "10"
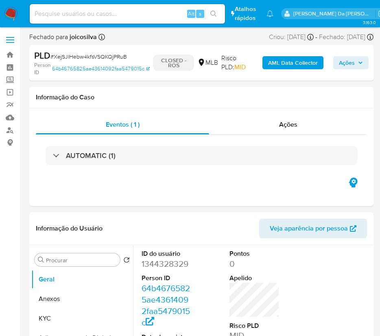
click at [14, 9] on img at bounding box center [11, 14] width 14 height 14
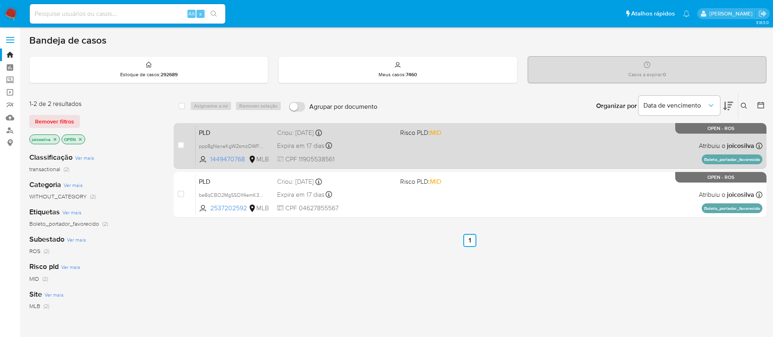
click at [389, 152] on div "PLD ppp8gNanaKgW2smzOWFCqEyM 1449470768 MLB Risco PLD: MID Criou: [DATE] Criou:…" at bounding box center [479, 145] width 567 height 41
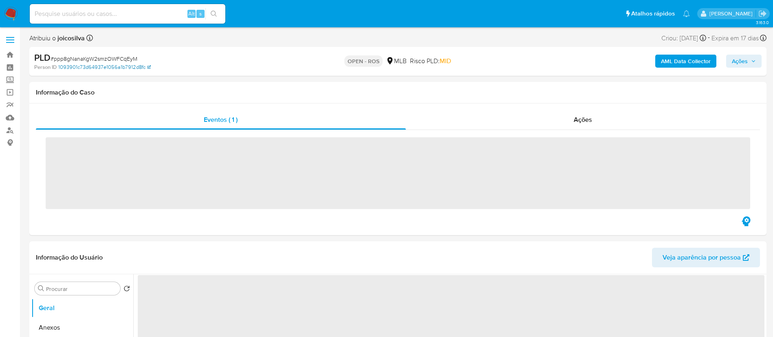
click at [125, 64] on link "1093901c73d64937e1056a1b7912d8fc" at bounding box center [104, 67] width 92 height 7
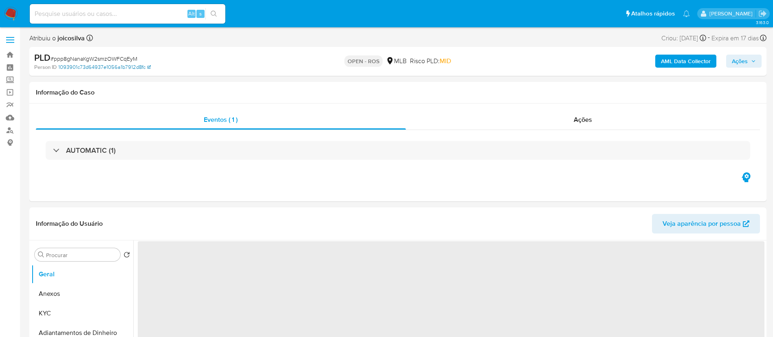
select select "10"
click at [131, 59] on span "# ppp8gNanaKgW2smzOWFCqEyM" at bounding box center [94, 59] width 87 height 8
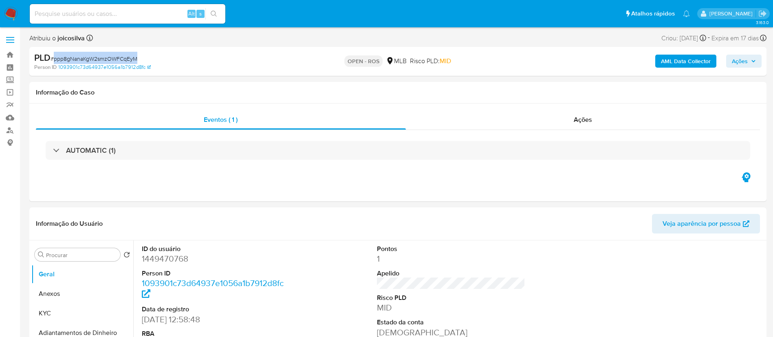
copy span "ppp8gNanaKgW2smzOWFCqEyM"
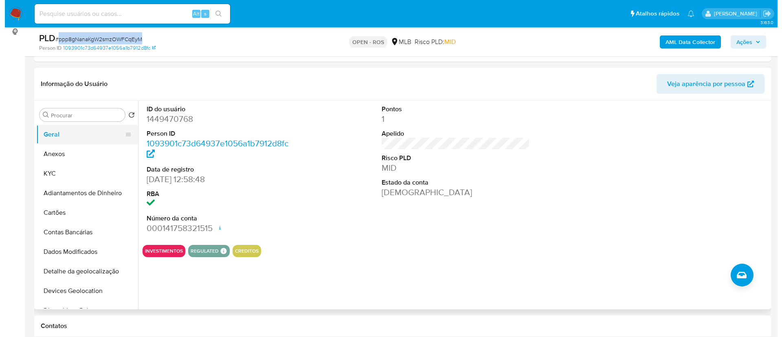
scroll to position [122, 0]
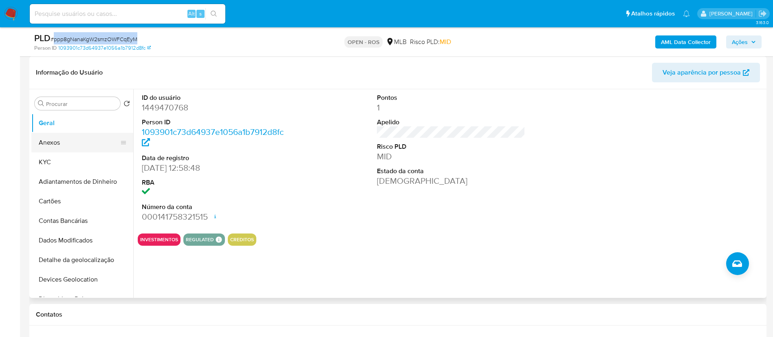
click at [64, 150] on button "Anexos" at bounding box center [78, 143] width 95 height 20
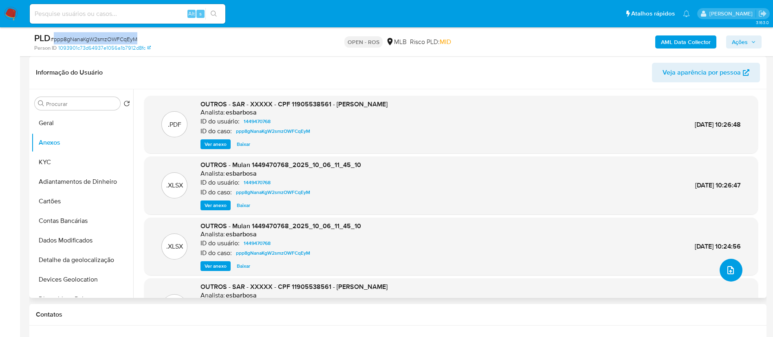
click at [729, 268] on icon "upload-file" at bounding box center [731, 270] width 10 height 10
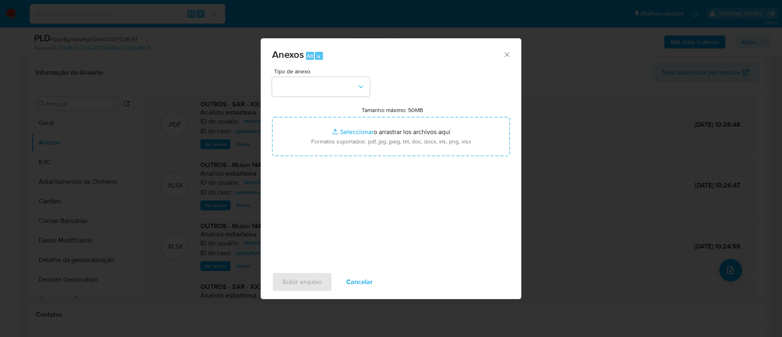
click at [358, 75] on div "Tipo de anexo" at bounding box center [321, 82] width 98 height 28
click at [356, 81] on button "button" at bounding box center [321, 87] width 98 height 20
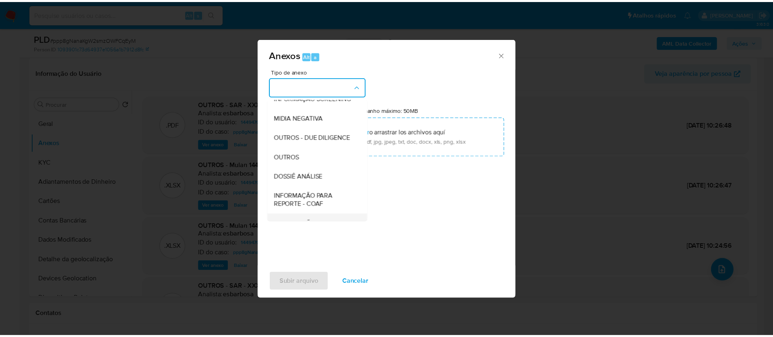
scroll to position [125, 0]
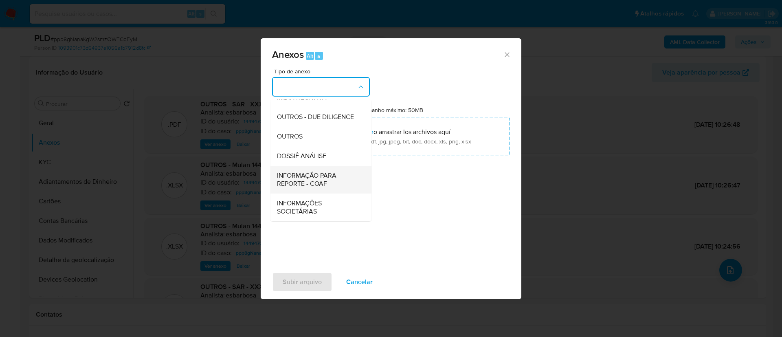
click at [341, 187] on span "INFORMAÇÃO PARA REPORTE - COAF" at bounding box center [318, 179] width 83 height 16
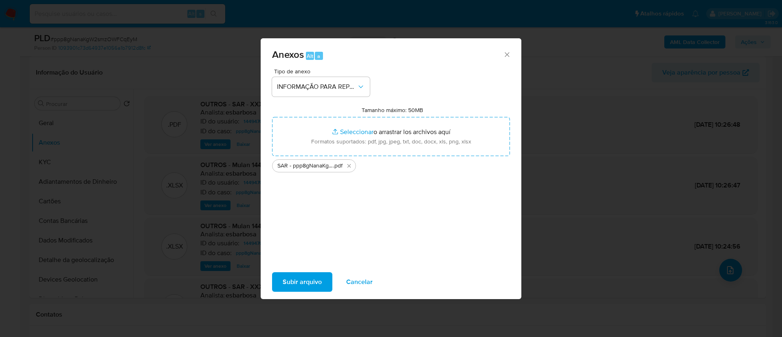
click at [383, 235] on div "Tipo de anexo INFORMAÇÃO PARA REPORTE - COAF Tamanho máximo: 50MB Seleccionar a…" at bounding box center [391, 164] width 238 height 192
click at [330, 282] on button "Subir arquivo" at bounding box center [302, 282] width 60 height 20
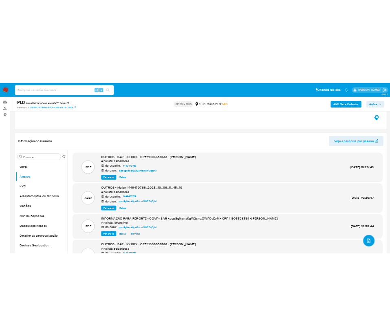
scroll to position [122, 0]
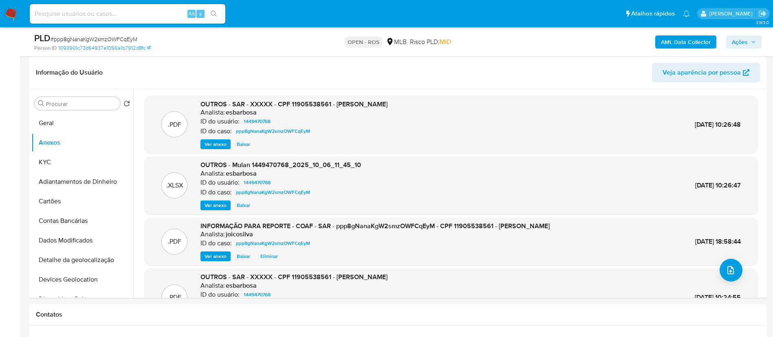
click at [745, 42] on span "Ações" at bounding box center [740, 41] width 16 height 13
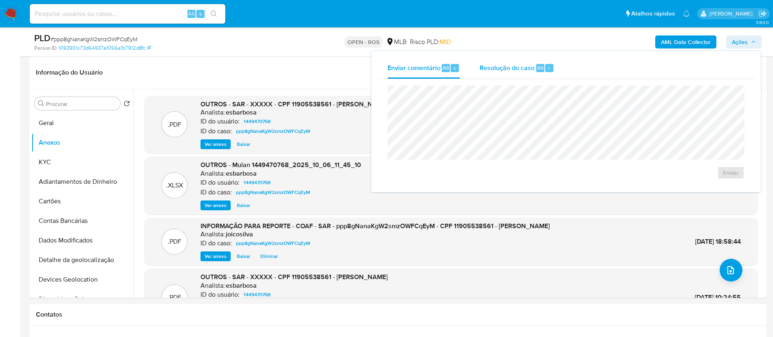
click at [512, 71] on span "Resolução do caso" at bounding box center [506, 67] width 55 height 9
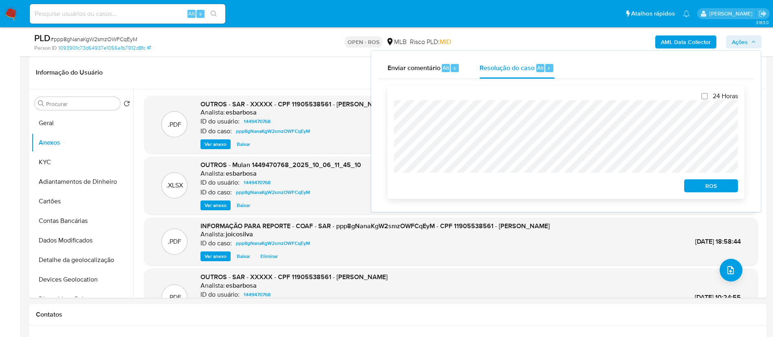
click at [710, 185] on span "ROS" at bounding box center [711, 185] width 42 height 11
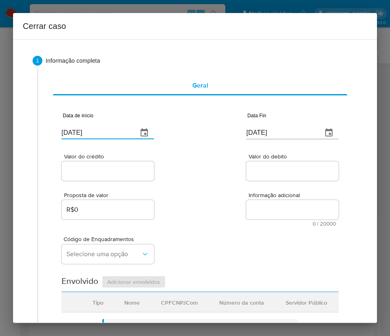
click at [75, 133] on input "[DATE]" at bounding box center [97, 132] width 70 height 13
paste input "1/08"
type input "01/08/2025"
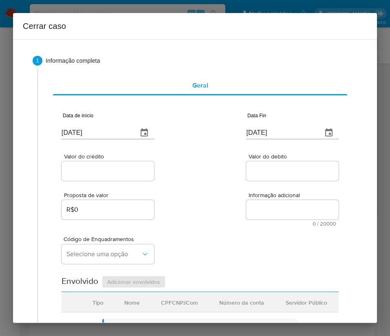
click at [274, 133] on input "[DATE]" at bounding box center [281, 132] width 70 height 13
paste input "1"
type input "01/10/2025"
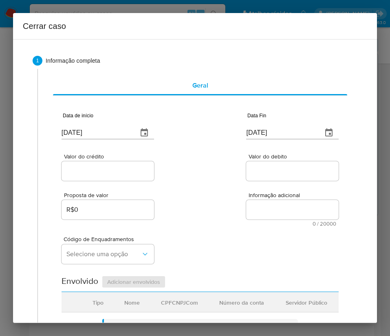
drag, startPoint x: 231, startPoint y: 208, endPoint x: 143, endPoint y: 169, distance: 96.5
click at [231, 208] on div "Proposta de valor R$0 Informação adicional 0 / 20000 20000 caracteres restantes" at bounding box center [200, 204] width 277 height 44
click at [134, 163] on div "Valor do crédito" at bounding box center [108, 168] width 92 height 29
click at [134, 174] on input "Valor do crédito" at bounding box center [108, 171] width 92 height 11
drag, startPoint x: 96, startPoint y: 170, endPoint x: 251, endPoint y: 191, distance: 155.9
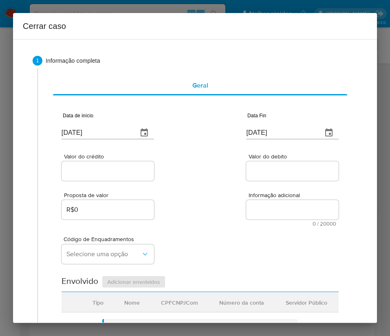
click at [96, 170] on input "Valor do crédito" at bounding box center [108, 171] width 92 height 11
paste input "R$40.497"
type input "R$40.497"
drag, startPoint x: 251, startPoint y: 191, endPoint x: 207, endPoint y: 229, distance: 57.5
click at [251, 193] on div "Proposta de valor R$0 Informação adicional 0 / 20000 20000 caracteres restantes" at bounding box center [200, 204] width 277 height 44
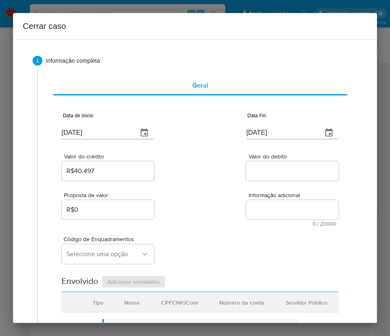
click at [263, 163] on div at bounding box center [292, 171] width 92 height 20
drag, startPoint x: 262, startPoint y: 168, endPoint x: 268, endPoint y: 175, distance: 9.5
click at [262, 168] on input "Valor do debito" at bounding box center [292, 171] width 92 height 11
paste input "R$40.664"
type input "R$40.664"
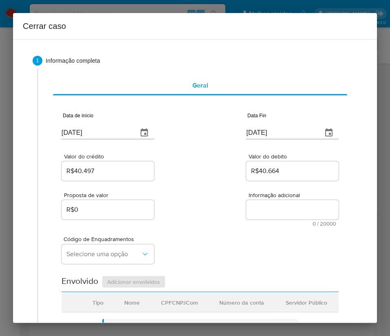
drag, startPoint x: 229, startPoint y: 240, endPoint x: 216, endPoint y: 243, distance: 13.4
click at [229, 240] on div "Código de Enquadramentos Selecione uma opção" at bounding box center [200, 246] width 277 height 41
click at [84, 249] on button "Selecione uma opção" at bounding box center [108, 254] width 92 height 20
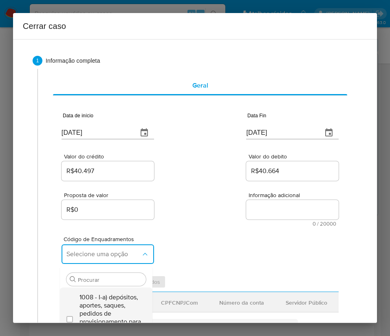
click at [98, 303] on span "1008 - I-a) depósitos, aportes, saques, pedidos de provisionamento para saque o…" at bounding box center [110, 317] width 62 height 49
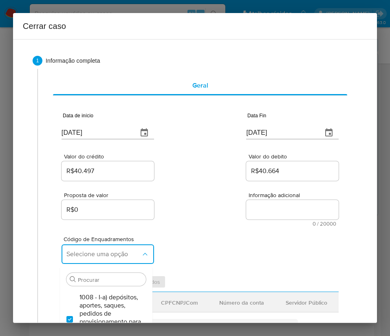
checkbox input "true"
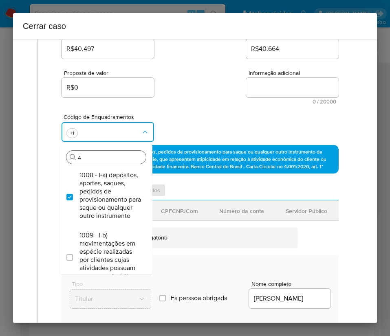
type input "45"
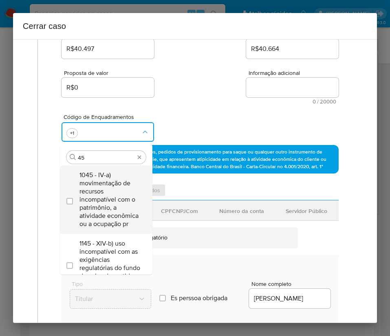
click at [97, 200] on span "1045 - IV-a) movimentação de recursos incompatível com o patrimônio, a atividad…" at bounding box center [110, 199] width 62 height 57
checkbox input "true"
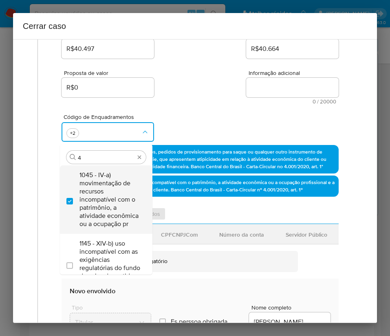
scroll to position [0, 0]
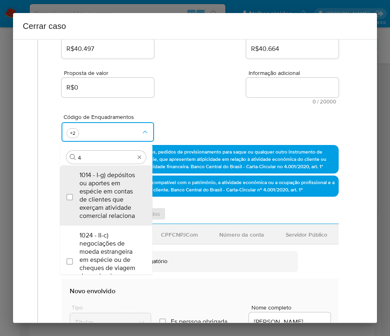
type input "47"
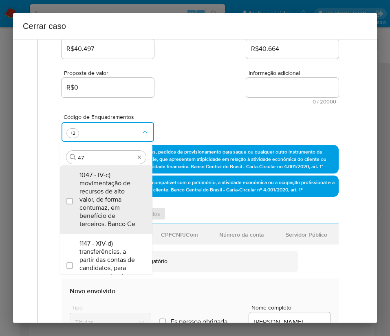
click at [97, 200] on span "1047 - IV-c) movimentação de recursos de alto valor, de forma contumaz, em bene…" at bounding box center [110, 199] width 62 height 57
checkbox input "true"
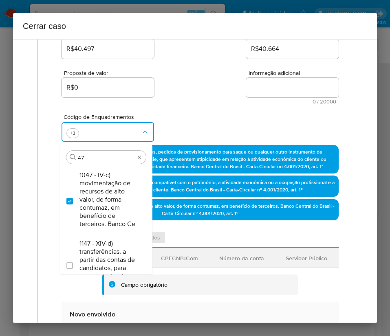
type input "4"
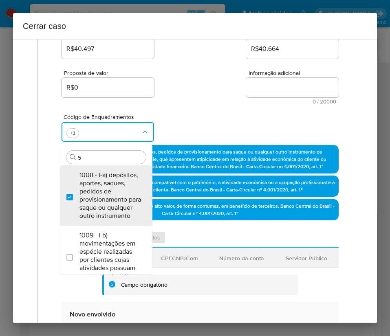
type input "55"
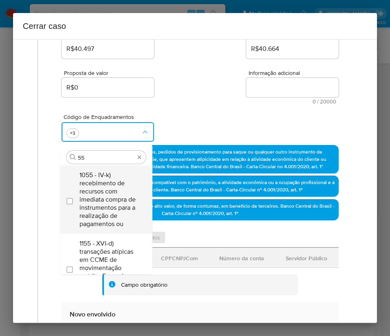
click at [103, 194] on span "1055 - IV-k) recebimento de recursos com imediata compra de instrumentos para a…" at bounding box center [110, 199] width 62 height 57
checkbox input "true"
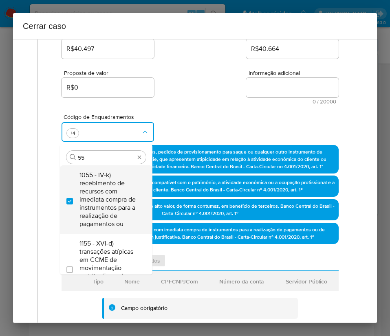
type input "5"
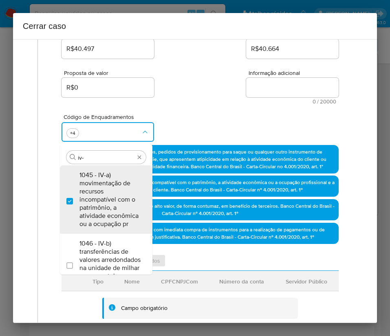
type input "iv-l"
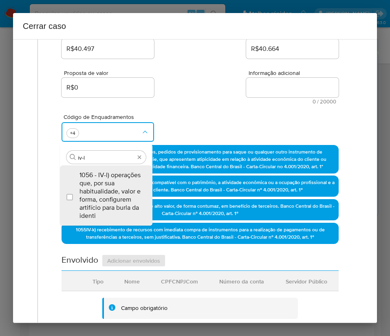
click at [103, 194] on span "1056 - IV-l) operações que, por sua habitualidade, valor e forma, configurem ar…" at bounding box center [110, 195] width 62 height 49
checkbox input "true"
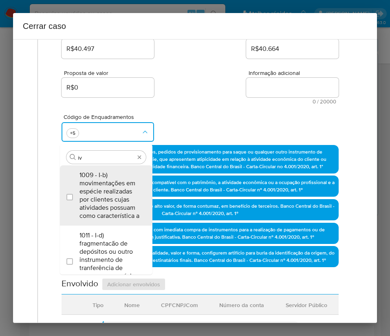
type input "i"
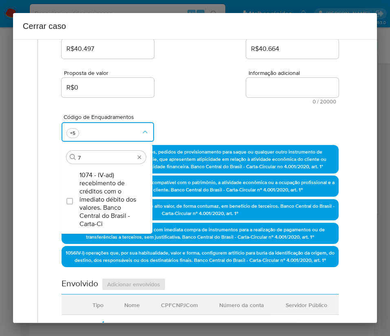
type input "74"
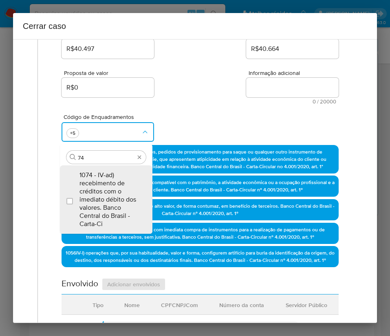
click at [103, 194] on span "1074 - IV-ad) recebimento de créditos com o imediato débito dos valores. Banco …" at bounding box center [110, 199] width 62 height 57
checkbox input "true"
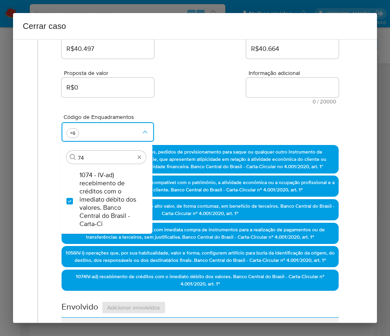
click at [215, 112] on div "Código de Enquadramentos Procurar 74 1074 - IV-ad) recebimento de créditos com …" at bounding box center [200, 124] width 277 height 41
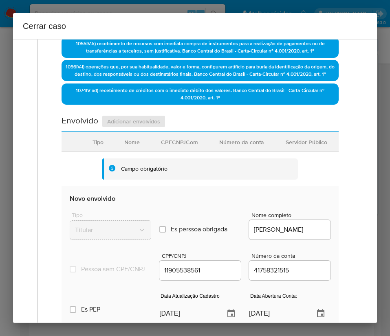
scroll to position [428, 0]
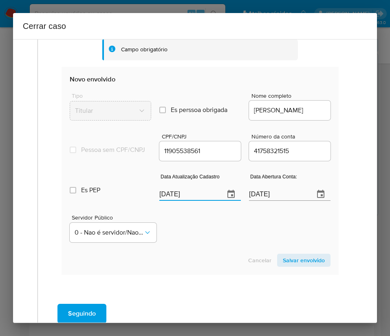
click at [193, 201] on input "[DATE]" at bounding box center [188, 194] width 59 height 13
paste input "27/09"
type input "27/09/2025"
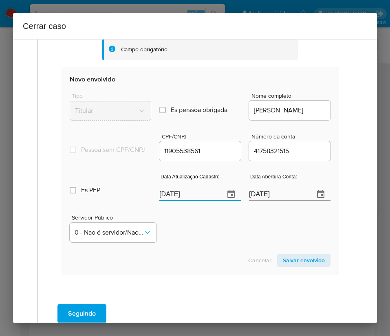
click at [196, 238] on div "Servidor Público 0 - Nao é servidor/Nao possui informacao" at bounding box center [200, 225] width 261 height 41
click at [288, 201] on input "25/04/2024" at bounding box center [278, 194] width 59 height 13
click at [261, 238] on div "Servidor Público 0 - Nao é servidor/Nao possui informacao" at bounding box center [200, 225] width 261 height 41
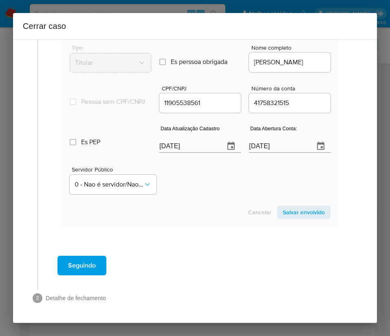
click at [292, 208] on span "Salvar envolvido" at bounding box center [304, 212] width 42 height 11
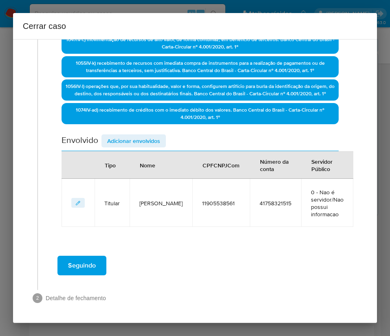
click at [154, 136] on span "Adicionar envolvidos" at bounding box center [133, 140] width 53 height 11
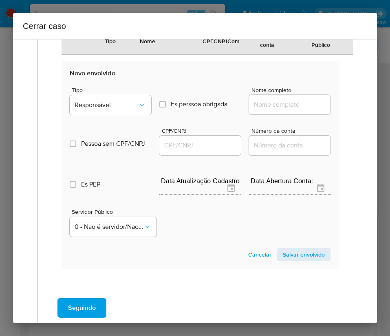
scroll to position [511, 0]
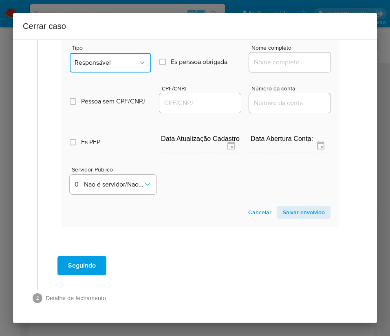
click at [121, 56] on button "Responsável" at bounding box center [110, 63] width 81 height 20
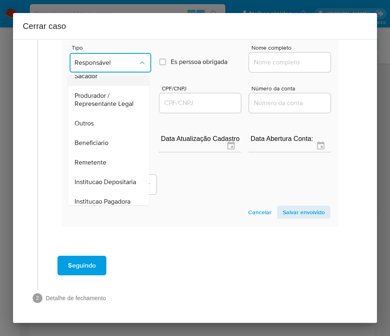
scroll to position [145, 0]
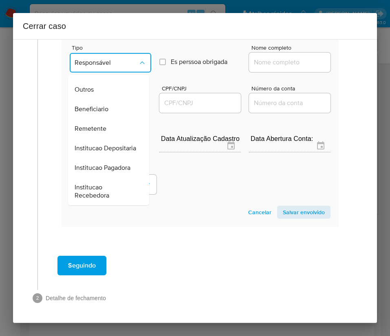
click at [99, 125] on span "Remetente" at bounding box center [91, 129] width 32 height 8
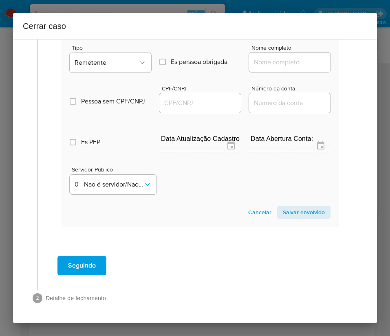
drag, startPoint x: 269, startPoint y: 62, endPoint x: 272, endPoint y: 66, distance: 5.1
click at [269, 62] on input "Nome completo" at bounding box center [289, 62] width 81 height 11
paste input "Jose Maiko Dos Santos, 86003155574"
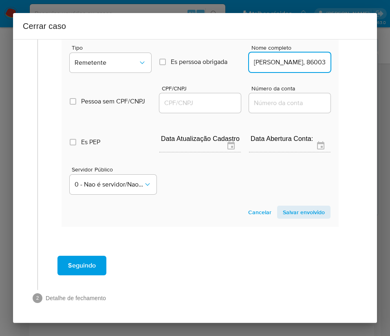
scroll to position [0, 41]
drag, startPoint x: 269, startPoint y: 63, endPoint x: 306, endPoint y: 61, distance: 37.2
click at [306, 61] on input "Jose Maiko Dos Santos, 86003155574" at bounding box center [289, 62] width 81 height 11
drag, startPoint x: 272, startPoint y: 64, endPoint x: 345, endPoint y: 66, distance: 73.4
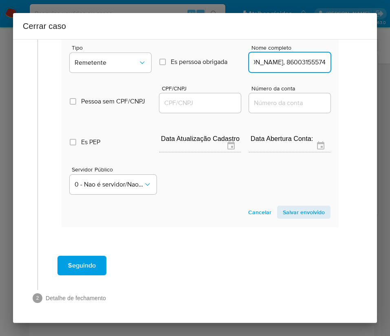
type input "Jose Maiko Dos Santos"
click at [207, 109] on div at bounding box center [199, 103] width 81 height 20
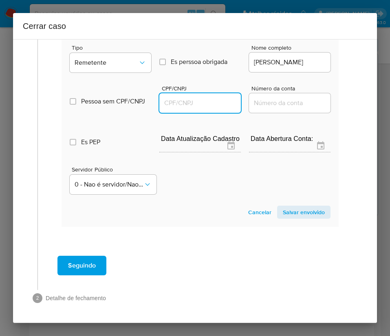
click at [215, 103] on input "CPF/CNPJ" at bounding box center [199, 103] width 81 height 11
paste input "86003155574"
type input "86003155574"
click at [286, 213] on span "Salvar envolvido" at bounding box center [304, 212] width 42 height 11
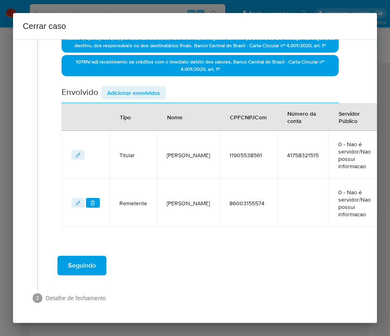
scroll to position [344, 0]
drag, startPoint x: 112, startPoint y: 90, endPoint x: 113, endPoint y: 96, distance: 6.2
click at [113, 90] on span "Adicionar envolvidos" at bounding box center [133, 92] width 53 height 11
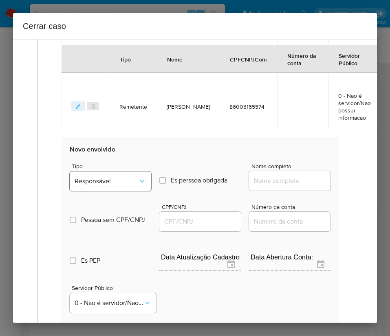
scroll to position [528, 0]
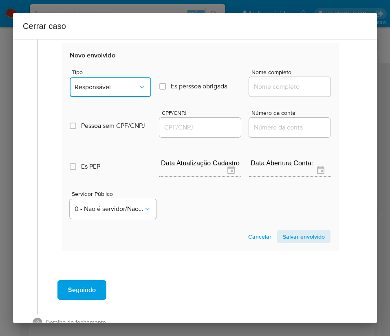
click at [111, 87] on button "Responsável" at bounding box center [110, 87] width 81 height 20
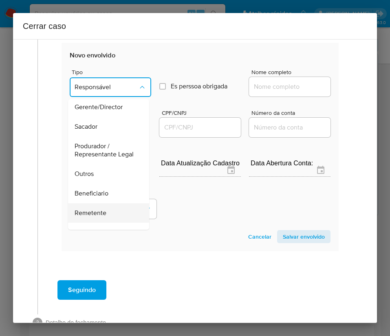
scroll to position [145, 0]
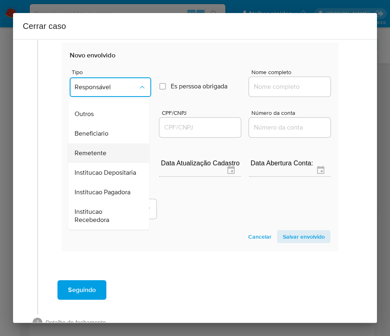
click at [103, 149] on span "Remetente" at bounding box center [91, 153] width 32 height 8
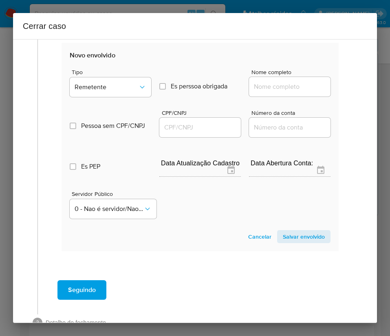
click at [273, 92] on input "Nome completo" at bounding box center [289, 86] width 81 height 11
paste input "Waleria Silva Guimaraes Costa, 05684644511"
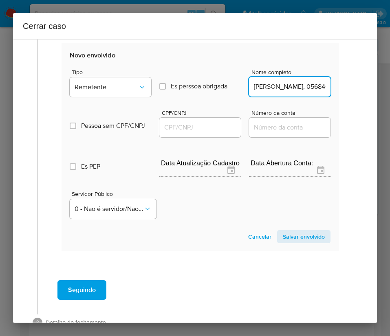
scroll to position [0, 58]
drag, startPoint x: 276, startPoint y: 97, endPoint x: 343, endPoint y: 97, distance: 66.8
drag, startPoint x: 274, startPoint y: 97, endPoint x: 360, endPoint y: 93, distance: 85.6
click at [360, 93] on div "1 Informação completa Geral Data de início 01/08/2025 Data Fin 01/10/2025 Valor…" at bounding box center [195, 181] width 364 height 284
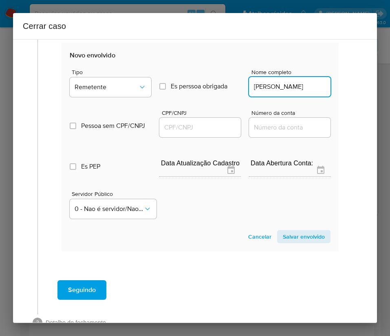
scroll to position [0, 17]
type input "Waleria Silva Guimaraes Costa"
click at [212, 137] on div at bounding box center [199, 128] width 81 height 20
click at [215, 133] on input "CPF/CNPJ" at bounding box center [199, 127] width 81 height 11
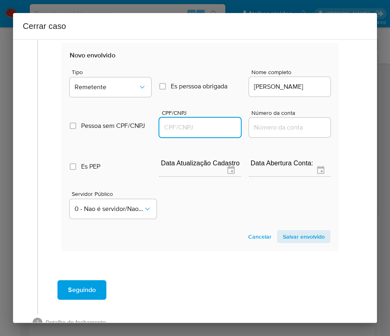
paste input "05684644511"
type input "5684644511"
click at [288, 242] on span "Salvar envolvido" at bounding box center [304, 236] width 42 height 11
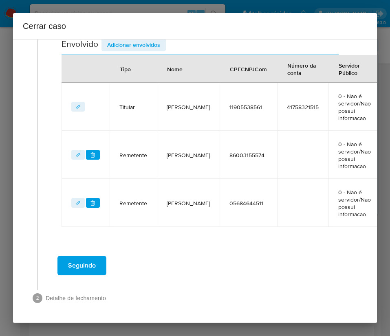
scroll to position [392, 0]
click at [142, 48] on span "Adicionar envolvidos" at bounding box center [133, 44] width 53 height 11
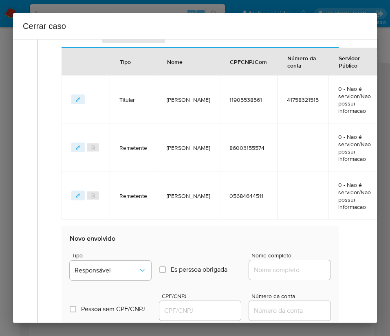
scroll to position [576, 0]
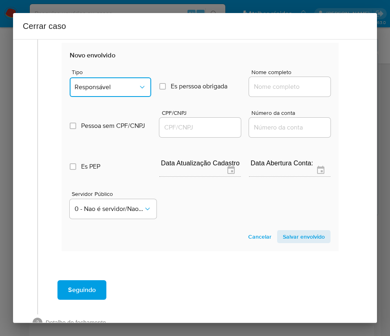
click at [114, 87] on button "Responsável" at bounding box center [110, 87] width 81 height 20
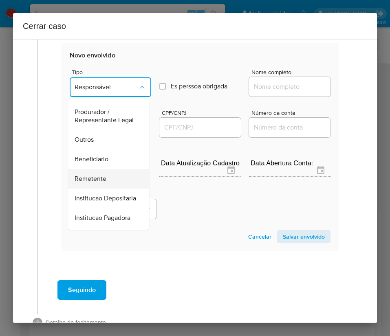
scroll to position [145, 0]
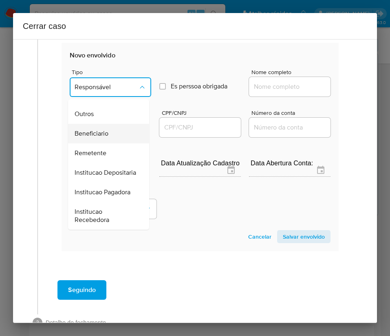
click at [105, 130] on span "Beneficiario" at bounding box center [92, 134] width 34 height 8
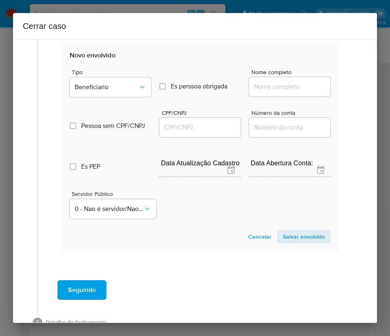
click at [301, 91] on input "Nome completo" at bounding box center [289, 86] width 81 height 11
paste input "Costa Nascimento Ltda, 05091016000170"
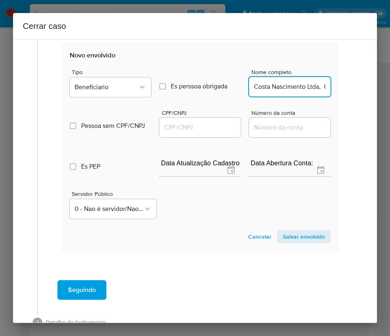
scroll to position [0, 50]
drag, startPoint x: 262, startPoint y: 96, endPoint x: 359, endPoint y: 92, distance: 97.9
click at [359, 92] on div "1 Informação completa Geral Data de início 01/08/2025 Data Fin 01/10/2025 Valor…" at bounding box center [195, 181] width 364 height 284
type input "Costa Nascimento Ltda"
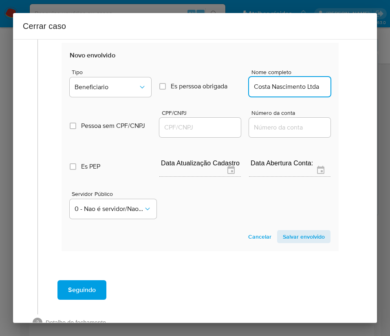
click at [185, 130] on input "CPF/CNPJ" at bounding box center [199, 127] width 81 height 11
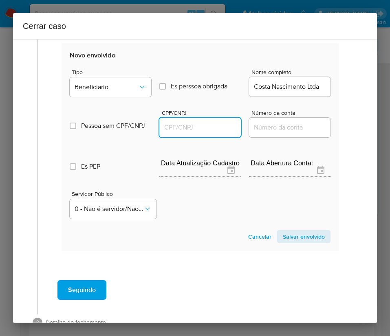
paste input "05091016000170"
type input "5091016000170"
click at [296, 242] on span "Salvar envolvido" at bounding box center [304, 236] width 42 height 11
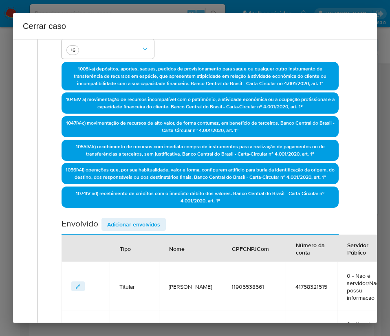
scroll to position [22, 0]
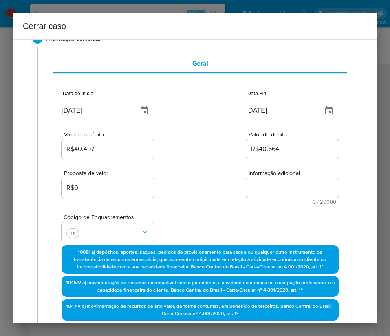
click at [266, 187] on textarea "Informação adicional" at bounding box center [292, 188] width 92 height 20
paste textarea "Informações do Cliente Marcela Santos Correia, CPF 11905538561, 19 anos, reside…"
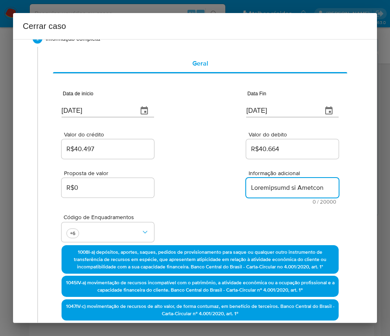
scroll to position [1499, 0]
type textarea "Informações do Cliente Marcela Santos Correia, CPF 11905538561, 19 anos, reside…"
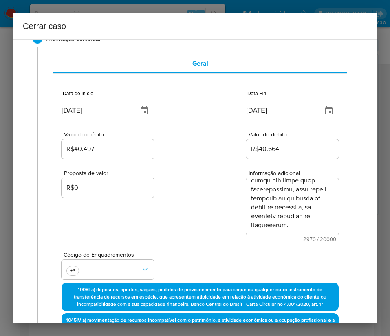
click at [182, 233] on div "Proposta de valor R$0 Informação adicional 2970 / 20000 17030 caracteres restan…" at bounding box center [200, 200] width 277 height 81
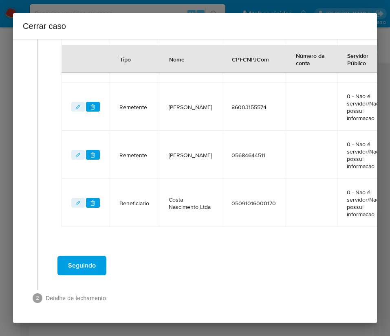
click at [78, 262] on span "Seguindo" at bounding box center [82, 266] width 28 height 18
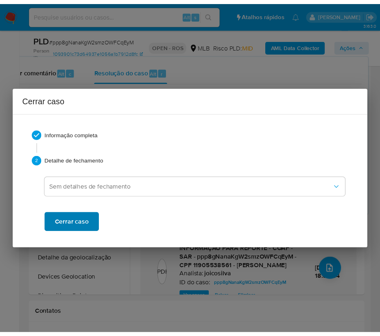
scroll to position [1427, 0]
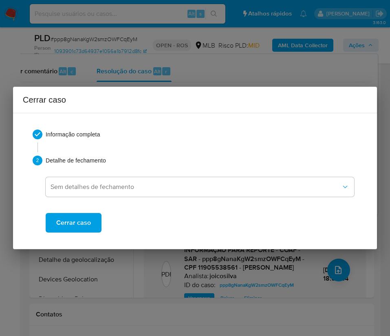
click at [86, 226] on span "Cerrar caso" at bounding box center [73, 223] width 35 height 18
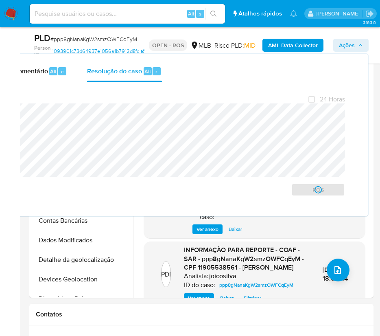
click at [96, 37] on span "# ppp8gNanaKgW2smzOWFCqEyM" at bounding box center [94, 39] width 87 height 8
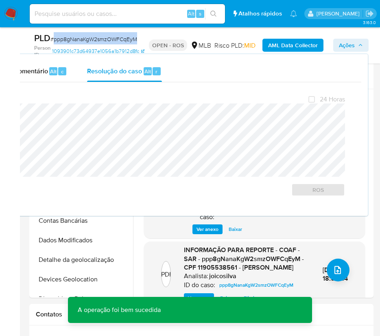
click at [96, 37] on span "# ppp8gNanaKgW2smzOWFCqEyM" at bounding box center [94, 39] width 87 height 8
copy span "ppp8gNanaKgW2smzOWFCqEyM"
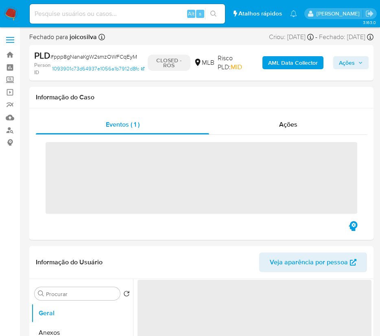
click at [11, 18] on img at bounding box center [11, 14] width 14 height 14
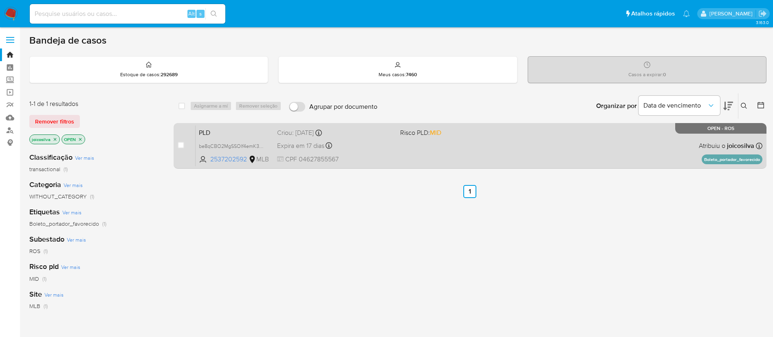
click at [389, 141] on div "Expira em 17 dias Expira em [DATE] 00:09:20" at bounding box center [335, 145] width 117 height 11
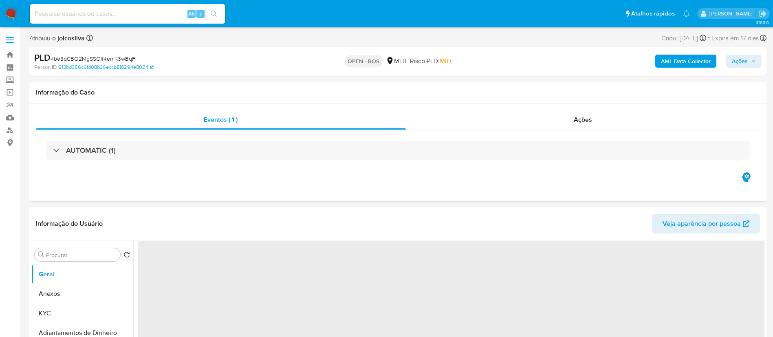
click at [83, 57] on span "# be8qCBO2MgSSOIf4emK3wBqF" at bounding box center [93, 59] width 85 height 8
select select "10"
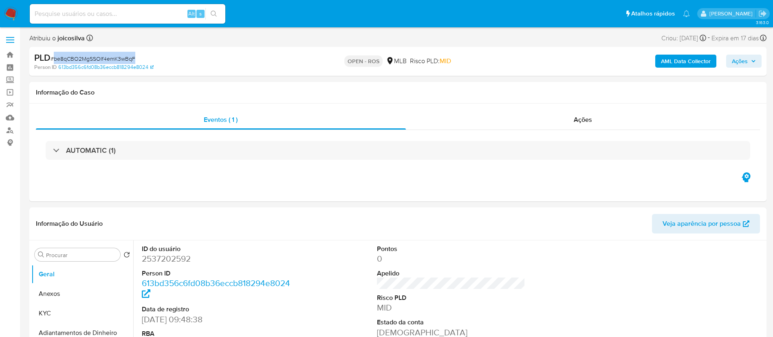
copy span "be8qCBO2MgSSOIf4emK3wBqF"
click at [598, 113] on div "Ações" at bounding box center [583, 120] width 354 height 20
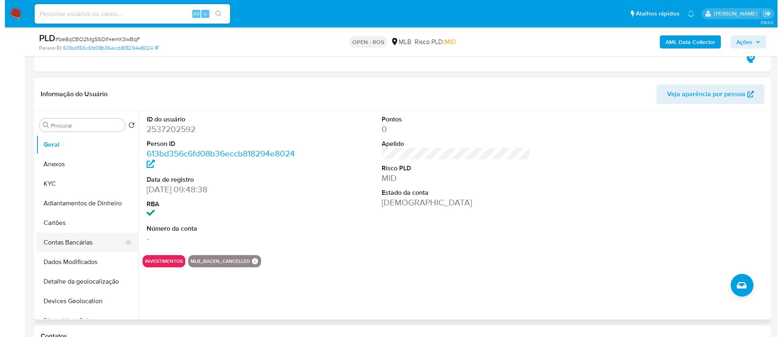
scroll to position [183, 0]
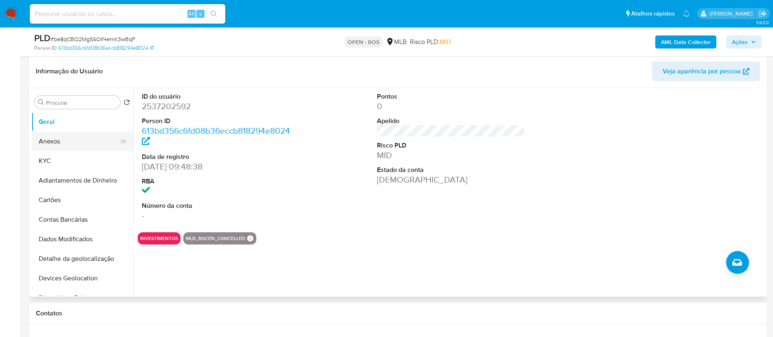
click at [59, 143] on button "Anexos" at bounding box center [78, 142] width 95 height 20
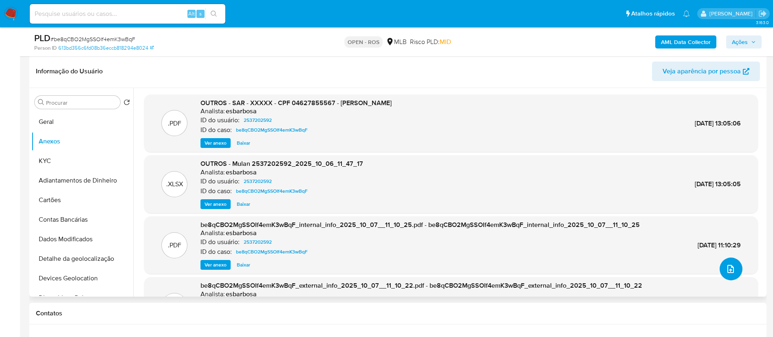
click at [731, 267] on icon "upload-file" at bounding box center [731, 269] width 10 height 10
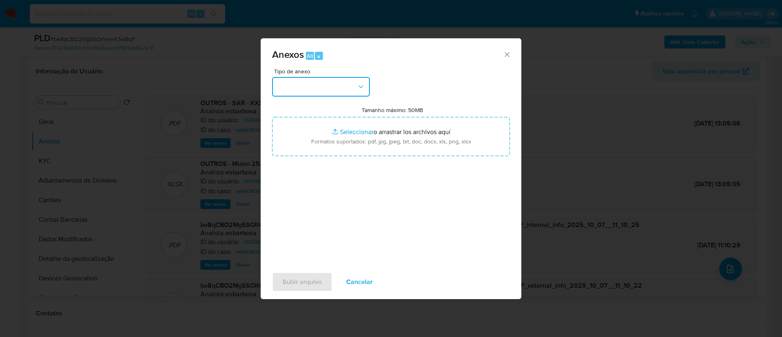
click at [363, 79] on button "button" at bounding box center [321, 87] width 98 height 20
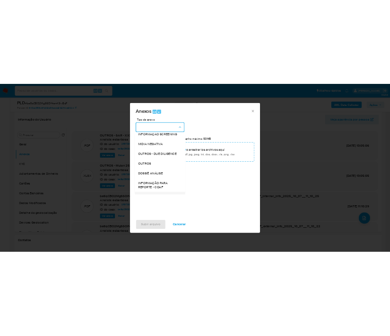
scroll to position [125, 0]
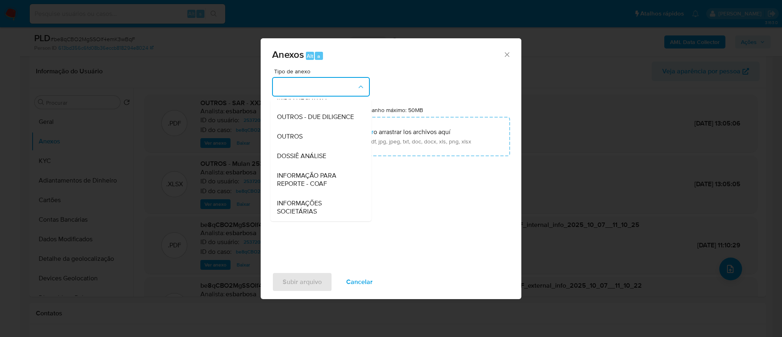
click at [320, 178] on span "INFORMAÇÃO PARA REPORTE - COAF" at bounding box center [318, 179] width 83 height 16
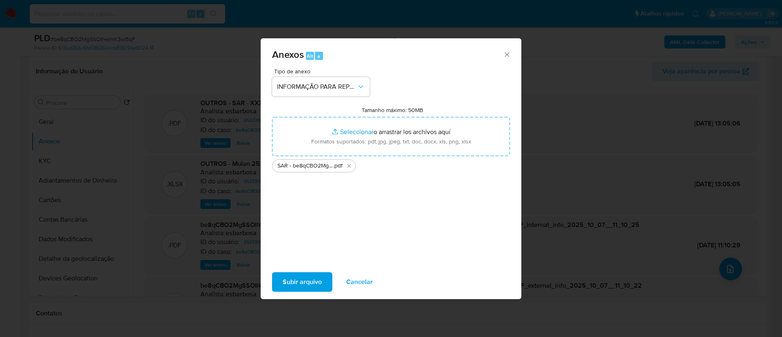
click at [312, 286] on span "Subir arquivo" at bounding box center [302, 282] width 39 height 18
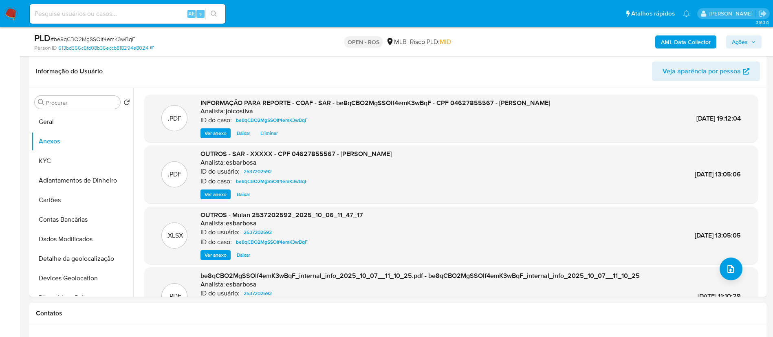
click at [745, 42] on span "Ações" at bounding box center [740, 41] width 16 height 13
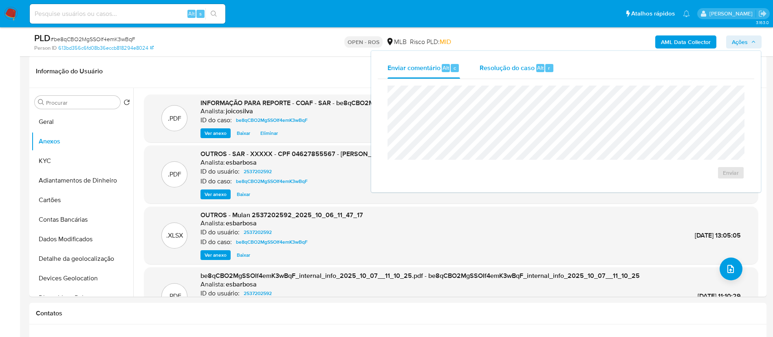
click at [504, 65] on span "Resolução do caso" at bounding box center [506, 67] width 55 height 9
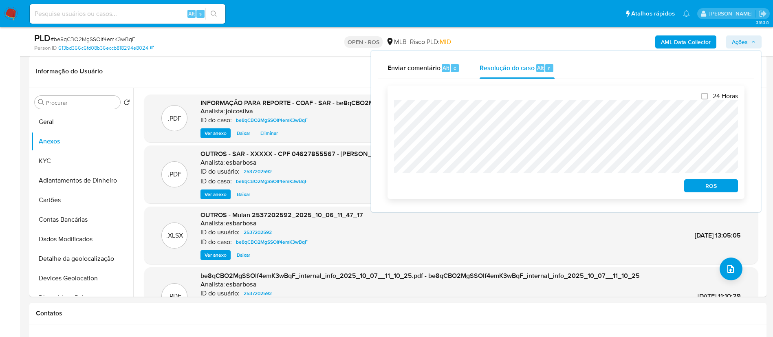
drag, startPoint x: 695, startPoint y: 186, endPoint x: 691, endPoint y: 187, distance: 4.5
click at [695, 183] on span "ROS" at bounding box center [711, 185] width 42 height 11
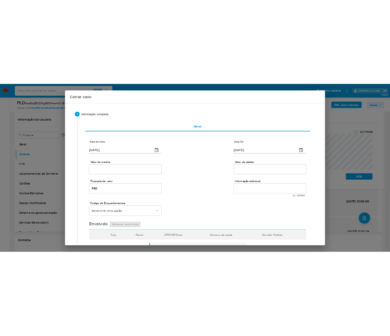
scroll to position [373, 0]
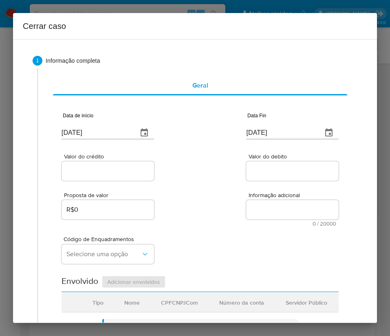
click at [96, 134] on input "[DATE]" at bounding box center [97, 132] width 70 height 13
paste input "14/08"
type input "14/08/2025"
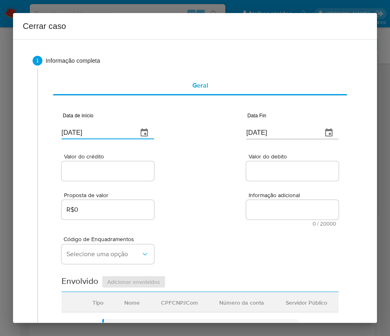
click at [171, 169] on div "Valor do crédito Valor do debito" at bounding box center [200, 163] width 277 height 39
click at [268, 128] on input "[DATE]" at bounding box center [281, 132] width 70 height 13
paste input "3/09"
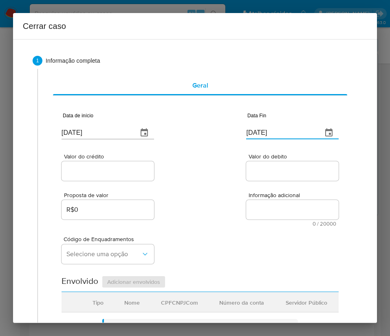
type input "03/09/2025"
drag, startPoint x: 250, startPoint y: 183, endPoint x: 136, endPoint y: 180, distance: 114.1
click at [250, 183] on div "Proposta de valor R$0 Informação adicional 0 / 20000 20000 caracteres restantes" at bounding box center [200, 204] width 277 height 44
click at [120, 168] on input "Valor do crédito" at bounding box center [108, 171] width 92 height 11
click at [93, 173] on input "Valor do crédito" at bounding box center [108, 171] width 92 height 11
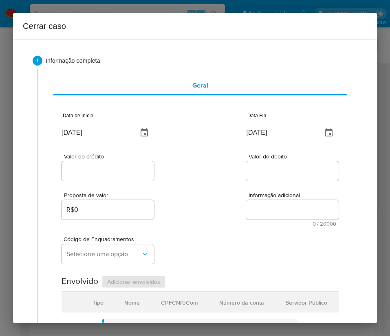
paste input "R$40.000"
type input "R$40.000"
click at [314, 244] on div "Código de Enquadramentos Selecione uma opção" at bounding box center [200, 246] width 277 height 41
click at [262, 166] on input "Valor do debito" at bounding box center [292, 171] width 92 height 11
paste input "R$40.000"
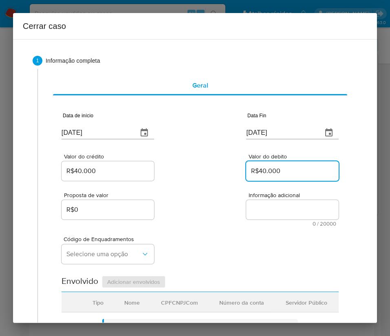
type input "R$40.000"
click at [237, 243] on div "Código de Enquadramentos Selecione uma opção" at bounding box center [200, 246] width 277 height 41
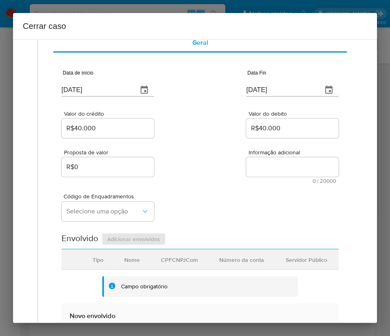
scroll to position [61, 0]
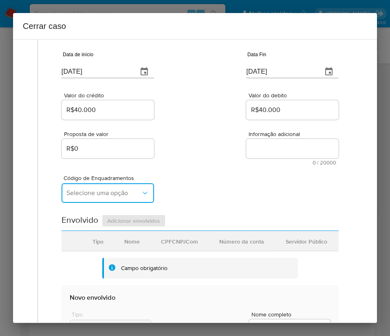
click at [103, 193] on span "Selecione uma opção" at bounding box center [103, 193] width 75 height 8
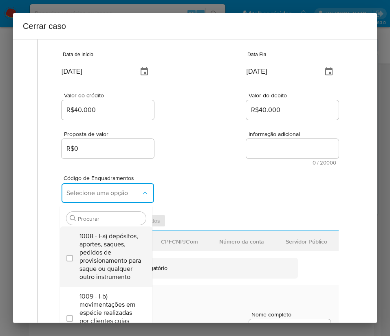
click at [92, 246] on span "1008 - I-a) depósitos, aportes, saques, pedidos de provisionamento para saque o…" at bounding box center [110, 256] width 62 height 49
checkbox input "true"
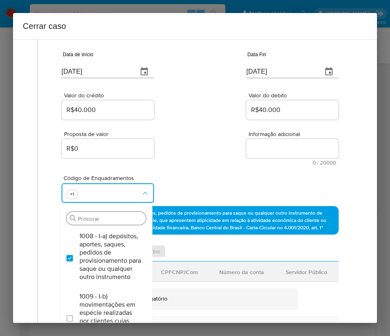
click at [98, 218] on input "Procurar" at bounding box center [110, 218] width 65 height 7
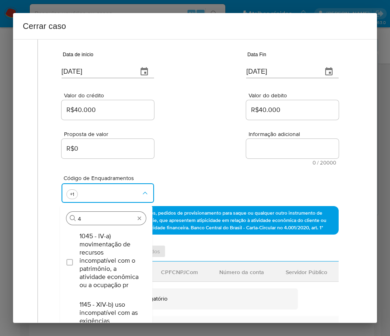
type input "45"
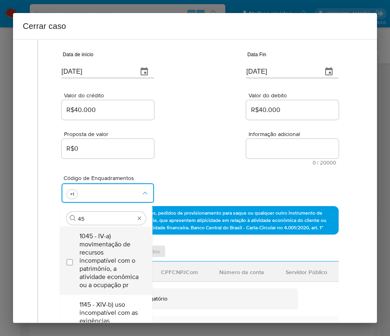
click at [103, 258] on span "1045 - IV-a) movimentação de recursos incompatível com o patrimônio, a atividad…" at bounding box center [110, 260] width 62 height 57
checkbox input "true"
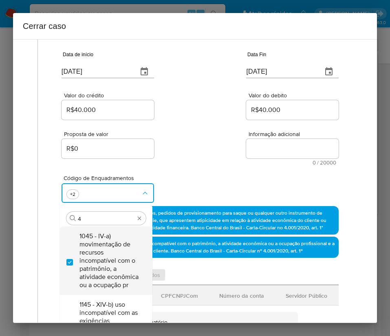
scroll to position [0, 0]
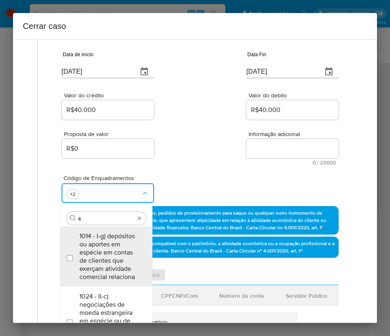
type input "47"
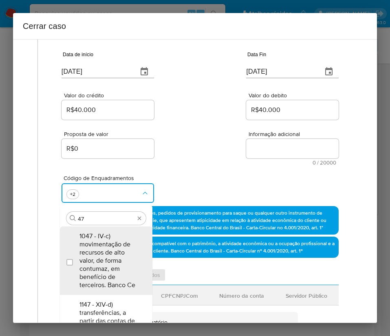
click at [103, 258] on span "1047 - IV-c) movimentação de recursos de alto valor, de forma contumaz, em bene…" at bounding box center [110, 260] width 62 height 57
checkbox input "true"
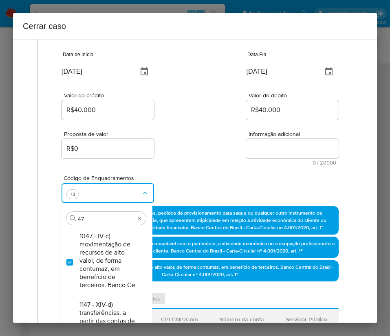
type input "4"
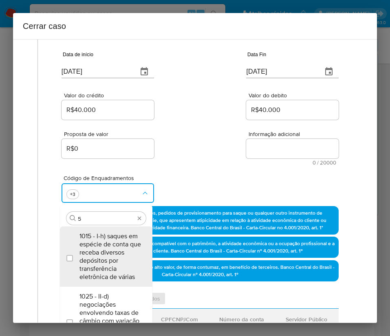
type input "55"
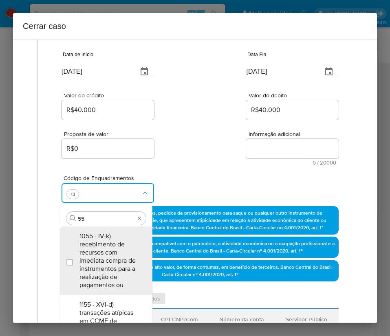
click at [103, 258] on span "1055 - IV-k) recebimento de recursos com imediata compra de instrumentos para a…" at bounding box center [110, 260] width 62 height 57
checkbox input "true"
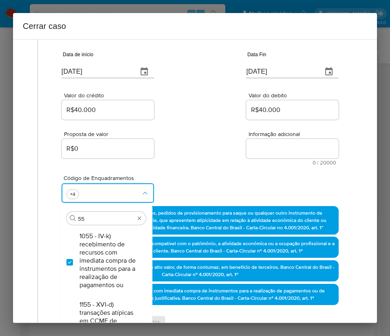
type input "5"
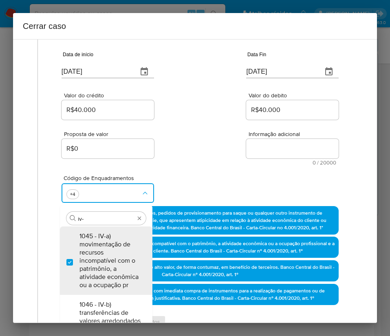
type input "iv-l"
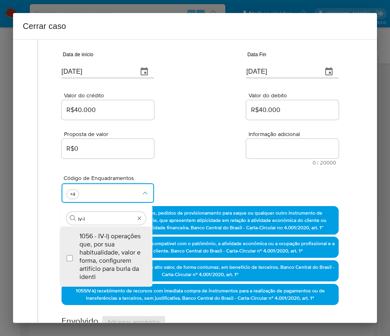
click at [103, 258] on span "1056 - IV-l) operações que, por sua habitualidade, valor e forma, configurem ar…" at bounding box center [110, 256] width 62 height 49
checkbox input "true"
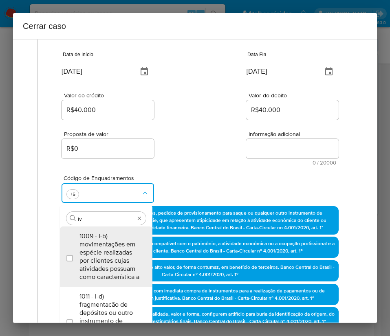
type input "i"
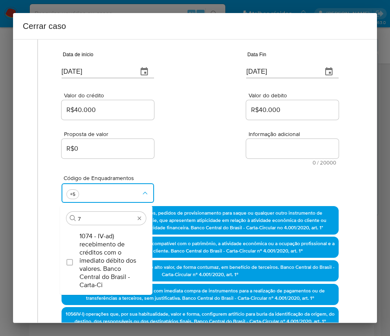
type input "74"
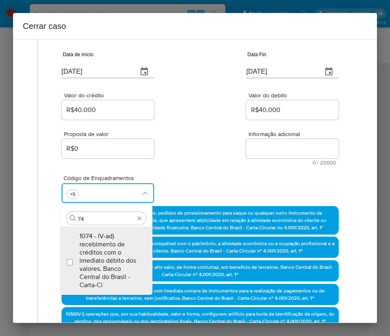
click at [103, 258] on span "1074 - IV-ad) recebimento de créditos com o imediato débito dos valores. Banco …" at bounding box center [110, 260] width 62 height 57
checkbox input "true"
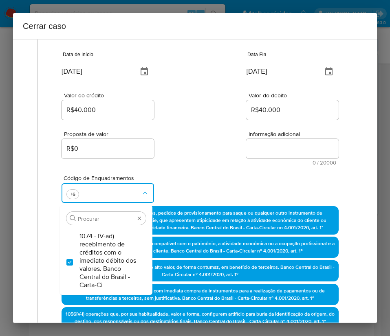
click at [191, 152] on div "Proposta de valor R$0 Informação adicional 0 / 20000 20000 caracteres restantes" at bounding box center [200, 143] width 277 height 44
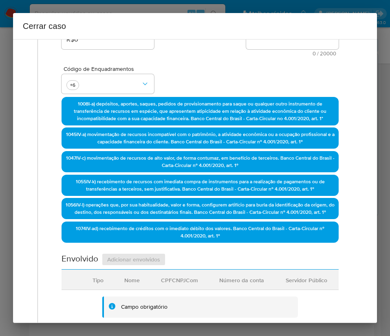
scroll to position [489, 0]
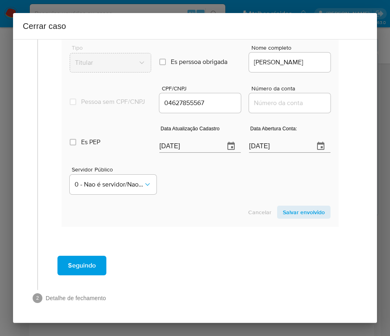
click at [183, 153] on input "[DATE]" at bounding box center [188, 146] width 59 height 13
paste input "18/09"
type input "18/09/2025"
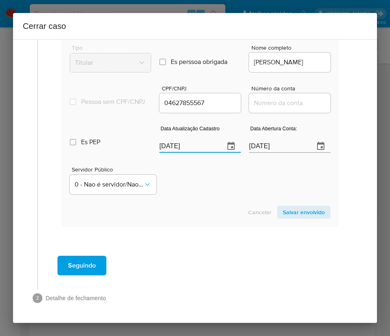
click at [196, 207] on div "Cancelar Salvar envolvido" at bounding box center [200, 212] width 261 height 13
click at [255, 143] on input "[DATE]" at bounding box center [278, 146] width 59 height 13
paste input "18/07"
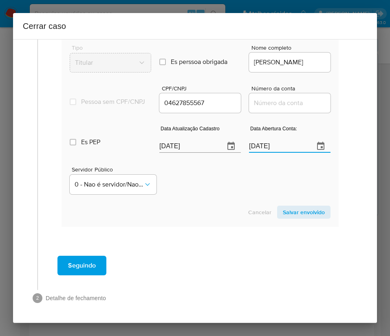
type input "18/07/2025"
drag, startPoint x: 225, startPoint y: 211, endPoint x: 193, endPoint y: 213, distance: 32.3
click at [222, 211] on div "Cancelar Salvar envolvido" at bounding box center [200, 212] width 261 height 13
click at [266, 108] on input "Número da conta" at bounding box center [289, 103] width 81 height 11
paste input "21078704319"
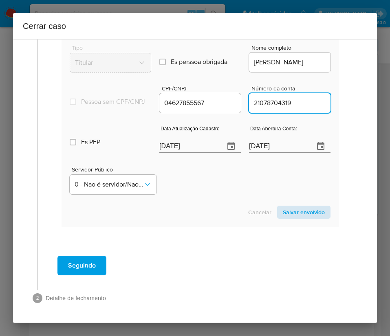
type input "21078704319"
click at [302, 218] on span "Salvar envolvido" at bounding box center [304, 212] width 42 height 11
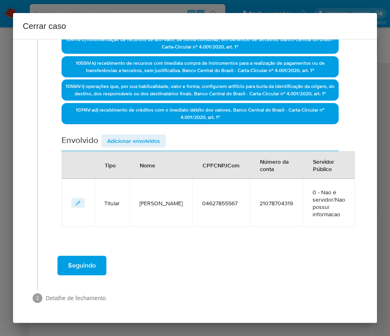
scroll to position [296, 0]
click at [130, 137] on span "Adicionar envolvidos" at bounding box center [133, 140] width 53 height 11
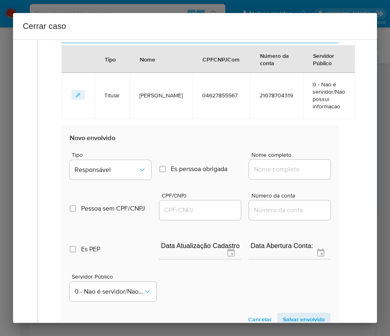
scroll to position [511, 0]
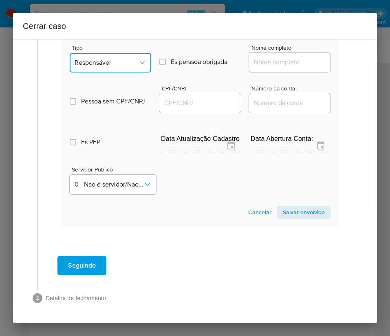
click at [125, 70] on button "Responsável" at bounding box center [110, 63] width 81 height 20
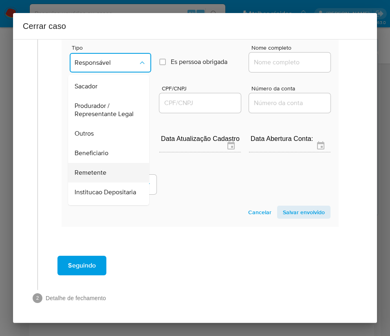
scroll to position [145, 0]
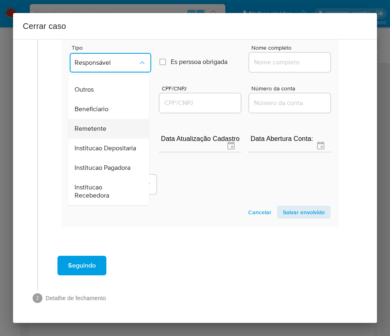
click at [98, 125] on span "Remetente" at bounding box center [91, 129] width 32 height 8
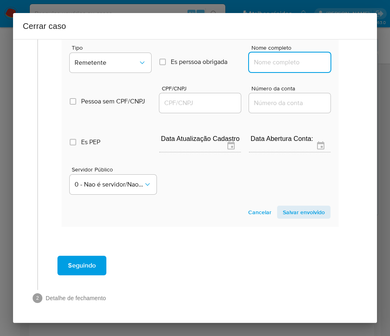
click at [273, 61] on input "Nome completo" at bounding box center [289, 62] width 81 height 11
paste input "Waleria Silva Guimaraes Costa, 05684644511"
drag, startPoint x: 275, startPoint y: 62, endPoint x: 355, endPoint y: 60, distance: 79.9
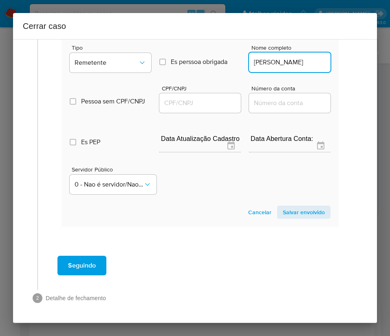
scroll to position [0, 17]
type input "Waleria Silva Guimaraes Costa"
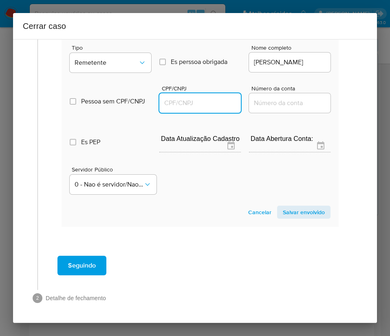
scroll to position [0, 0]
click at [218, 102] on input "CPF/CNPJ" at bounding box center [199, 103] width 81 height 11
paste input "05684644511"
type input "5684644511"
click at [287, 211] on span "Salvar envolvido" at bounding box center [304, 212] width 42 height 11
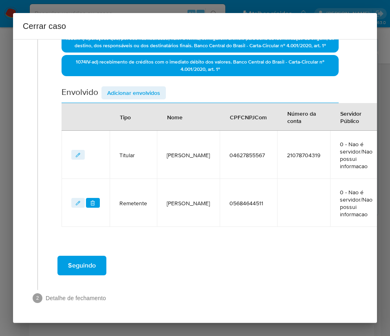
scroll to position [344, 0]
click at [116, 101] on div "Envolvido Adicionar envolvidos" at bounding box center [200, 94] width 277 height 17
click at [119, 93] on span "Adicionar envolvidos" at bounding box center [133, 92] width 53 height 11
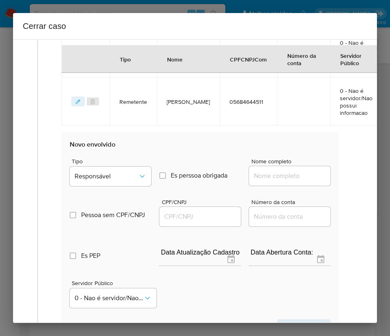
scroll to position [559, 0]
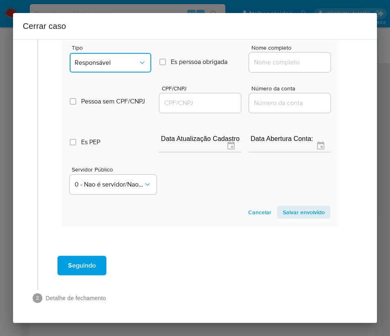
click at [122, 57] on button "Responsável" at bounding box center [110, 63] width 81 height 20
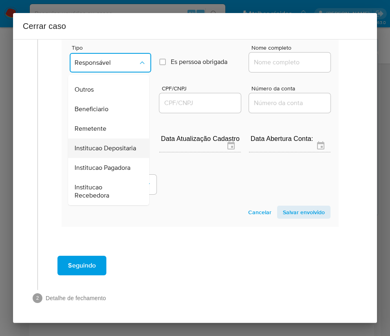
scroll to position [145, 0]
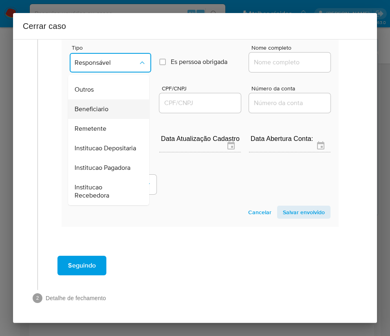
click at [108, 105] on span "Beneficiario" at bounding box center [92, 109] width 34 height 8
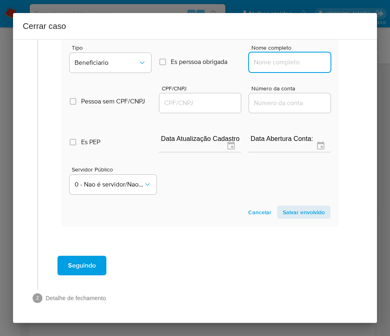
click at [279, 59] on input "Nome completo" at bounding box center [289, 62] width 81 height 11
paste input "Costa Nascimento Ltda, 05091016000170"
drag, startPoint x: 262, startPoint y: 65, endPoint x: 365, endPoint y: 65, distance: 102.7
click at [365, 65] on div "1 Informação completa Geral Data de início 14/08/2025 Data Fin 03/09/2025 Valor…" at bounding box center [195, 181] width 364 height 284
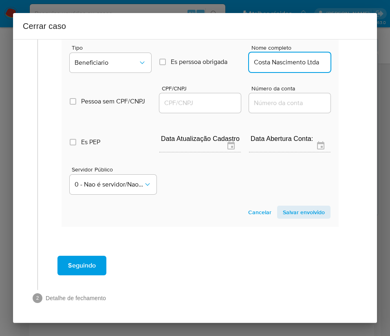
scroll to position [0, 0]
type input "Costa Nascimento Ltda"
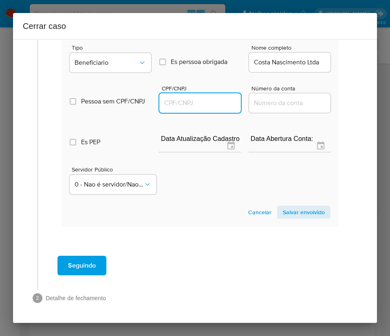
click at [213, 106] on input "CPF/CNPJ" at bounding box center [199, 103] width 81 height 11
paste input "05091016000170"
type input "5091016000170"
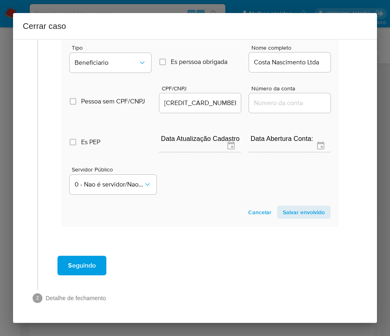
click at [307, 209] on span "Salvar envolvido" at bounding box center [304, 212] width 42 height 11
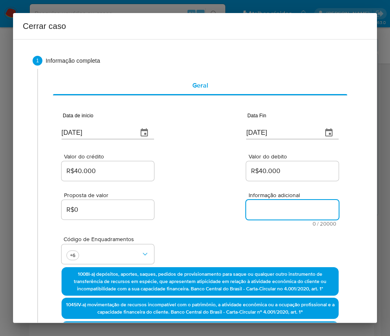
click at [251, 212] on textarea "Informação adicional" at bounding box center [292, 210] width 92 height 20
paste textarea "Informações do Cliente Maria Izadora Gois Santos, CPF 04627855567, 20 anos, res…"
type textarea "Informações do Cliente Maria Izadora Gois Santos, CPF 04627855567, 20 anos, res…"
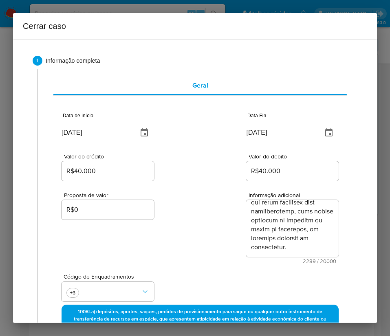
click at [194, 256] on div "Proposta de valor R$0 Informação adicional 2289 / 20000 17711 caracteres restan…" at bounding box center [200, 222] width 277 height 81
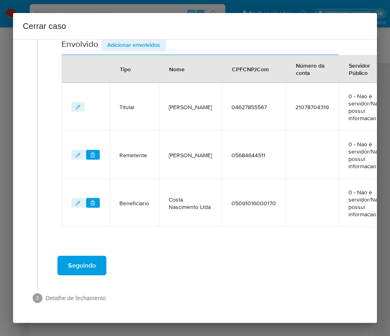
click at [70, 257] on span "Seguindo" at bounding box center [82, 266] width 28 height 18
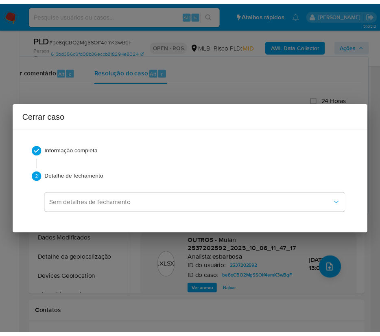
scroll to position [1113, 0]
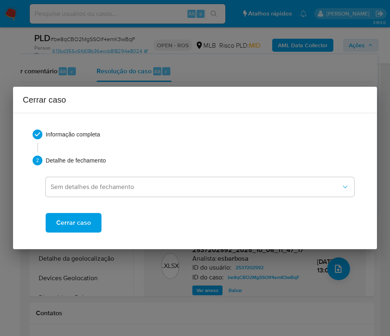
click at [93, 222] on button "Cerrar caso" at bounding box center [74, 223] width 56 height 20
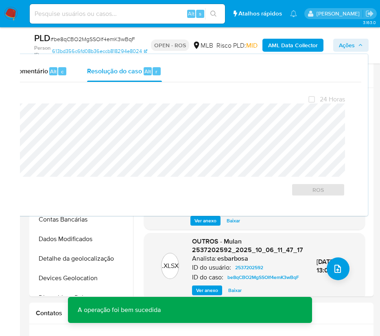
click at [72, 37] on span "# be8qCBO2MgSSOIf4emK3wBqF" at bounding box center [93, 39] width 85 height 8
copy span "be8qCBO2MgSSOIf4emK3wBqF"
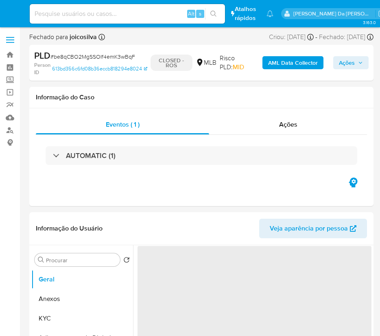
select select "10"
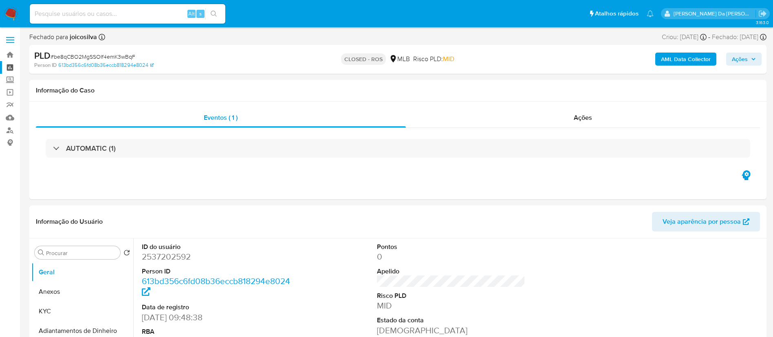
click at [13, 68] on link "Painel" at bounding box center [48, 67] width 97 height 13
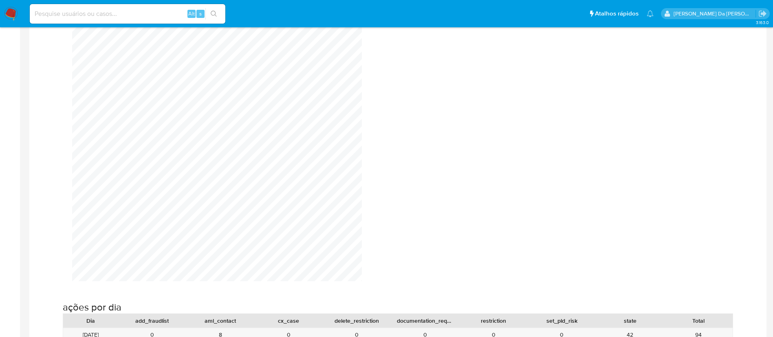
scroll to position [794, 0]
